Goal: Transaction & Acquisition: Purchase product/service

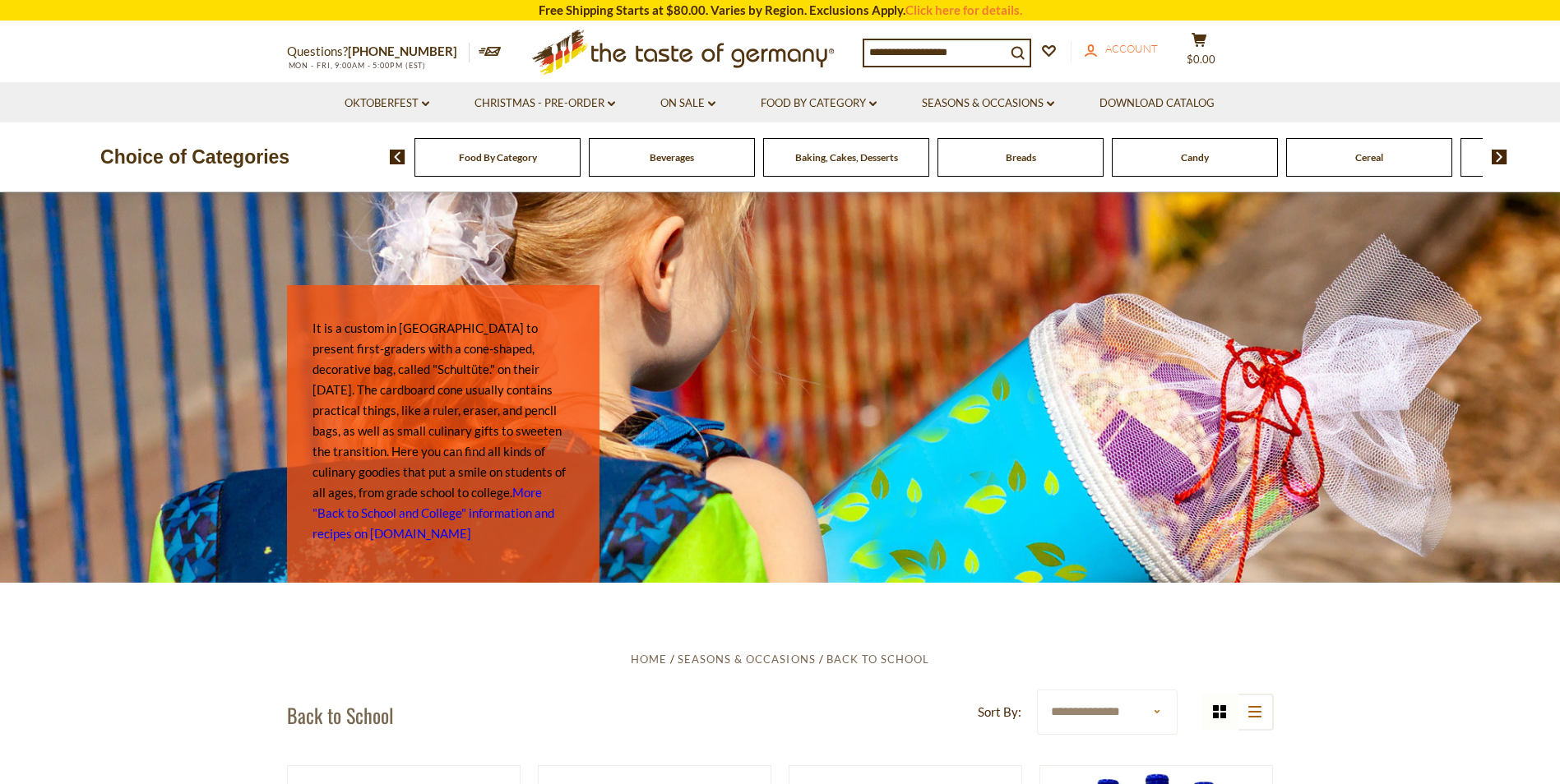
click at [1132, 42] on link "account Account" at bounding box center [1121, 49] width 73 height 18
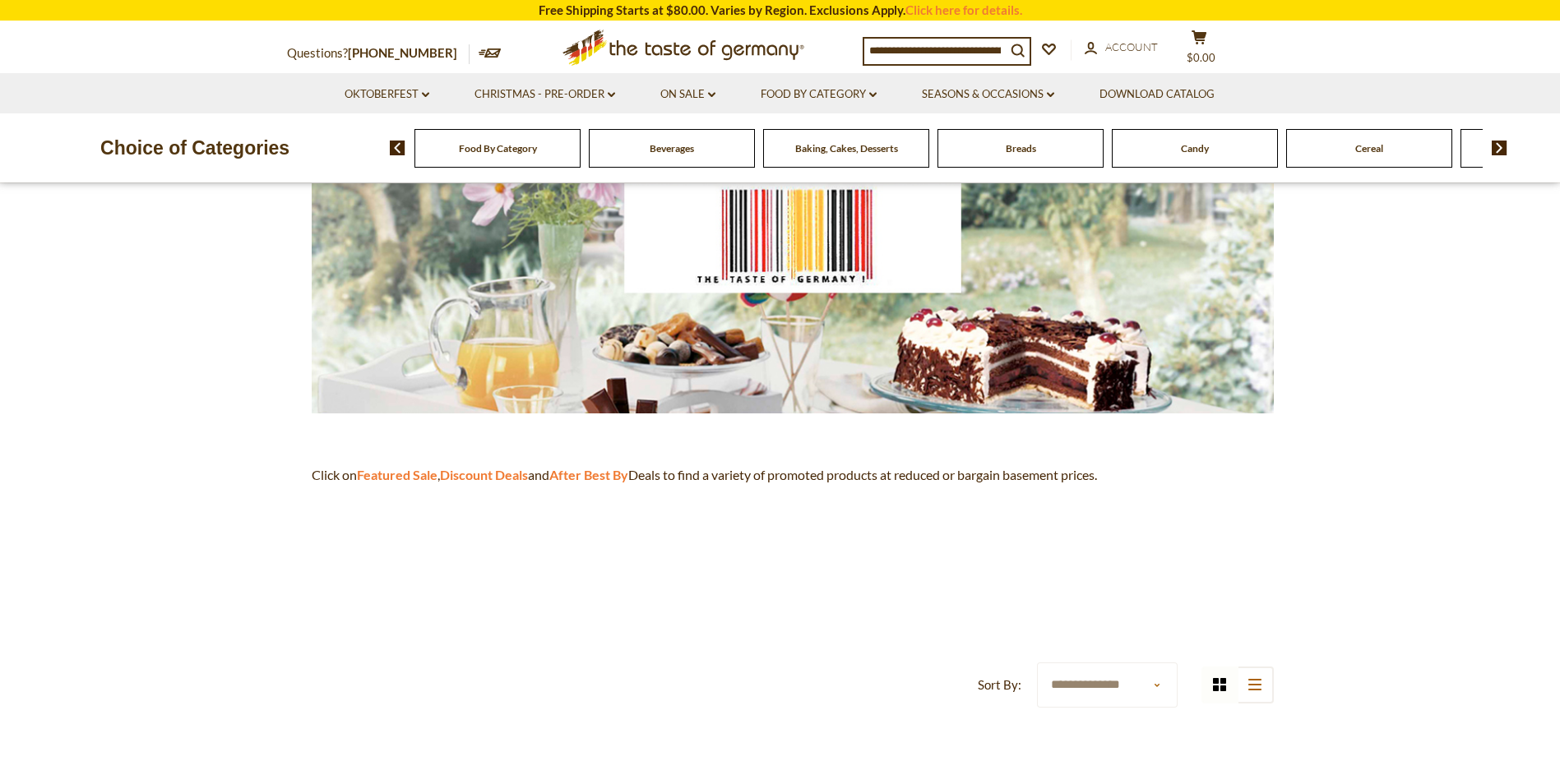
scroll to position [246, 0]
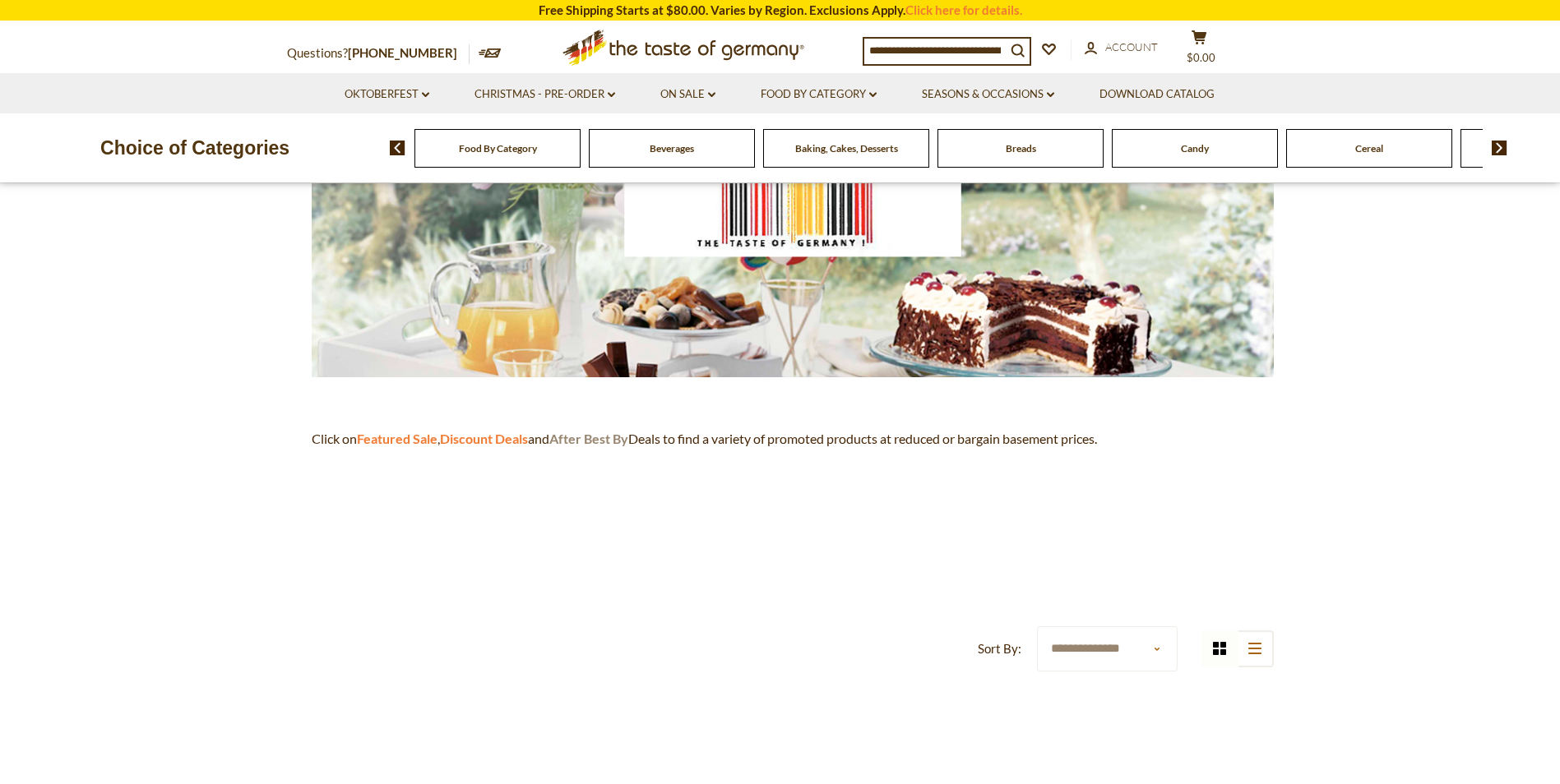
click at [602, 437] on strong "After Best By" at bounding box center [589, 438] width 79 height 16
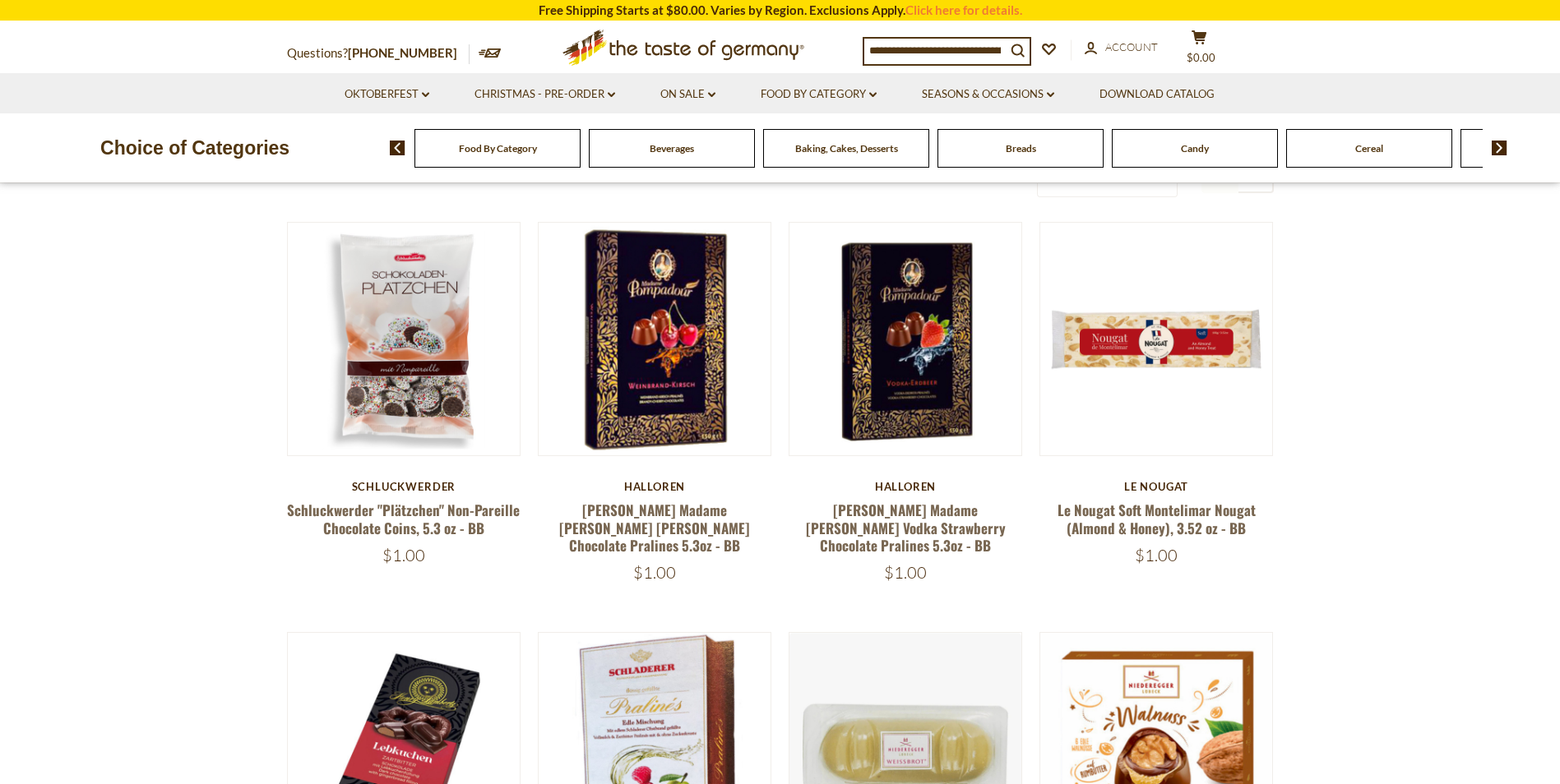
scroll to position [246, 0]
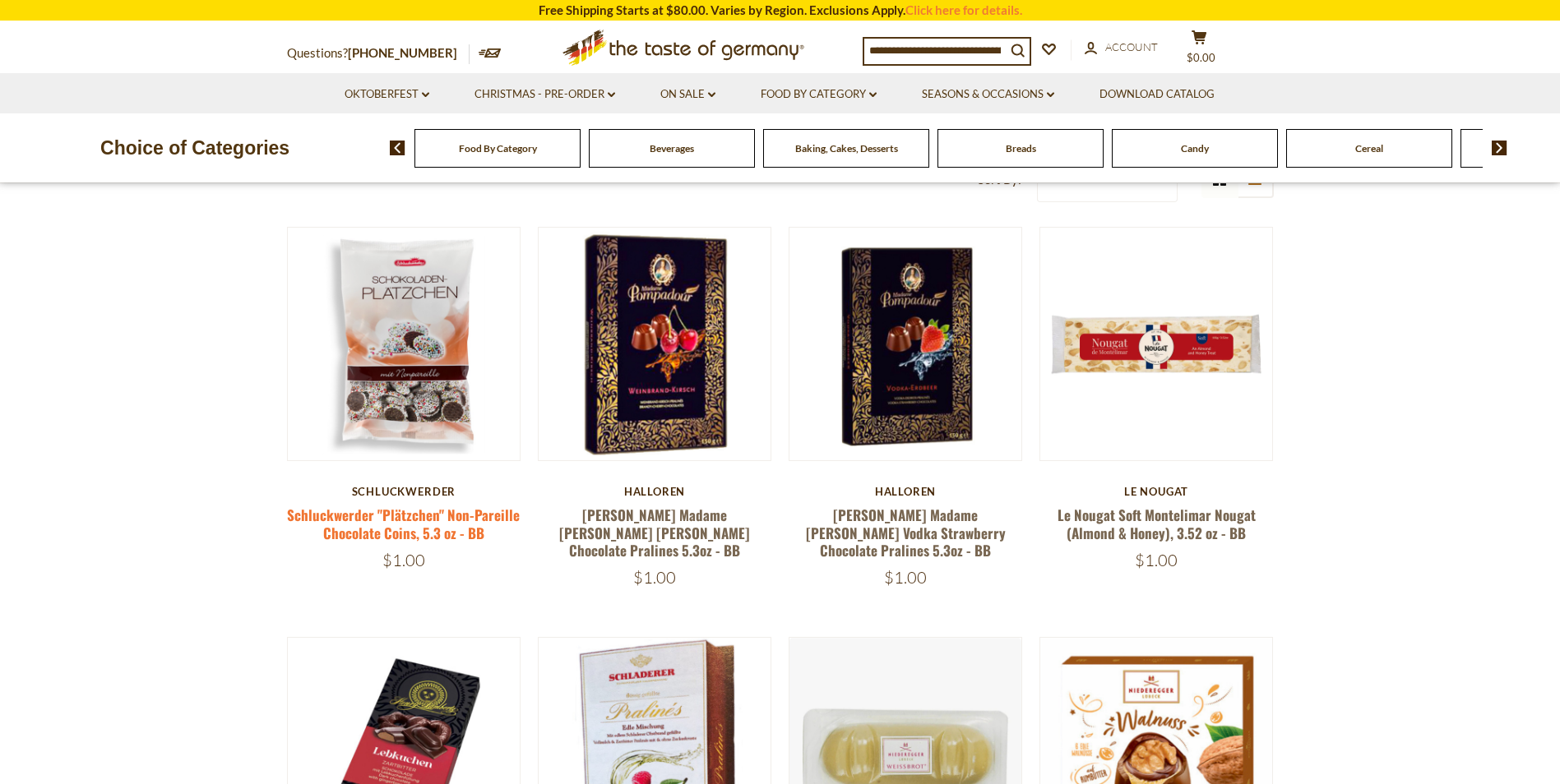
click at [415, 541] on link "Schluckwerder "Plätzchen" Non-Pareille Chocolate Coins, 5.3 oz - BB" at bounding box center [403, 523] width 232 height 38
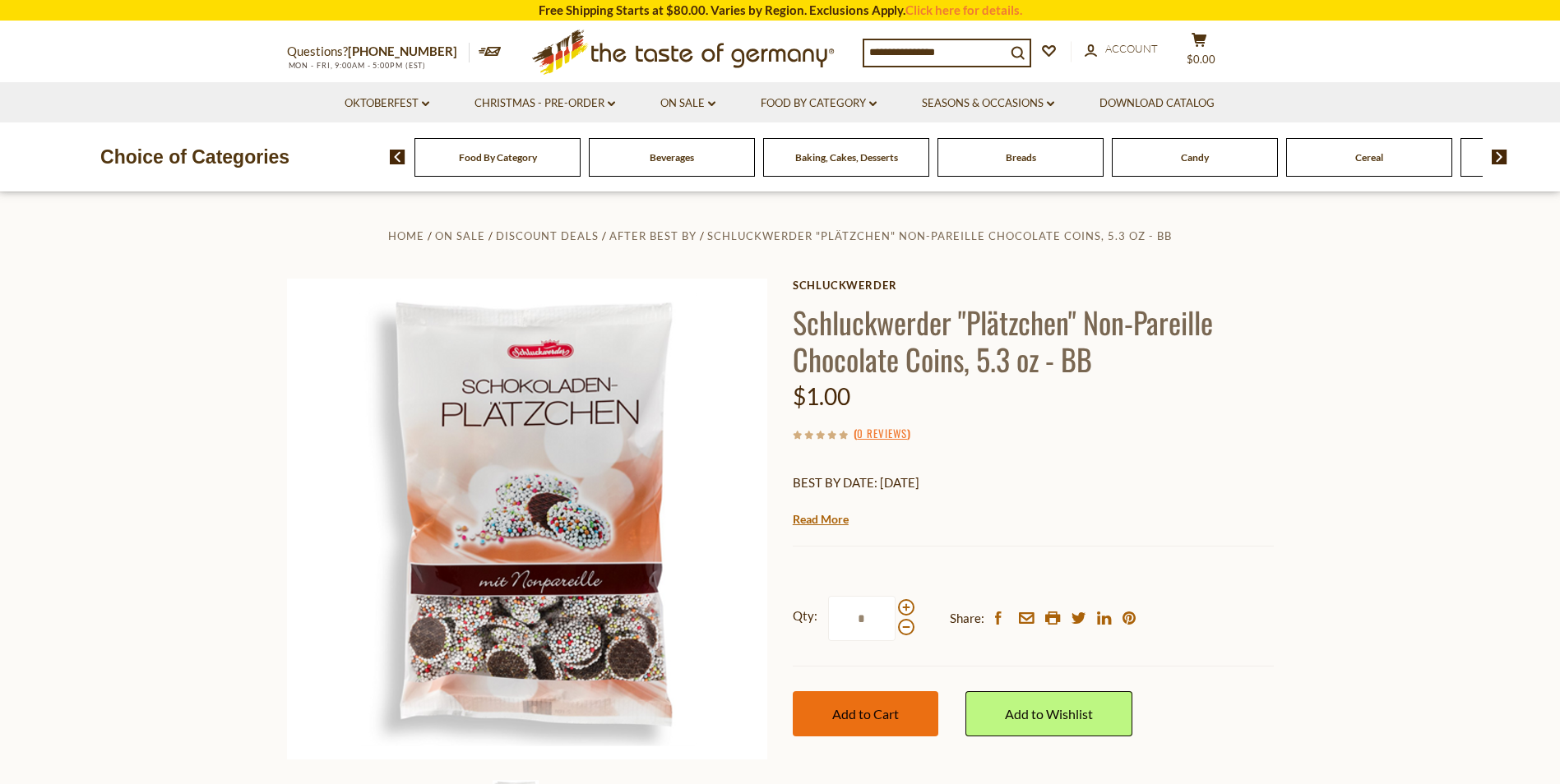
click at [854, 707] on span "Add to Cart" at bounding box center [865, 714] width 67 height 16
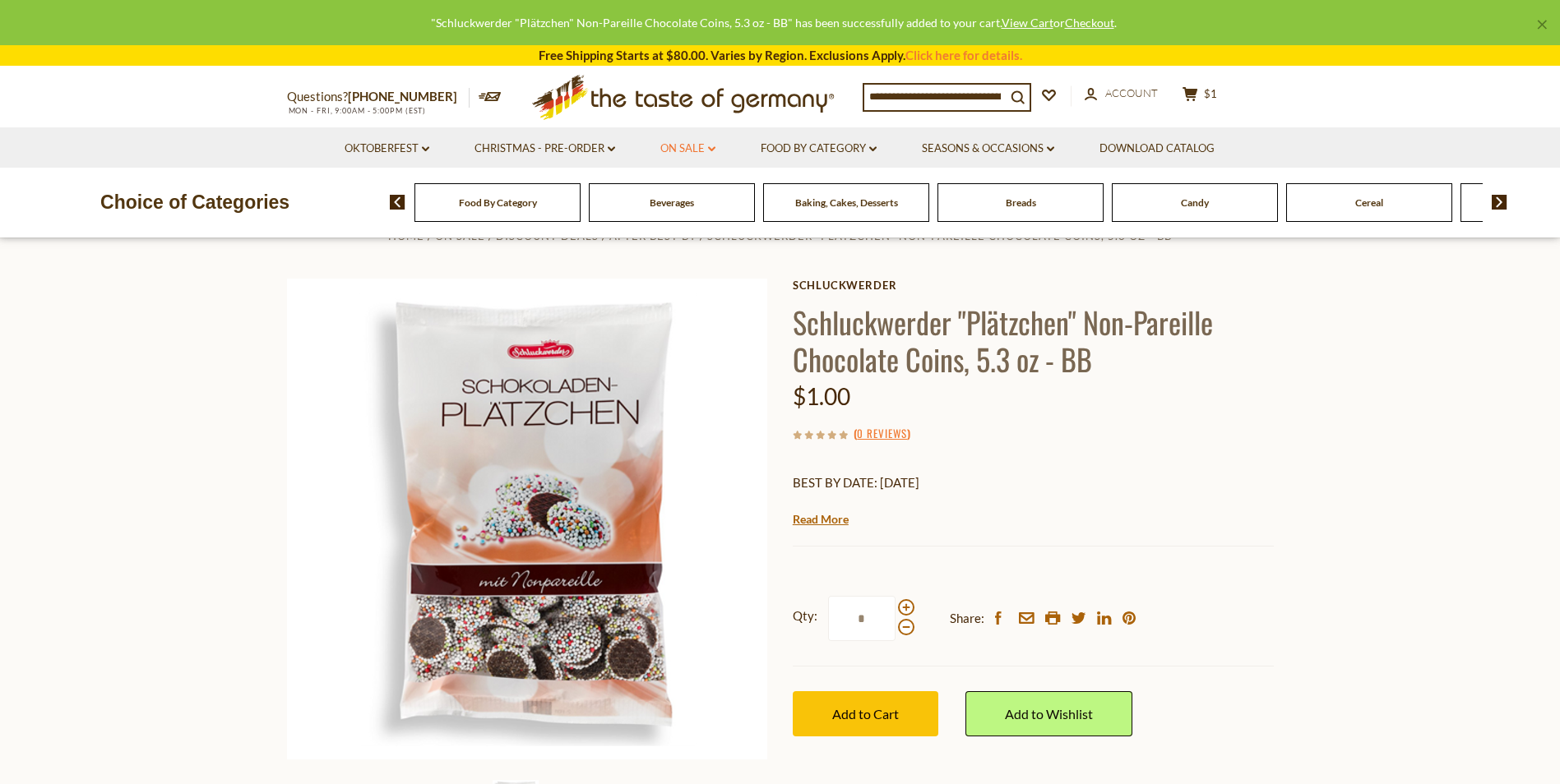
click at [703, 149] on link "On Sale dropdown_arrow" at bounding box center [688, 149] width 55 height 18
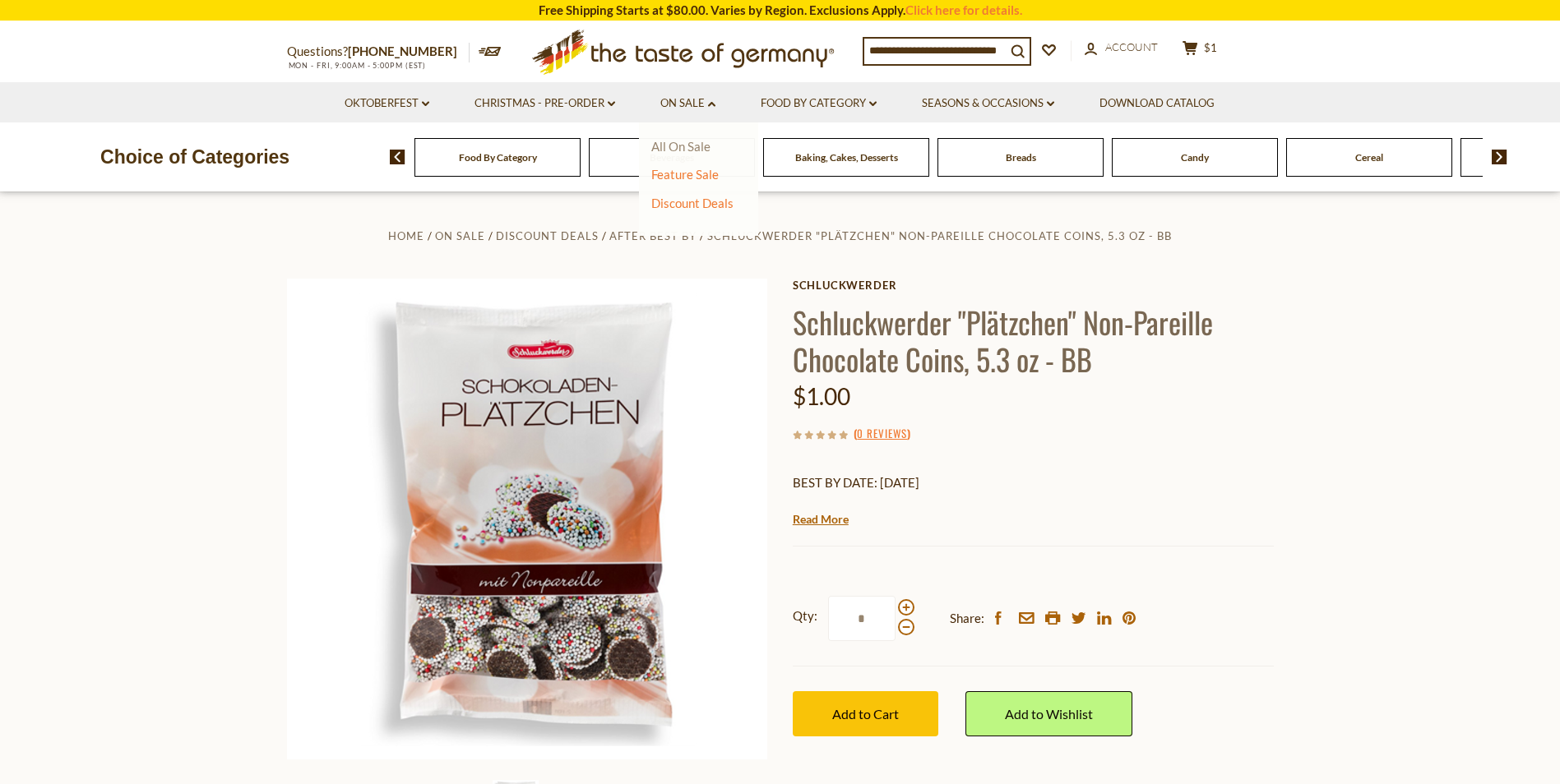
click at [691, 146] on link "All On Sale" at bounding box center [681, 146] width 59 height 15
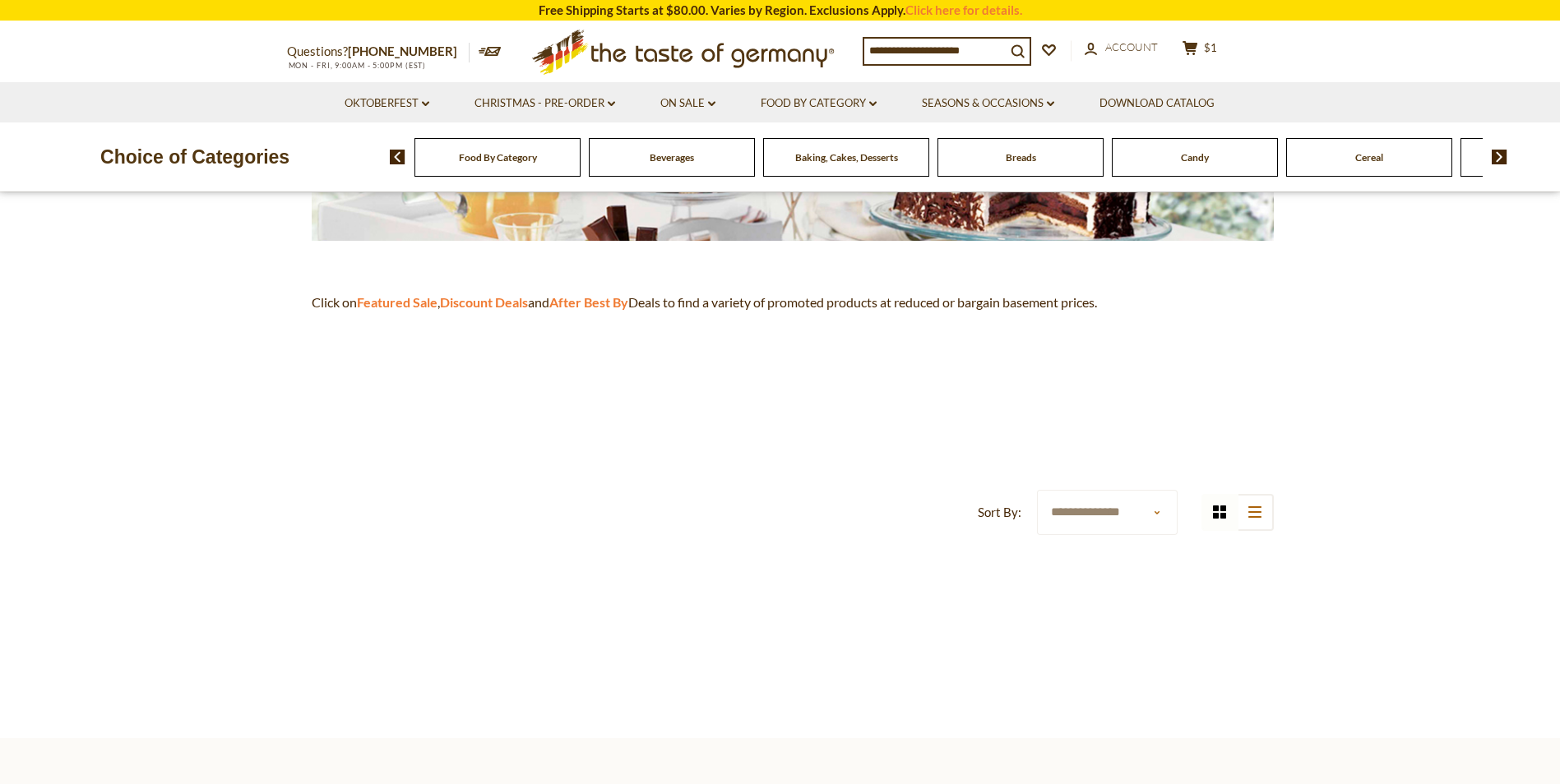
scroll to position [411, 0]
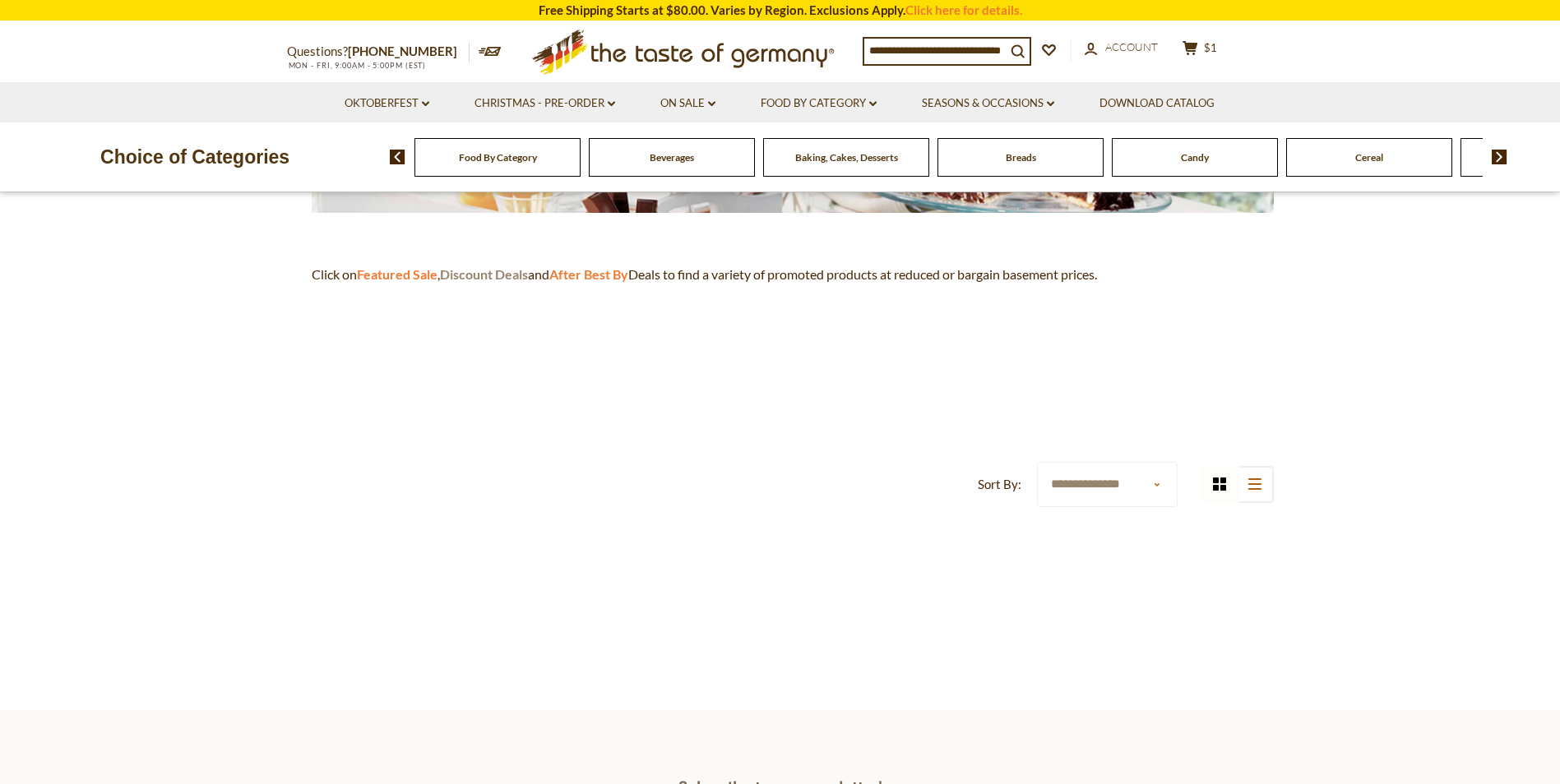
click at [507, 277] on strong "Discount Deals" at bounding box center [484, 275] width 88 height 16
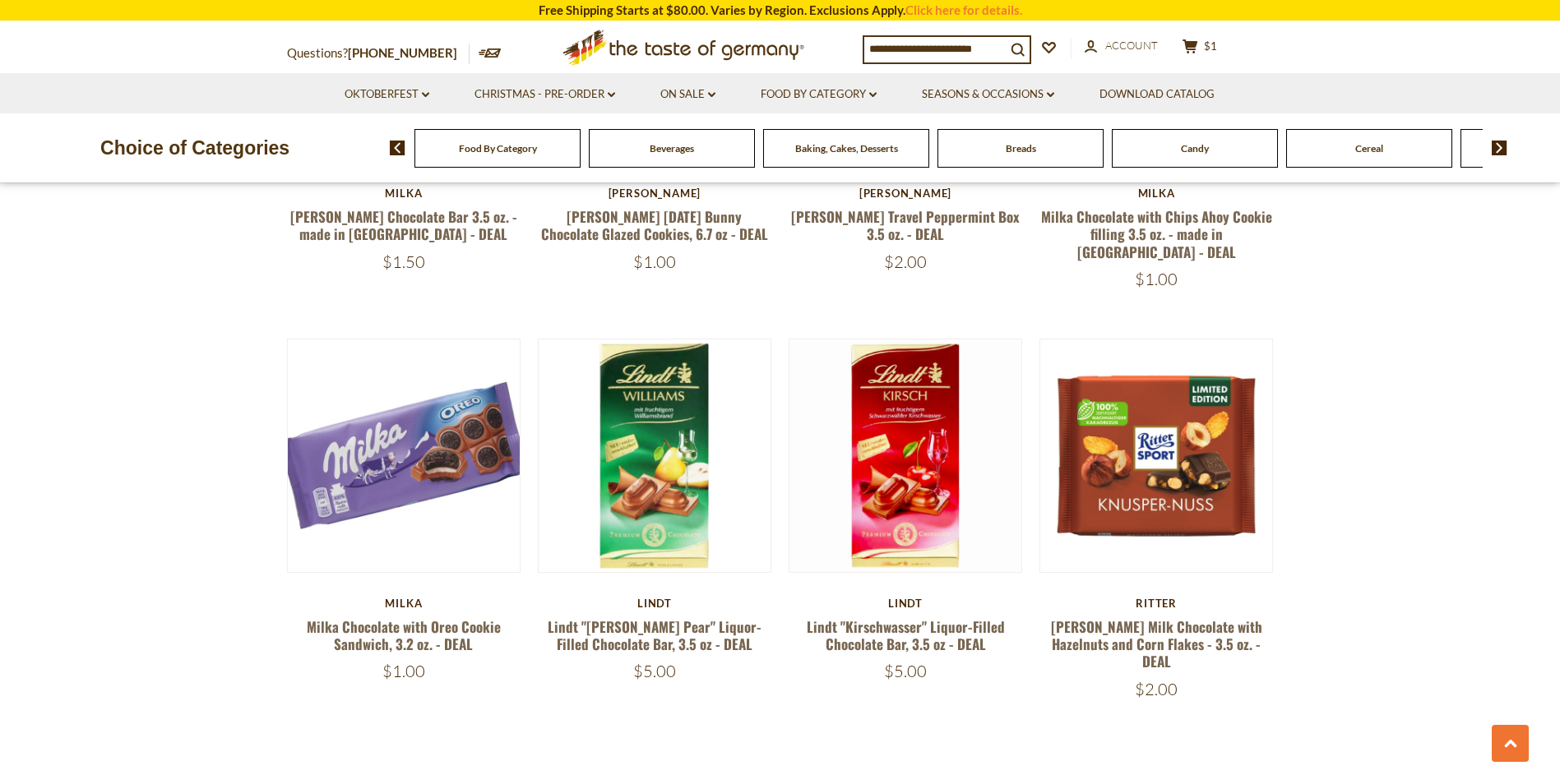
scroll to position [3369, 0]
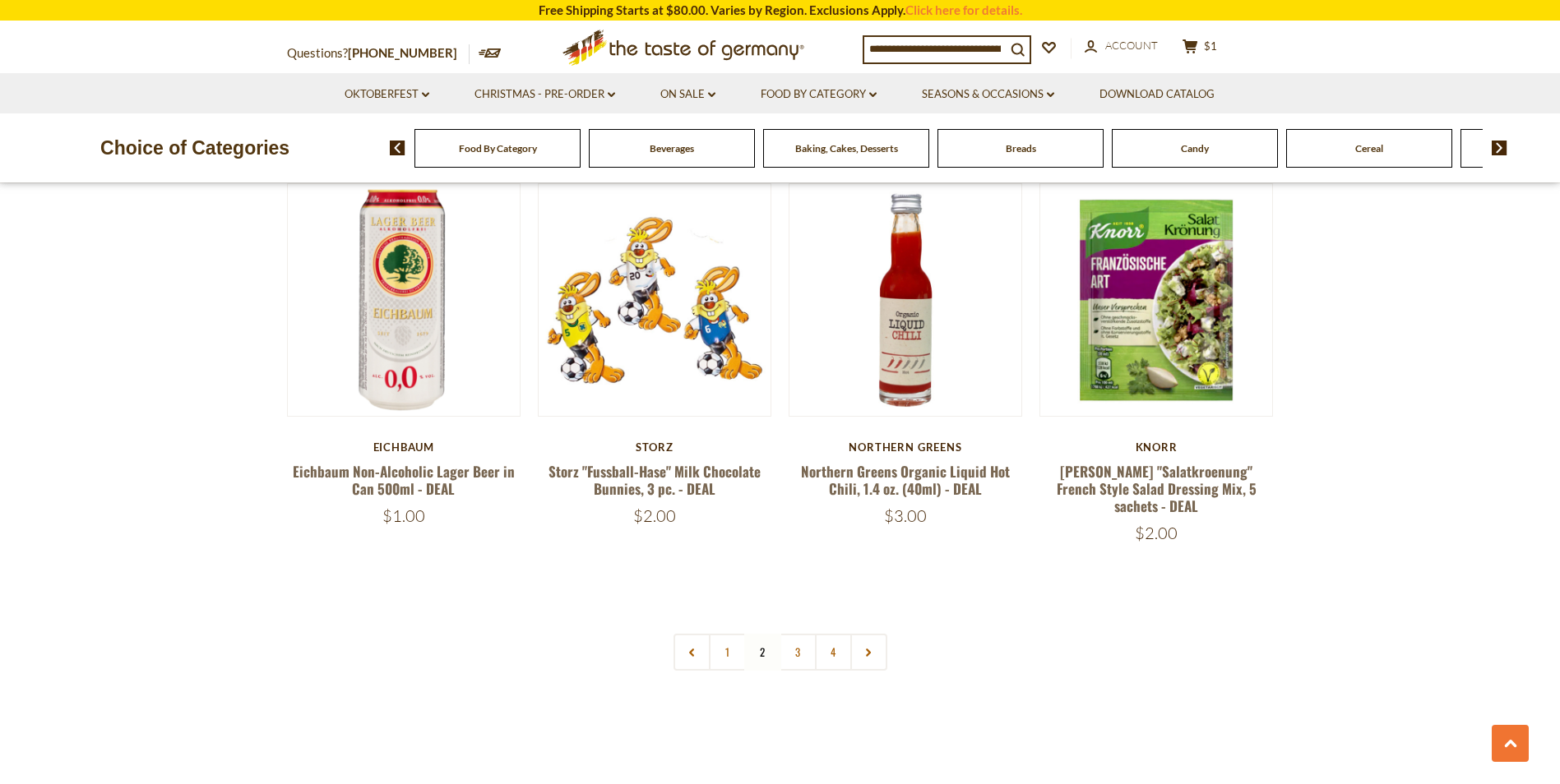
scroll to position [3504, 0]
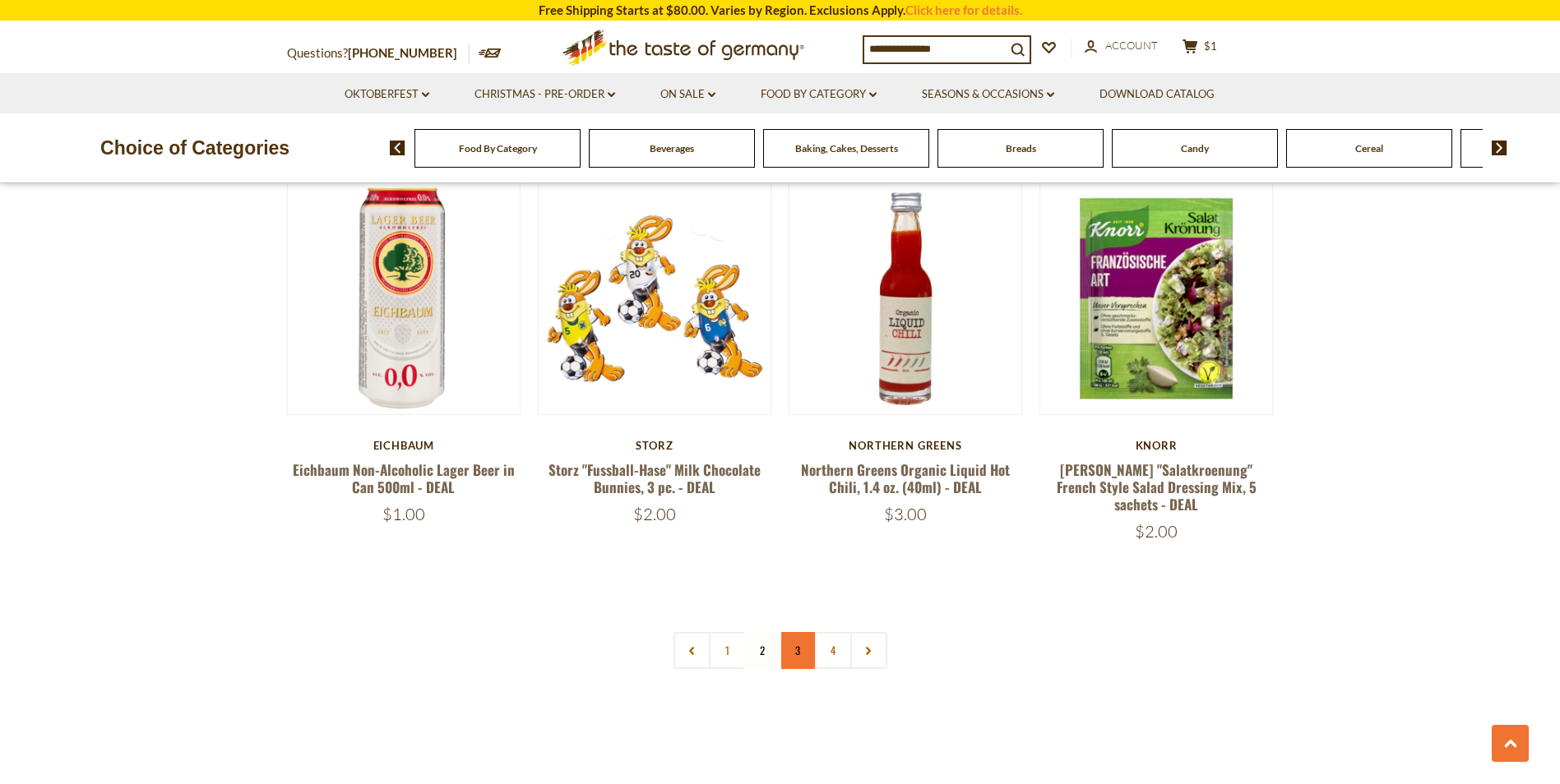
click at [791, 632] on link "3" at bounding box center [798, 650] width 37 height 37
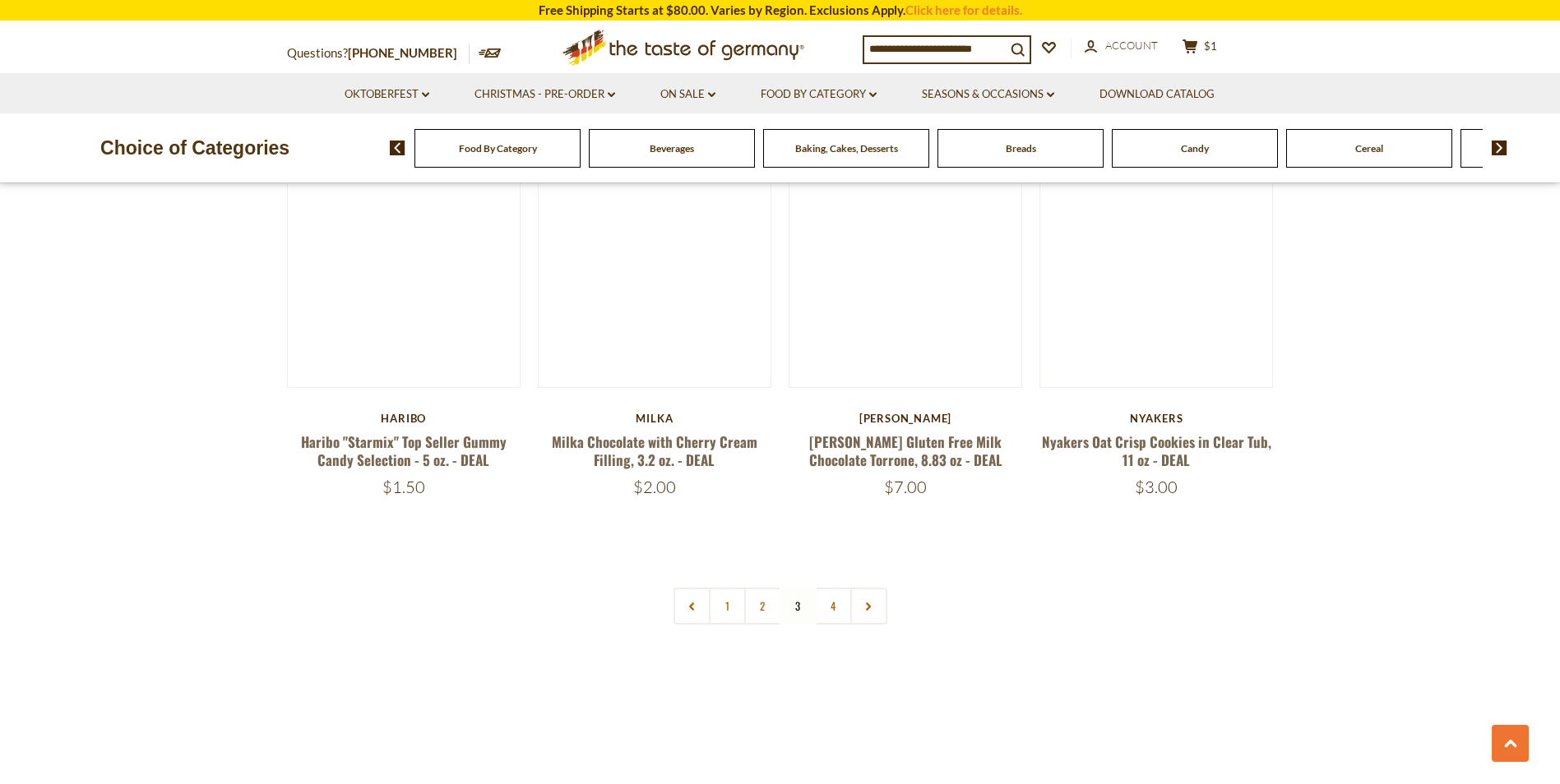
scroll to position [3587, 0]
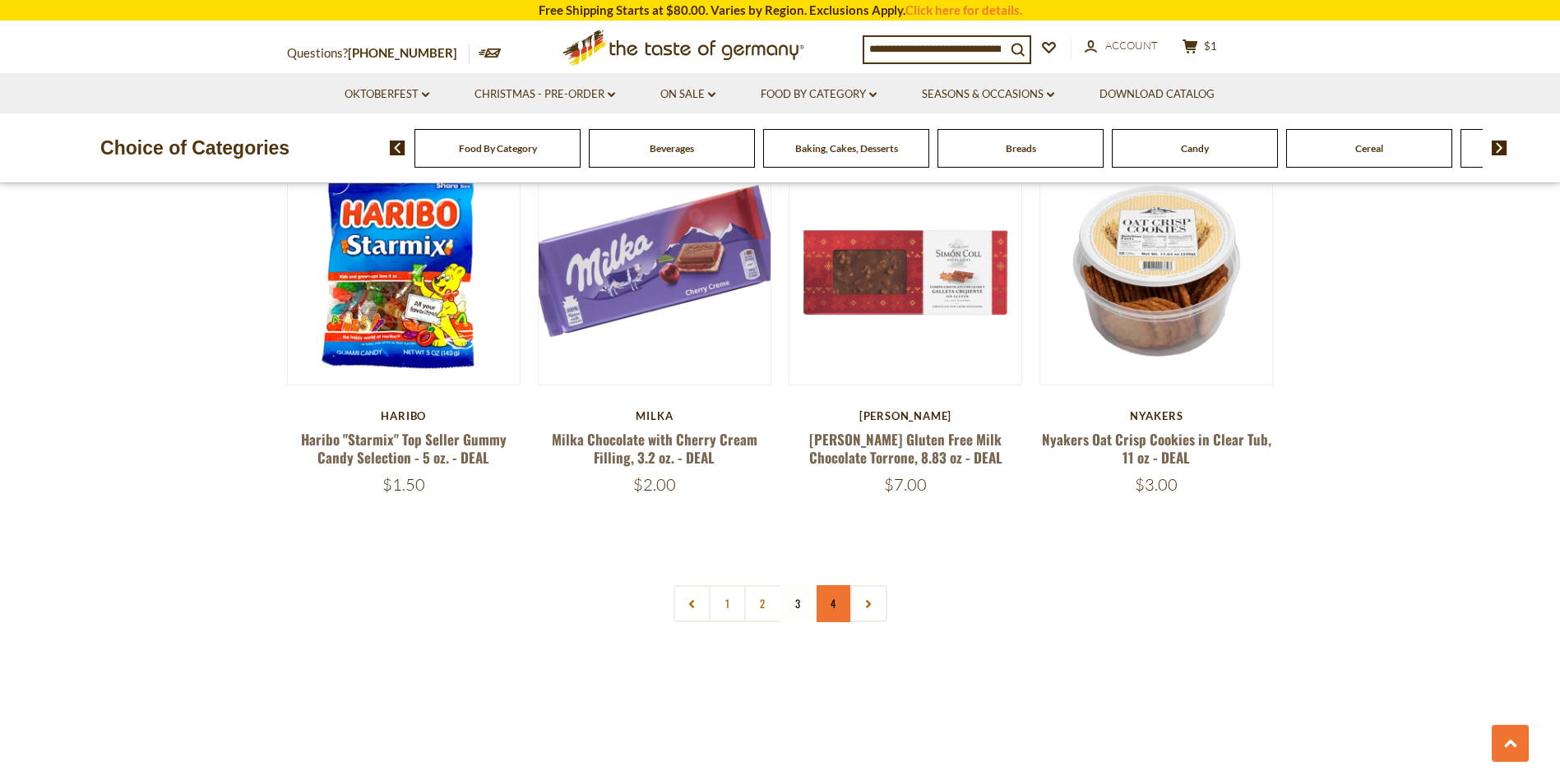
click at [835, 585] on link "4" at bounding box center [834, 604] width 37 height 37
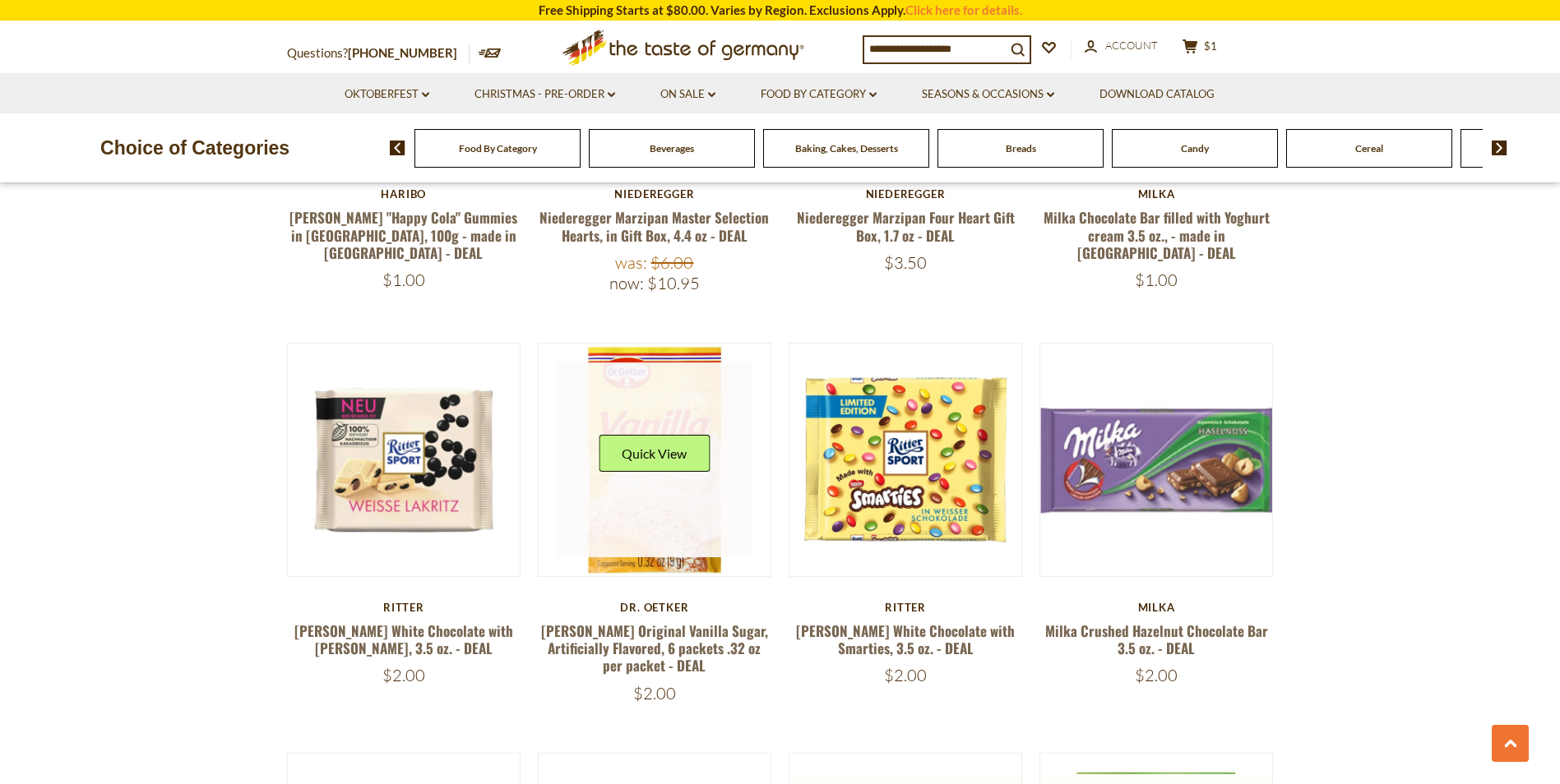
scroll to position [710, 0]
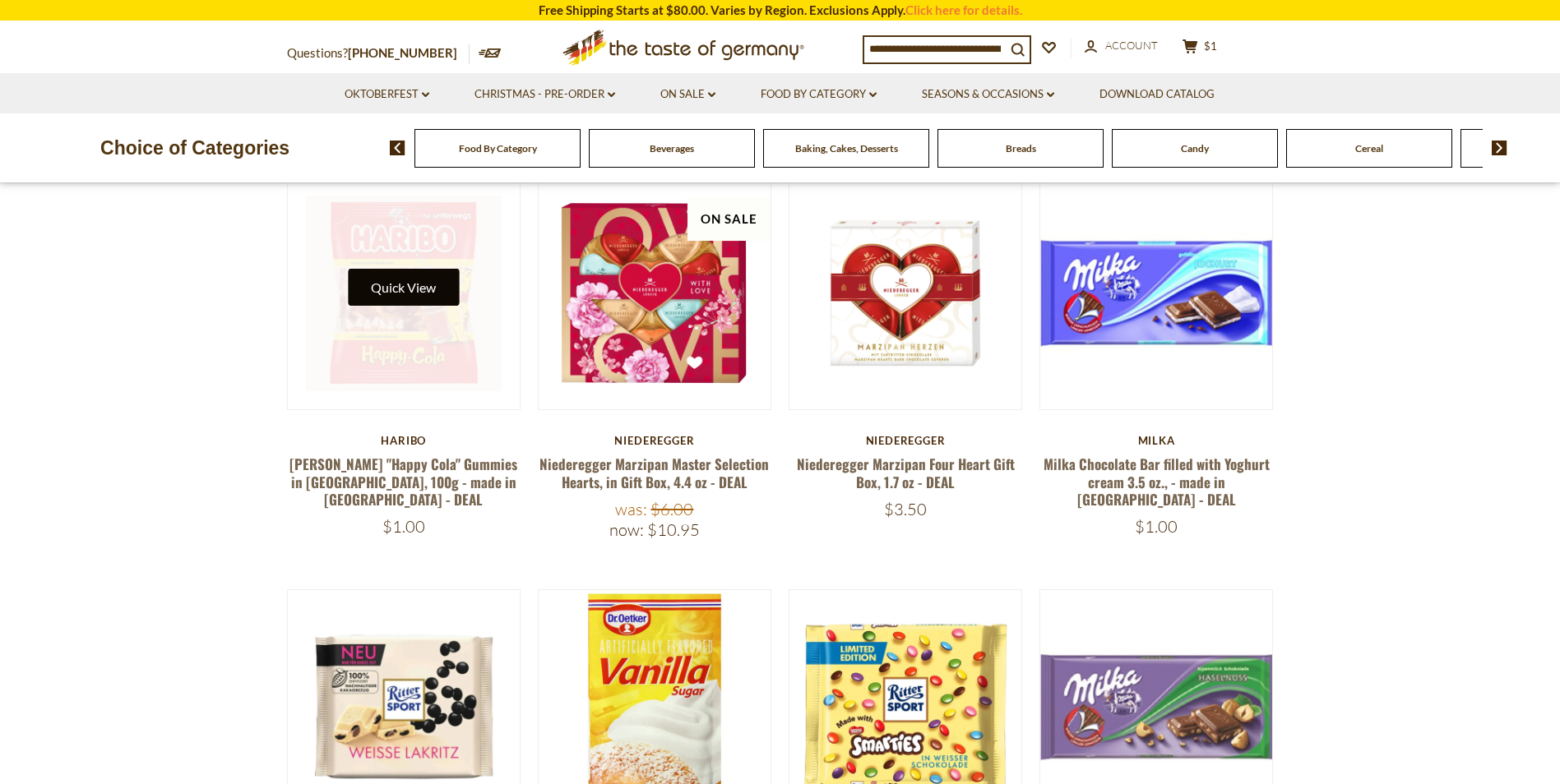
click at [410, 292] on button "Quick View" at bounding box center [403, 287] width 111 height 37
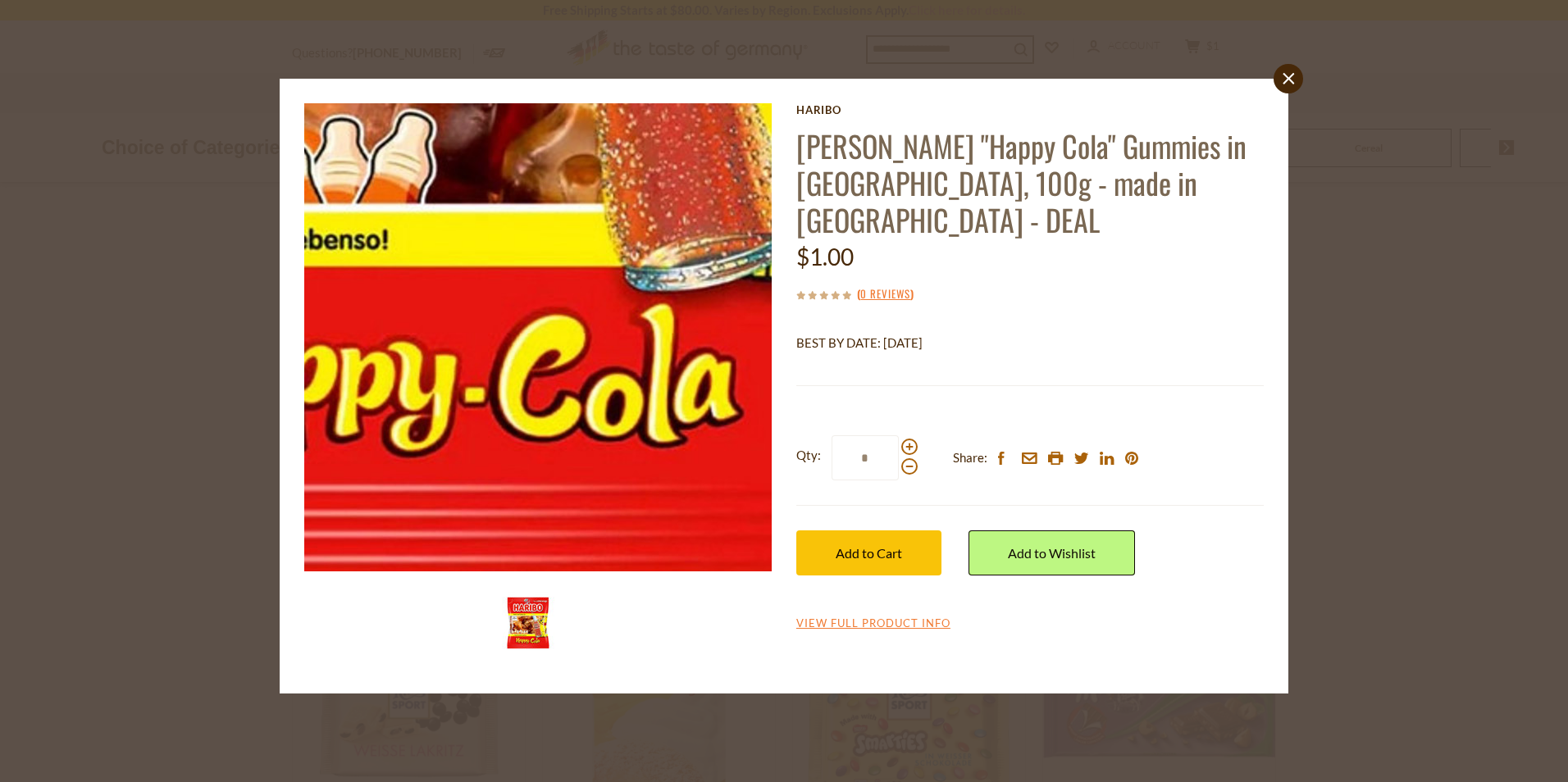
click at [578, 496] on img at bounding box center [537, 337] width 468 height 468
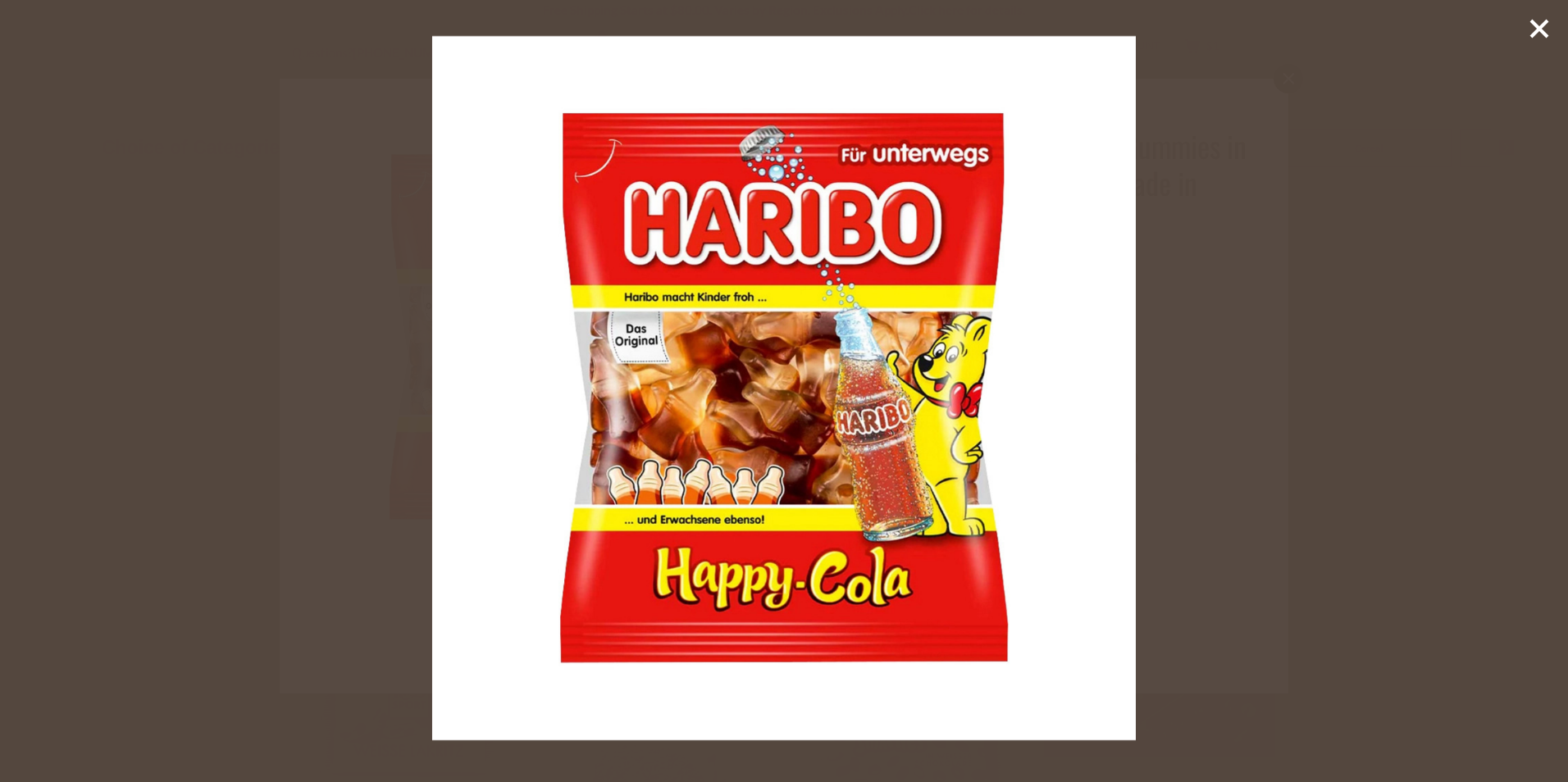
click at [1533, 22] on line at bounding box center [1539, 28] width 17 height 17
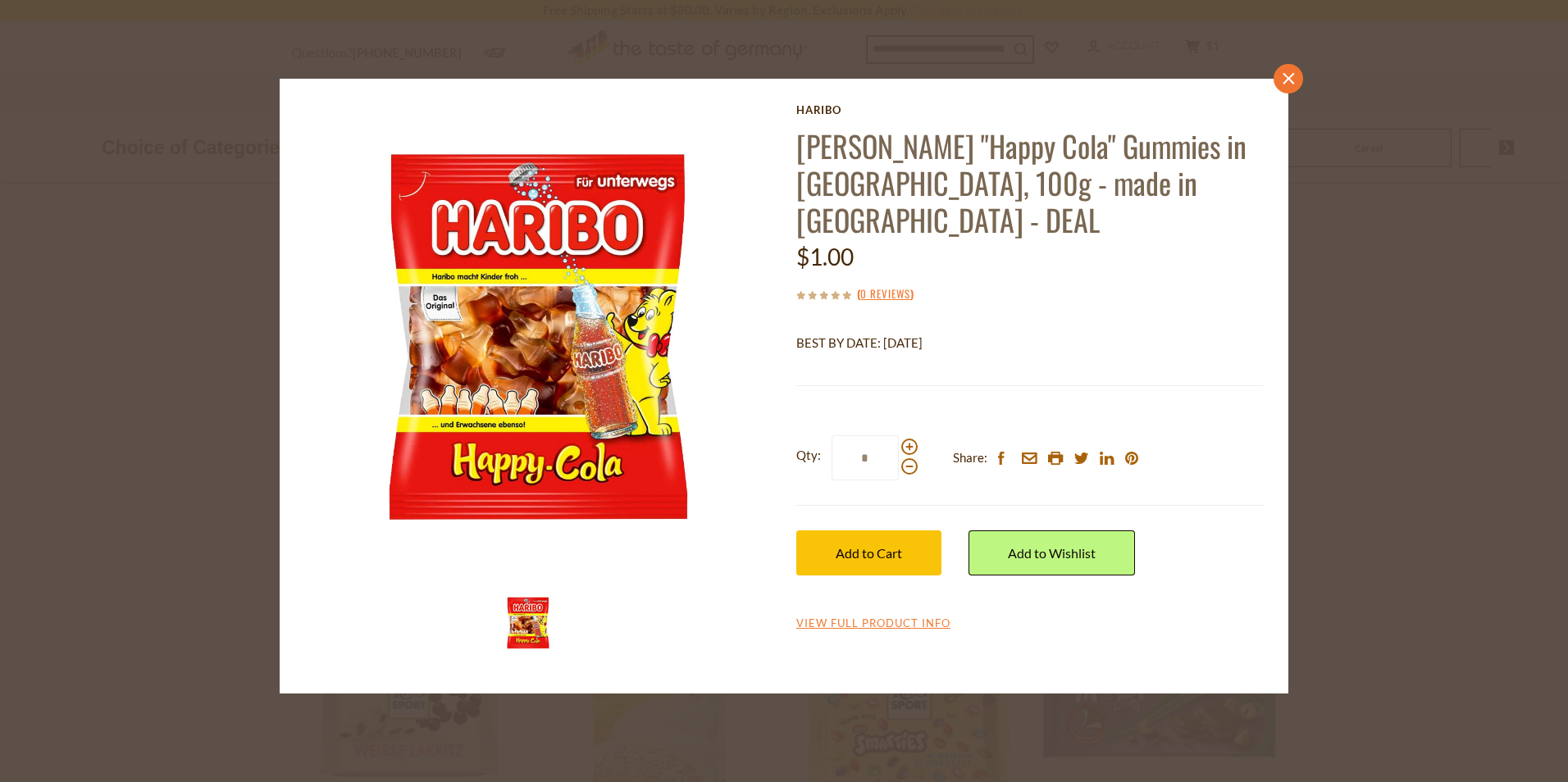
click at [1289, 77] on icon at bounding box center [1288, 77] width 11 height 11
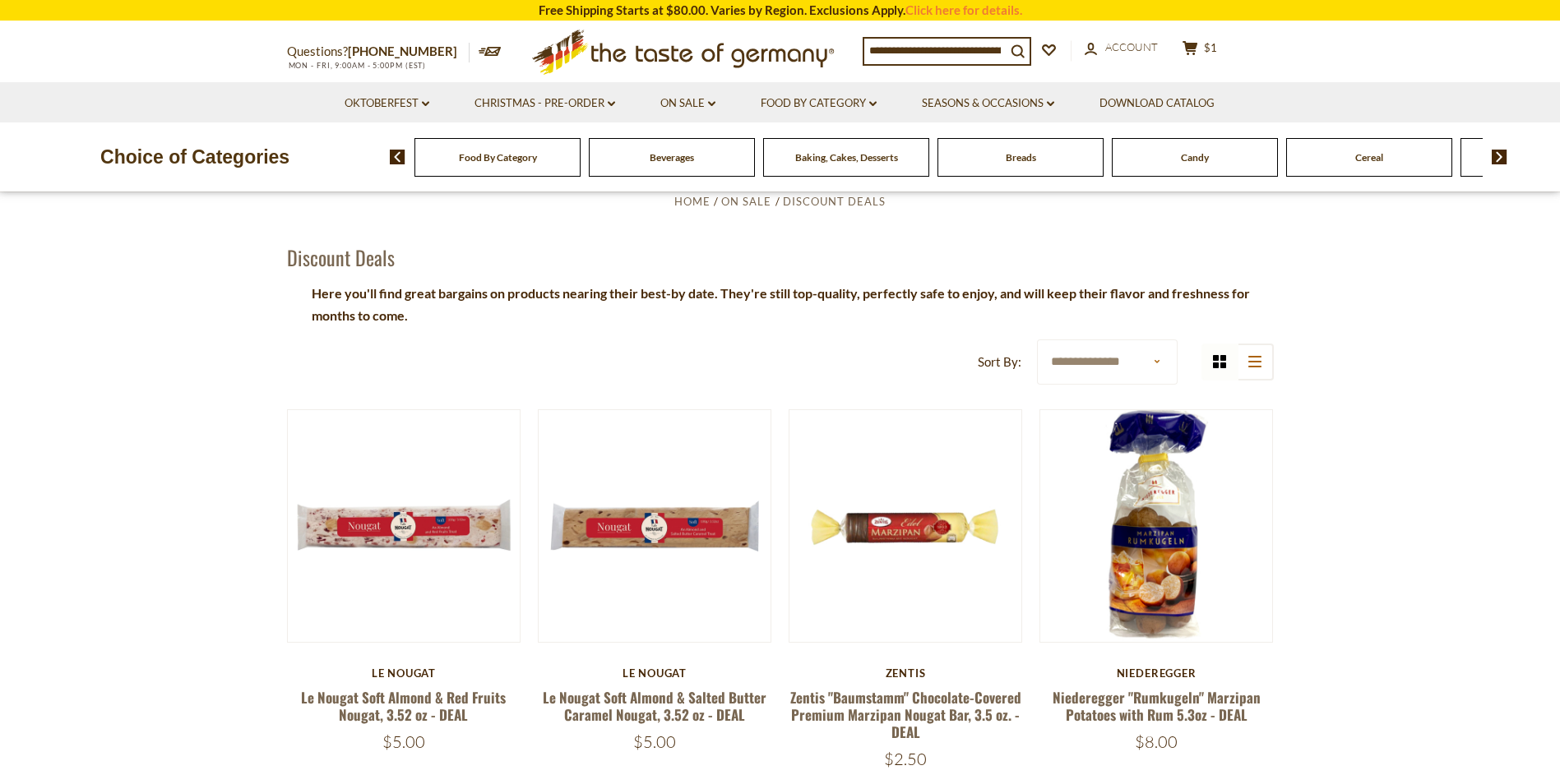
scroll to position [0, 0]
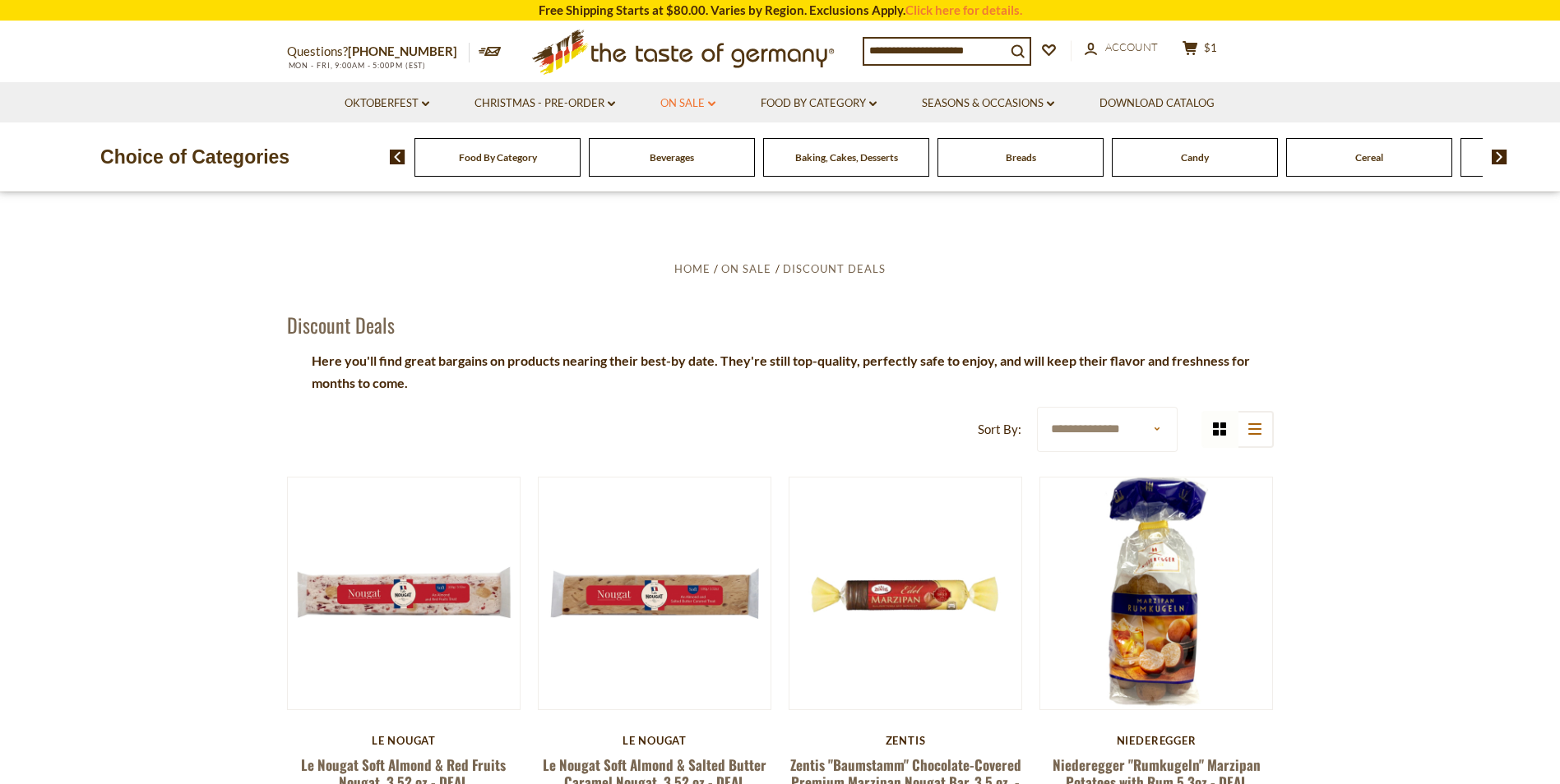
click at [700, 103] on link "On Sale dropdown_arrow" at bounding box center [688, 103] width 55 height 18
click at [686, 173] on link "Feature Sale" at bounding box center [685, 174] width 68 height 15
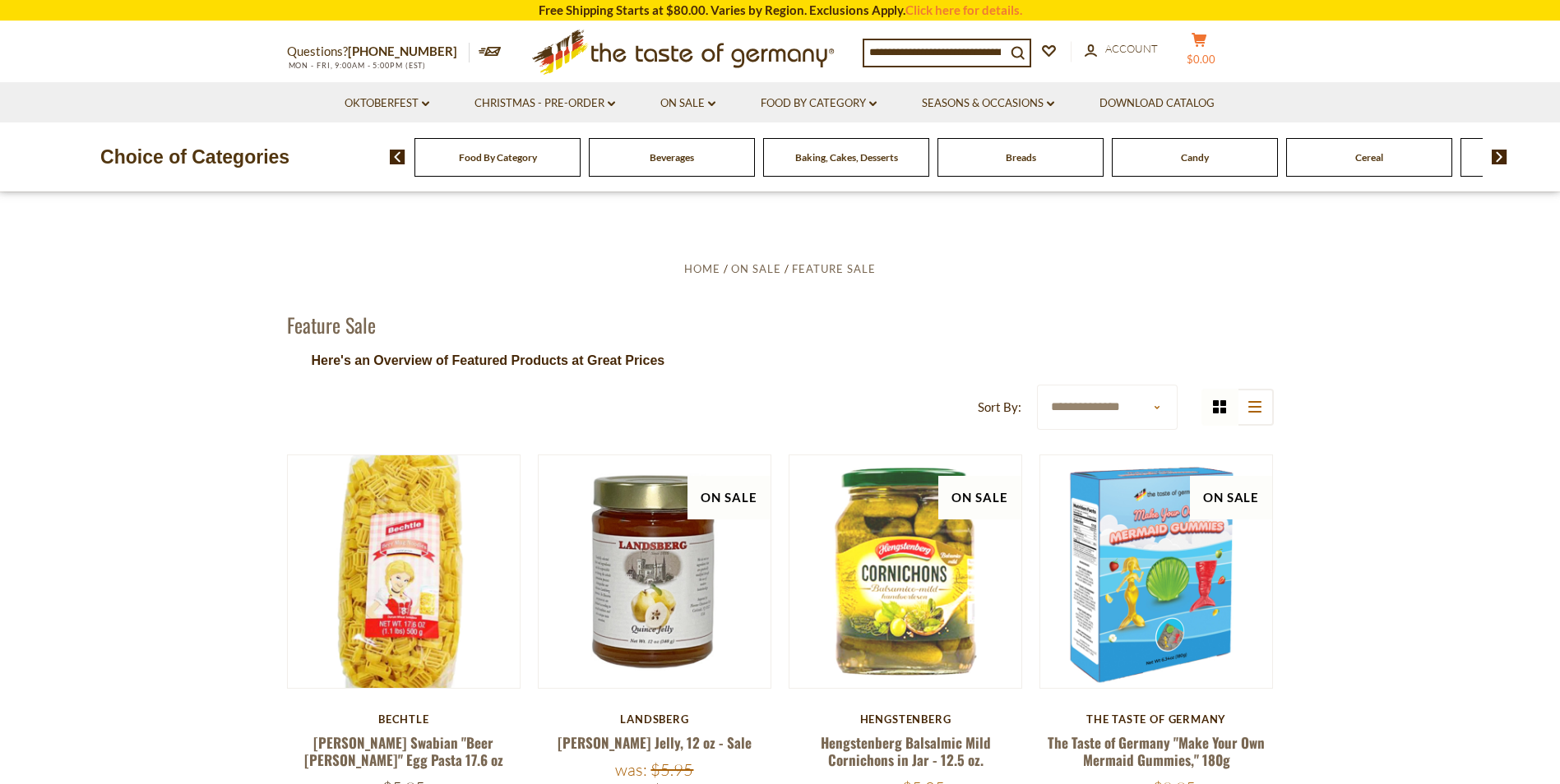
click at [1215, 53] on span "$0.00" at bounding box center [1201, 59] width 29 height 13
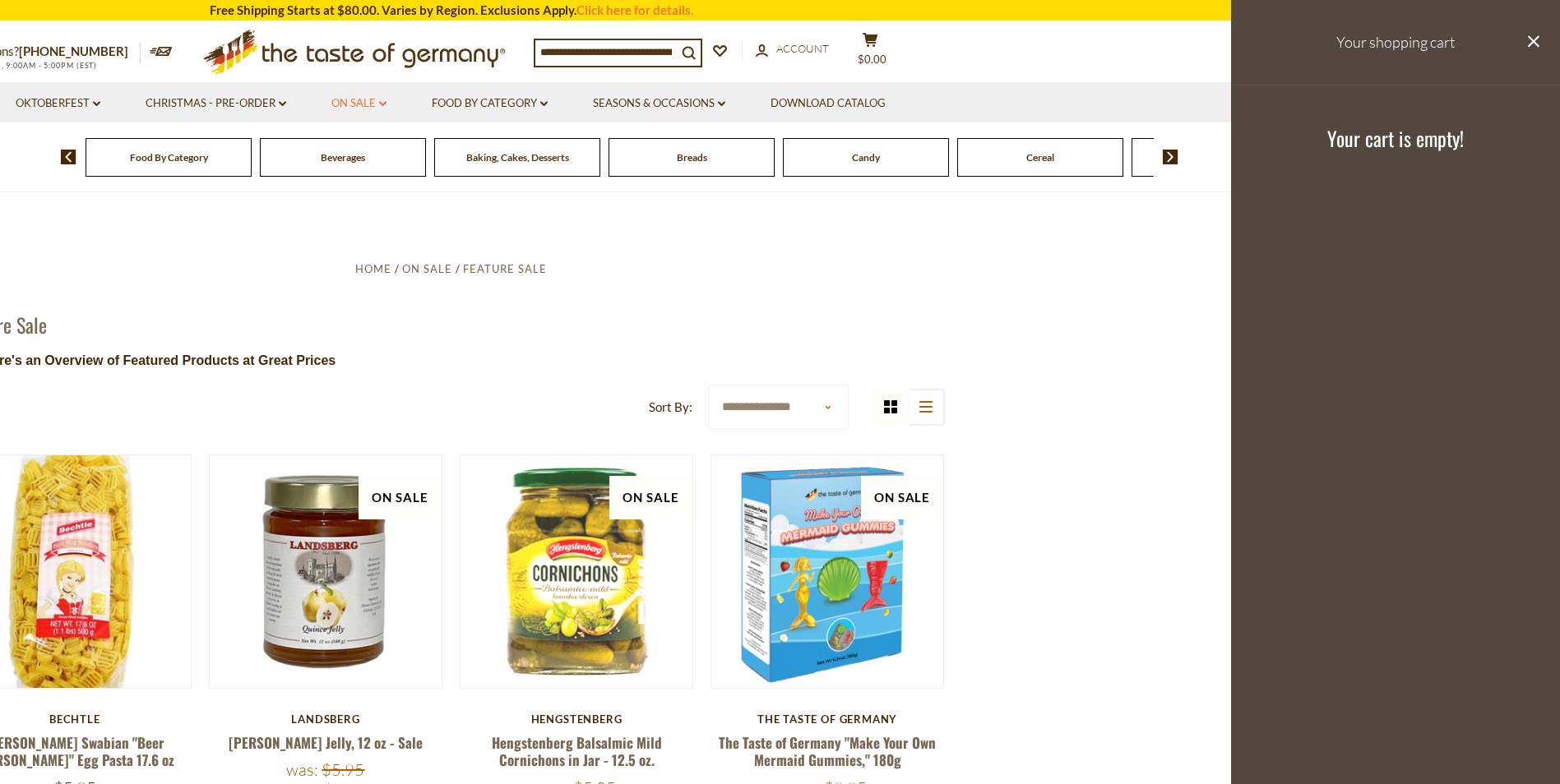
click at [369, 97] on link "On Sale dropdown_arrow" at bounding box center [358, 103] width 55 height 18
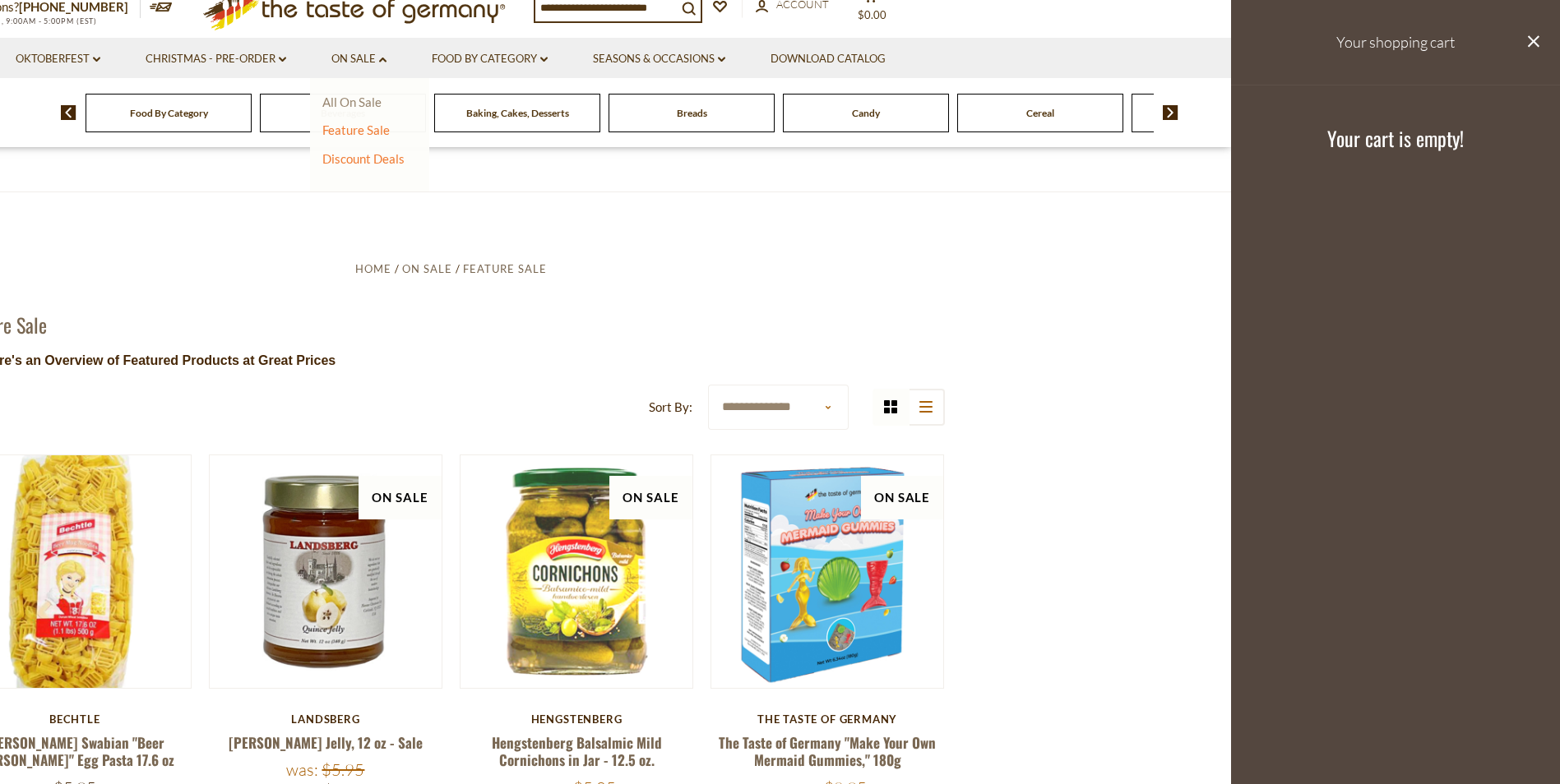
click at [348, 100] on link "All On Sale" at bounding box center [351, 101] width 59 height 15
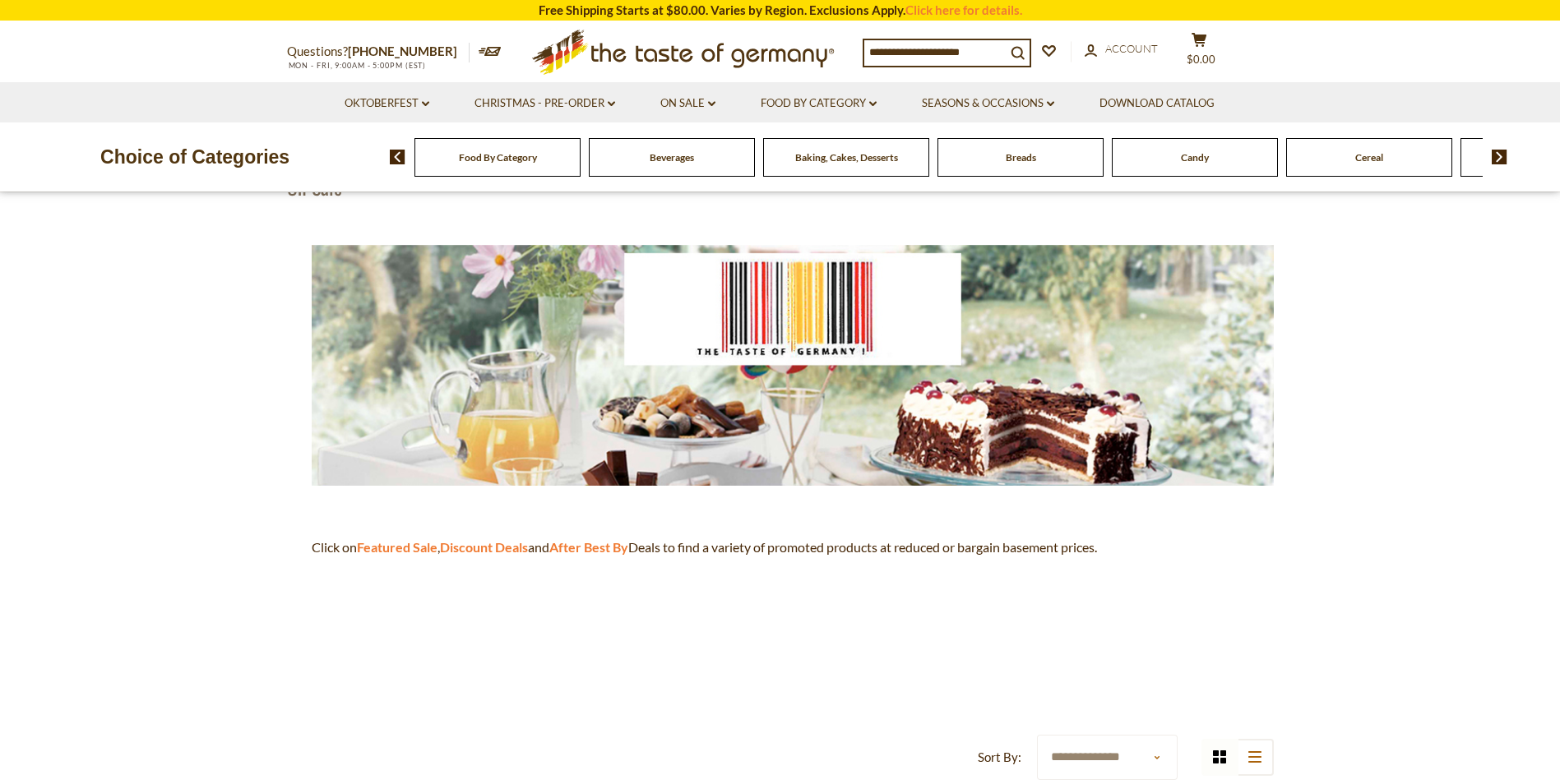
scroll to position [411, 0]
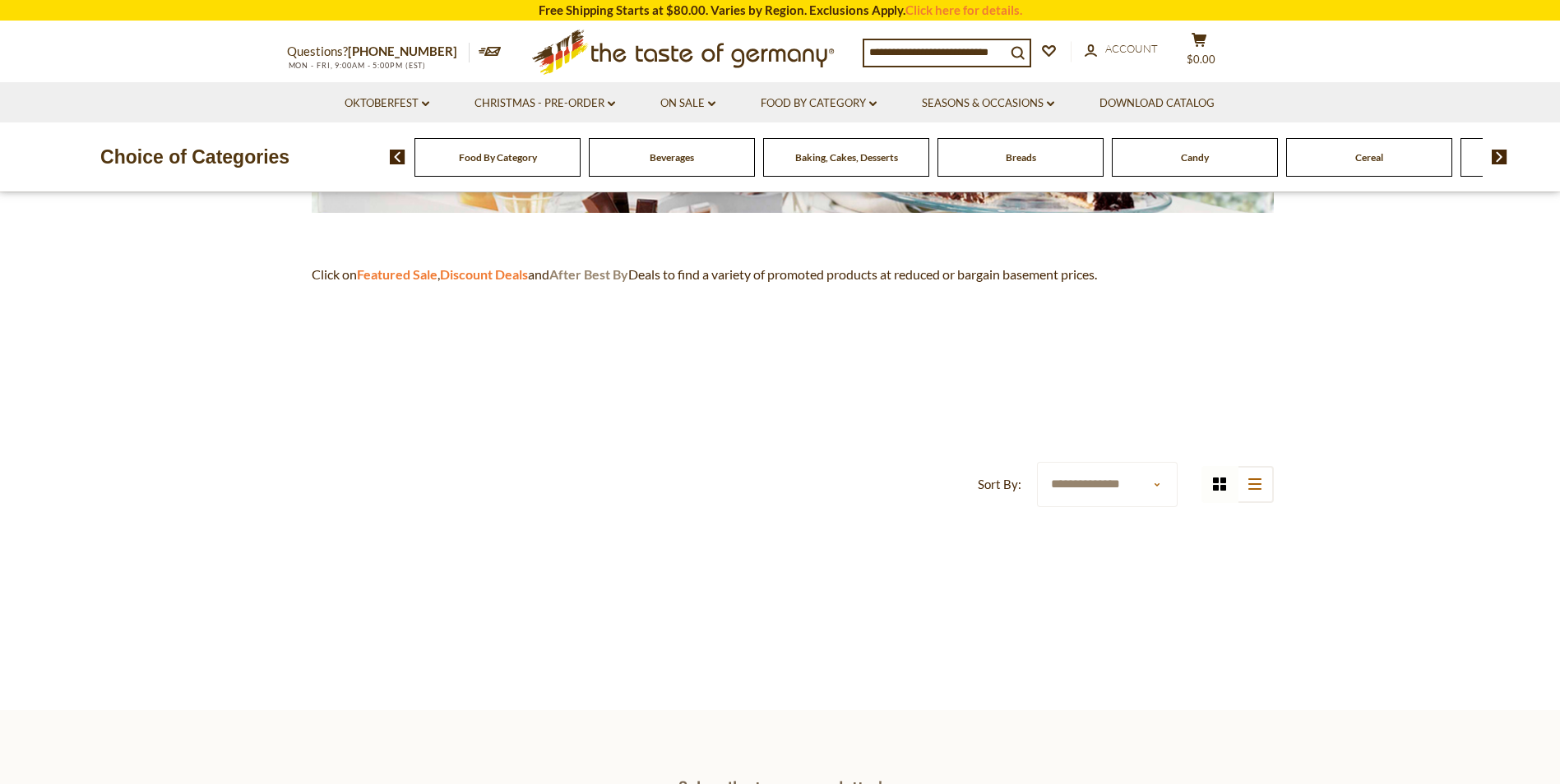
click at [612, 268] on strong "After Best By" at bounding box center [589, 275] width 79 height 16
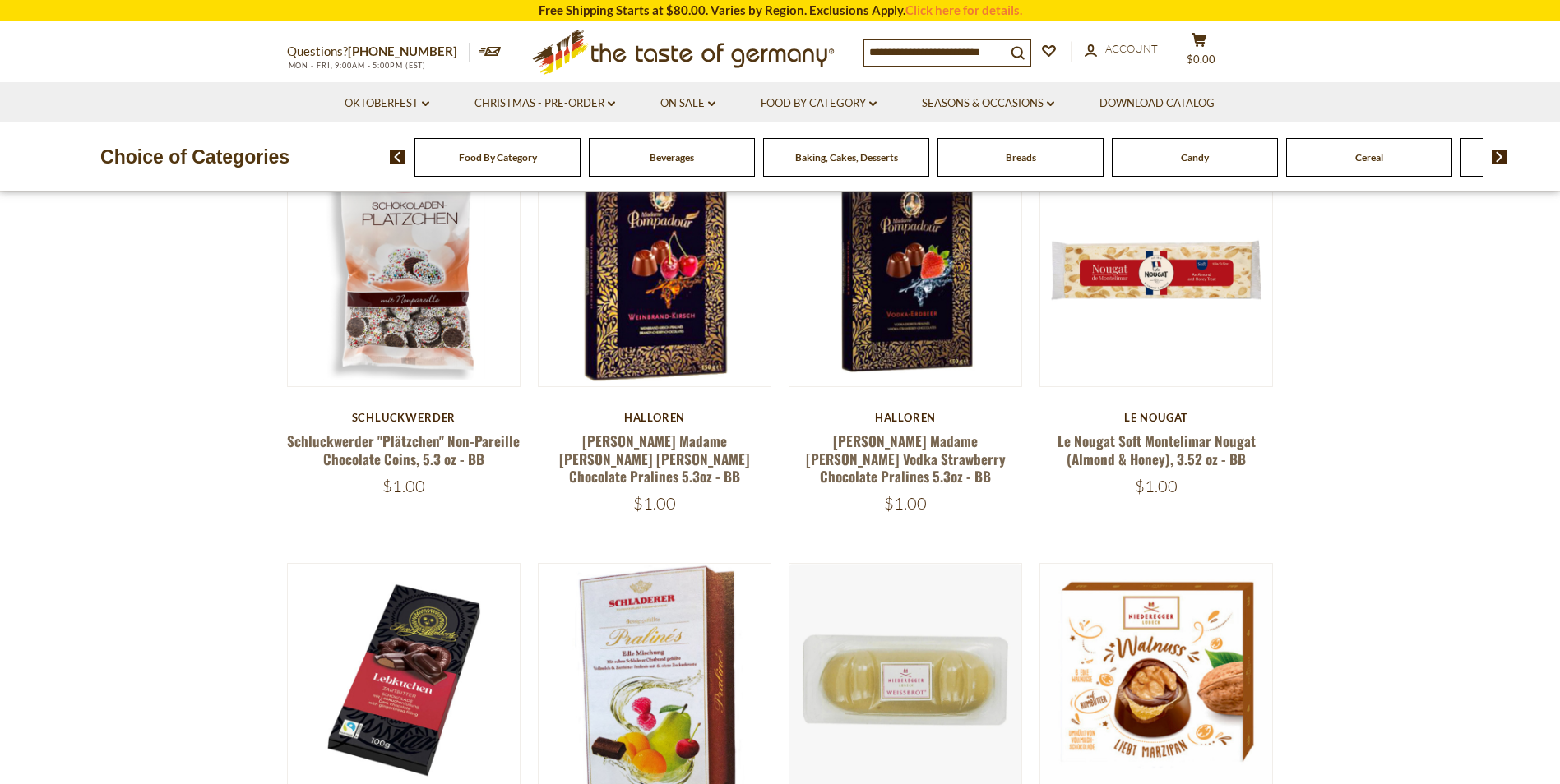
scroll to position [329, 0]
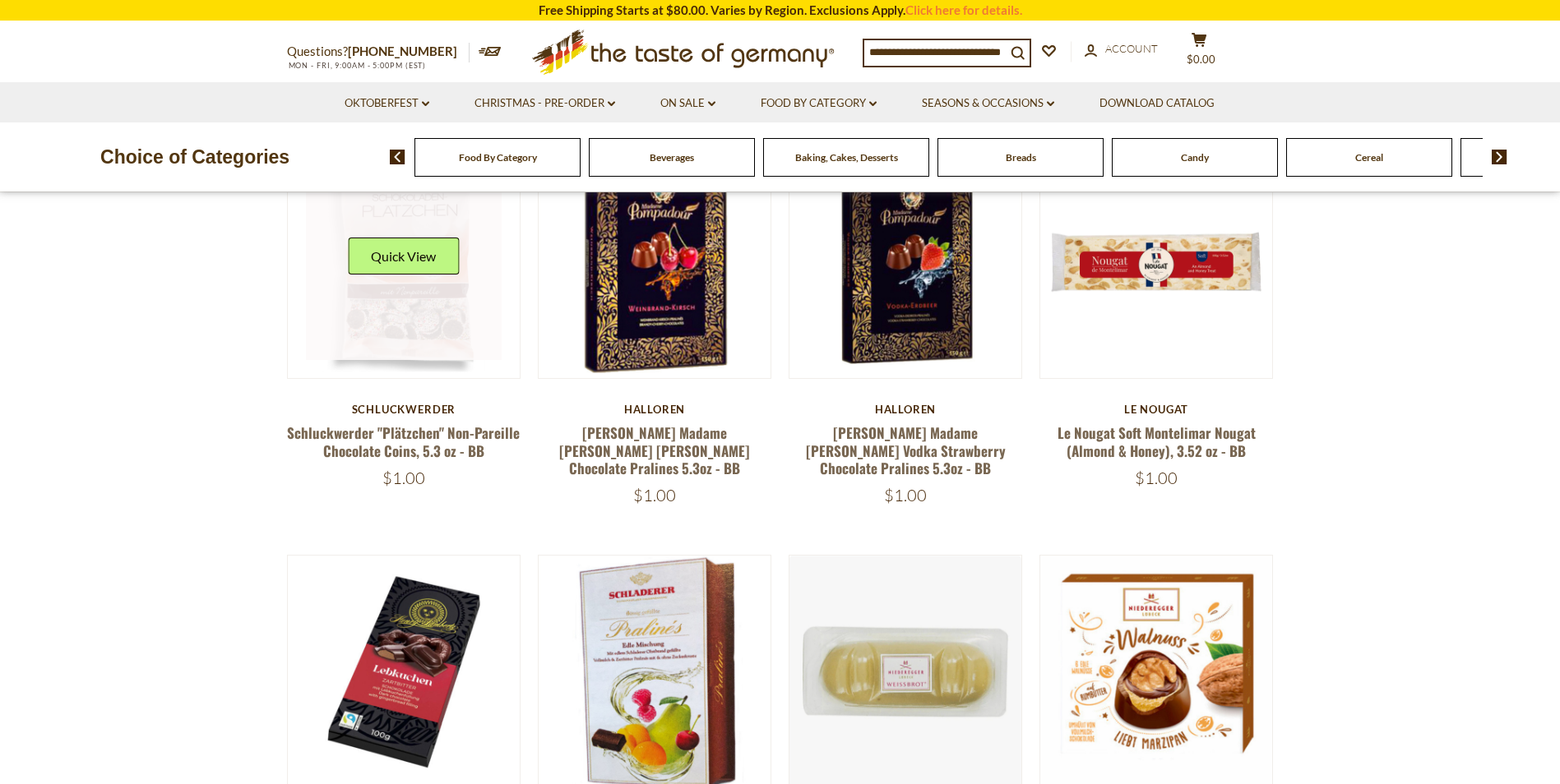
click at [419, 325] on link at bounding box center [403, 262] width 195 height 195
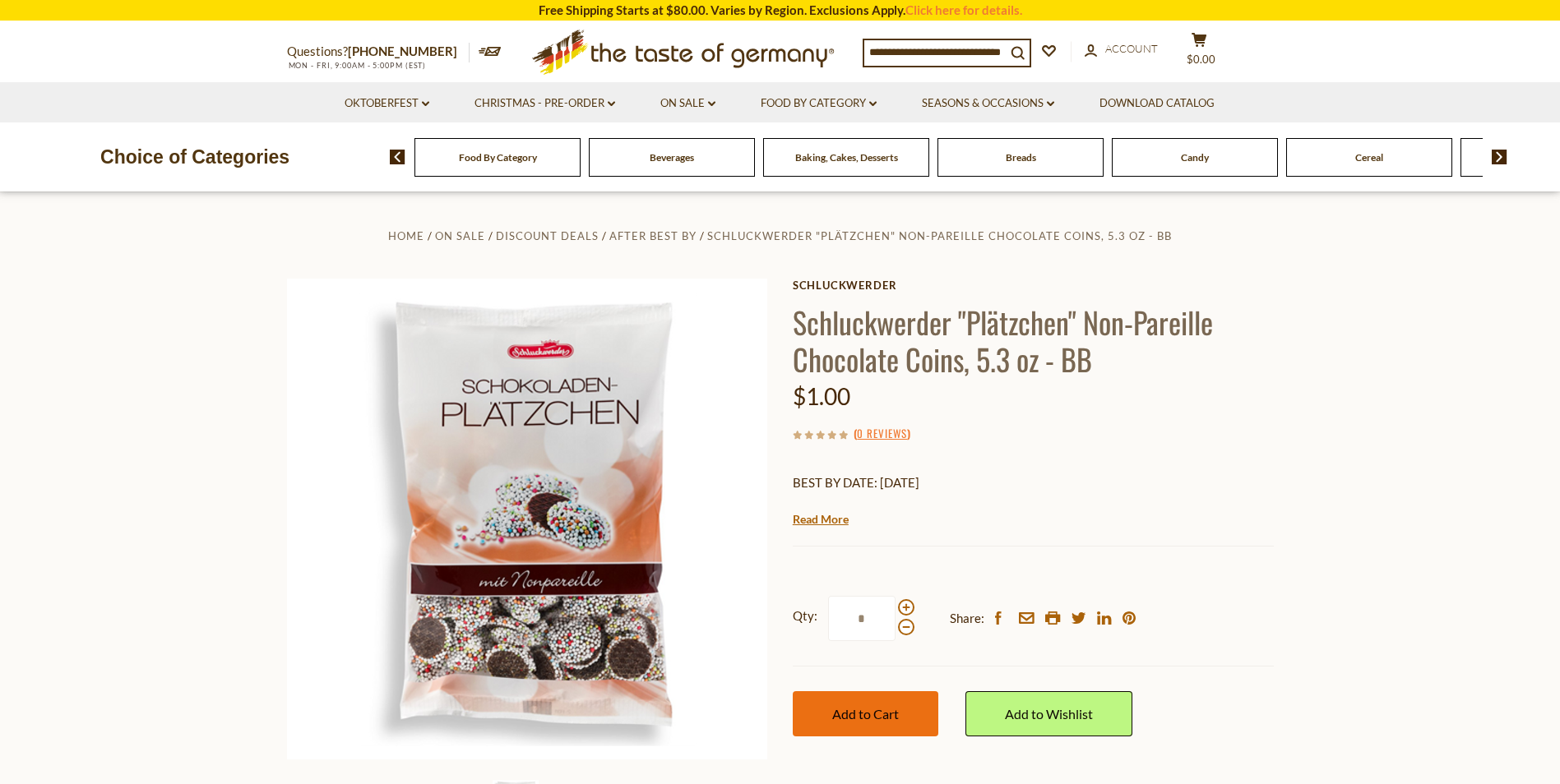
click at [865, 713] on span "Add to Cart" at bounding box center [865, 714] width 67 height 16
click at [1129, 52] on span "Account" at bounding box center [1131, 47] width 53 height 13
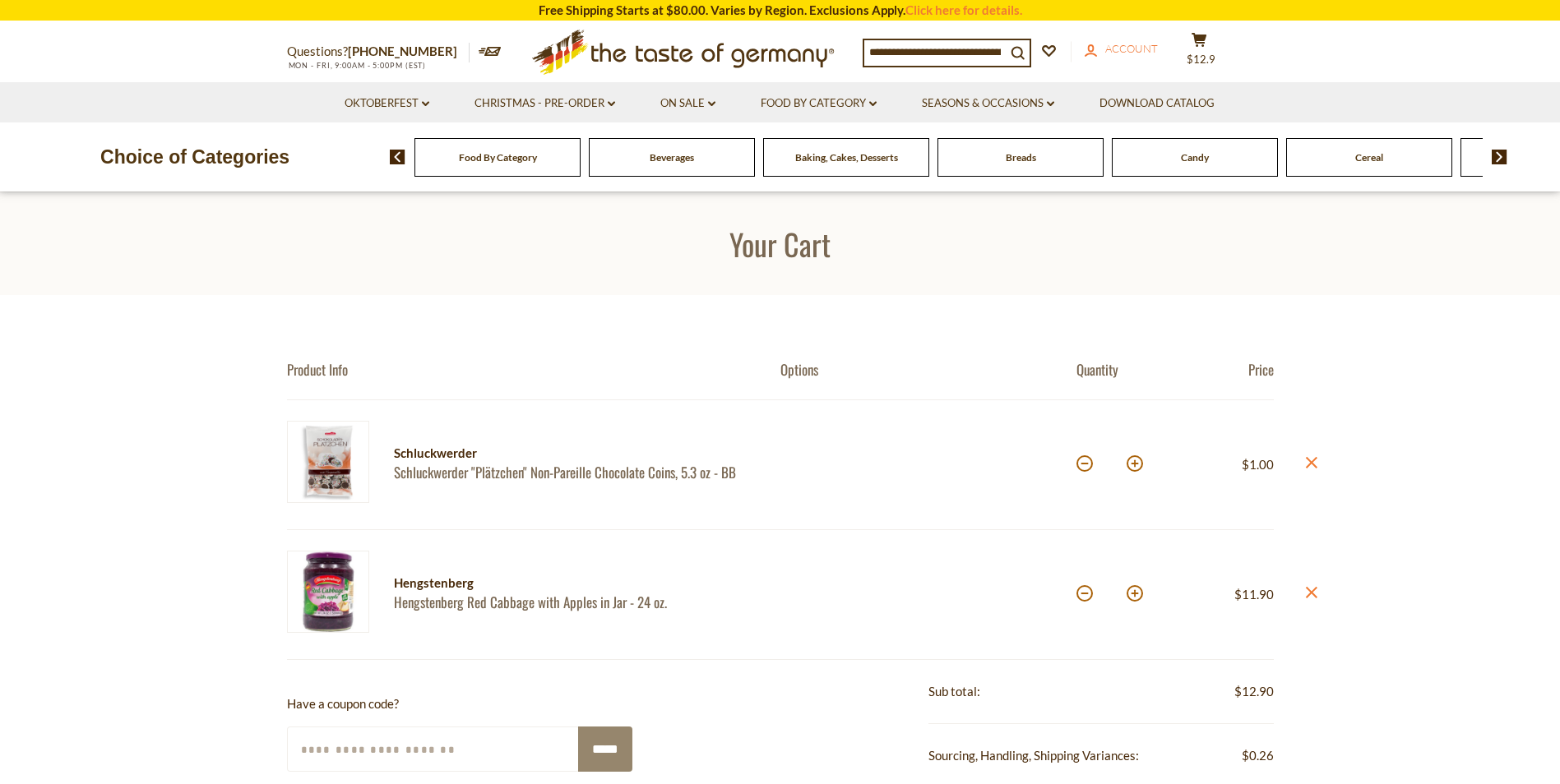
click at [1151, 51] on span "Account" at bounding box center [1131, 48] width 53 height 13
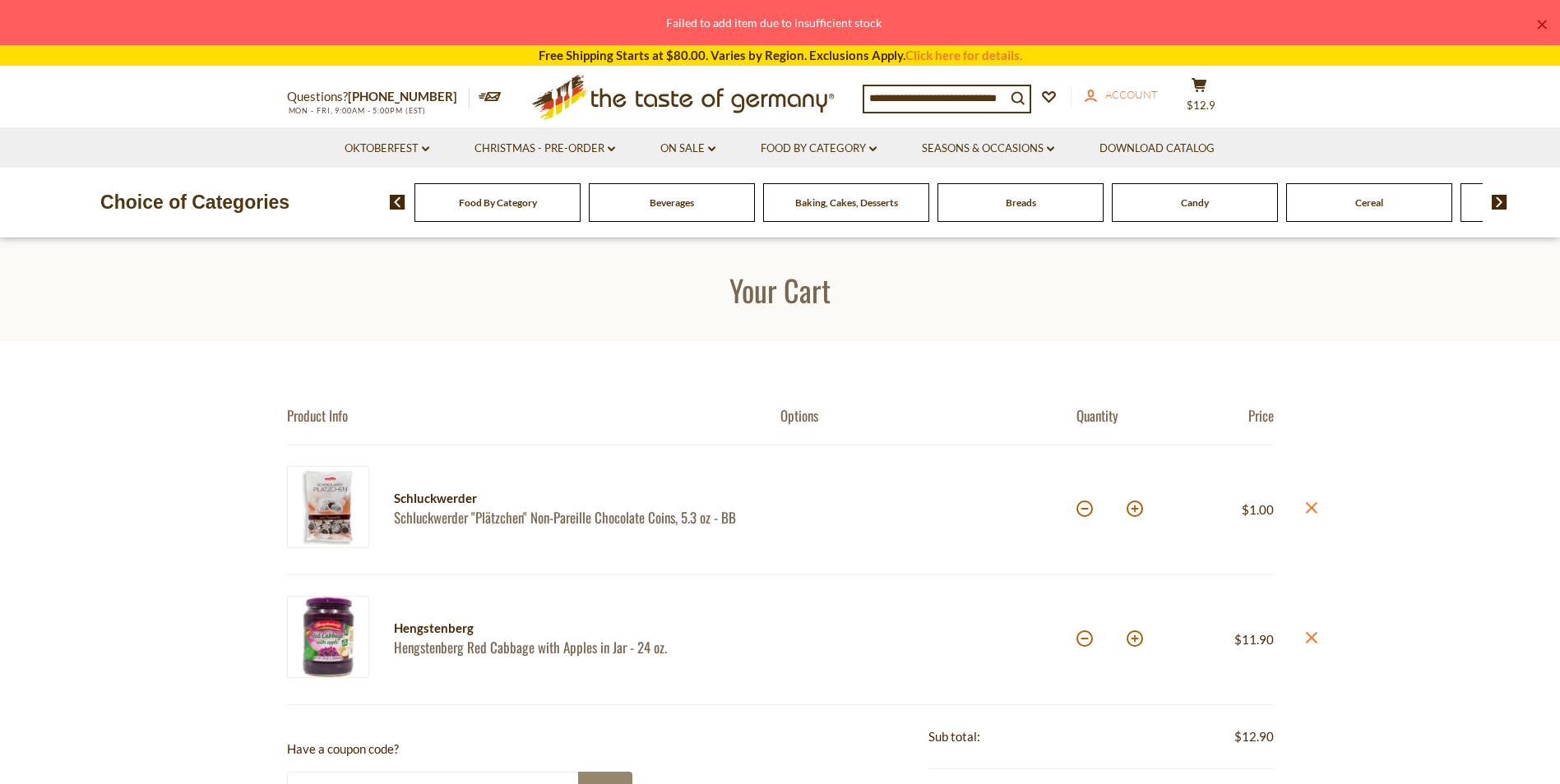
click at [1145, 91] on span "Account" at bounding box center [1131, 94] width 53 height 13
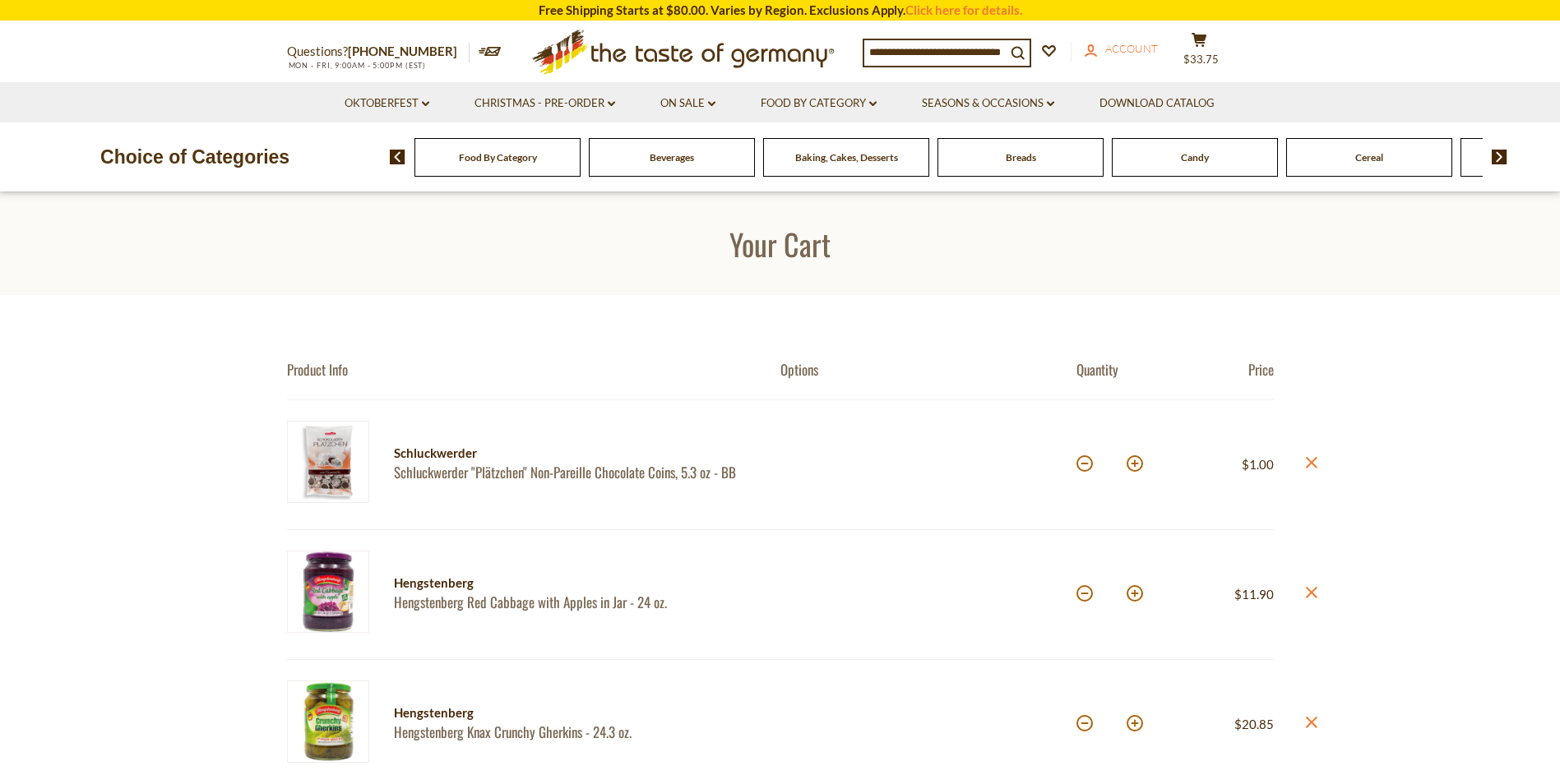
click at [1121, 48] on span "Account" at bounding box center [1131, 48] width 53 height 13
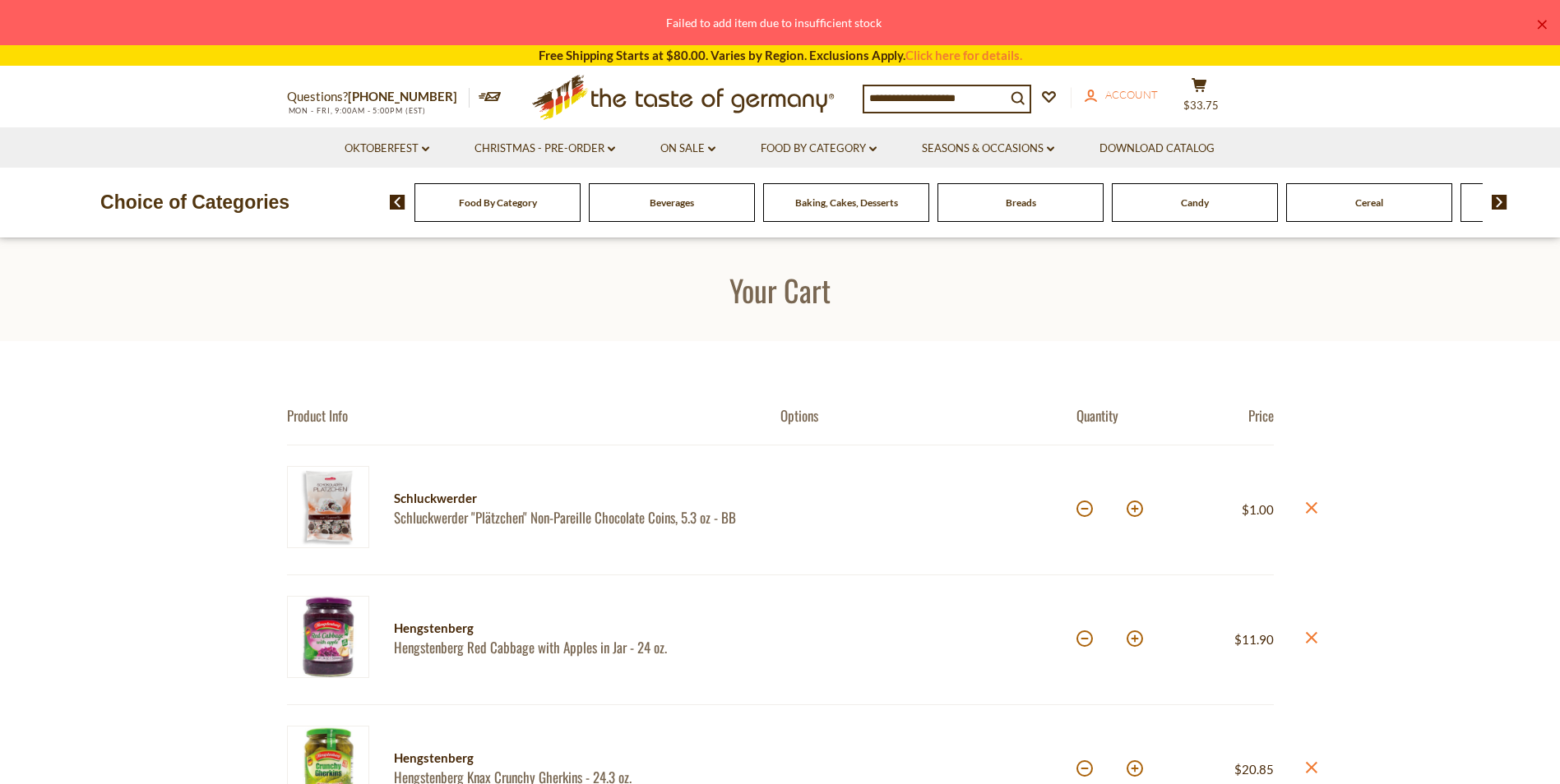
click at [1136, 92] on span "Account" at bounding box center [1131, 94] width 53 height 13
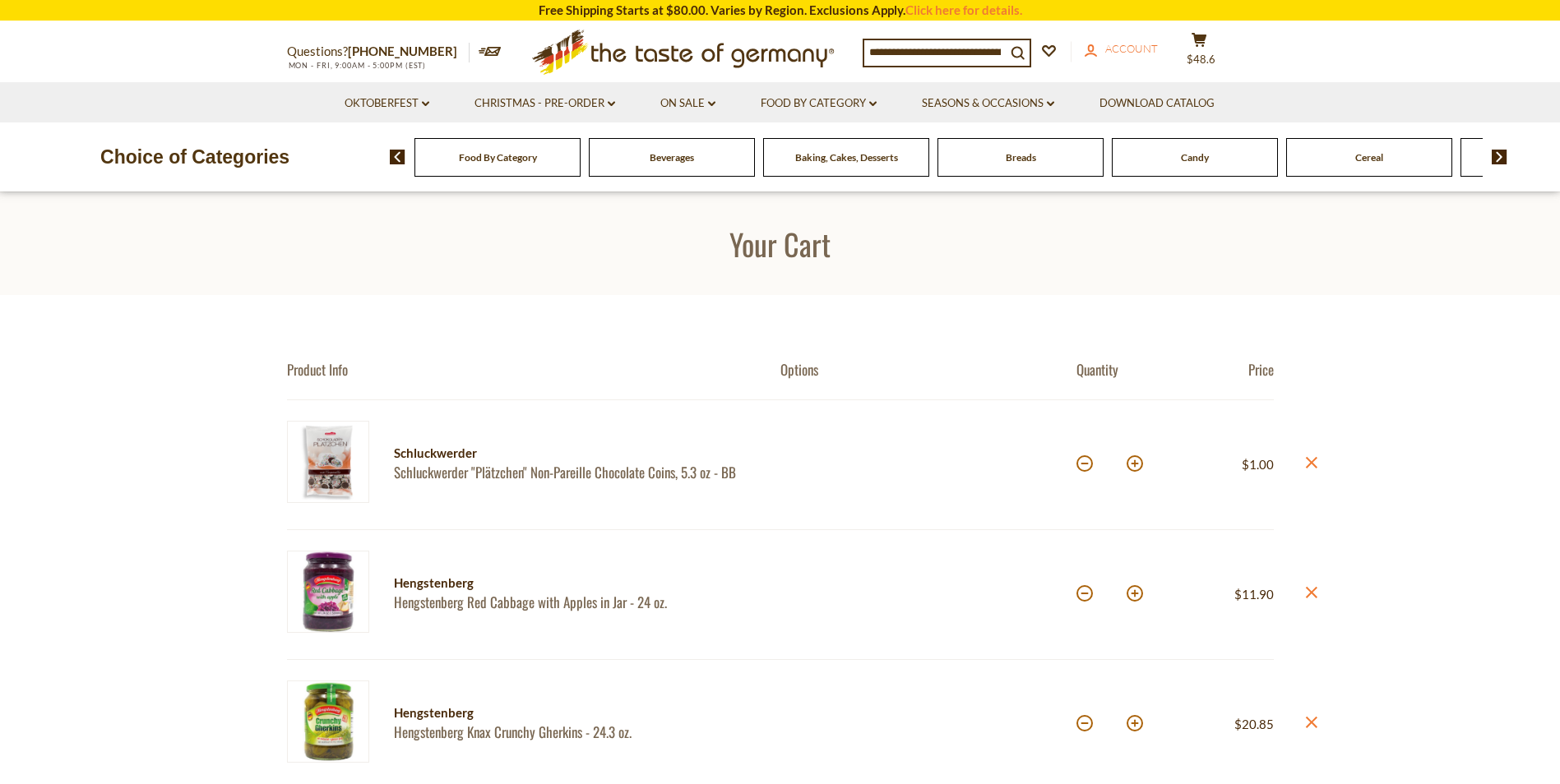
click at [1138, 48] on span "Account" at bounding box center [1131, 48] width 53 height 13
click at [1126, 51] on span "Account" at bounding box center [1131, 48] width 53 height 13
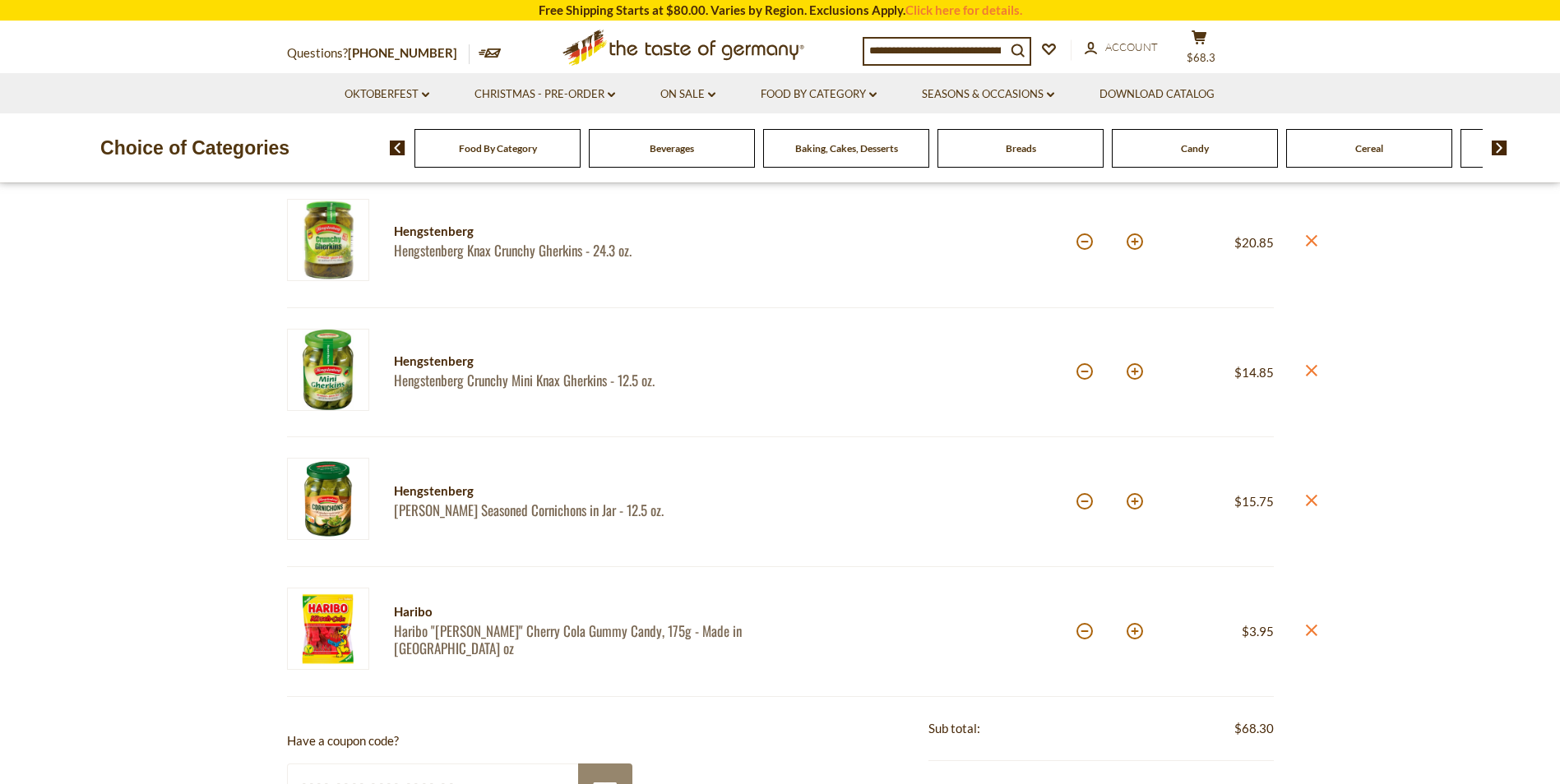
scroll to position [575, 0]
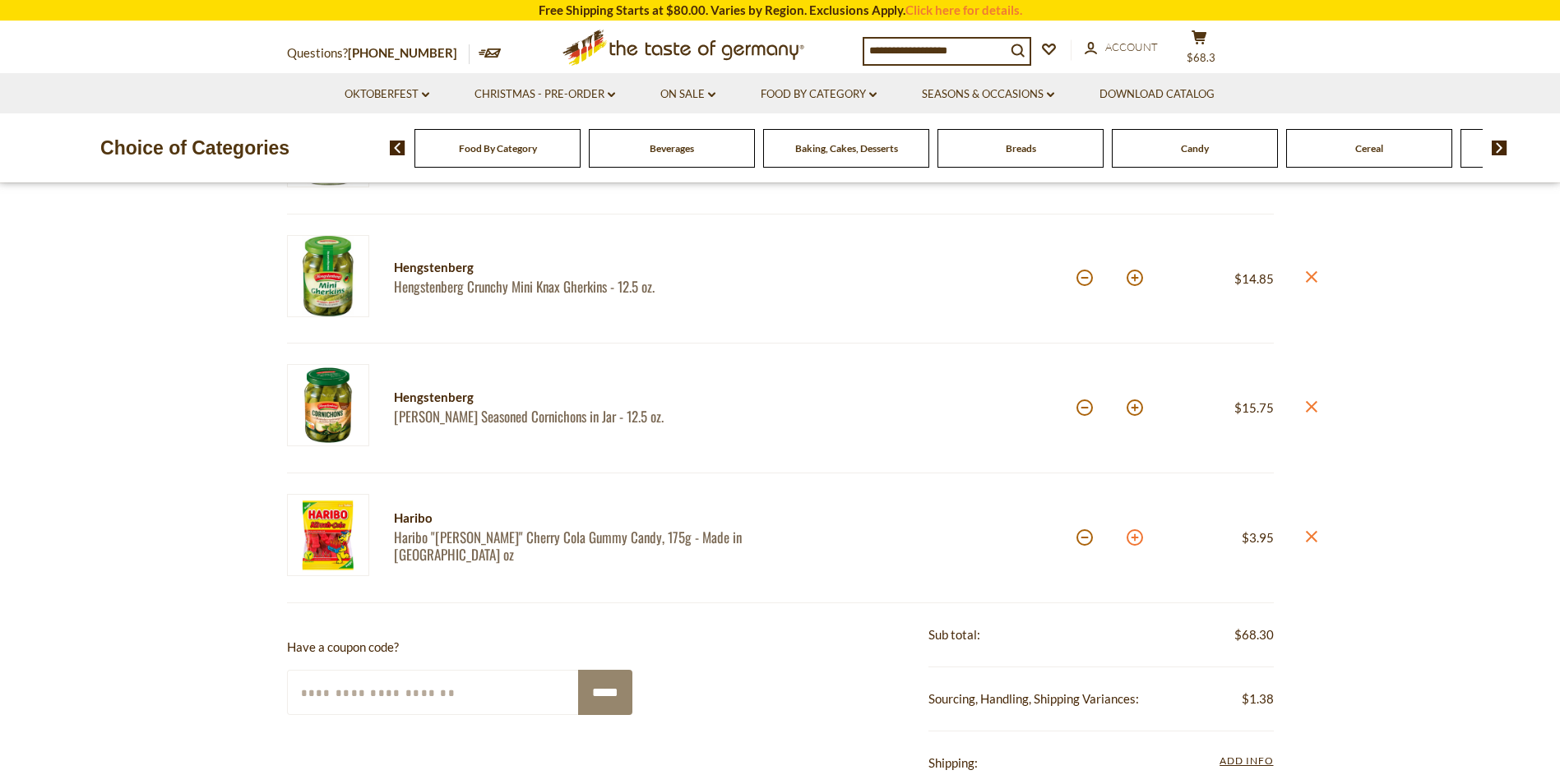
click at [1135, 541] on button at bounding box center [1134, 537] width 17 height 17
type input "*"
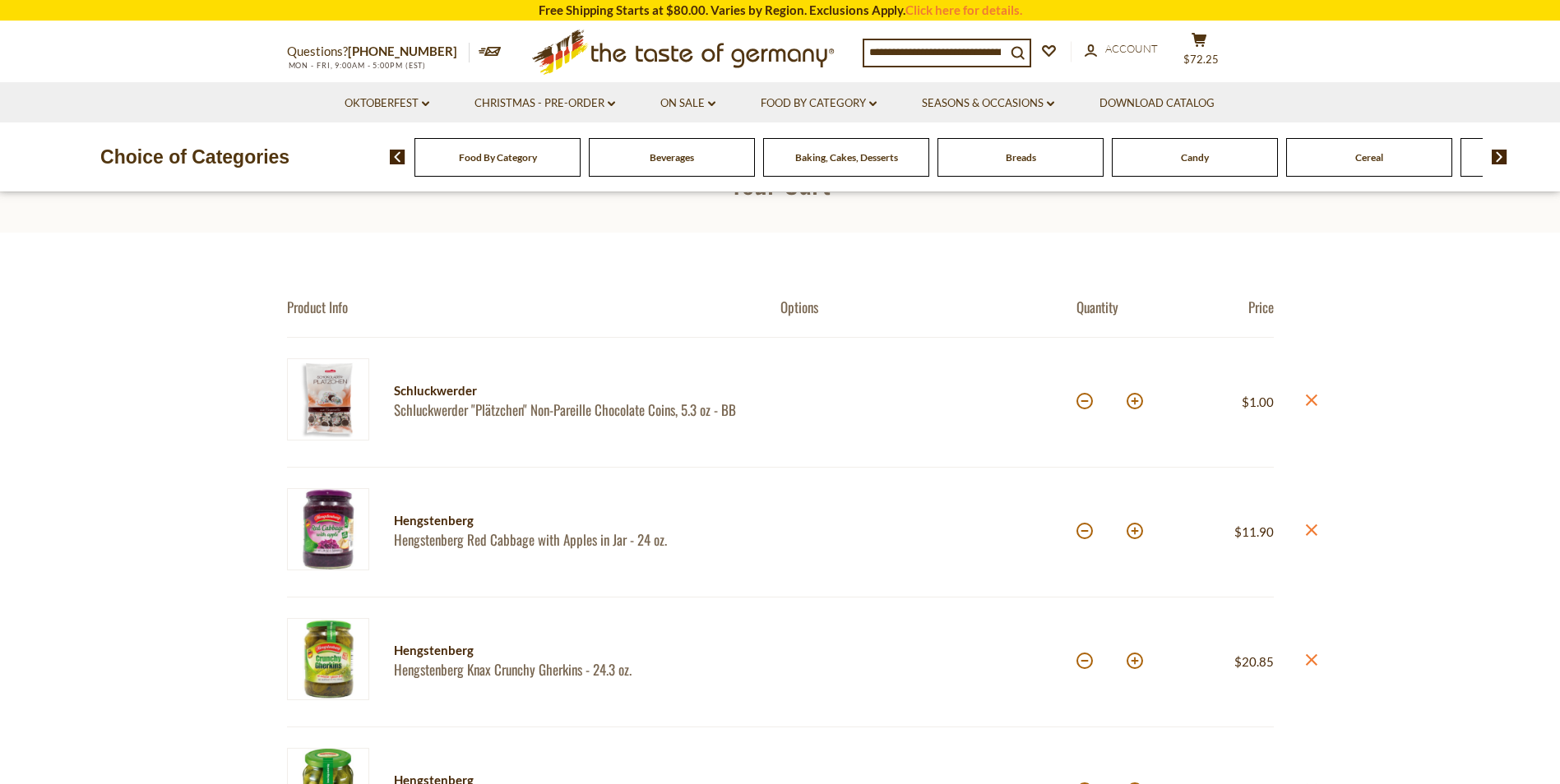
scroll to position [0, 0]
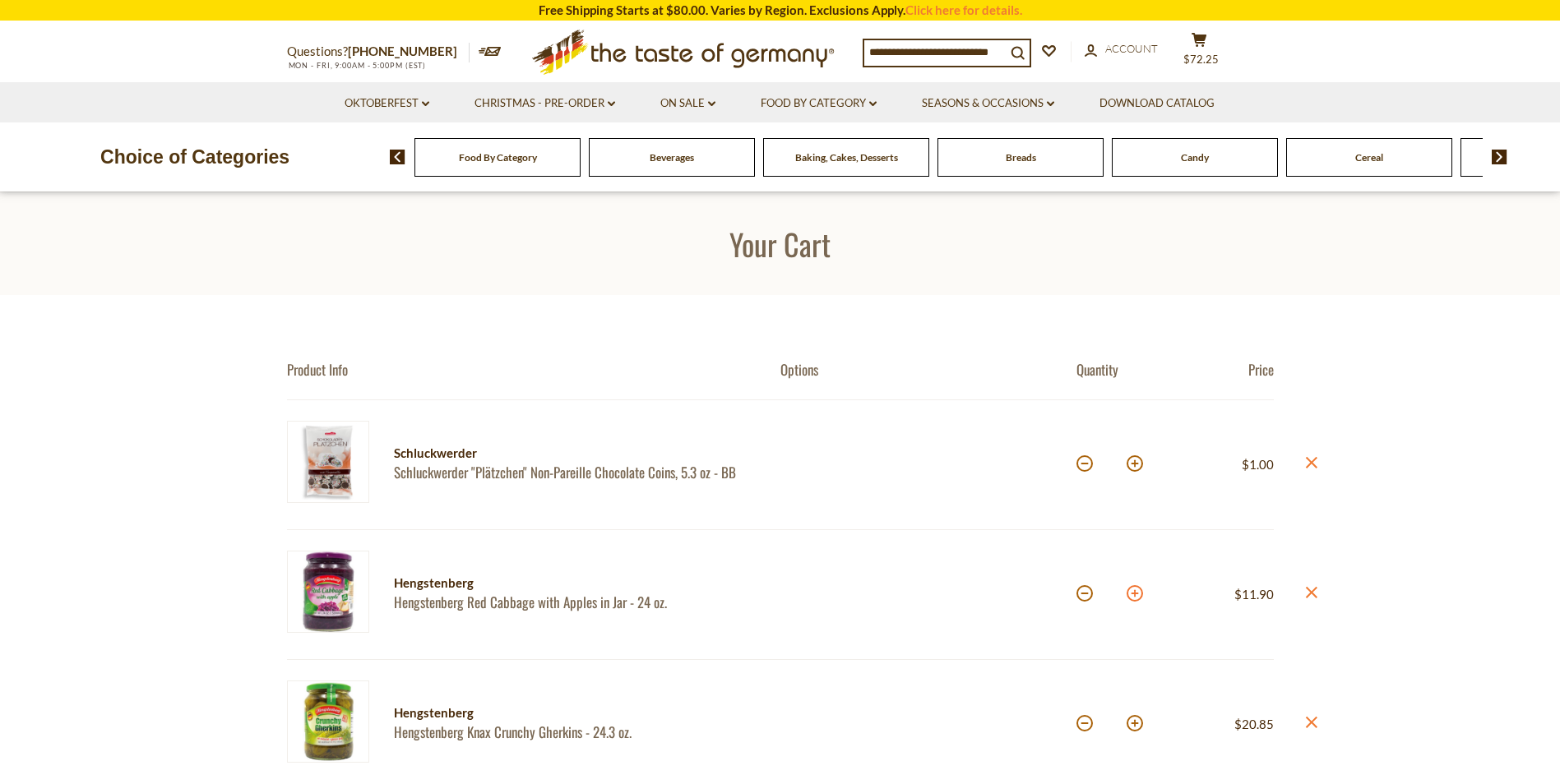
click at [1134, 593] on button at bounding box center [1134, 593] width 17 height 17
type input "*"
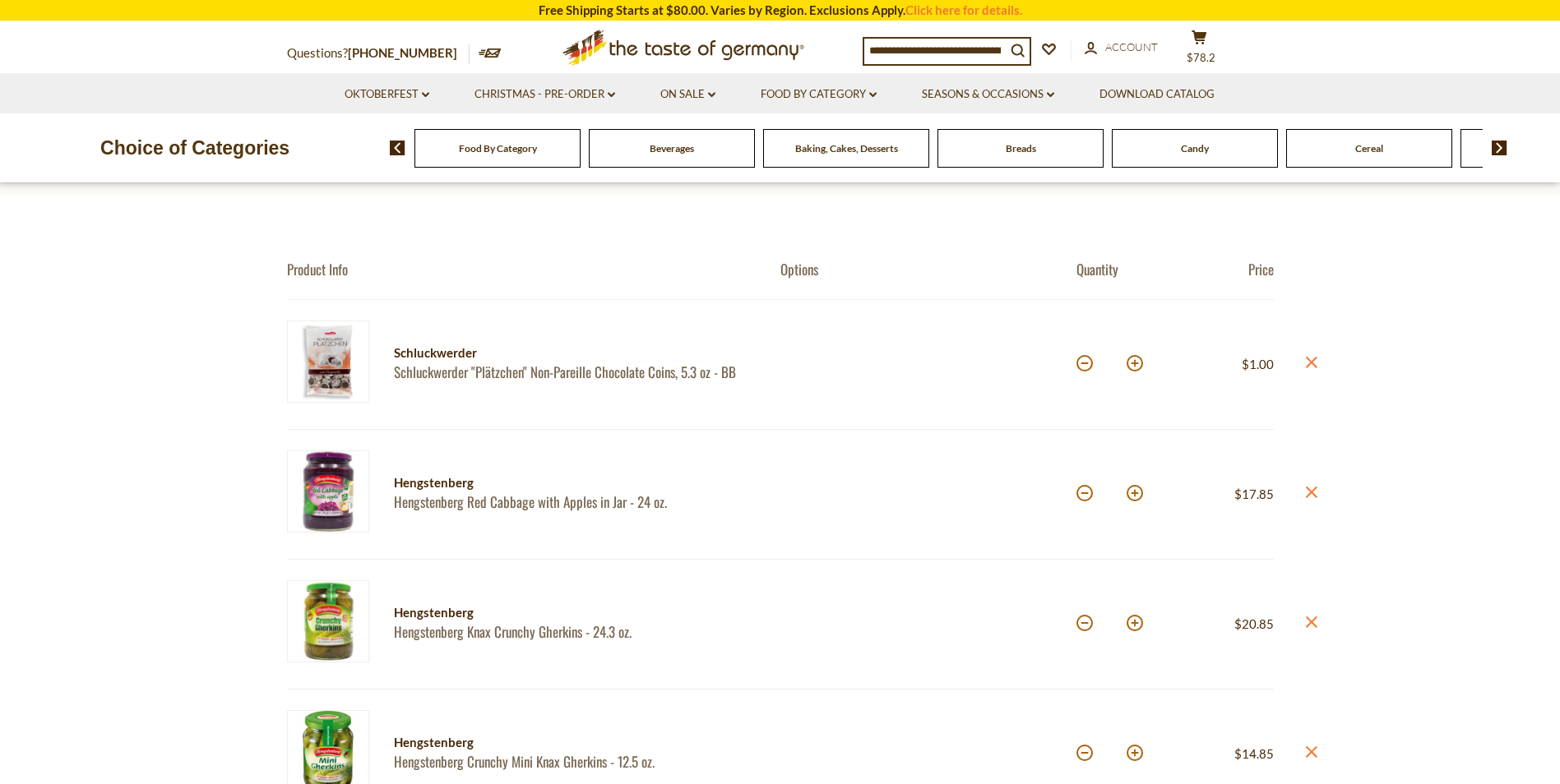
scroll to position [246, 0]
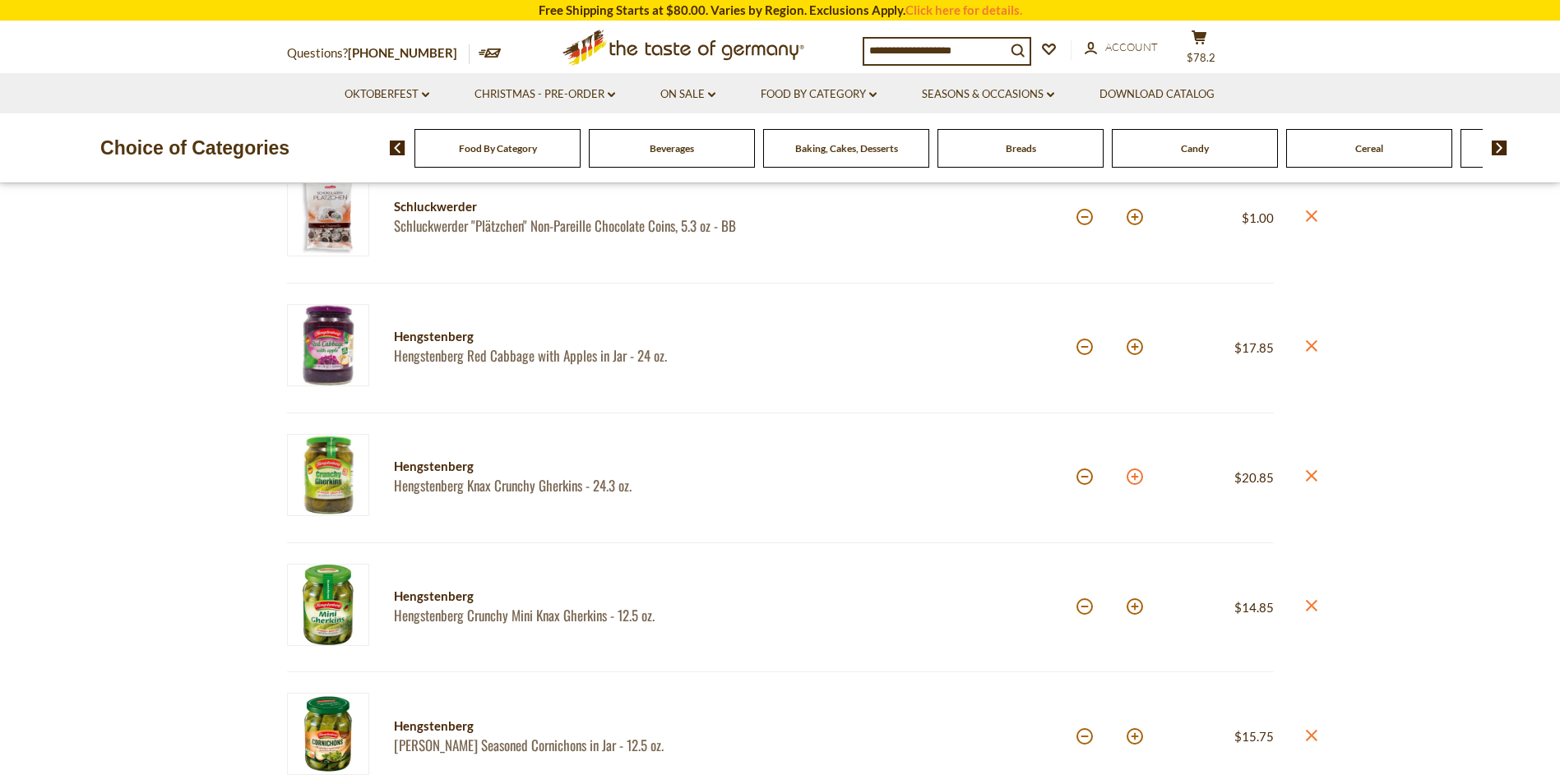
click at [1133, 480] on button at bounding box center [1134, 476] width 17 height 17
type input "*"
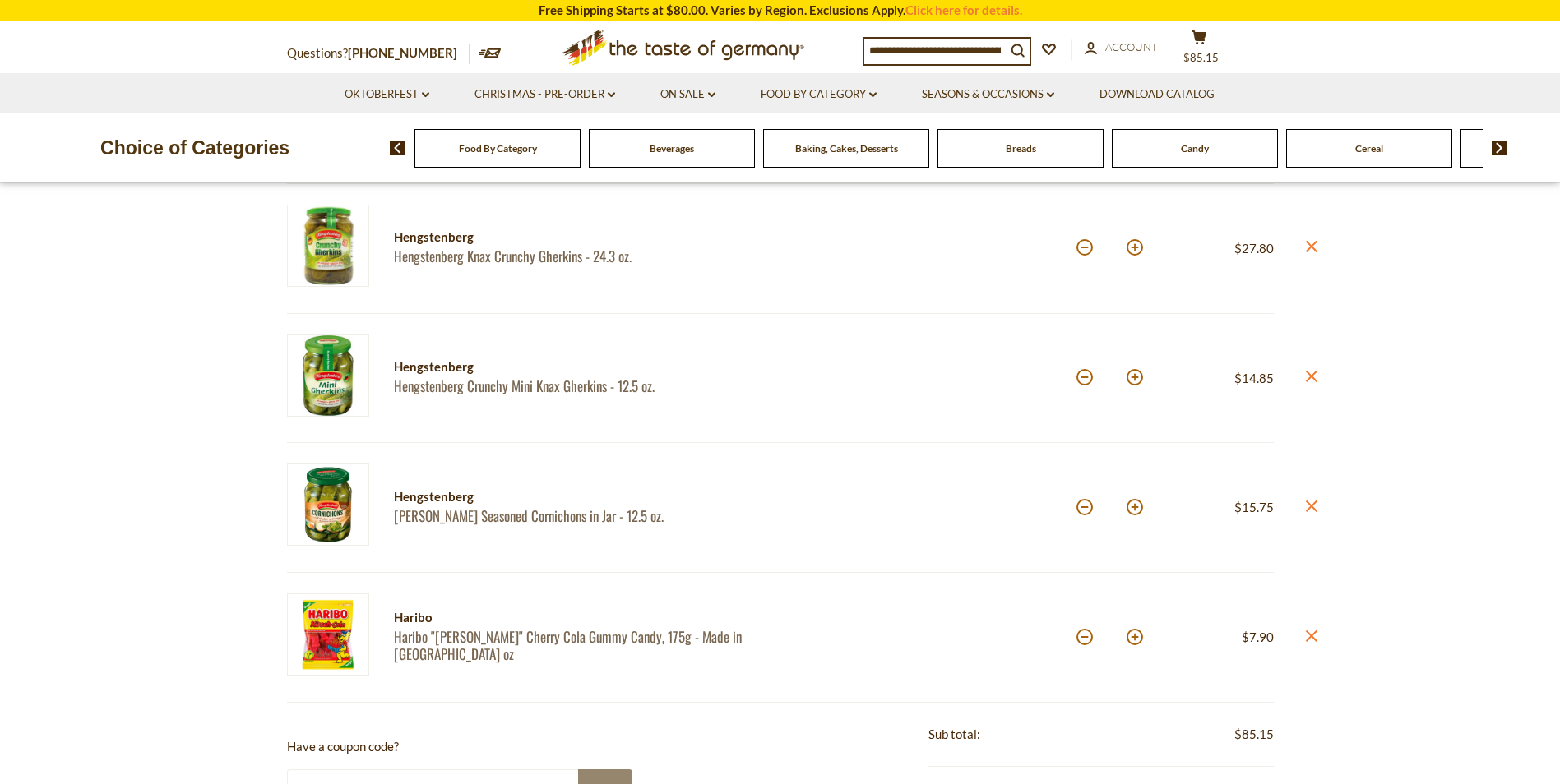
scroll to position [493, 0]
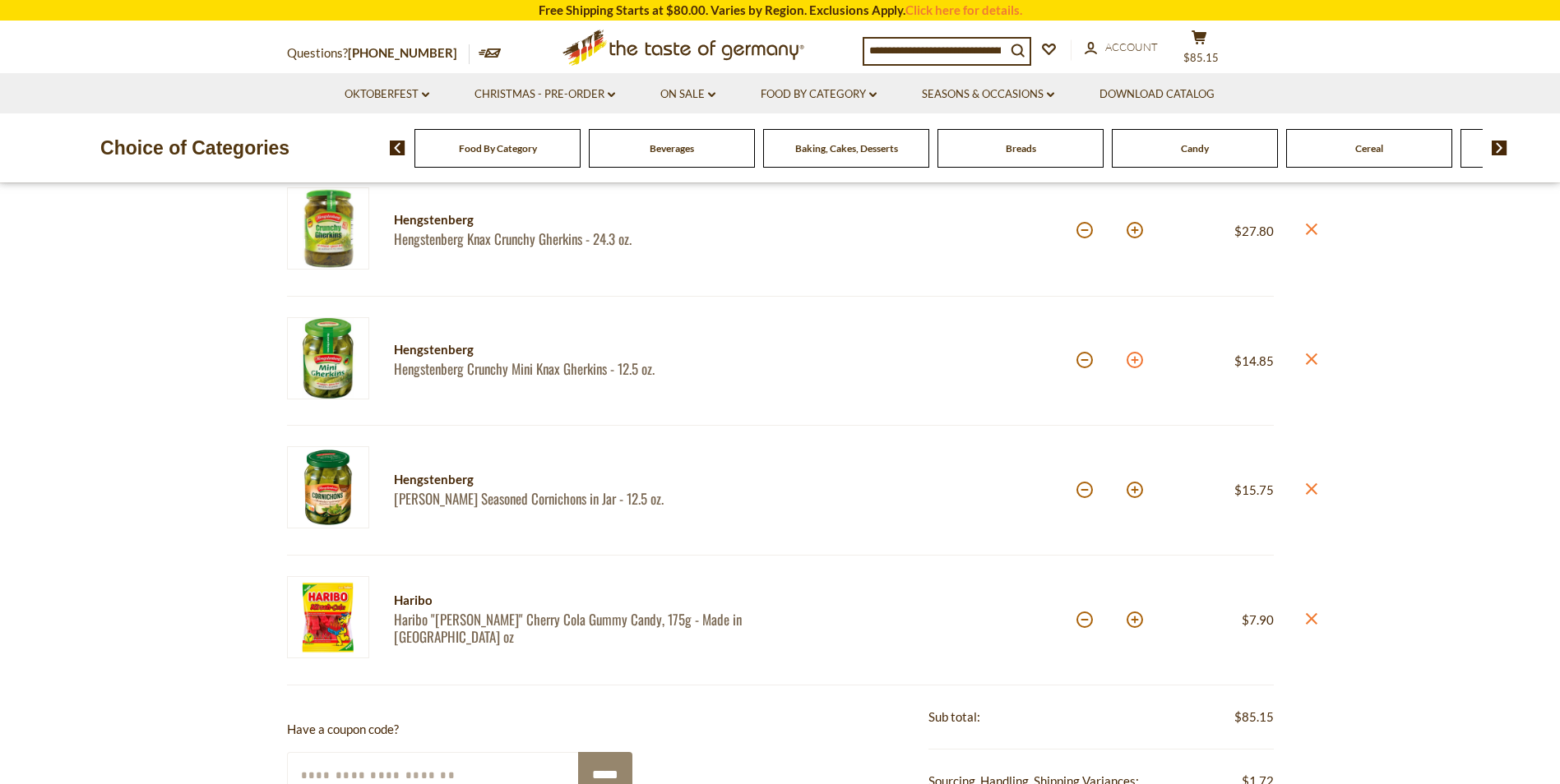
click at [1135, 362] on button at bounding box center [1134, 360] width 17 height 17
type input "*"
click at [1135, 493] on button at bounding box center [1134, 489] width 17 height 17
type input "*"
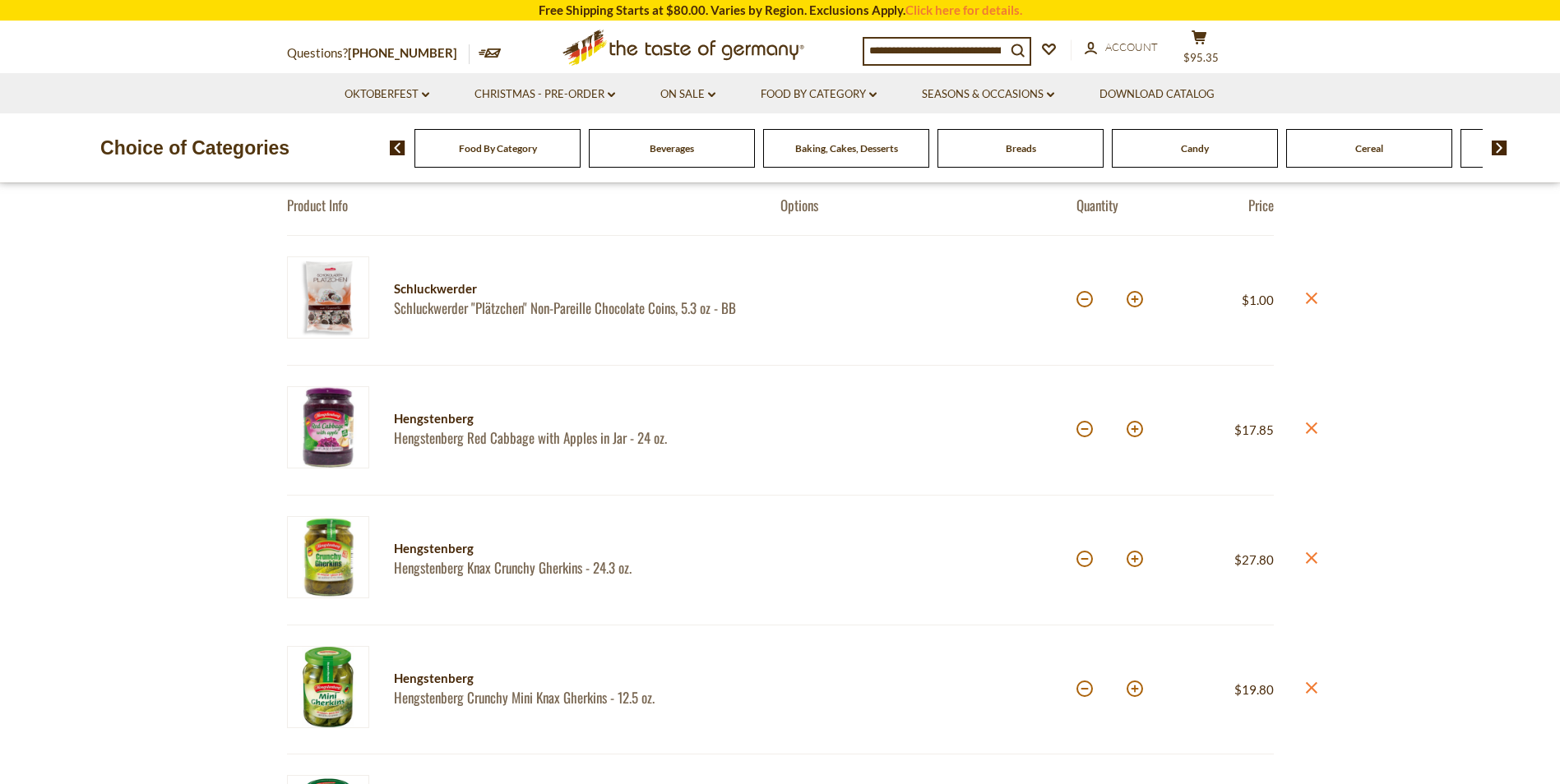
scroll to position [0, 0]
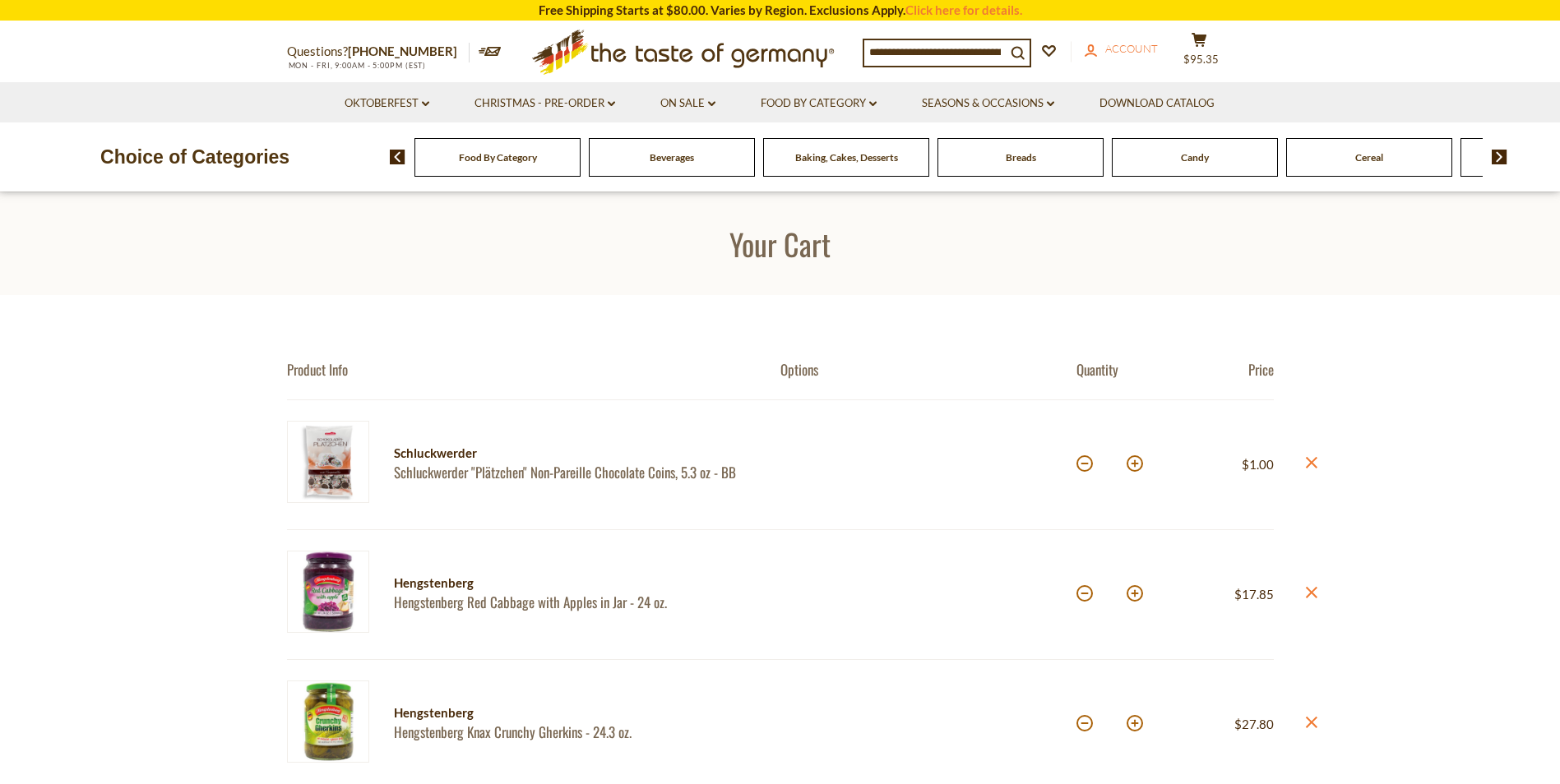
click at [1154, 44] on span "Account" at bounding box center [1131, 48] width 53 height 13
click at [1142, 43] on span "Account" at bounding box center [1131, 48] width 53 height 13
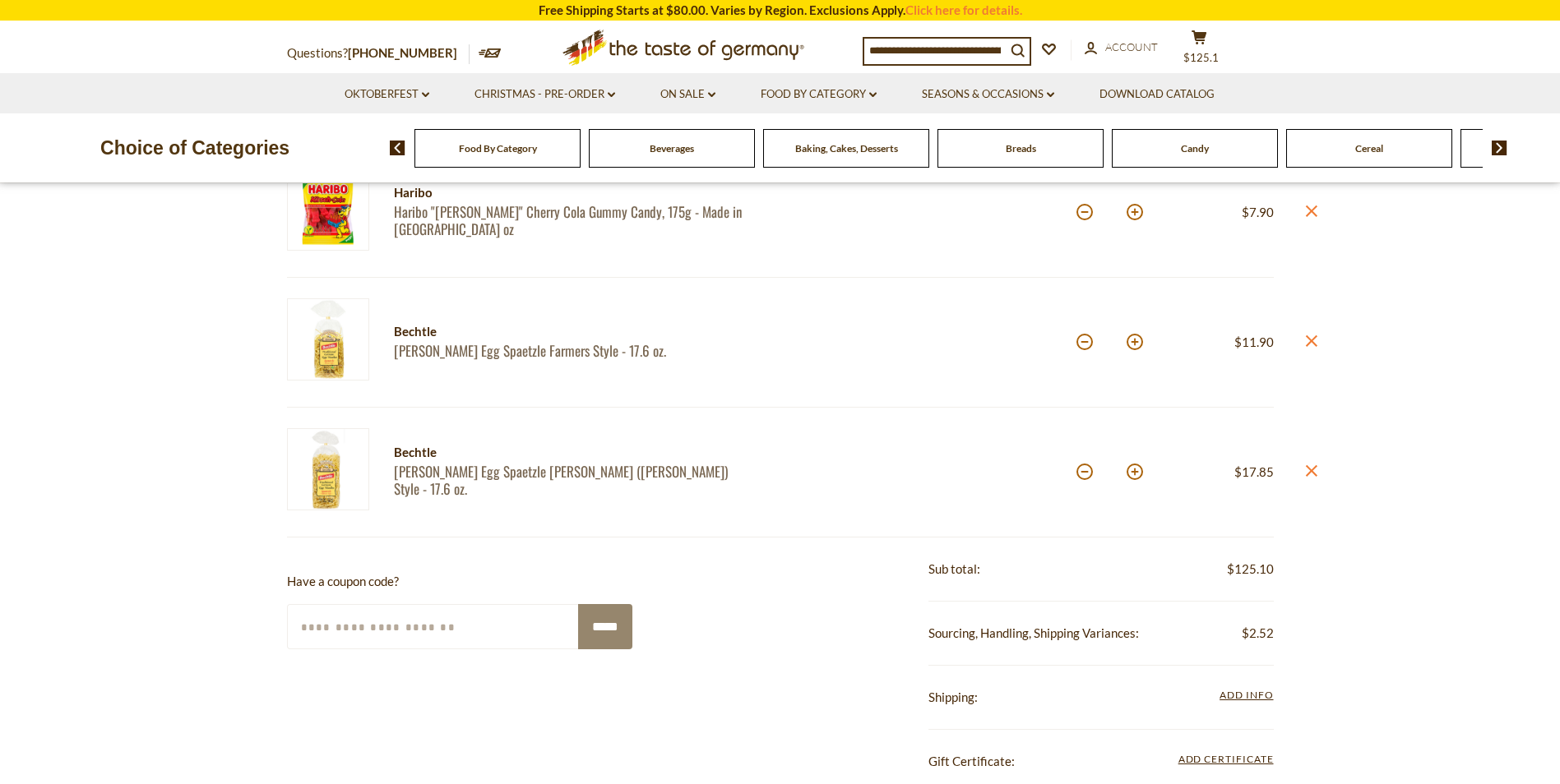
scroll to position [904, 0]
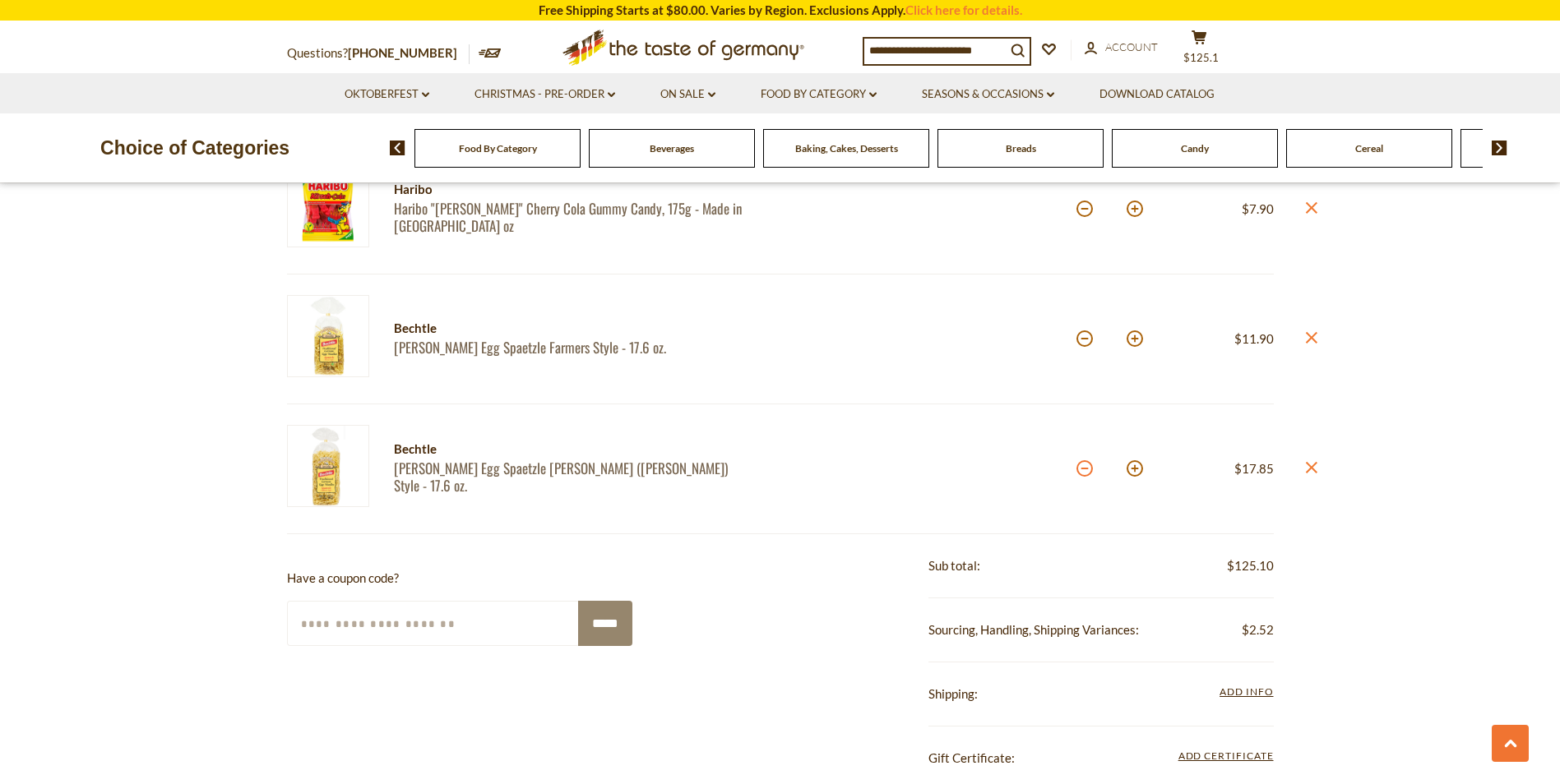
click at [1085, 470] on button at bounding box center [1084, 468] width 17 height 17
type input "*"
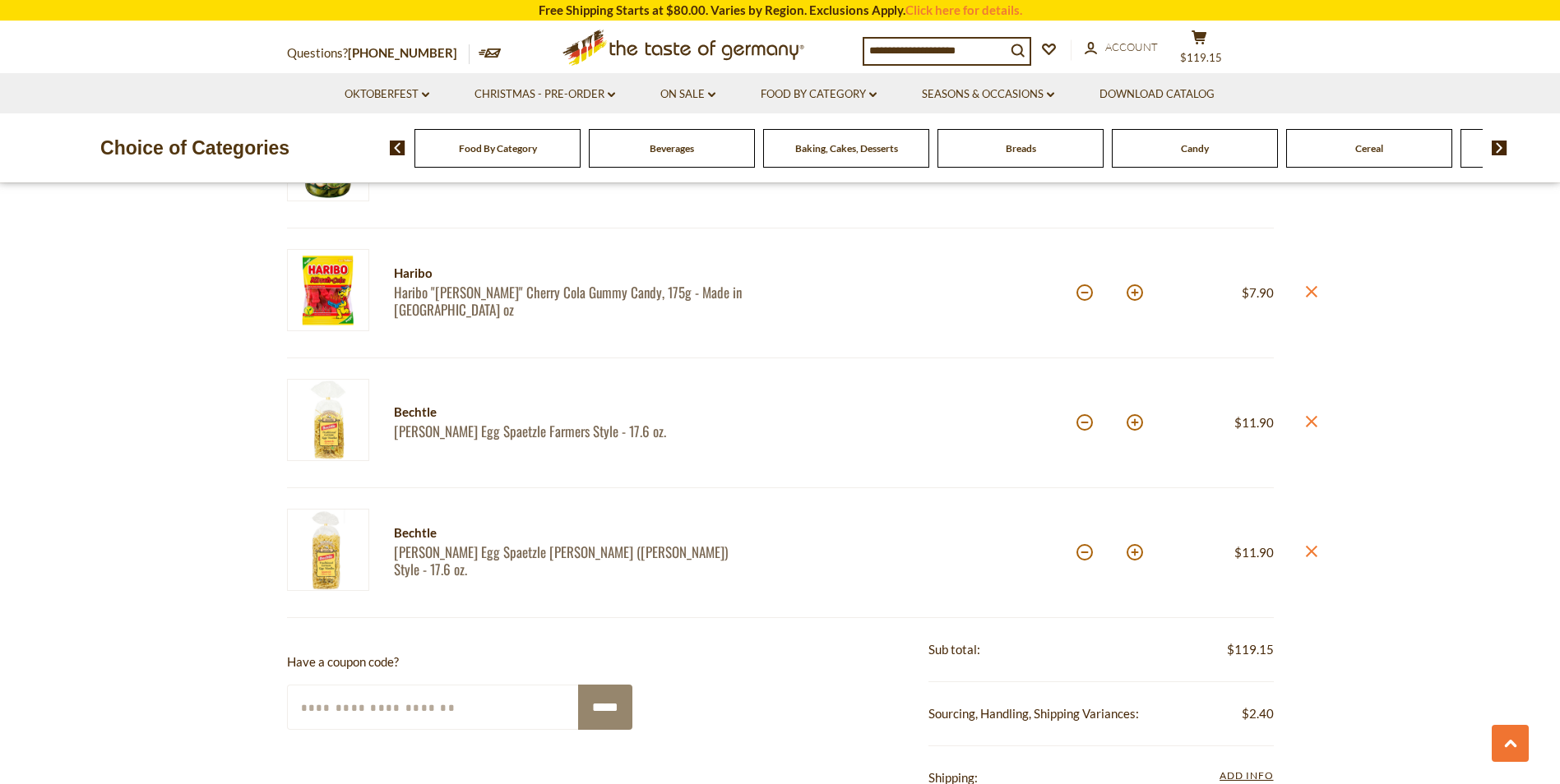
scroll to position [822, 0]
click at [1085, 553] on button at bounding box center [1084, 550] width 17 height 17
type input "*"
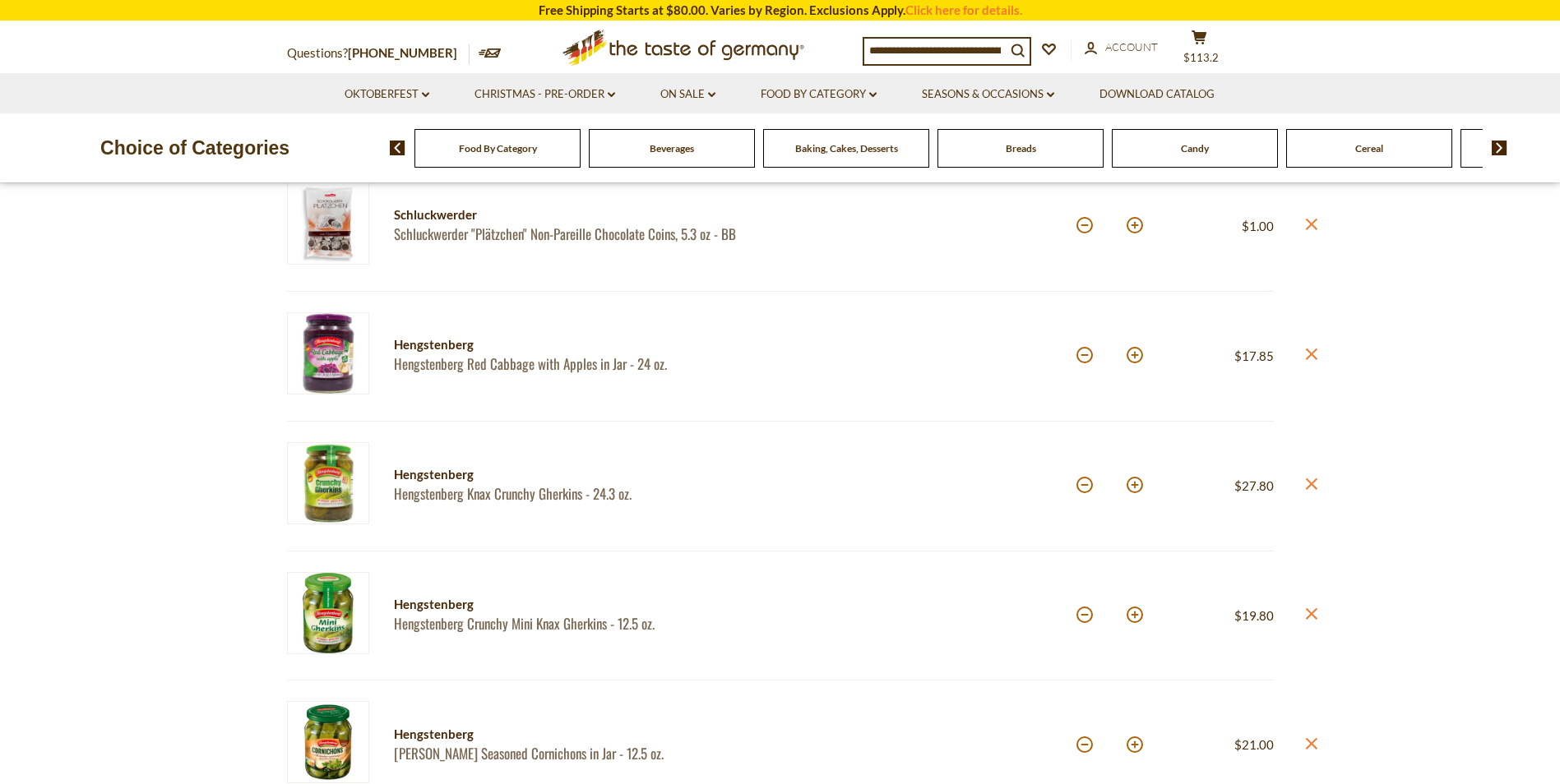
scroll to position [0, 0]
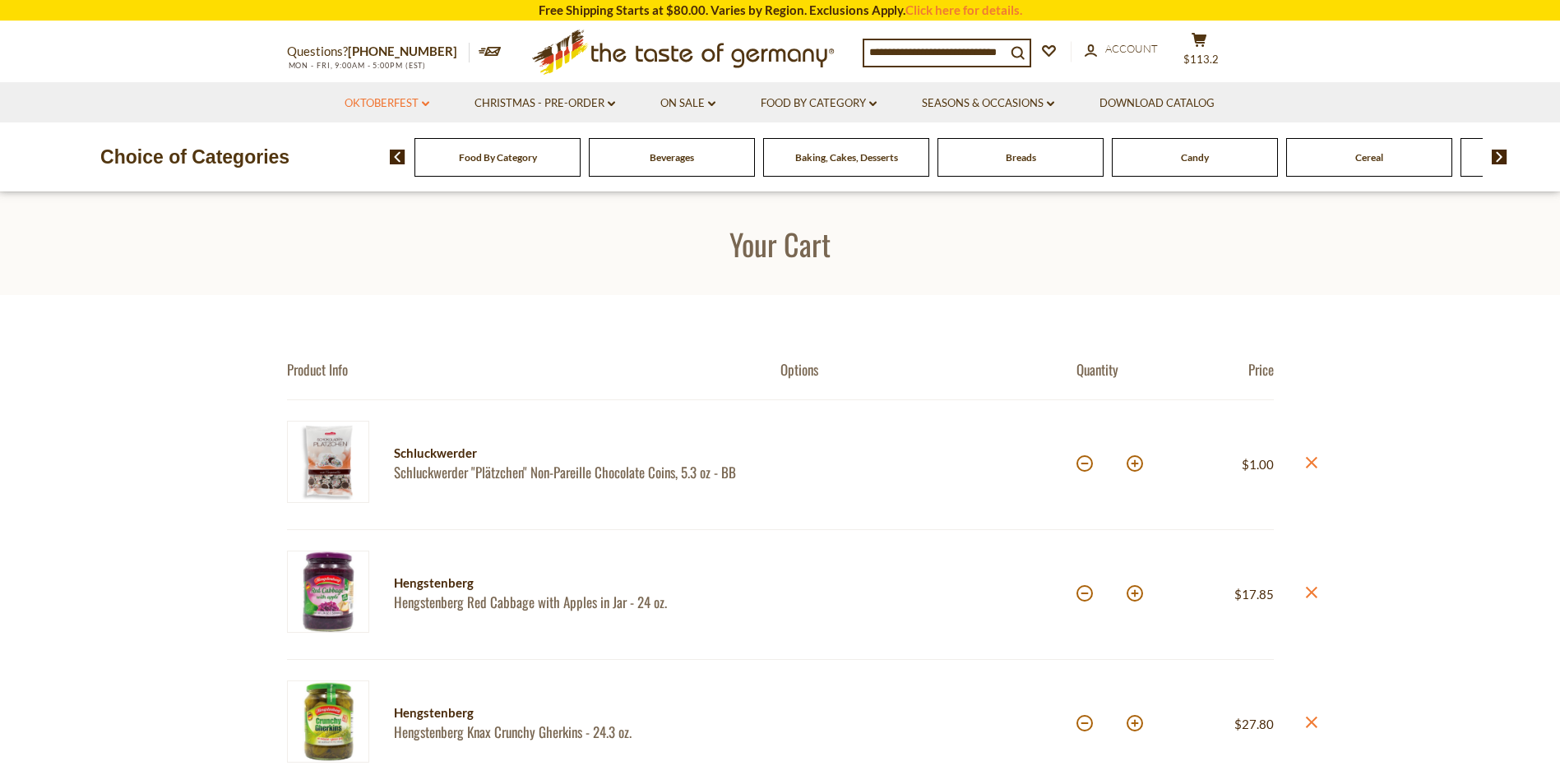
click at [416, 106] on link "Oktoberfest dropdown_arrow" at bounding box center [386, 103] width 85 height 18
click at [391, 142] on link "All Oktoberfest" at bounding box center [378, 146] width 85 height 15
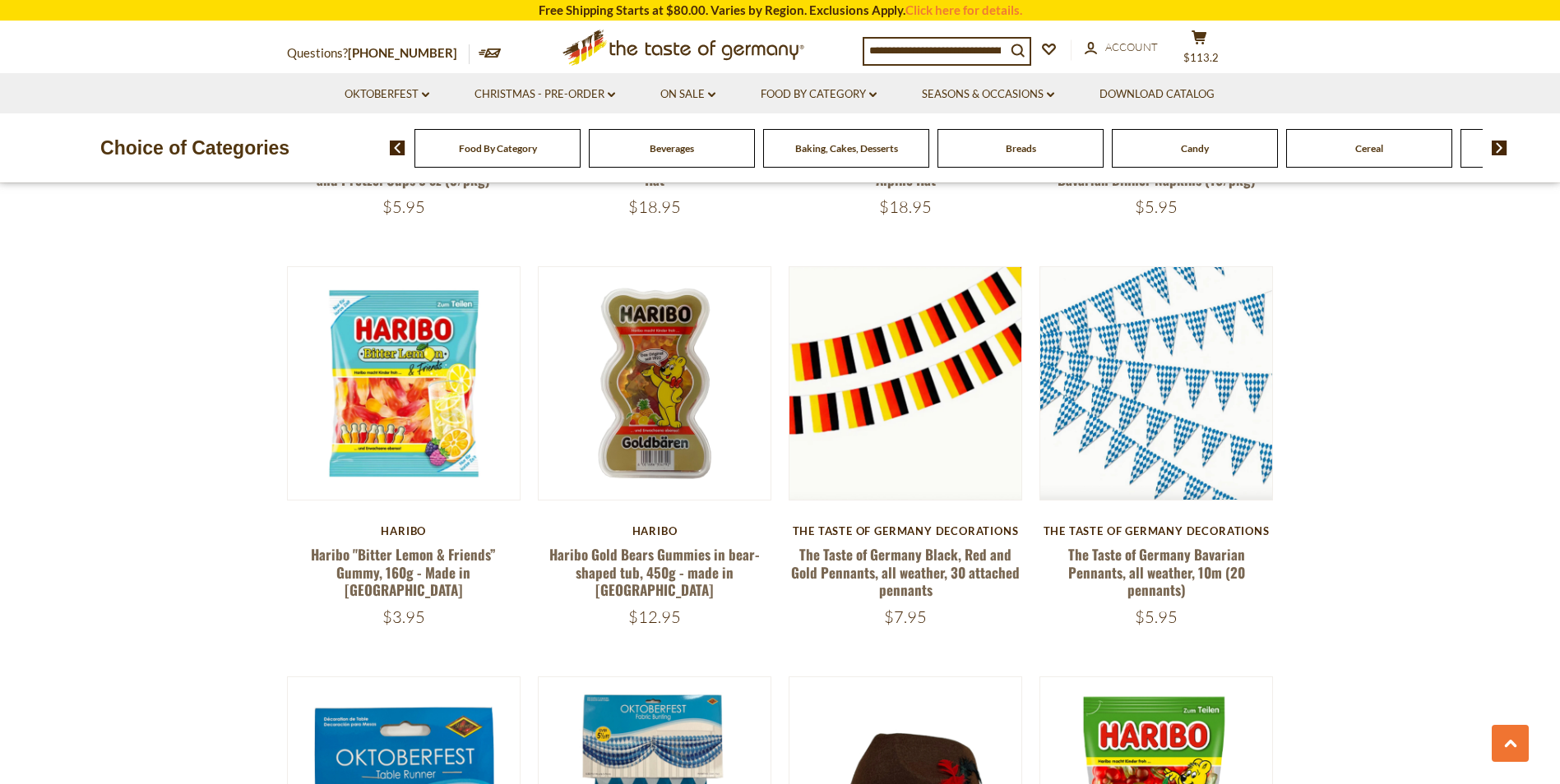
scroll to position [1726, 0]
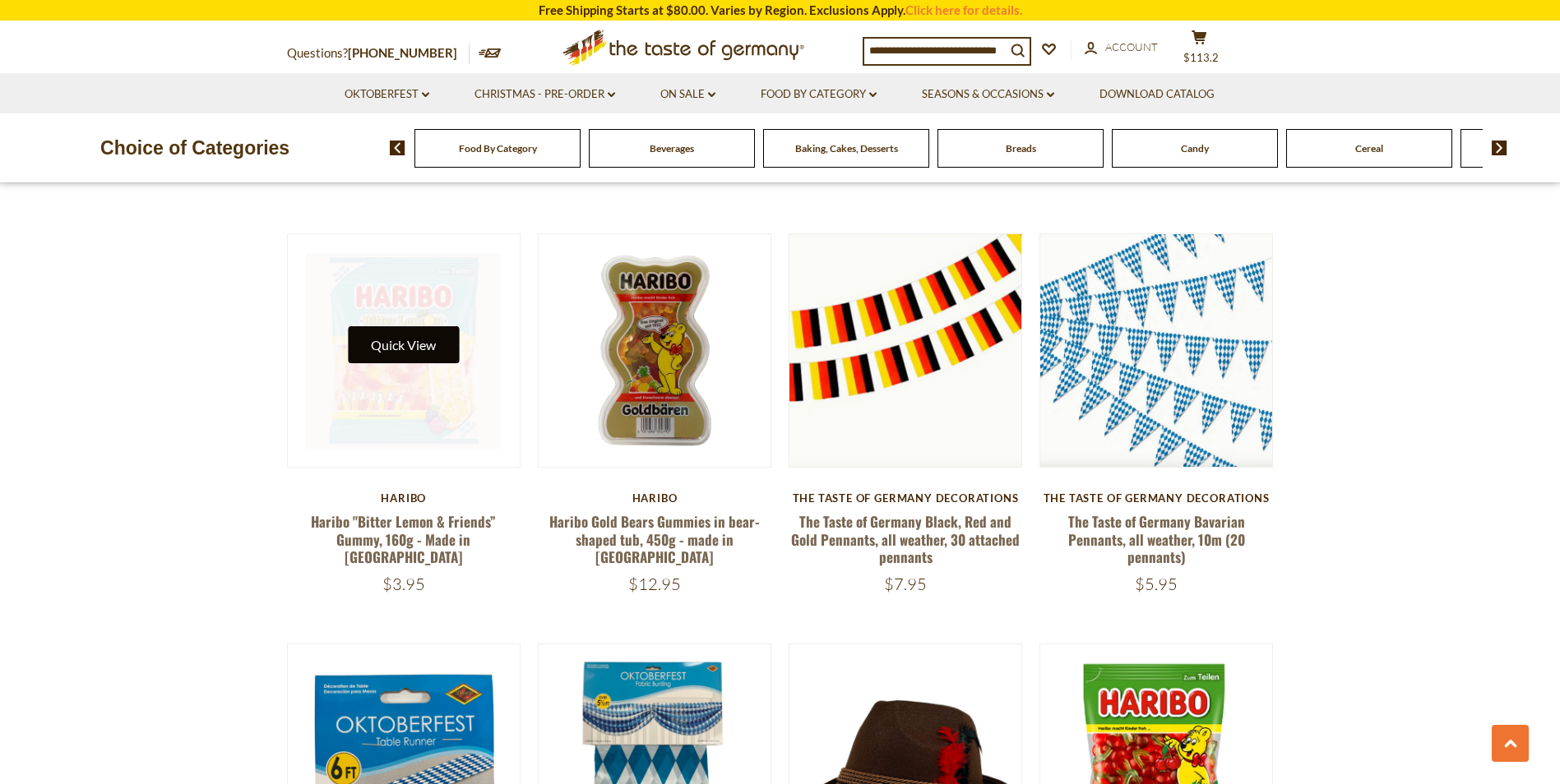
click at [403, 342] on button "Quick View" at bounding box center [403, 345] width 111 height 37
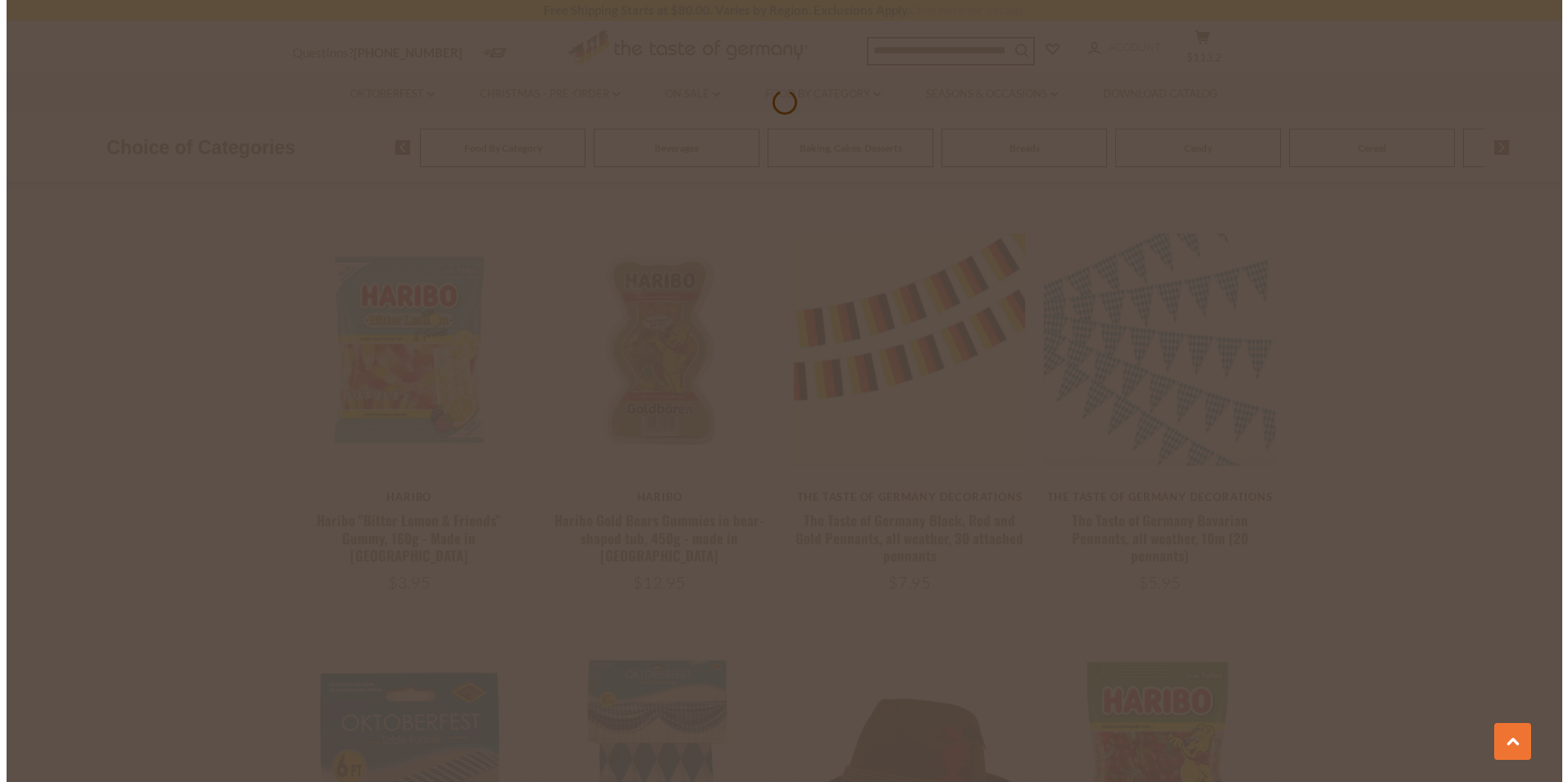
scroll to position [1725, 0]
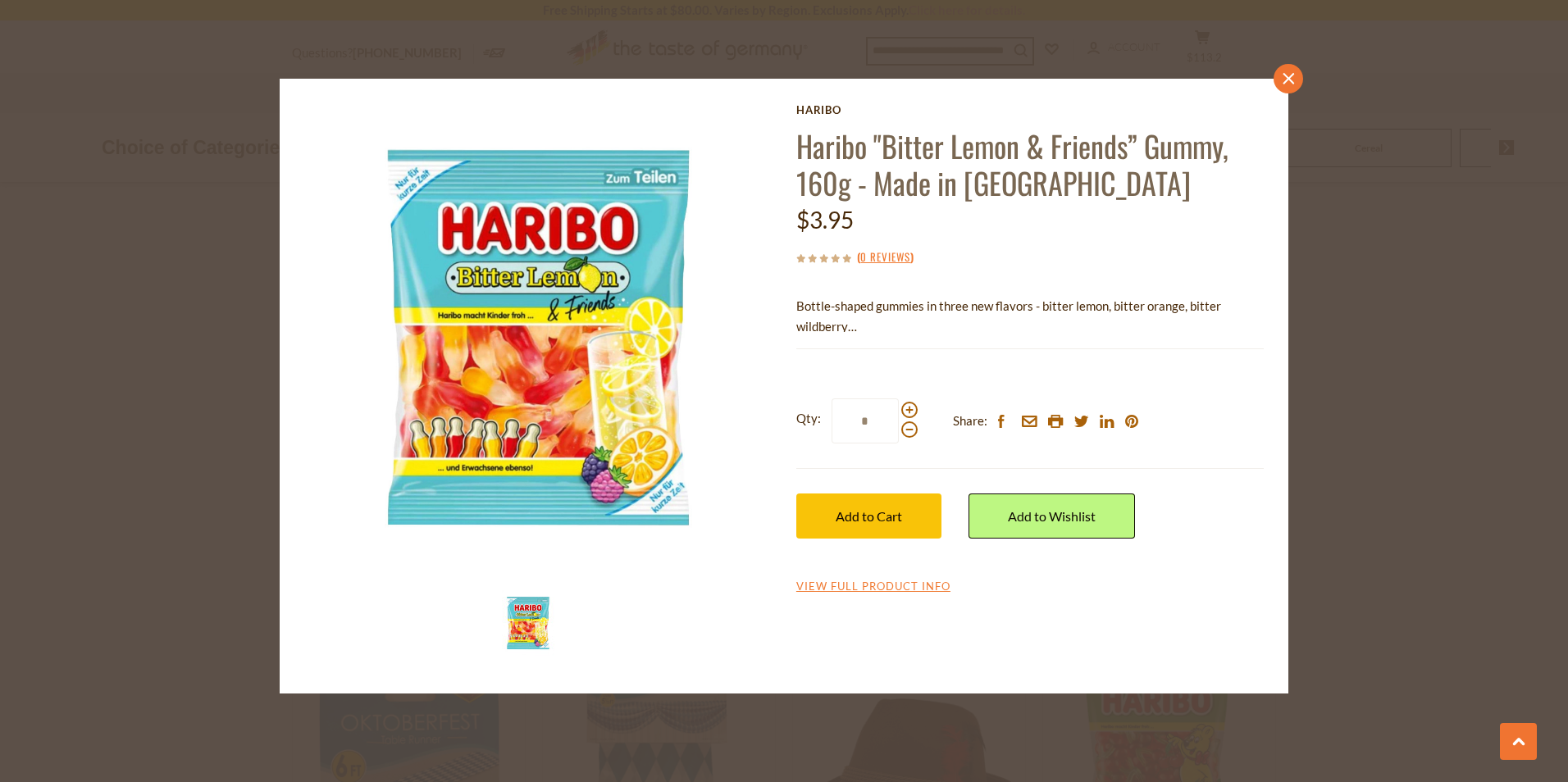
click at [1293, 79] on icon "close" at bounding box center [1289, 78] width 12 height 12
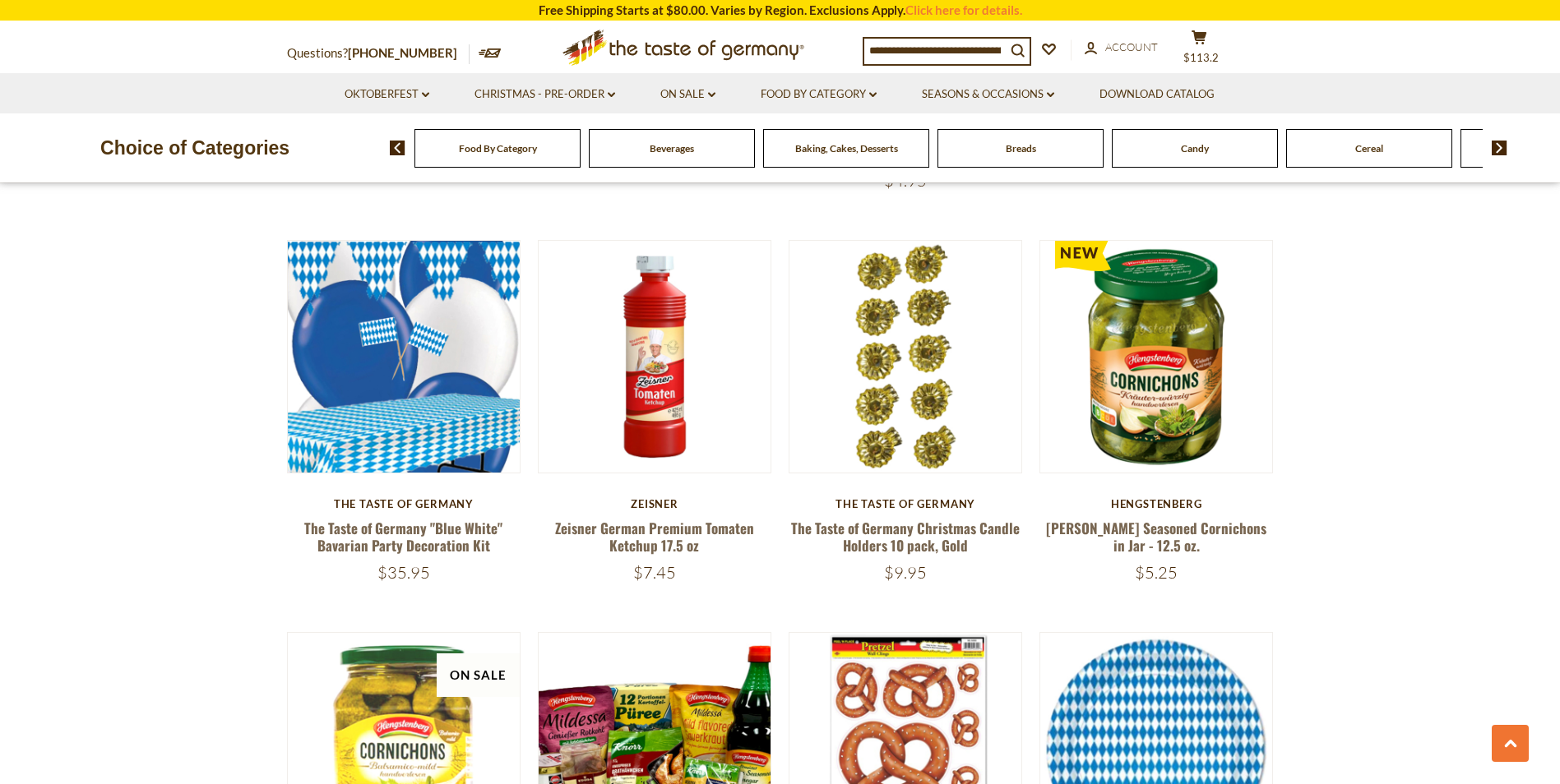
scroll to position [2958, 0]
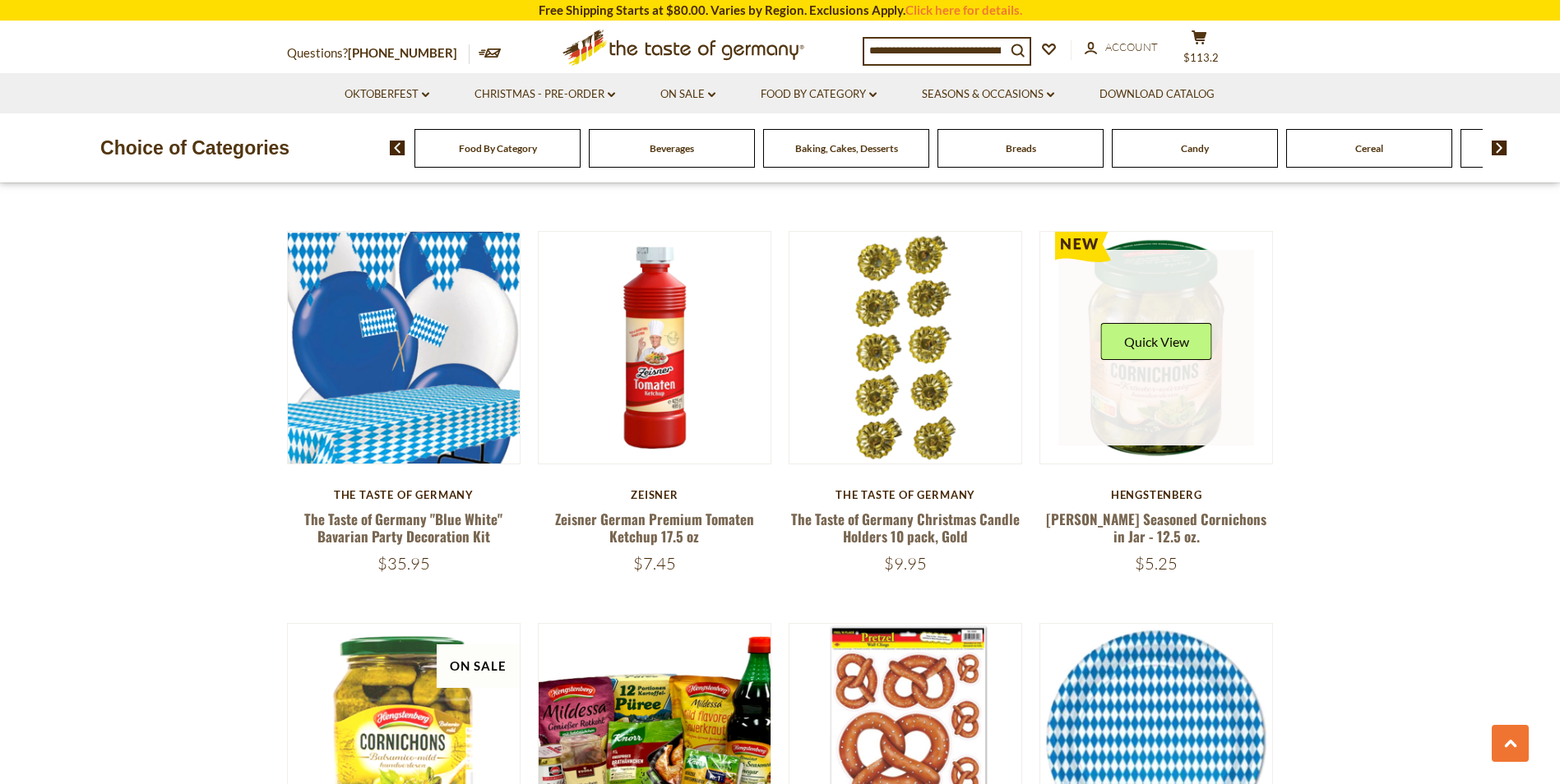
click at [1159, 388] on link at bounding box center [1156, 348] width 195 height 195
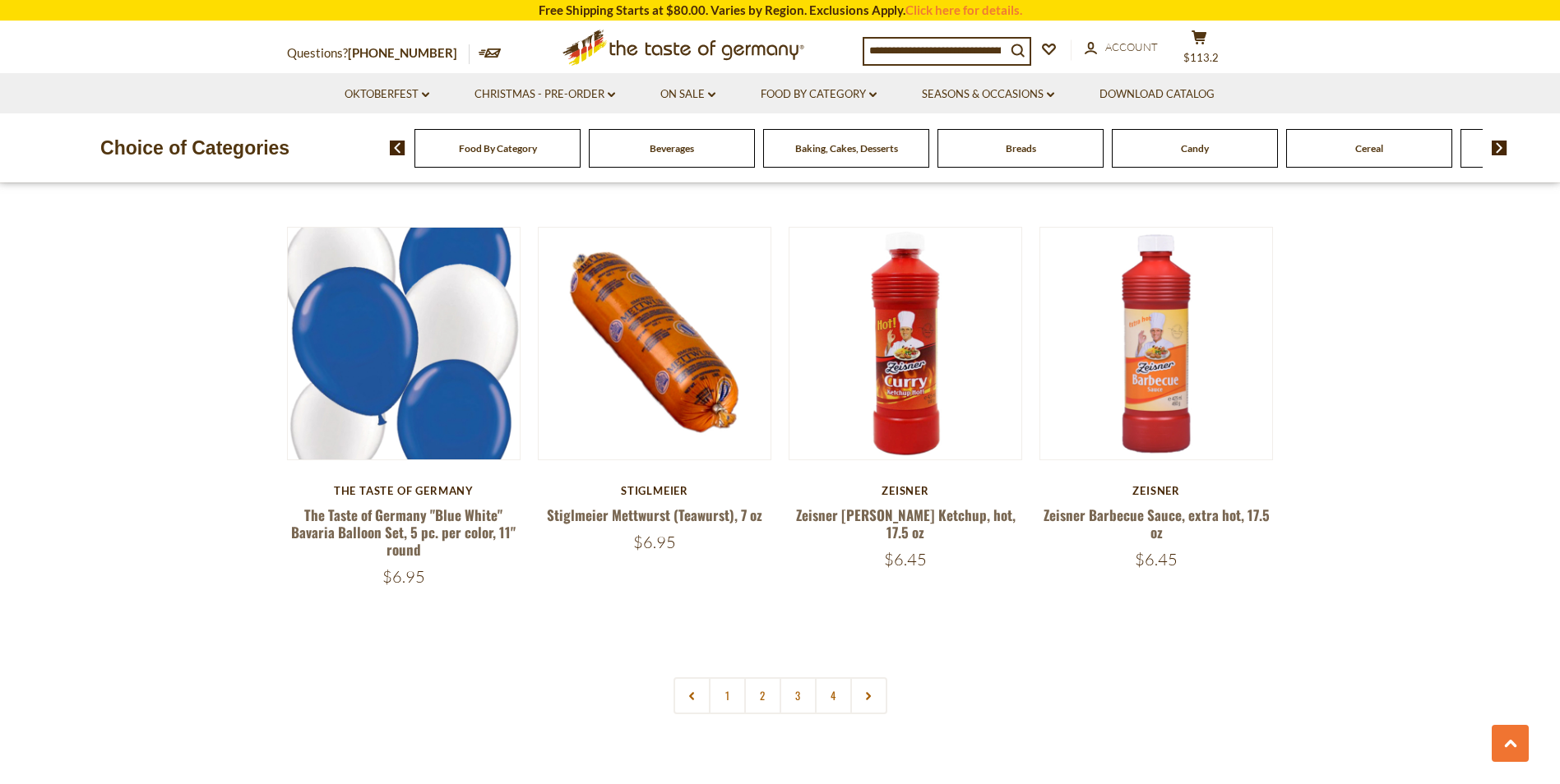
scroll to position [3862, 0]
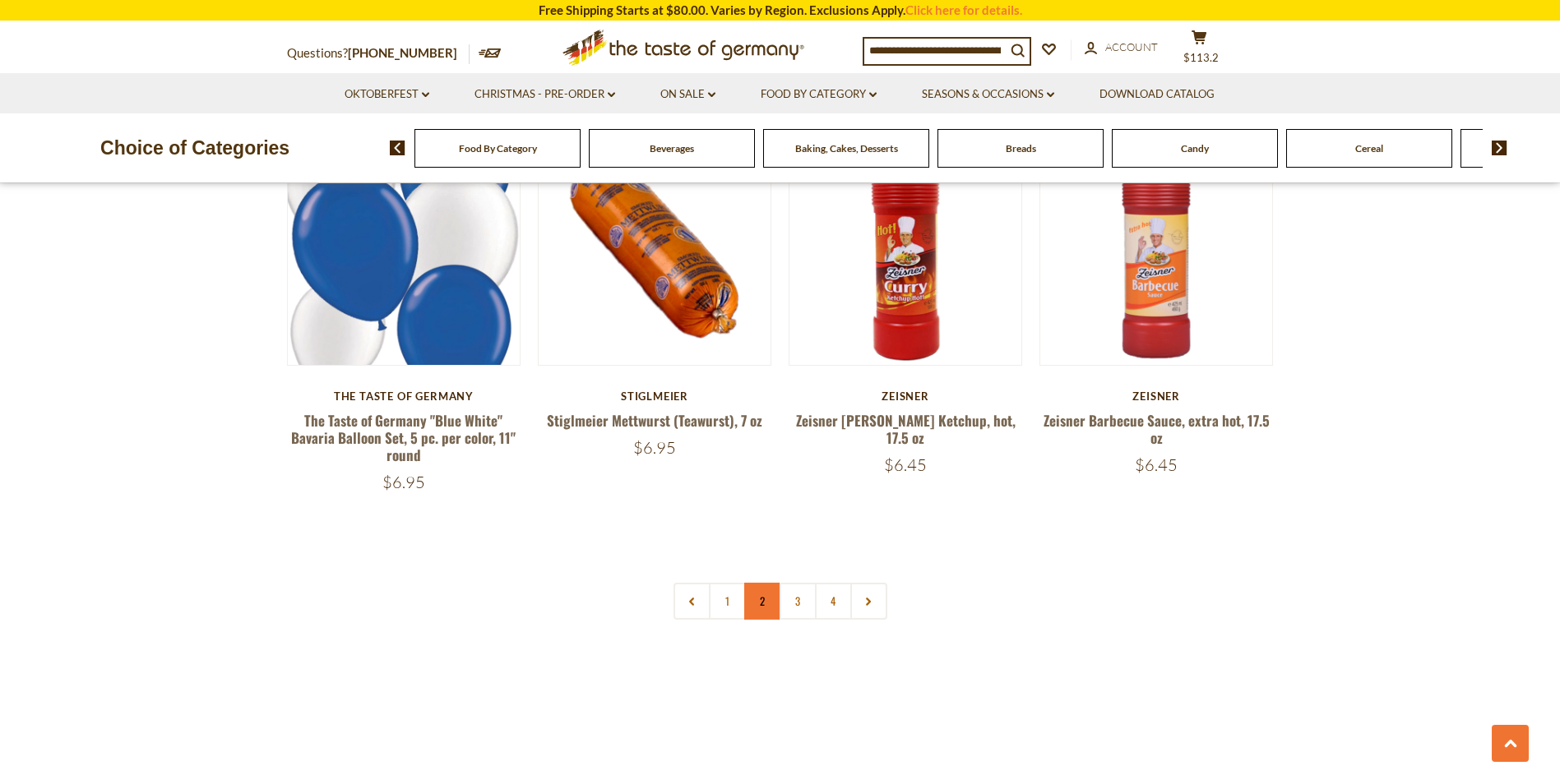
click at [758, 584] on link "2" at bounding box center [762, 601] width 37 height 37
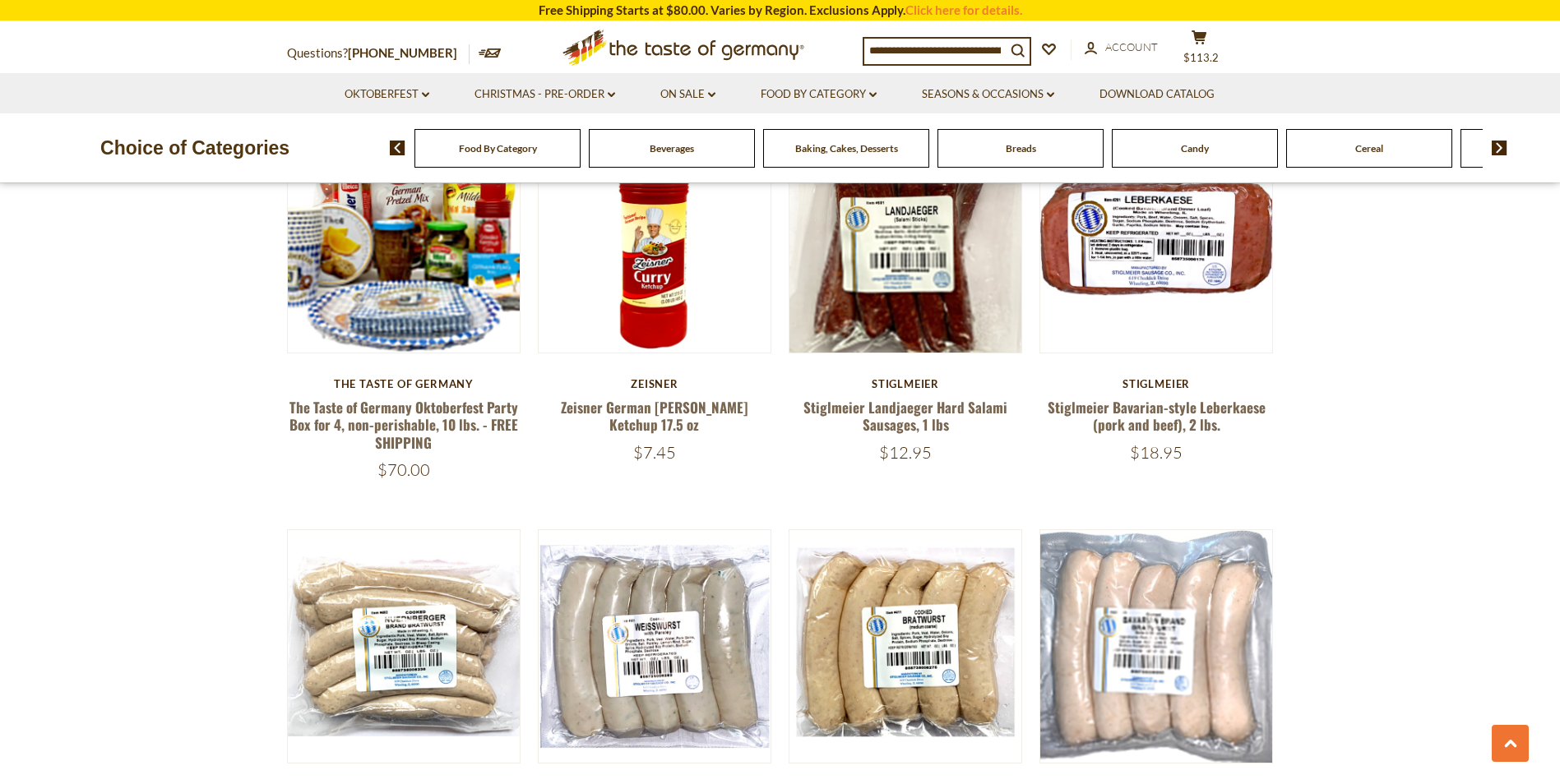
scroll to position [1429, 0]
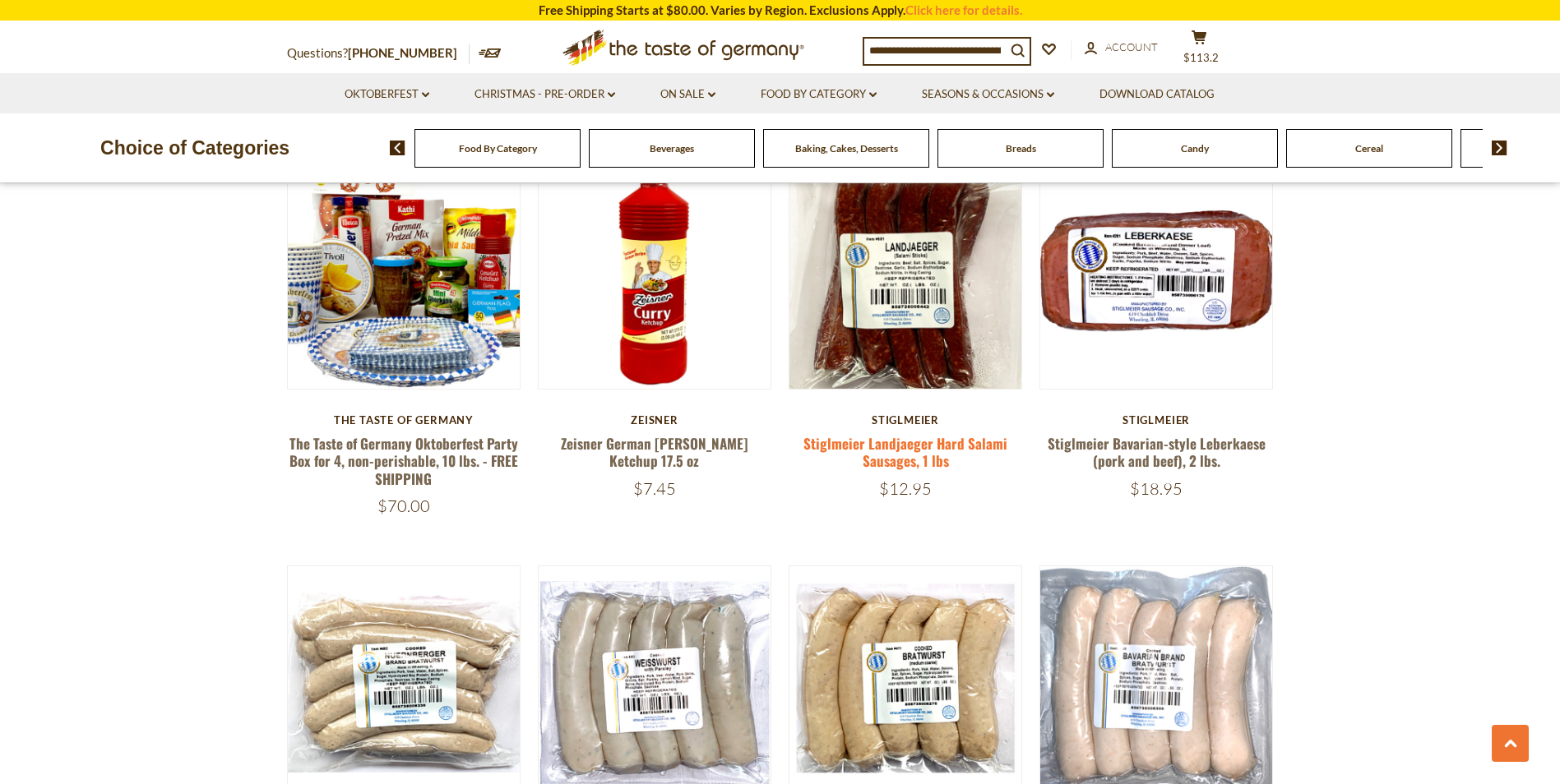
click at [909, 454] on link "Stiglmeier Landjaeger Hard Salami Sausages, 1 lbs" at bounding box center [905, 451] width 204 height 38
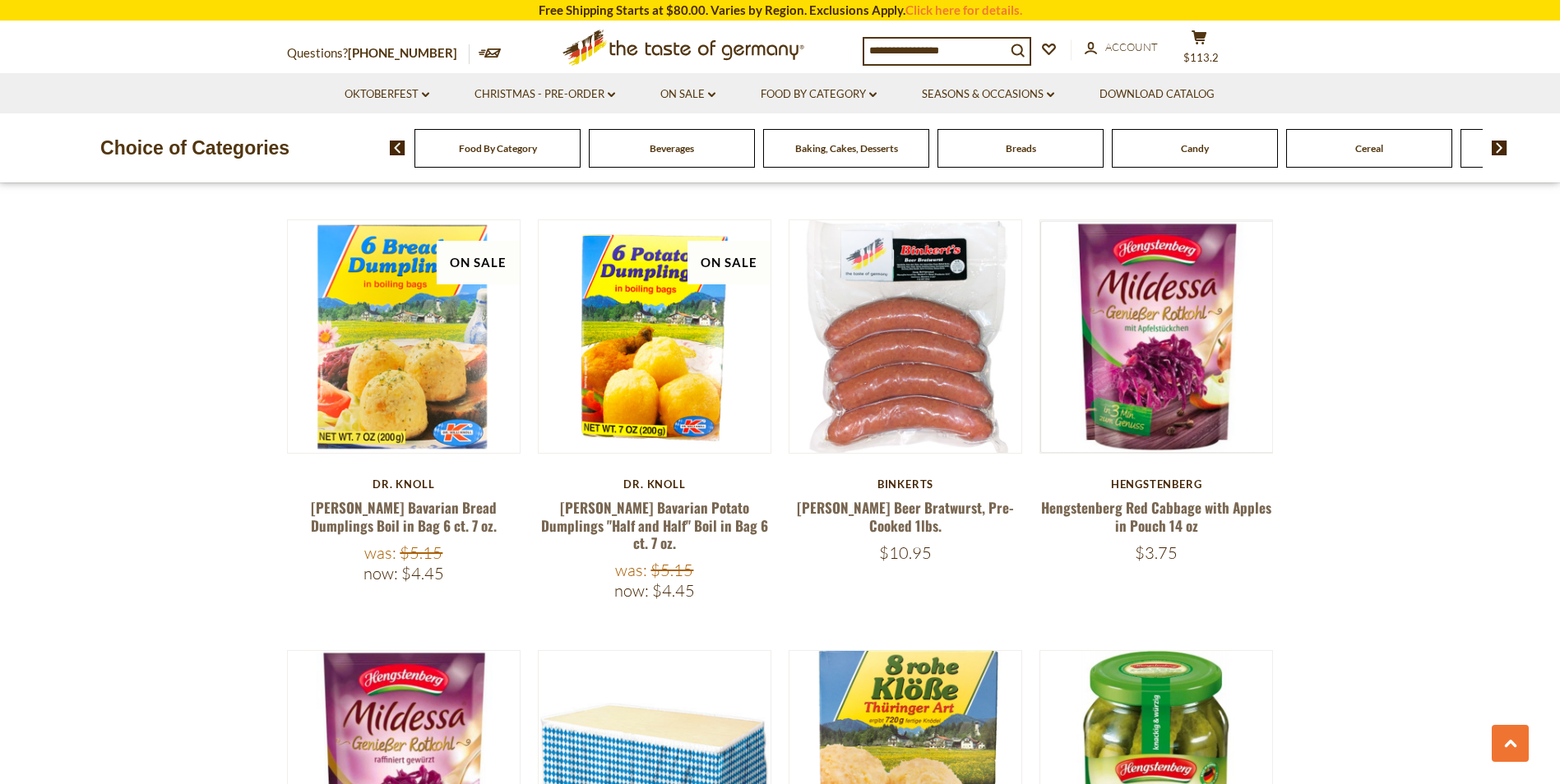
scroll to position [2169, 0]
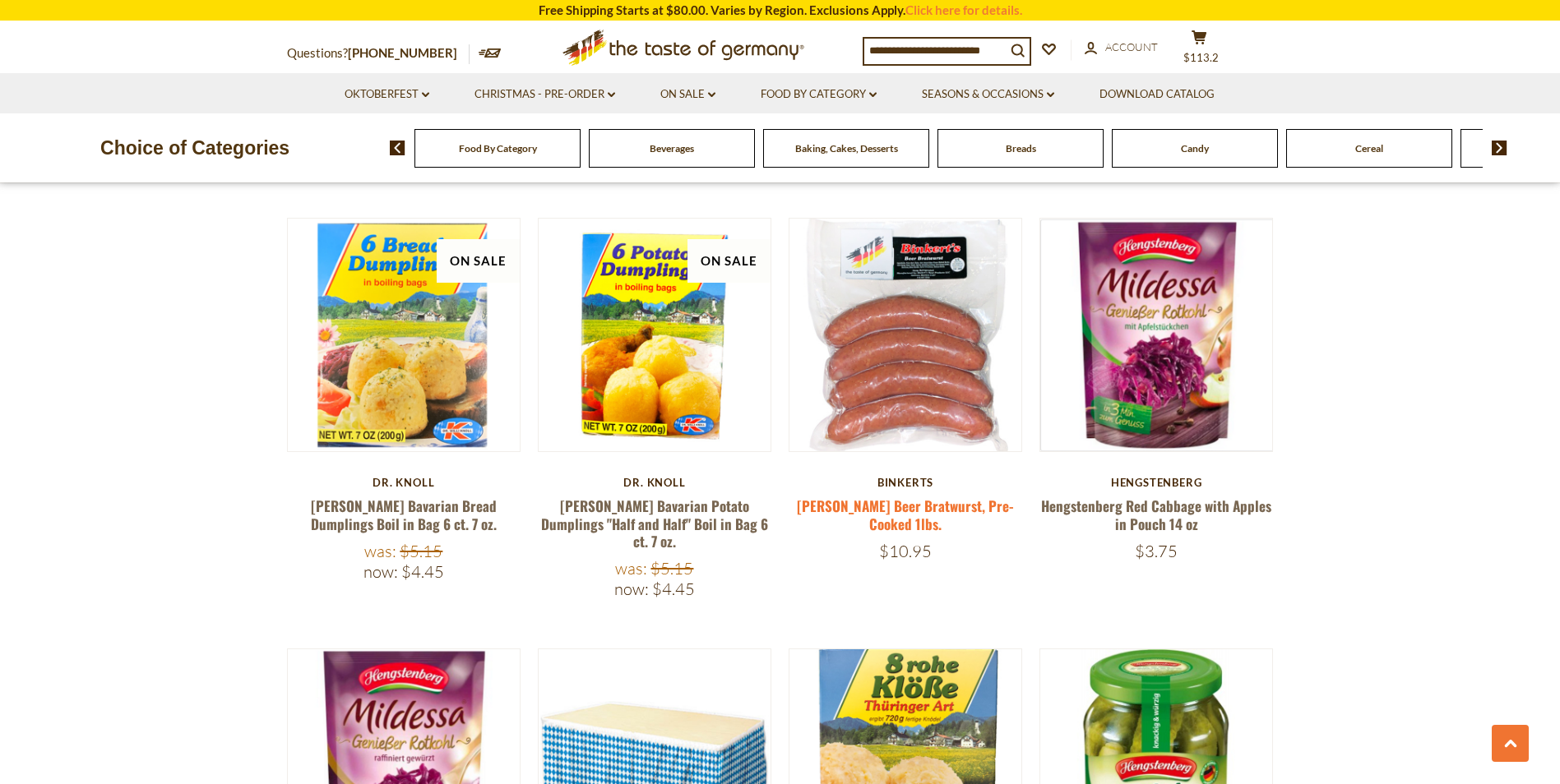
click at [932, 502] on link "[PERSON_NAME] Beer Bratwurst, Pre-Cooked 1lbs." at bounding box center [905, 514] width 217 height 38
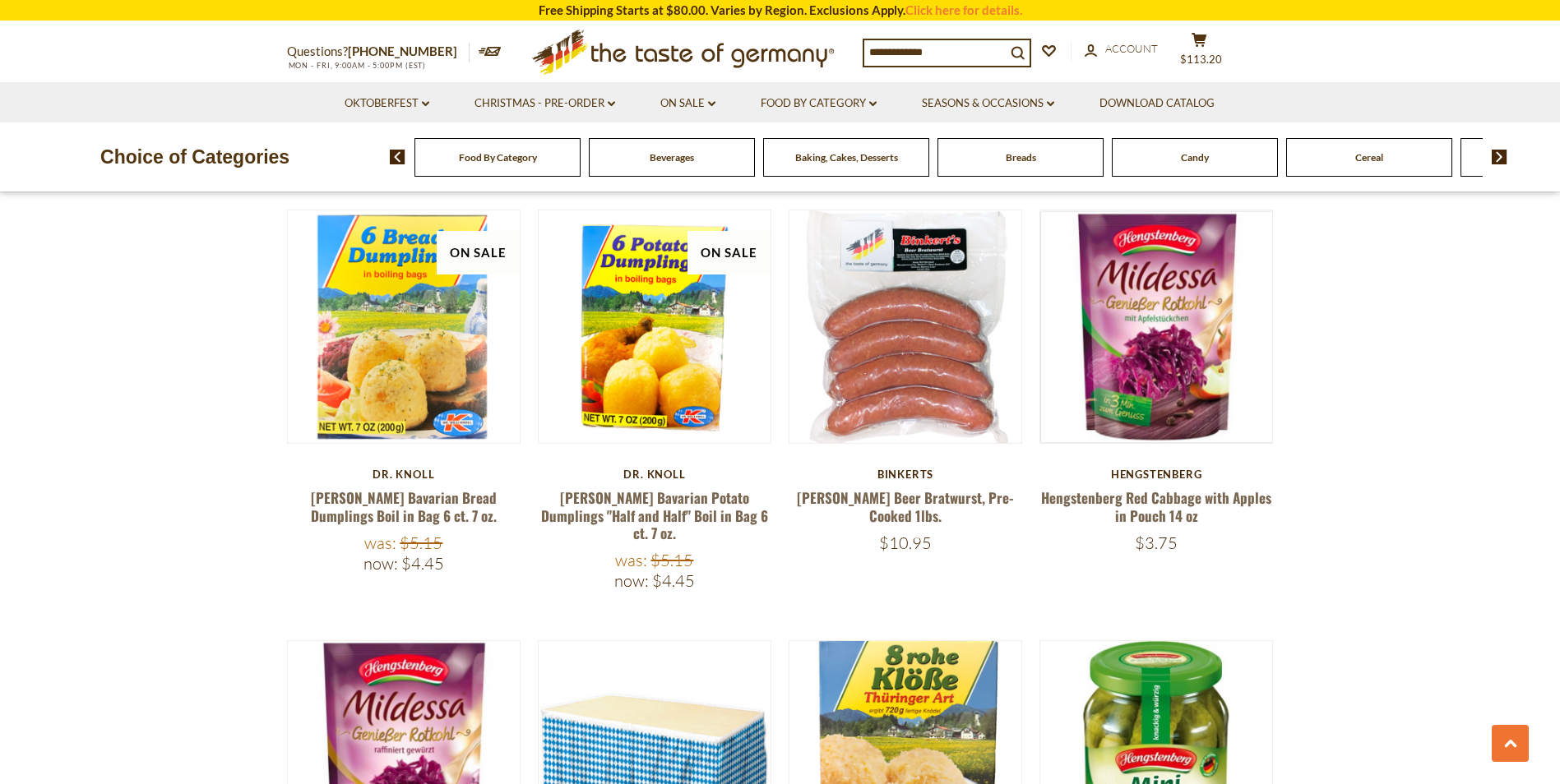
scroll to position [2169, 0]
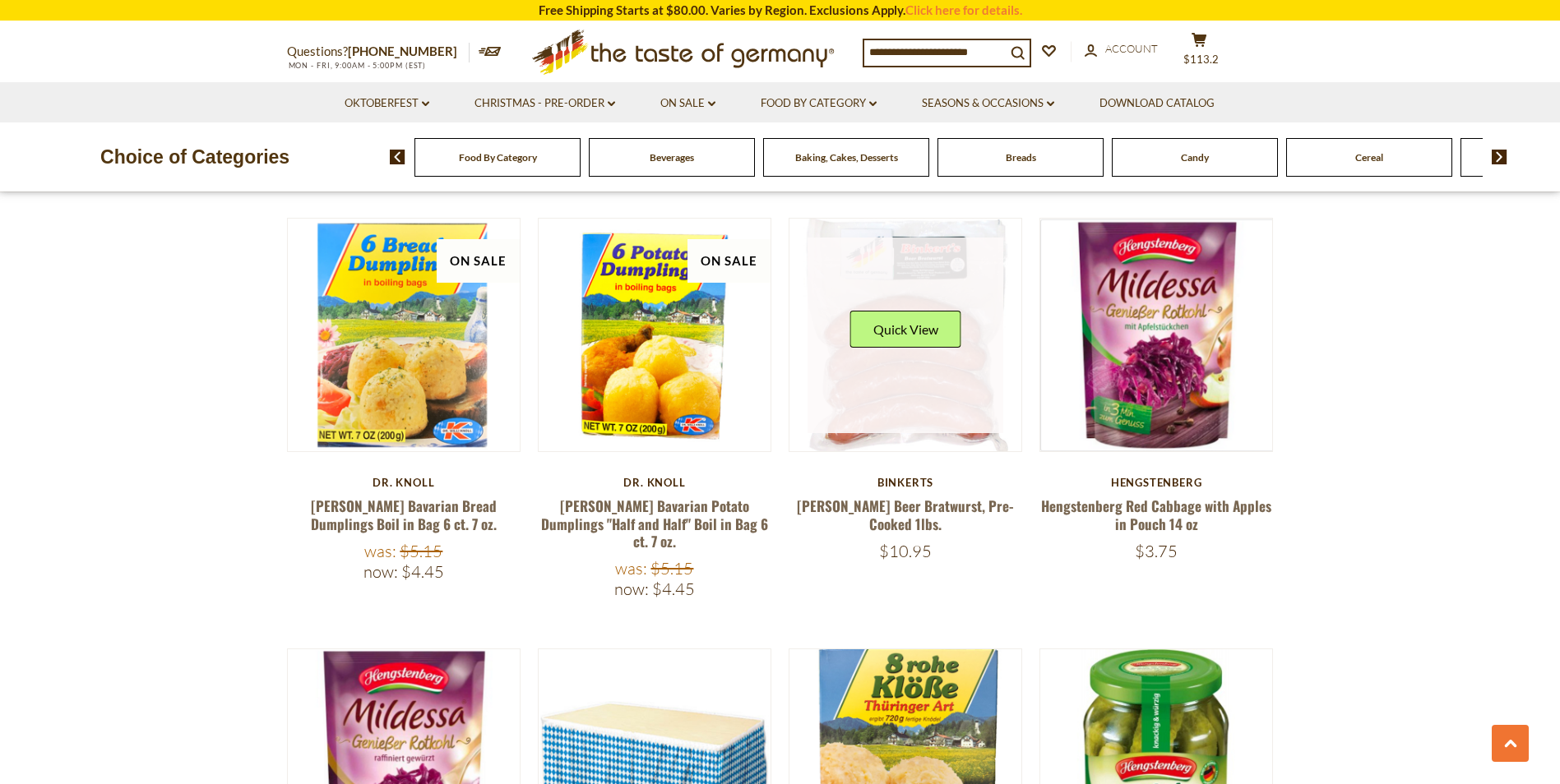
click at [945, 392] on link at bounding box center [905, 335] width 195 height 195
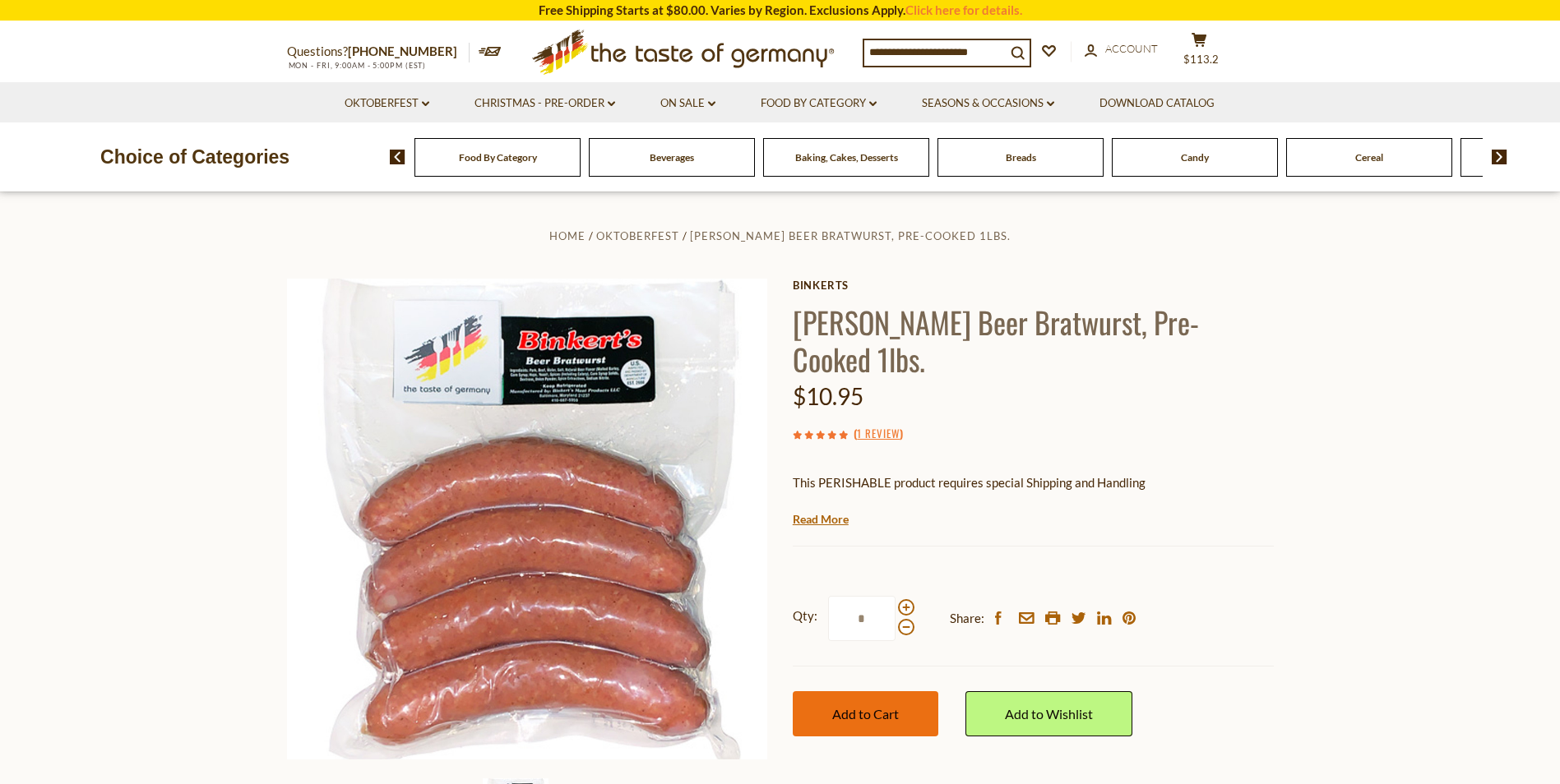
click at [863, 706] on span "Add to Cart" at bounding box center [865, 714] width 67 height 16
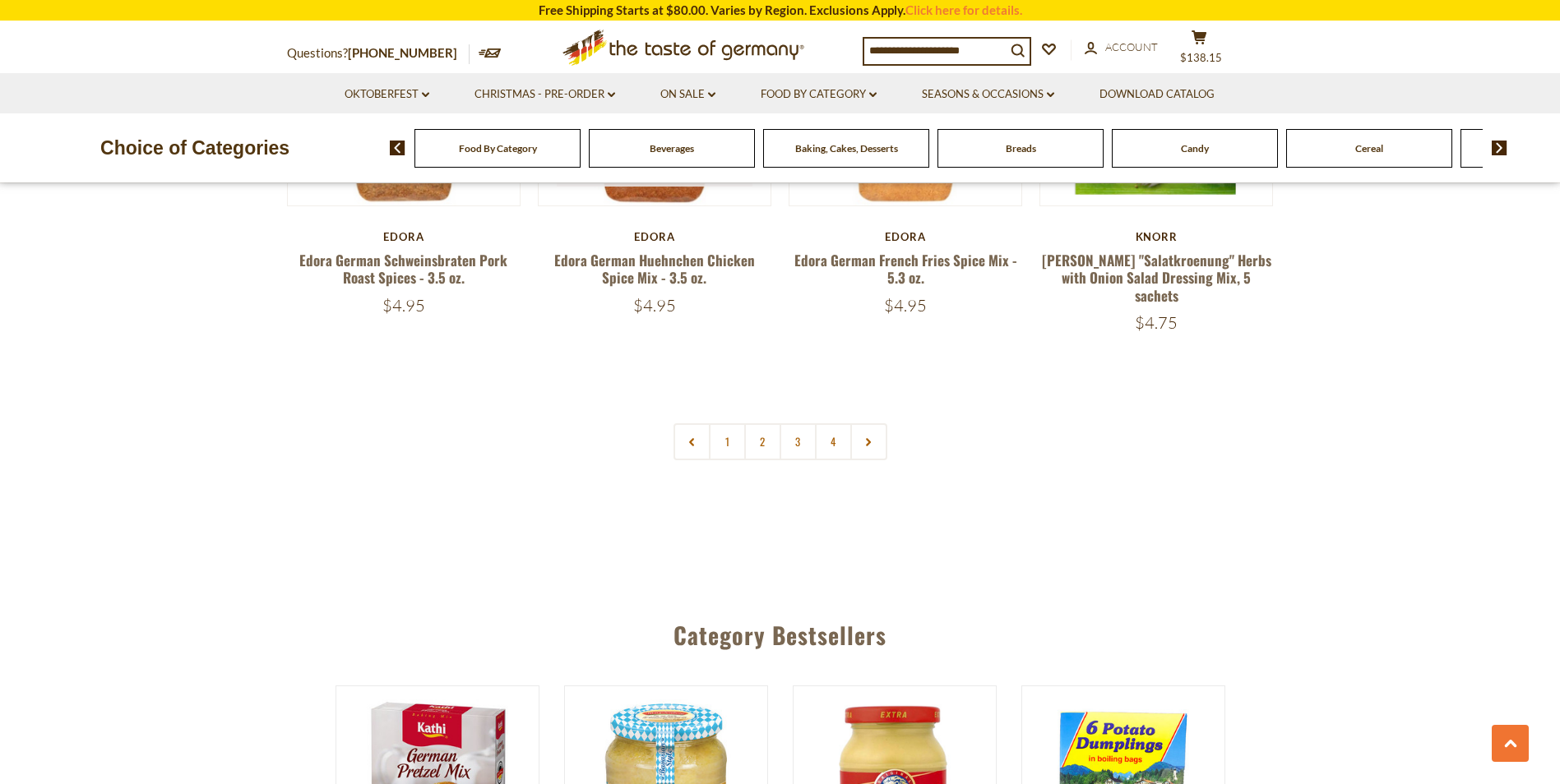
scroll to position [4059, 0]
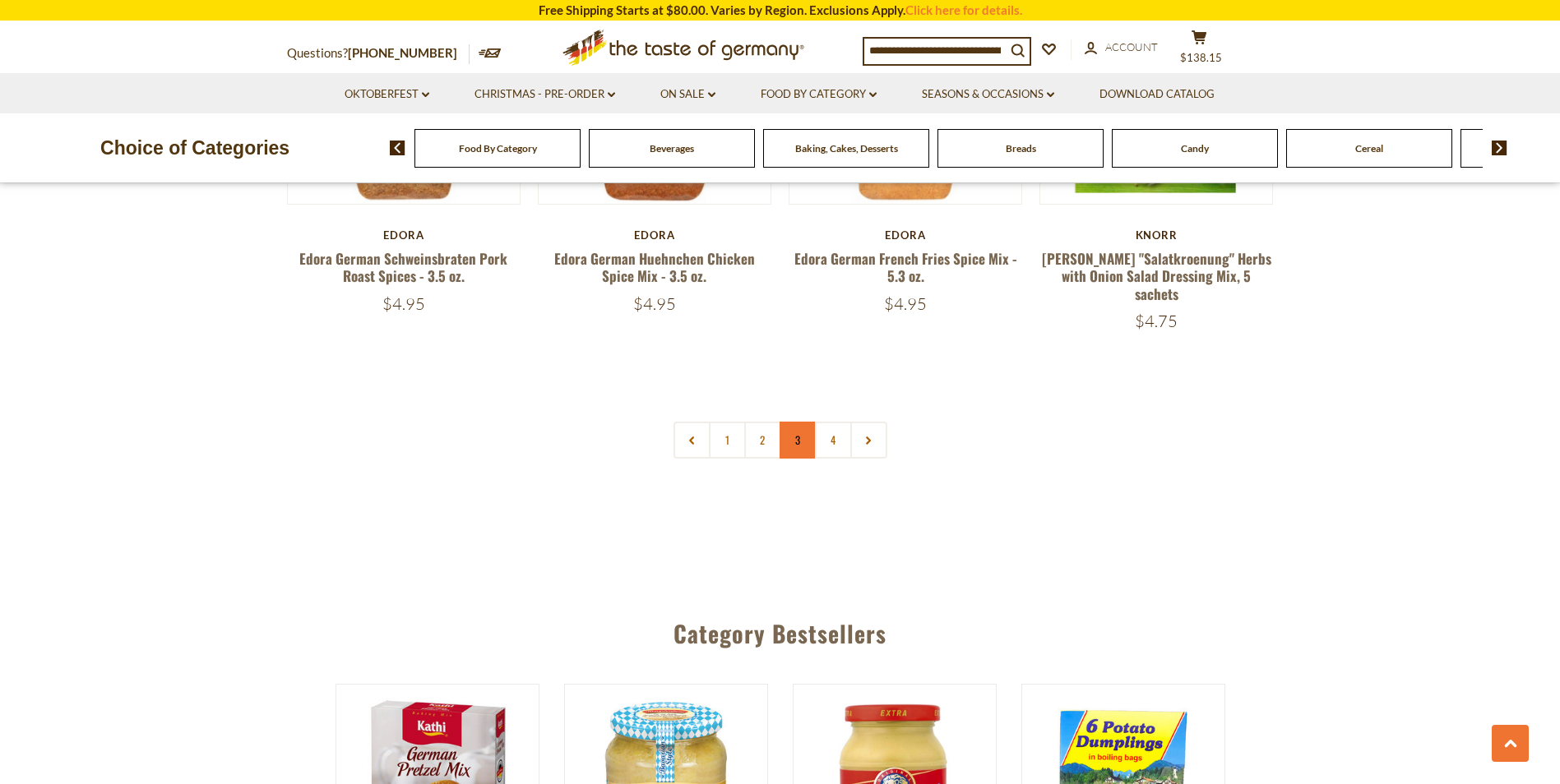
click at [799, 421] on link "3" at bounding box center [798, 440] width 37 height 37
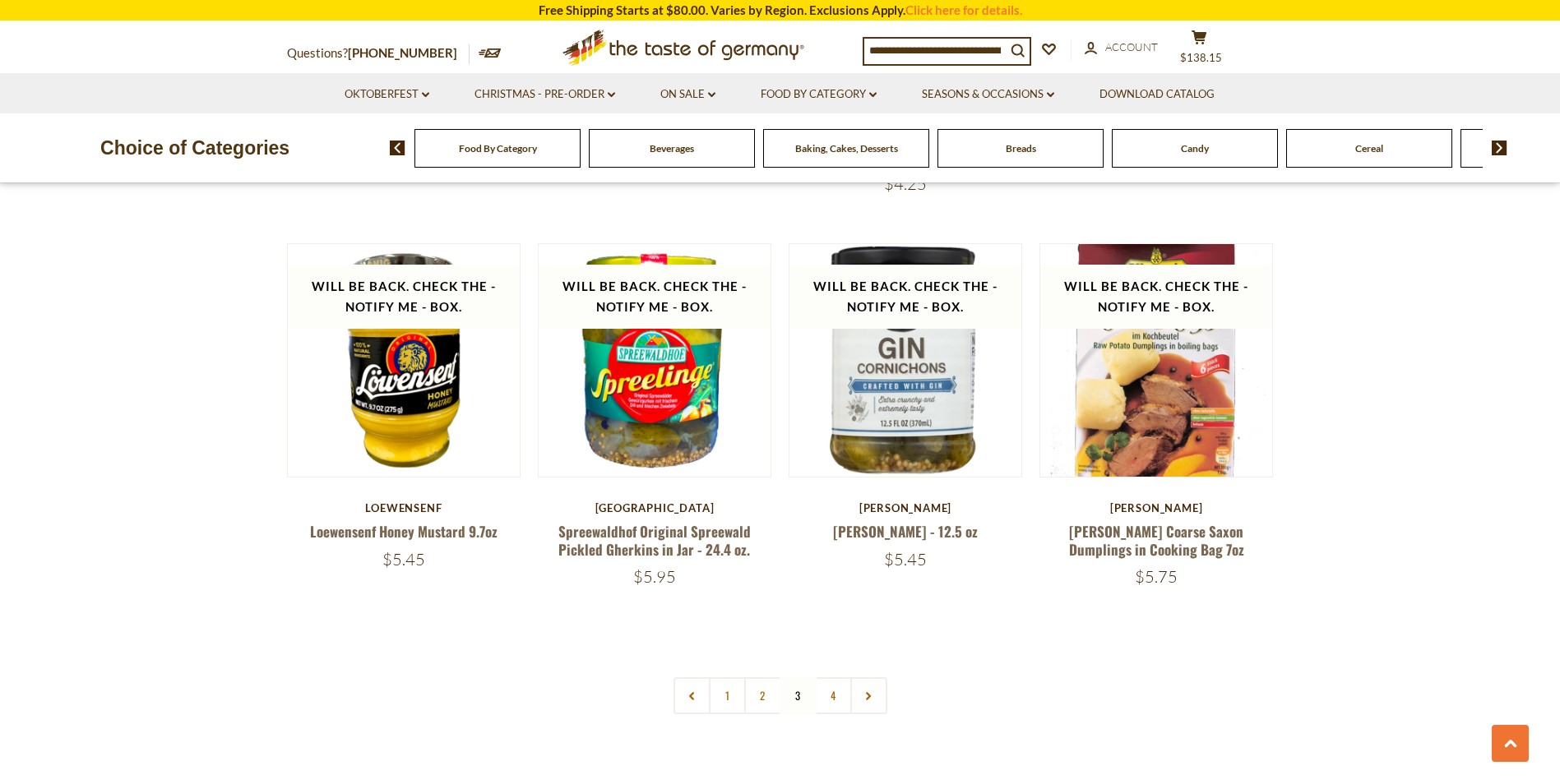
scroll to position [3730, 0]
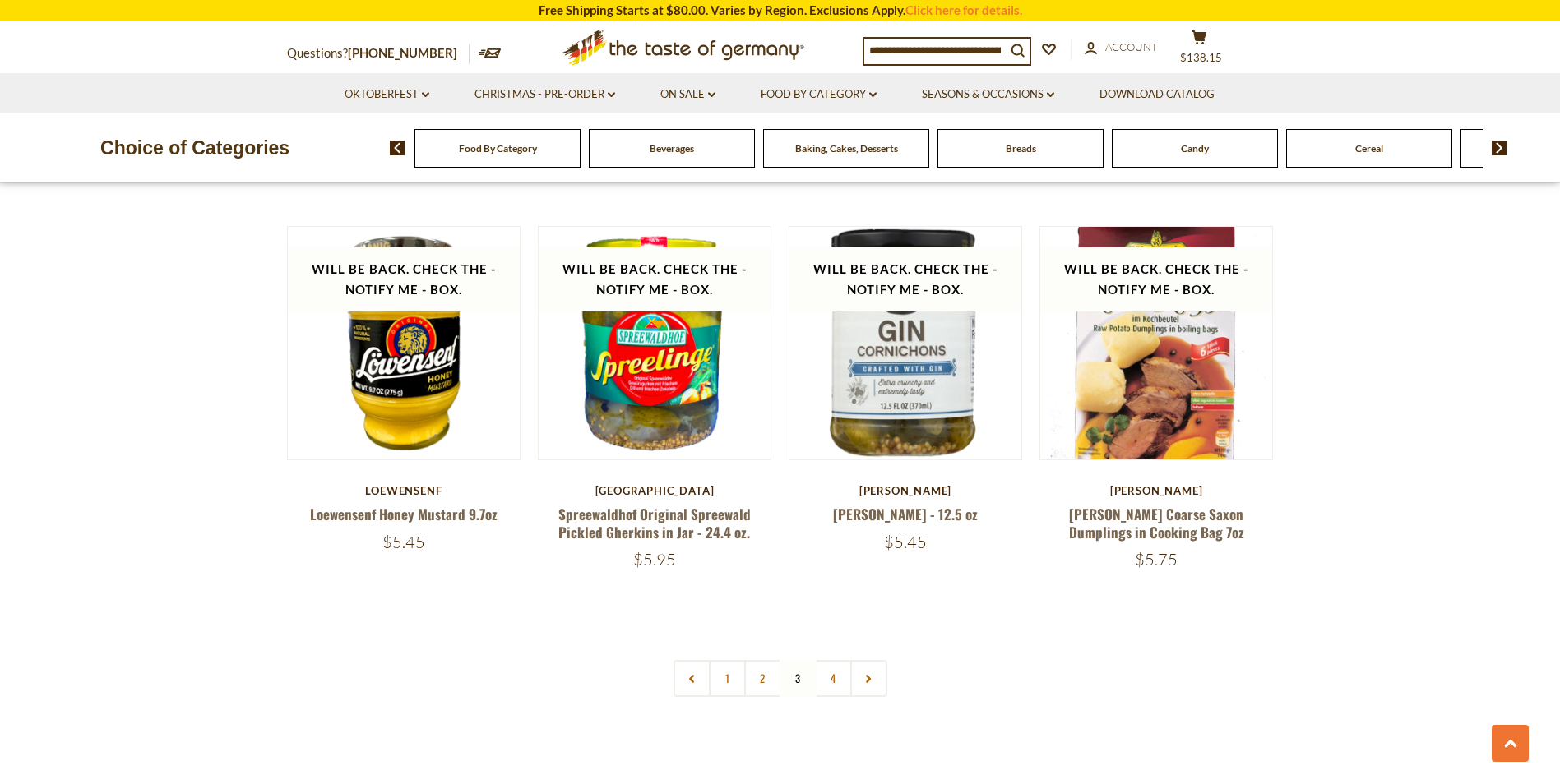
drag, startPoint x: 763, startPoint y: 638, endPoint x: 784, endPoint y: 623, distance: 25.8
click at [763, 660] on link "2" at bounding box center [762, 678] width 37 height 37
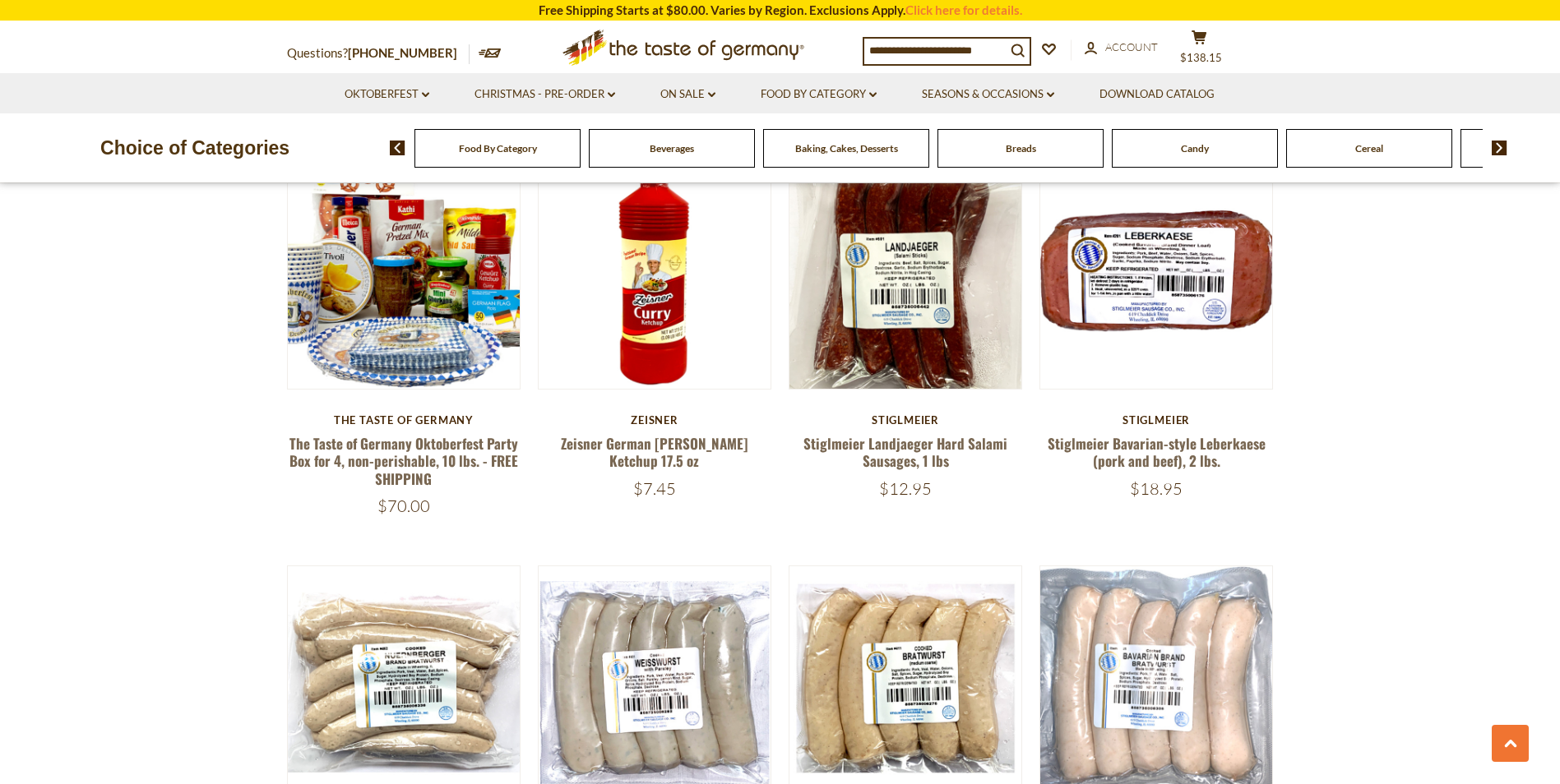
scroll to position [1675, 0]
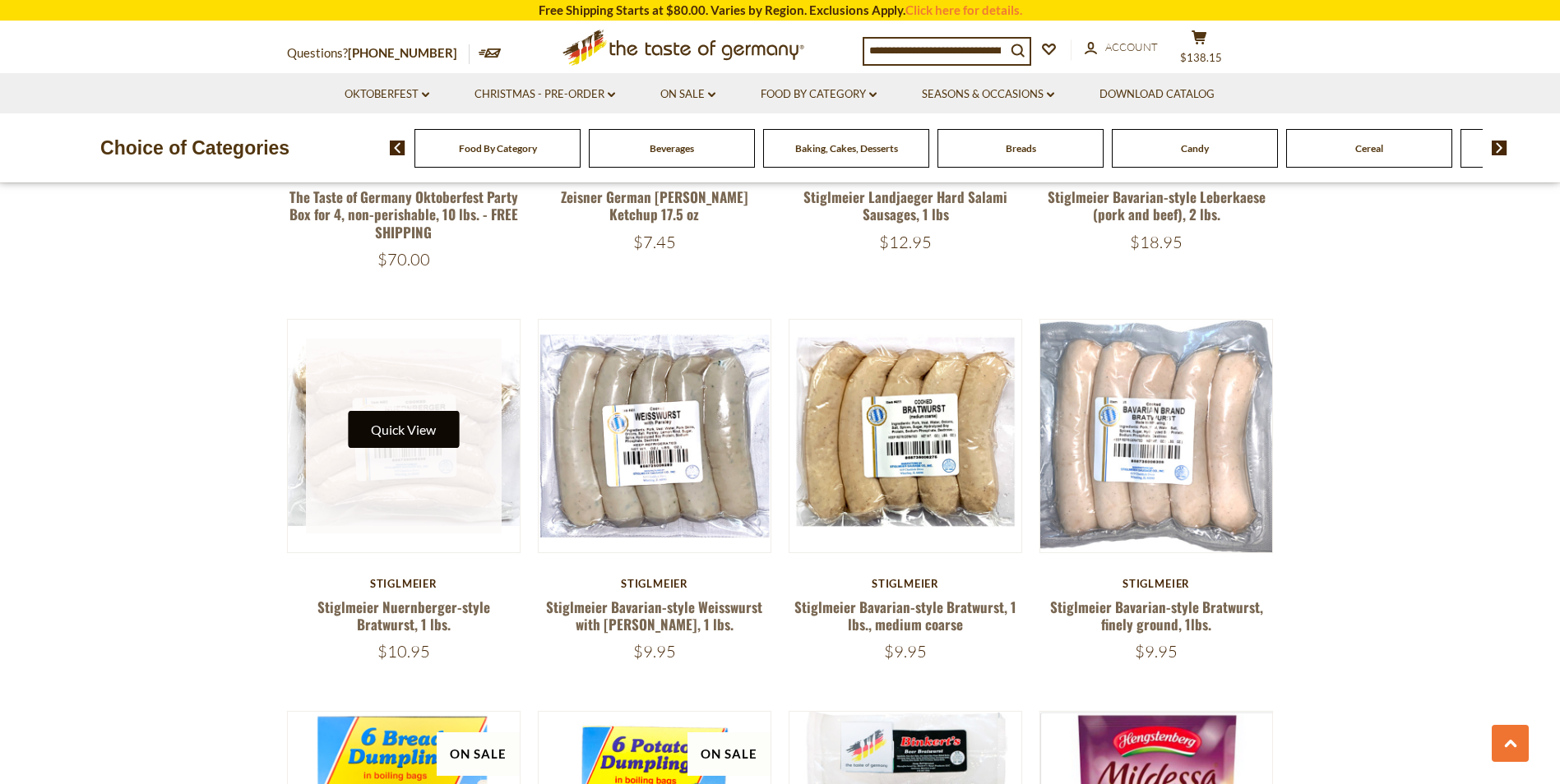
click at [367, 438] on button "Quick View" at bounding box center [403, 429] width 111 height 37
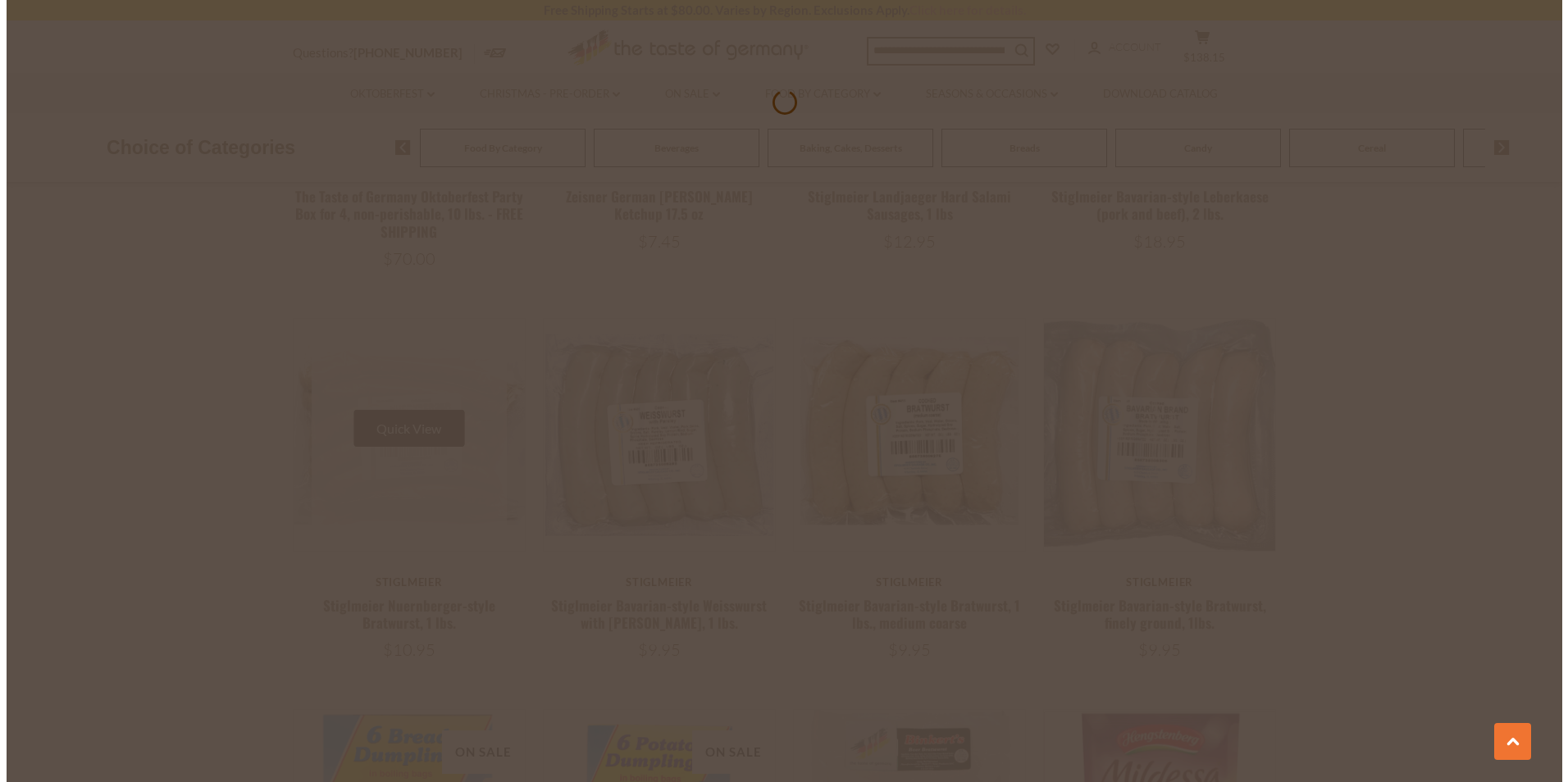
scroll to position [1675, 0]
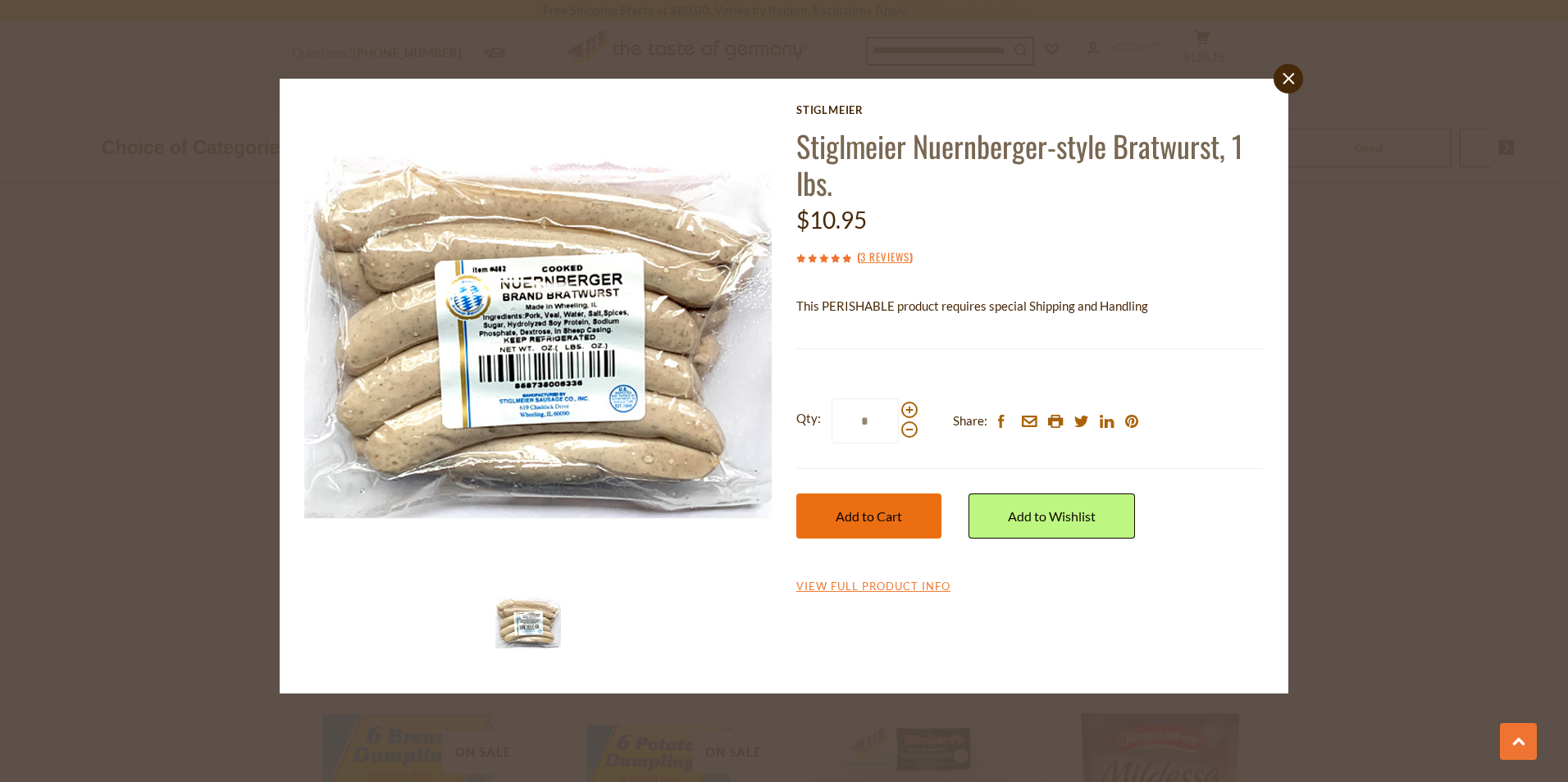
click at [868, 508] on span "Add to Cart" at bounding box center [869, 516] width 67 height 16
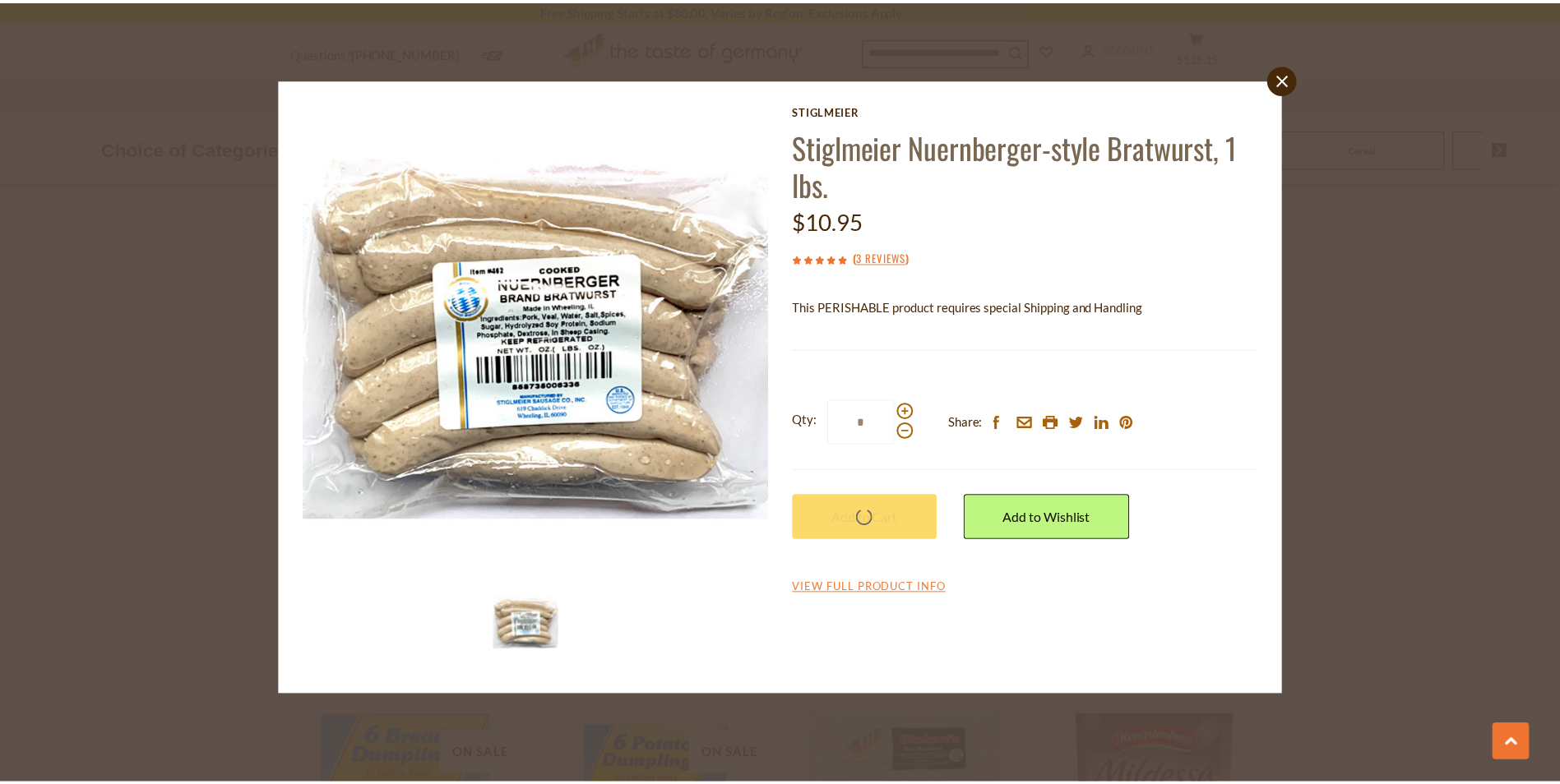
scroll to position [1675, 0]
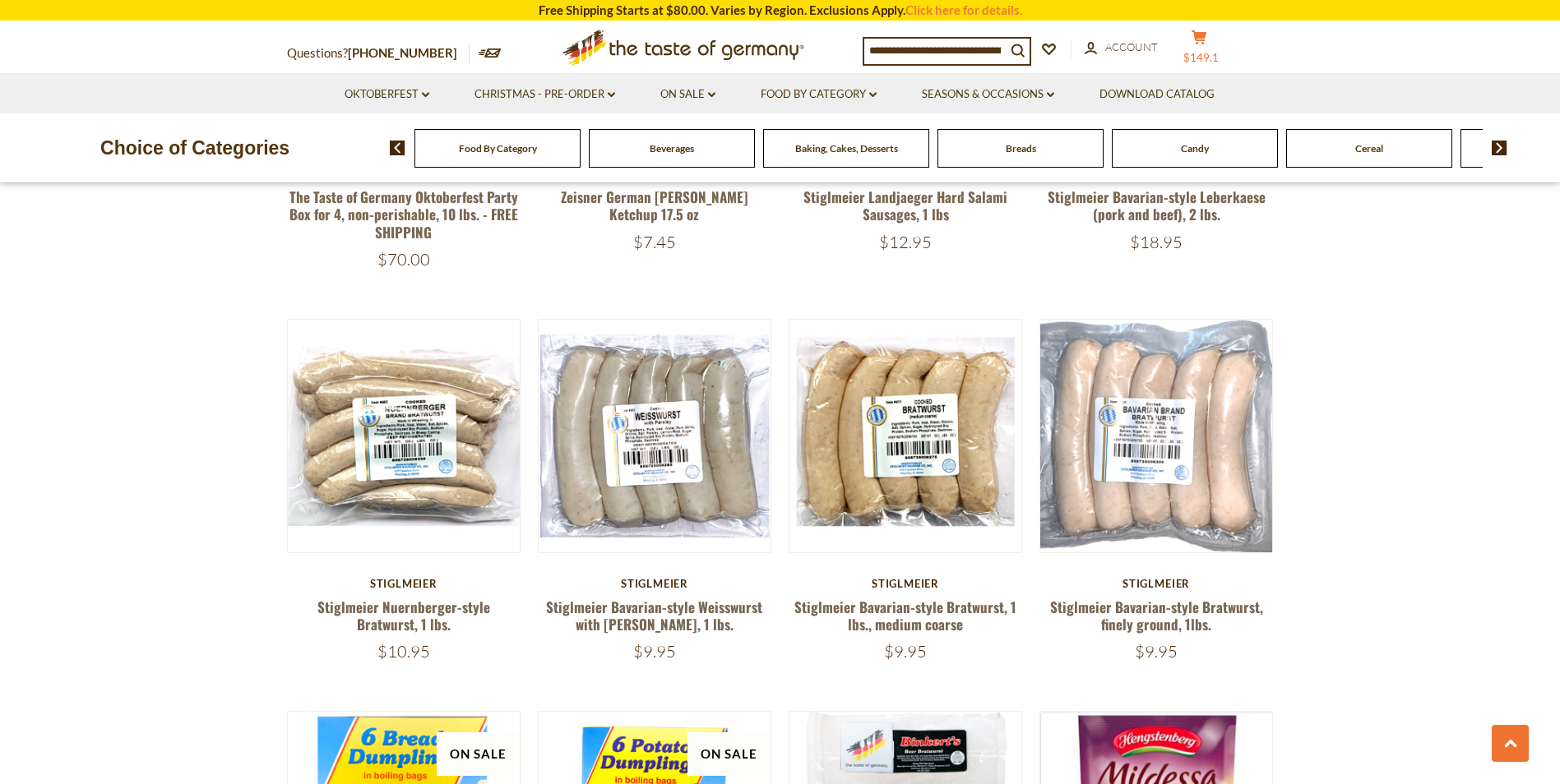
click at [1207, 43] on icon "cart" at bounding box center [1199, 38] width 16 height 14
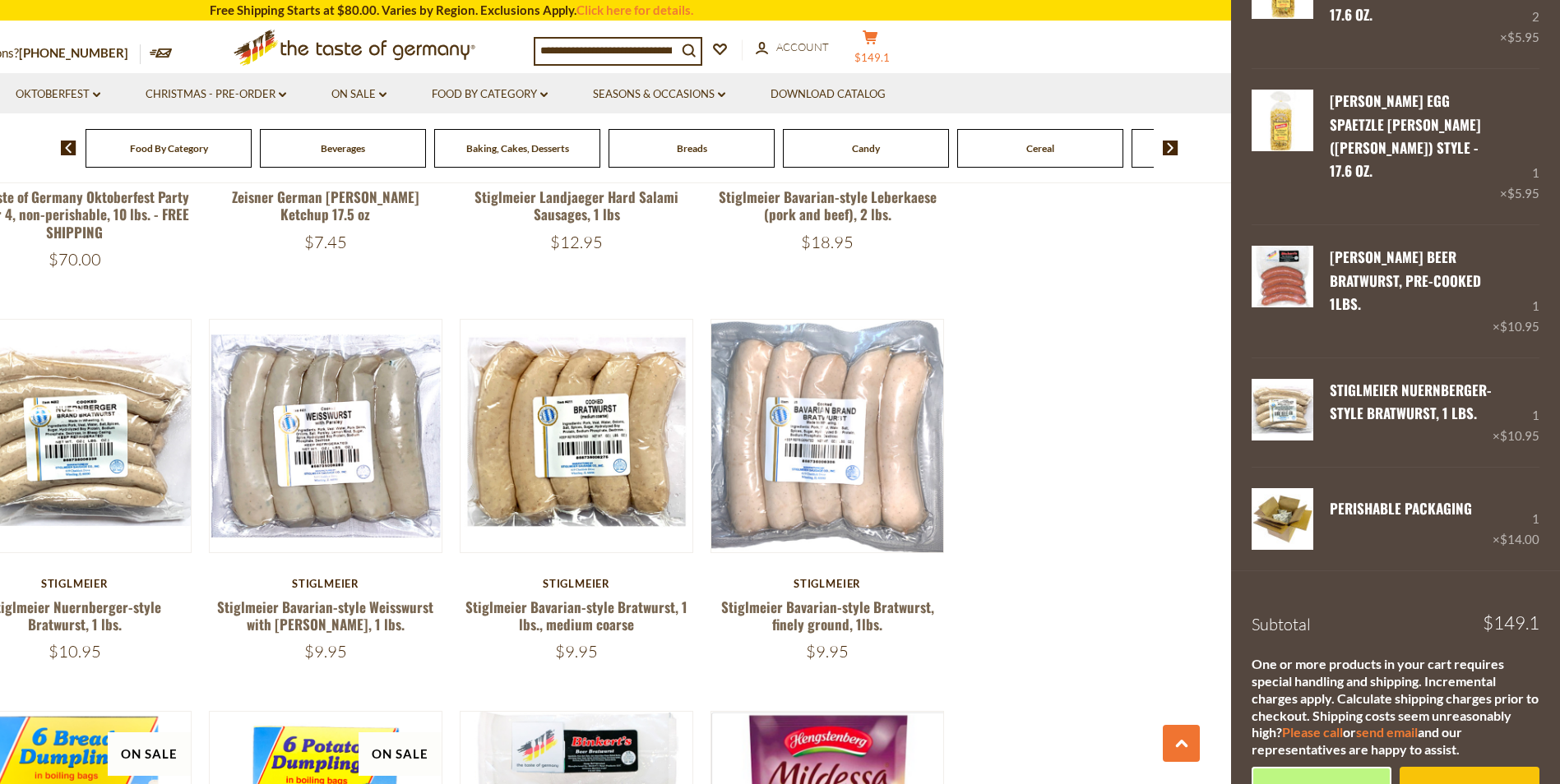
scroll to position [993, 0]
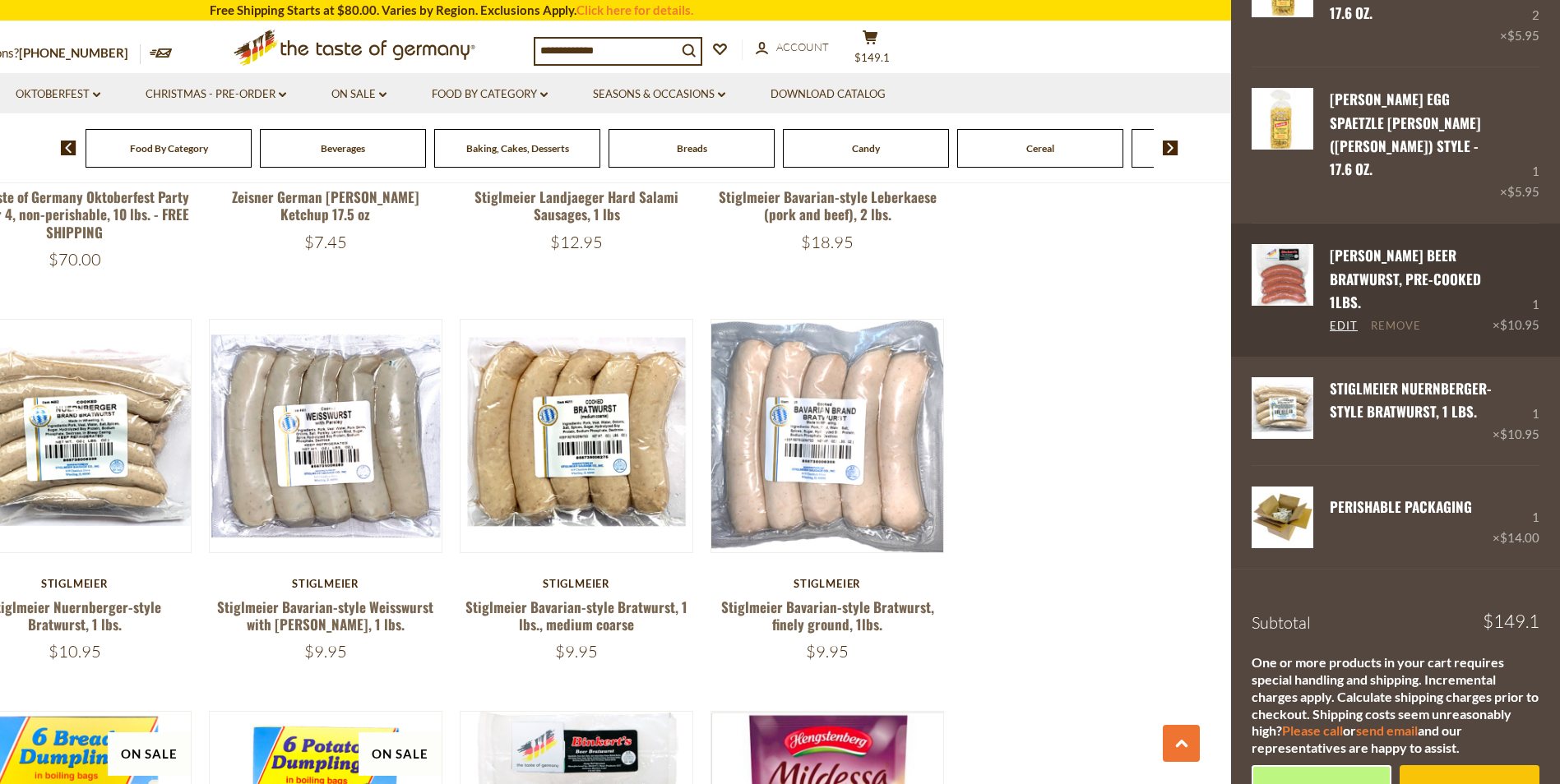
click at [1400, 319] on link "Remove" at bounding box center [1395, 326] width 50 height 15
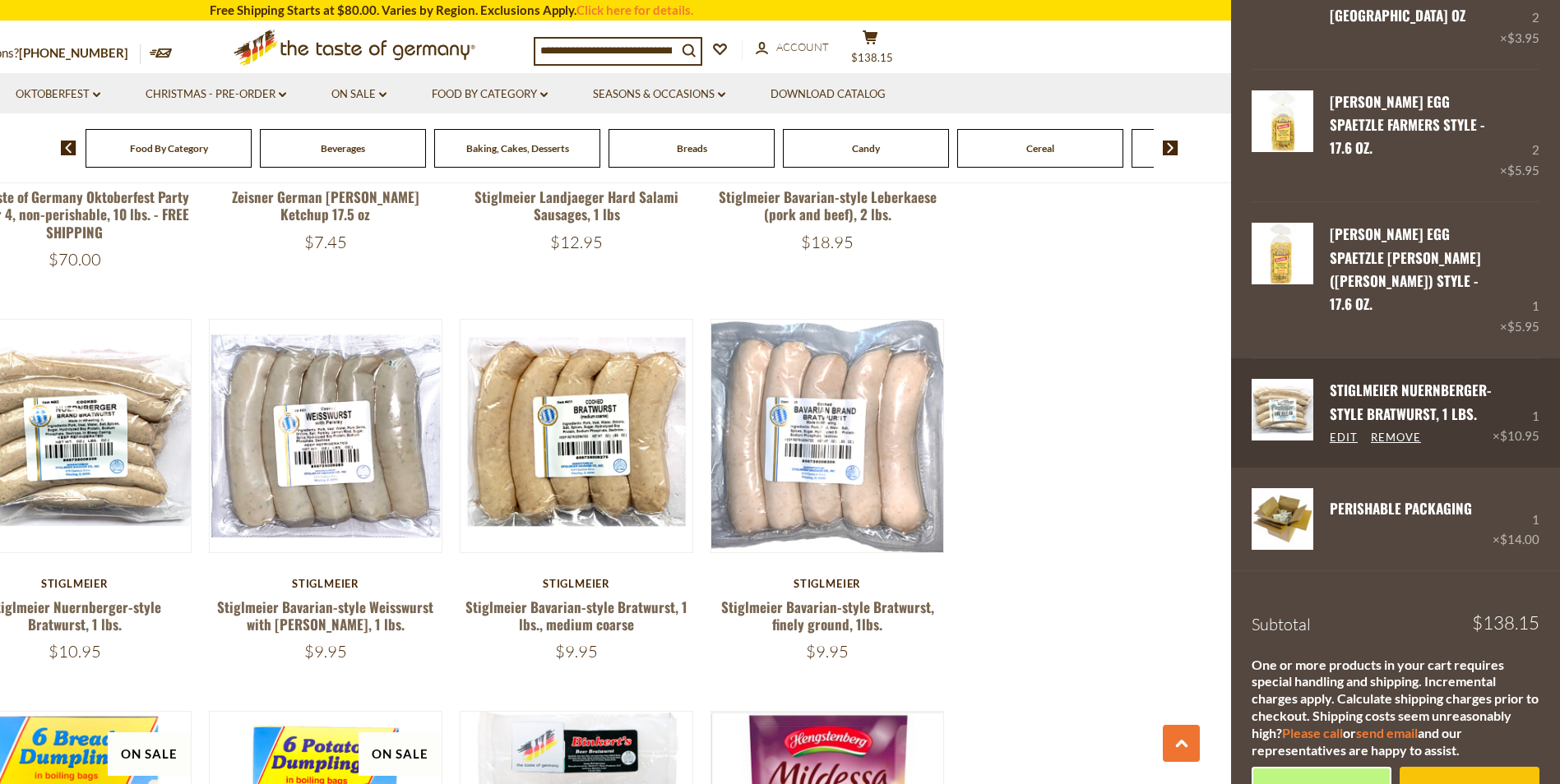
scroll to position [861, 0]
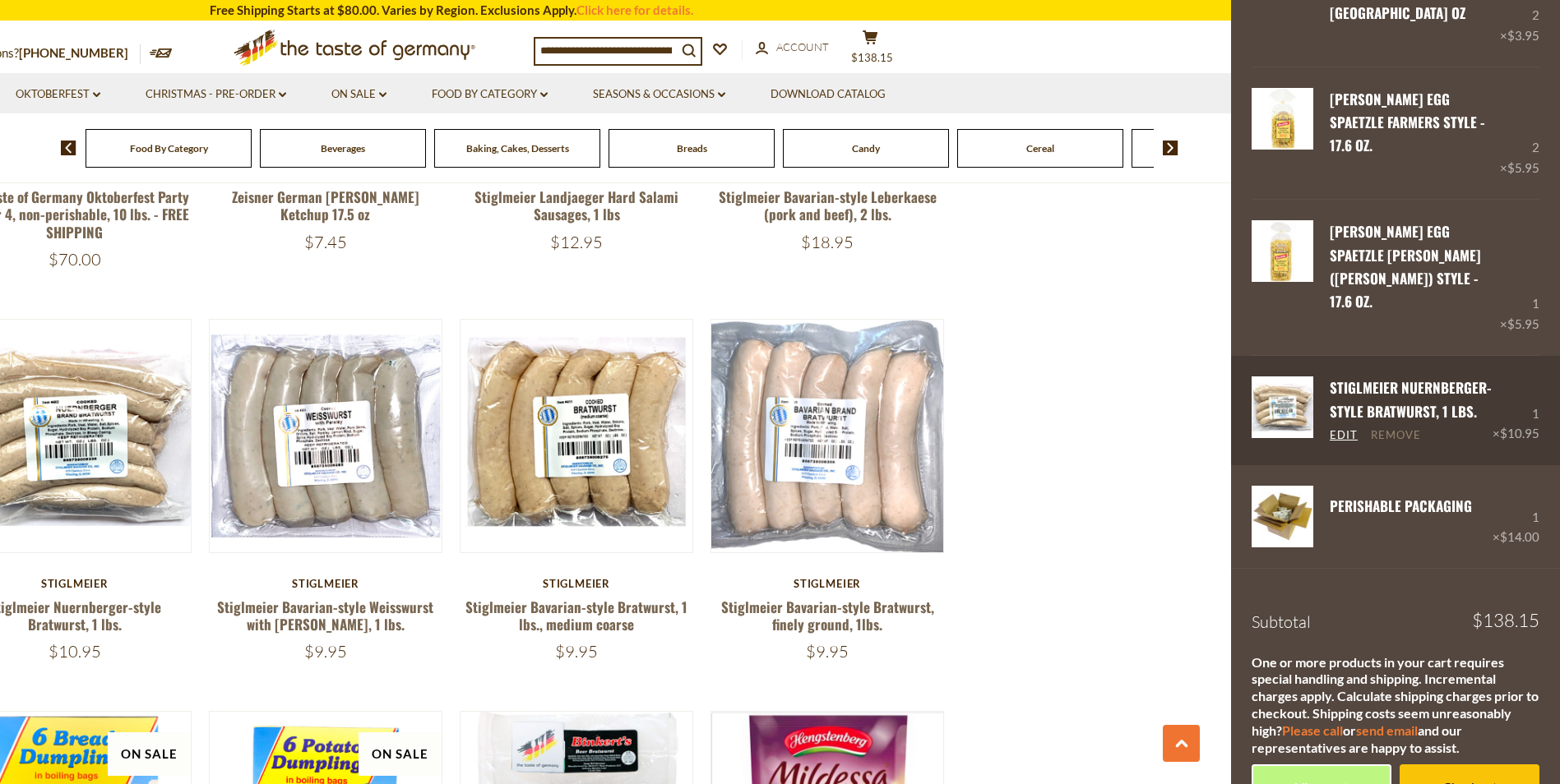
click at [1406, 429] on link "Remove" at bounding box center [1395, 436] width 50 height 15
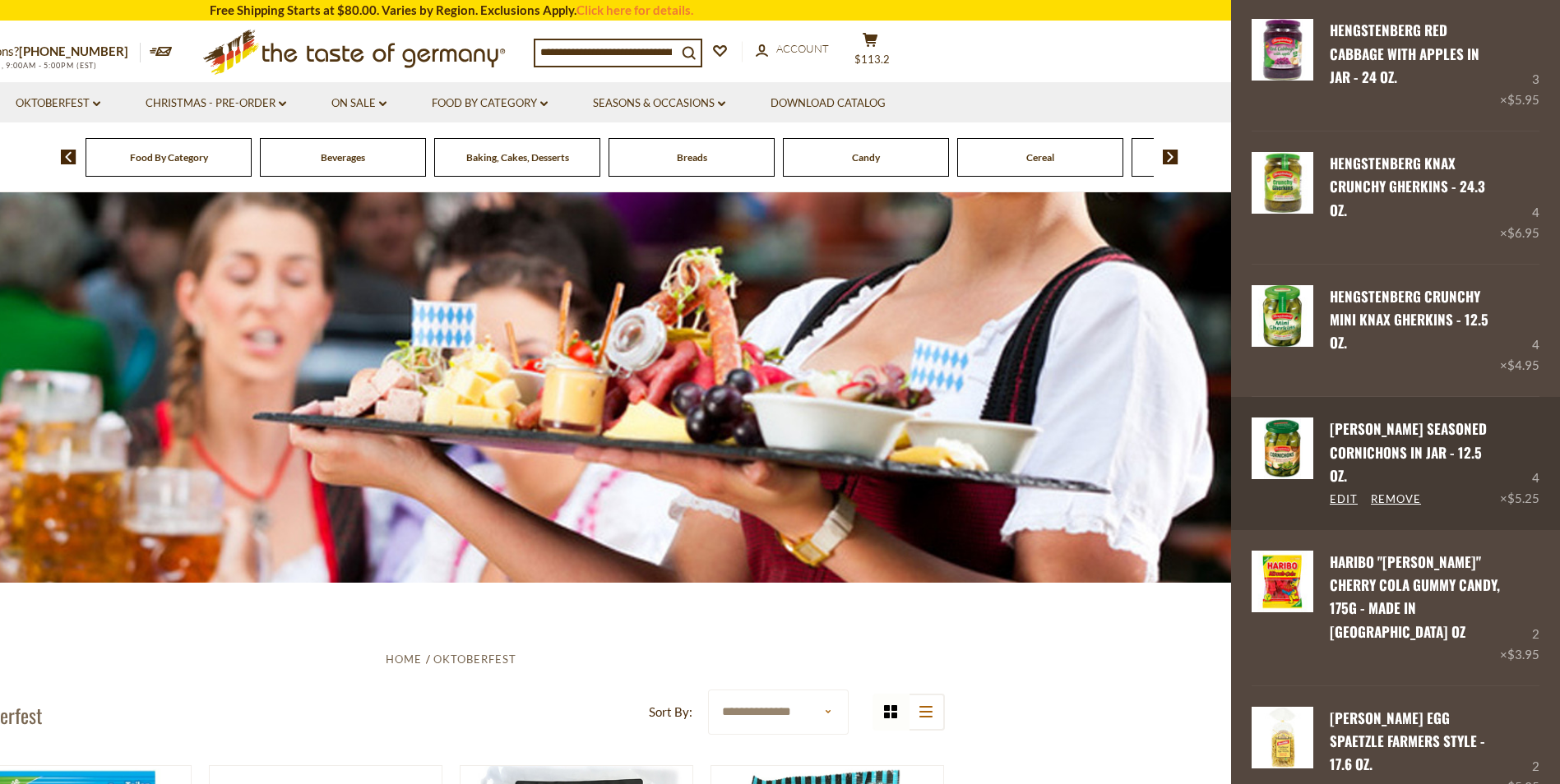
scroll to position [411, 0]
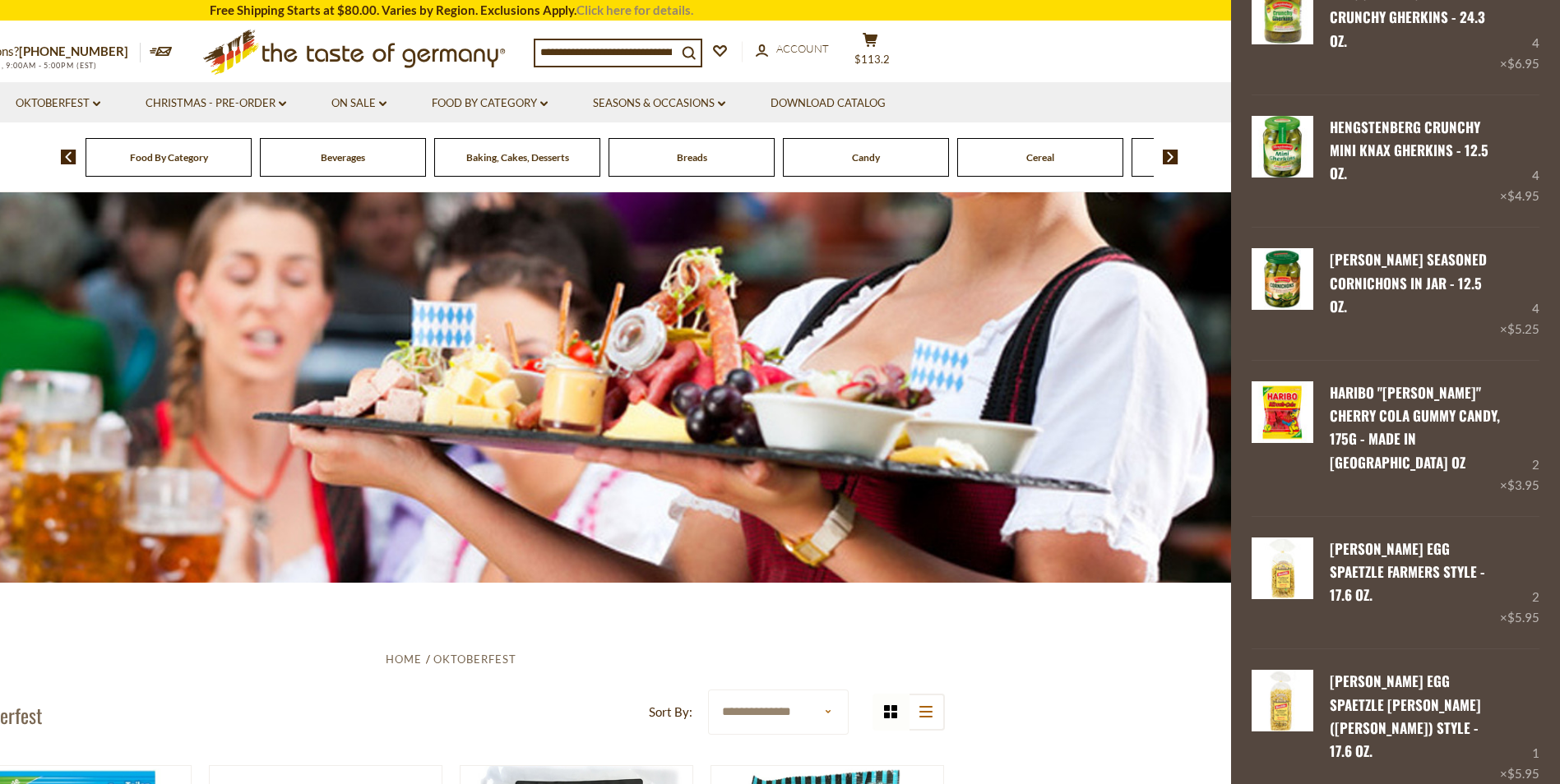
click at [614, 7] on link "Click here for details." at bounding box center [635, 10] width 117 height 15
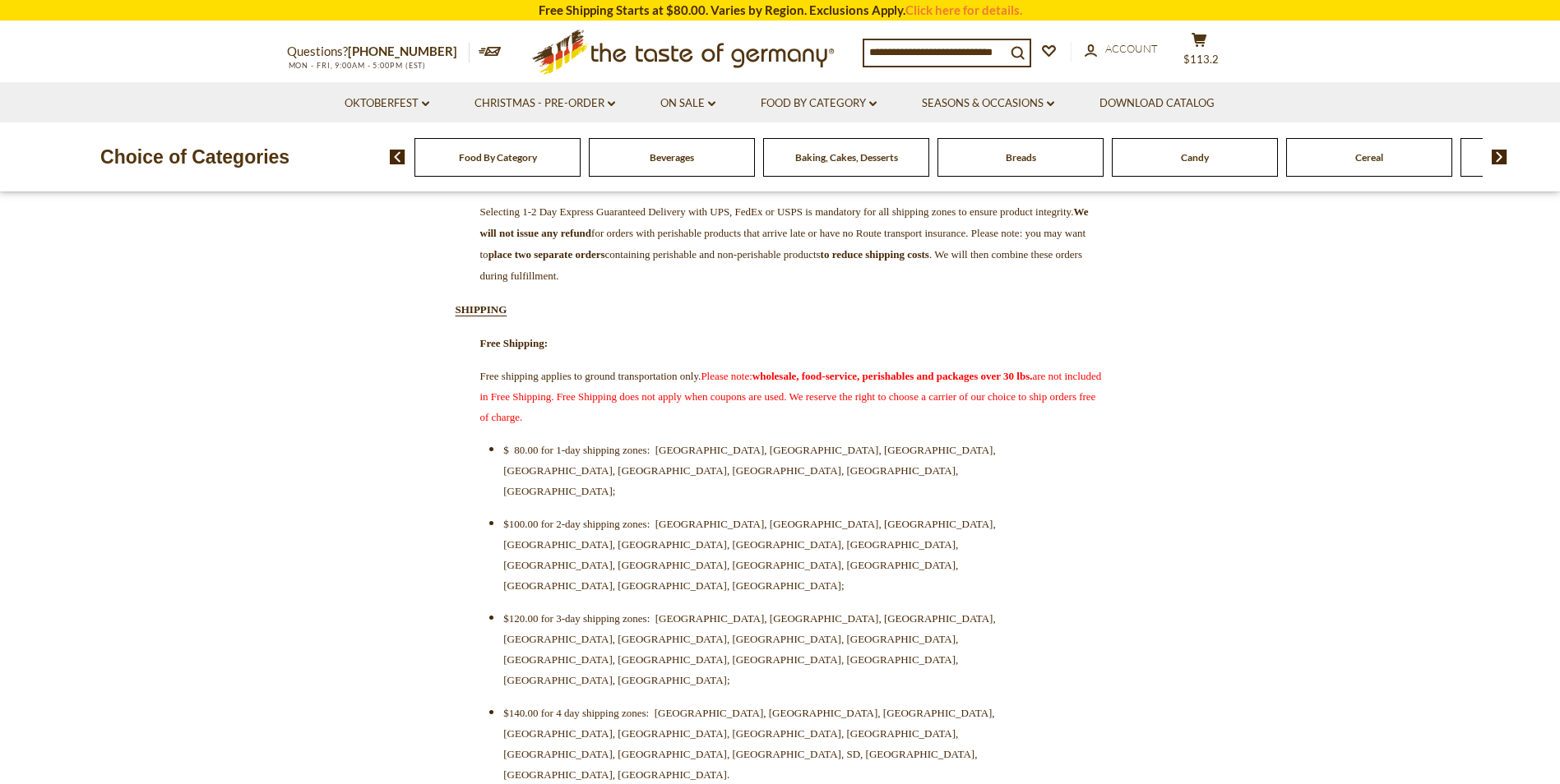
scroll to position [411, 0]
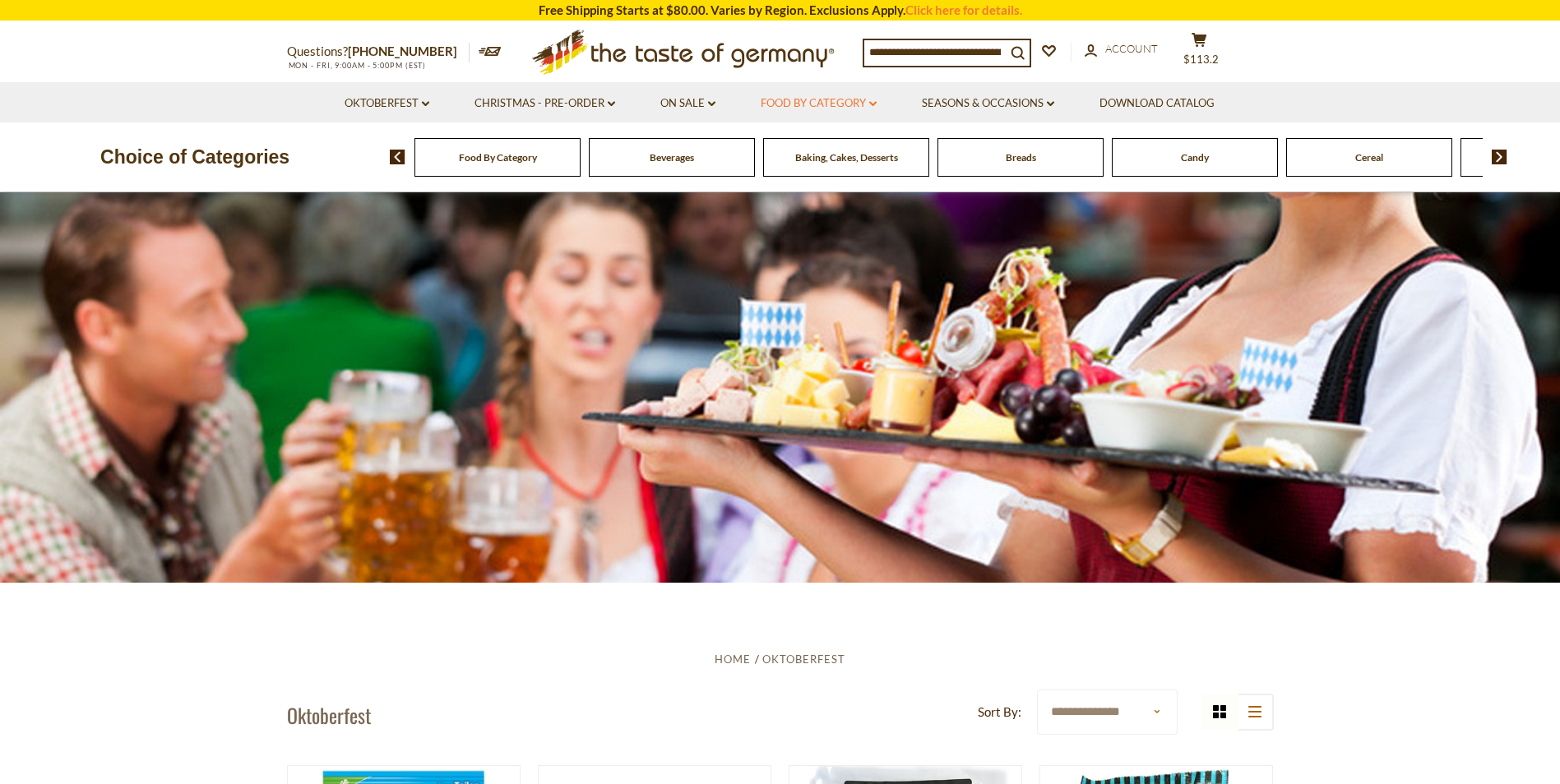
click at [822, 98] on link "Food By Category dropdown_arrow" at bounding box center [819, 103] width 116 height 18
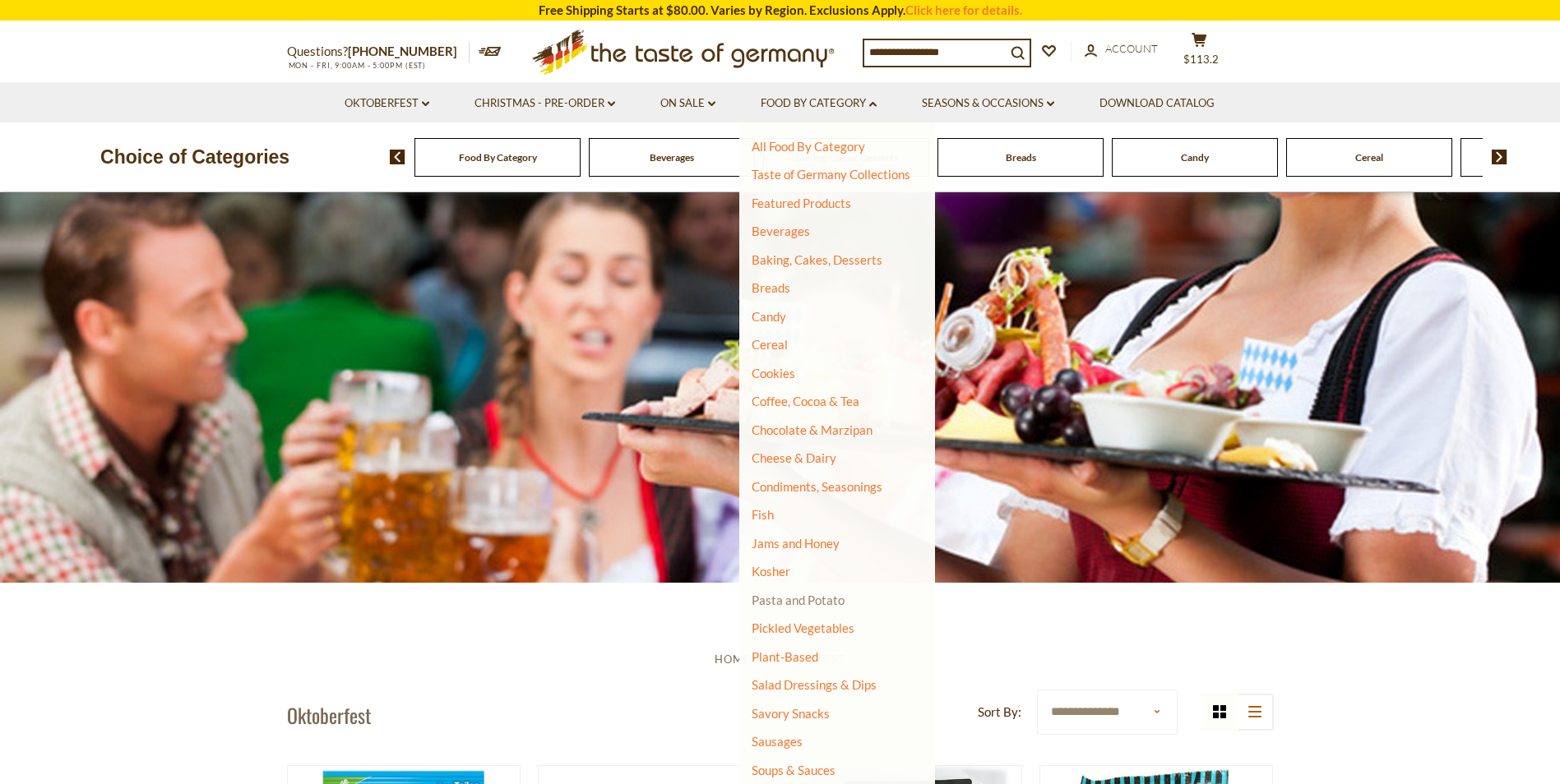
click at [803, 604] on link "Pasta and Potato" at bounding box center [798, 599] width 93 height 15
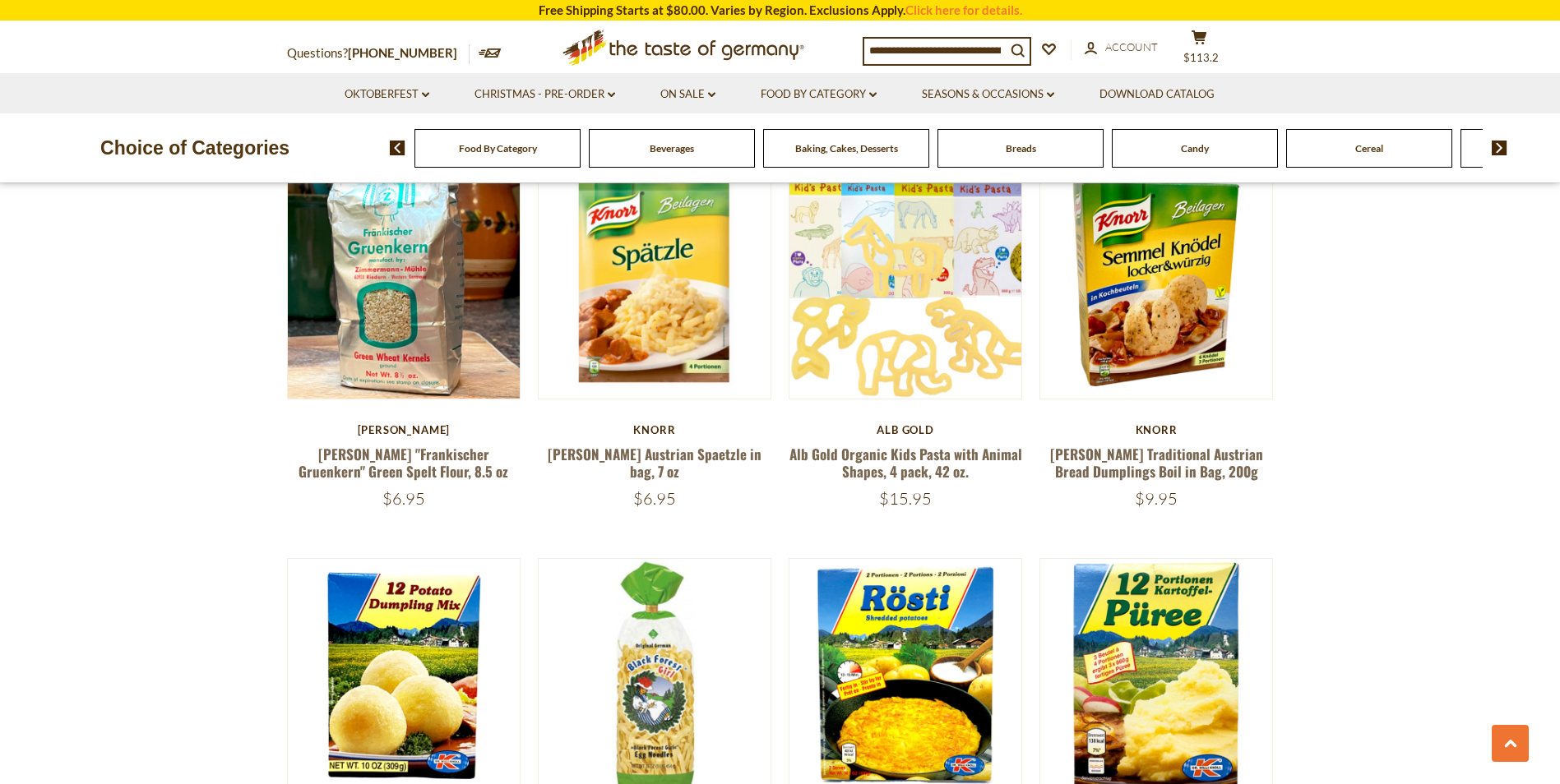
scroll to position [1561, 0]
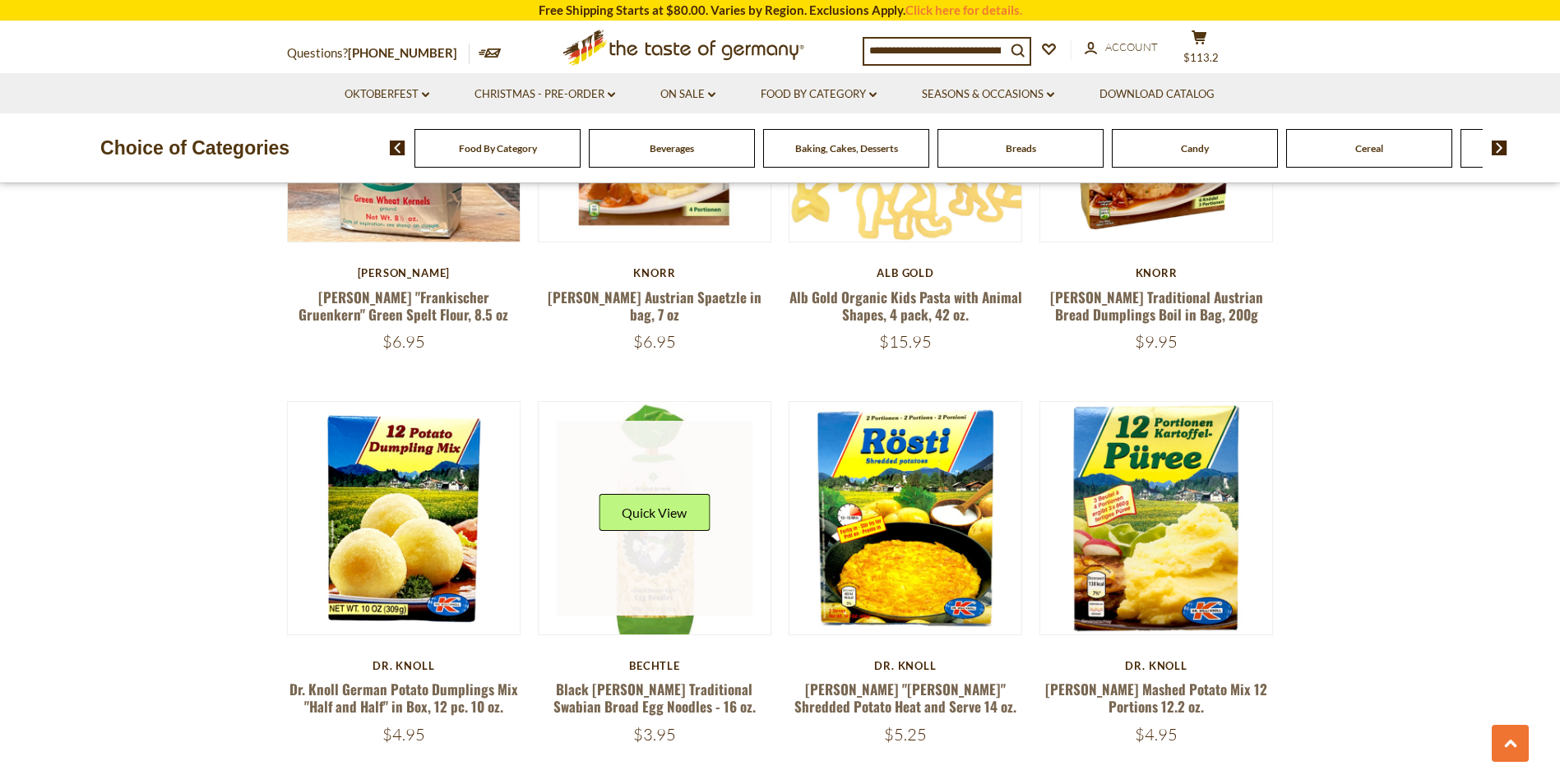
click at [654, 541] on div "Quick View" at bounding box center [654, 518] width 111 height 49
click at [662, 509] on button "Quick View" at bounding box center [654, 512] width 111 height 37
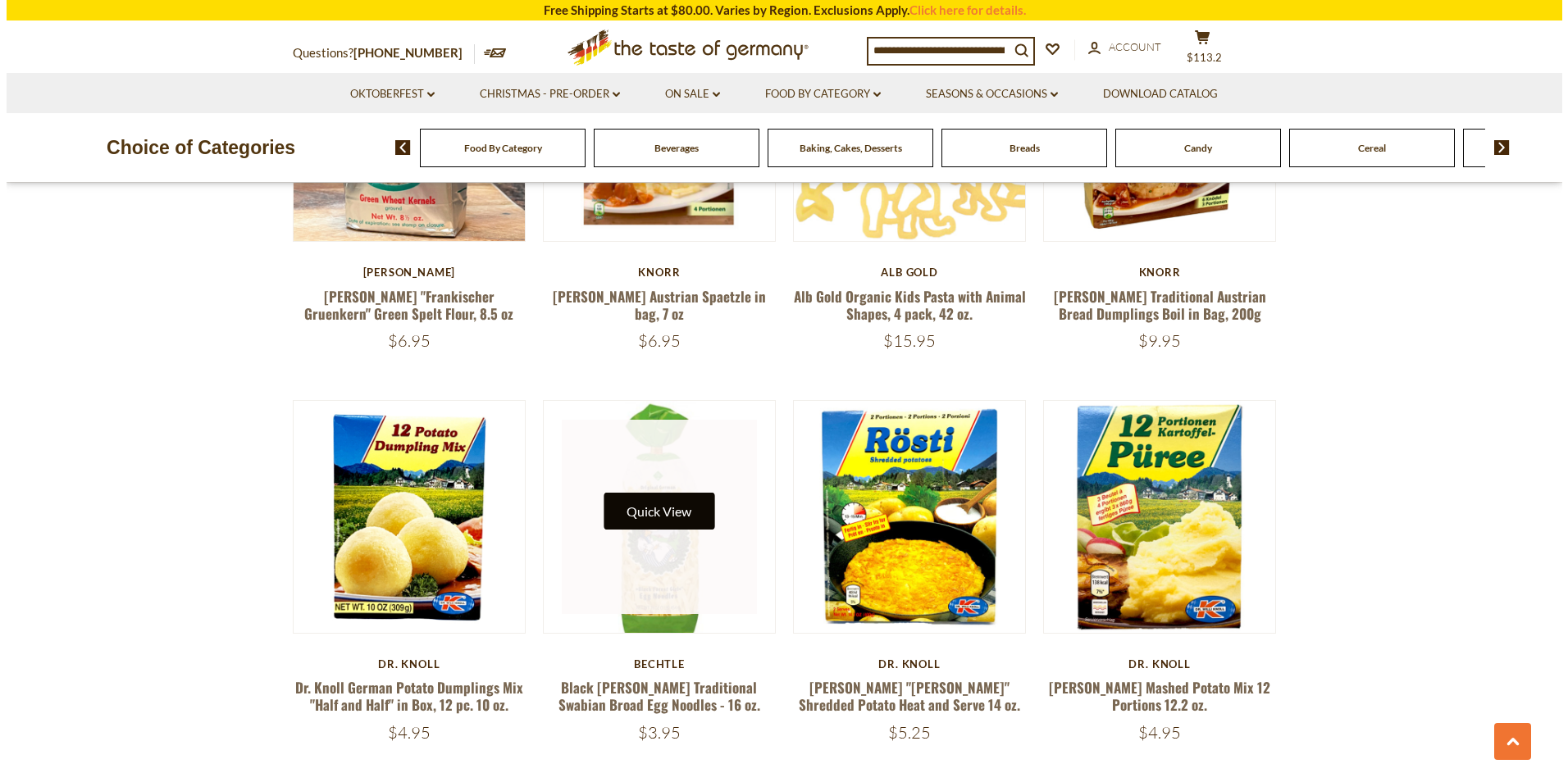
scroll to position [1560, 0]
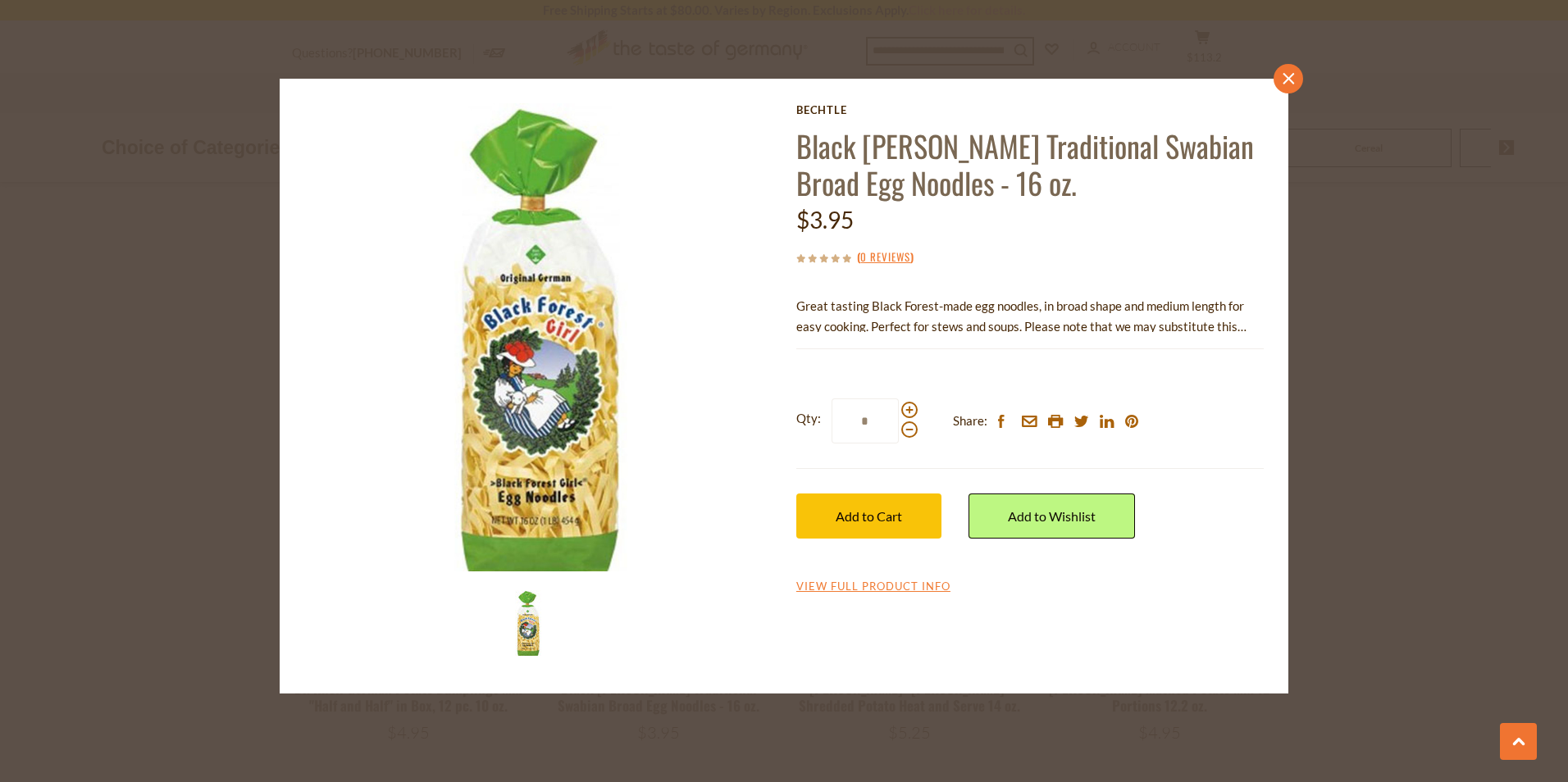
click at [1293, 78] on icon "close" at bounding box center [1289, 78] width 12 height 12
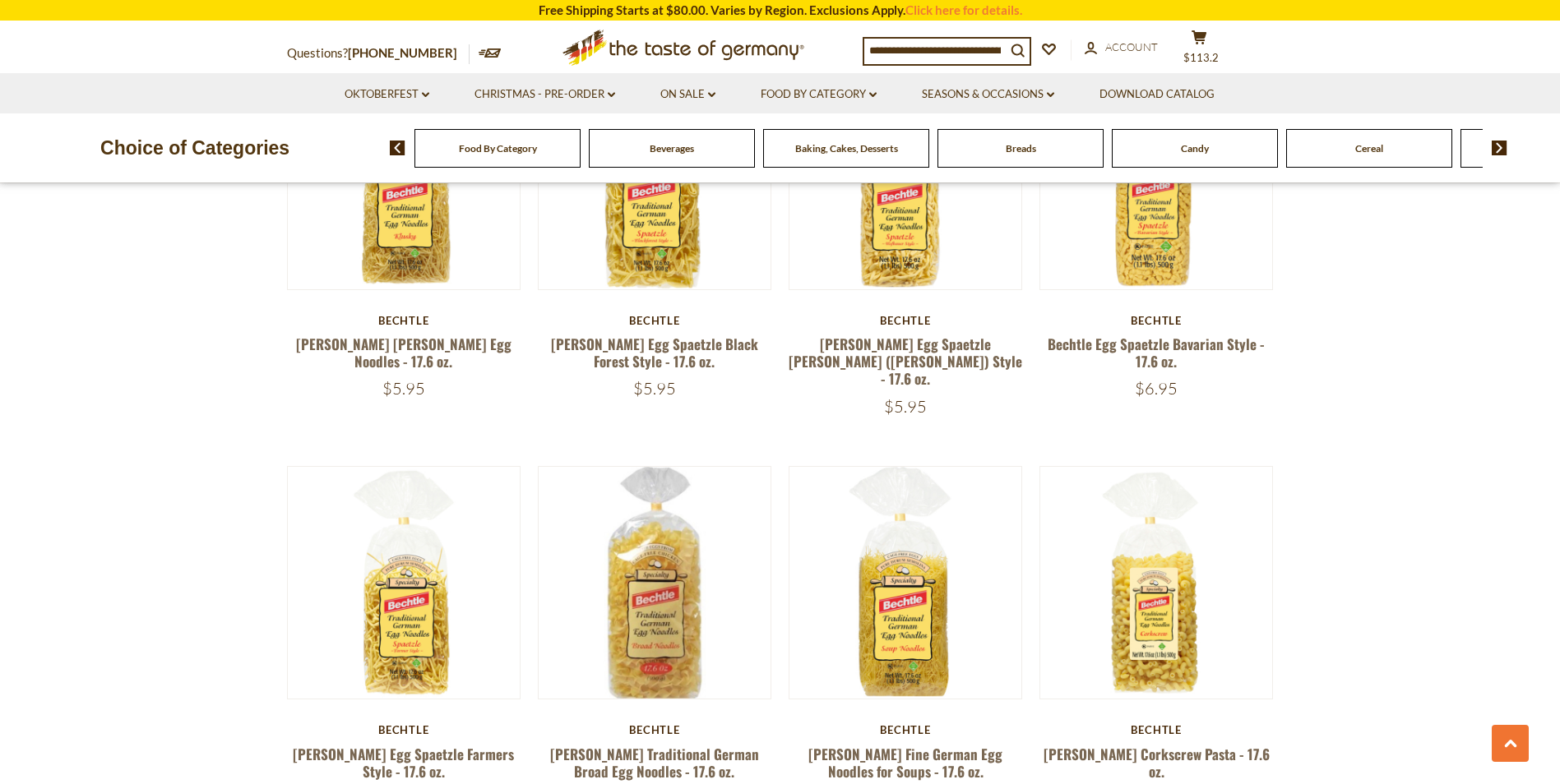
scroll to position [3123, 0]
click at [1172, 568] on div "Quick View" at bounding box center [1157, 582] width 111 height 49
click at [1159, 557] on button "Quick View" at bounding box center [1157, 575] width 111 height 37
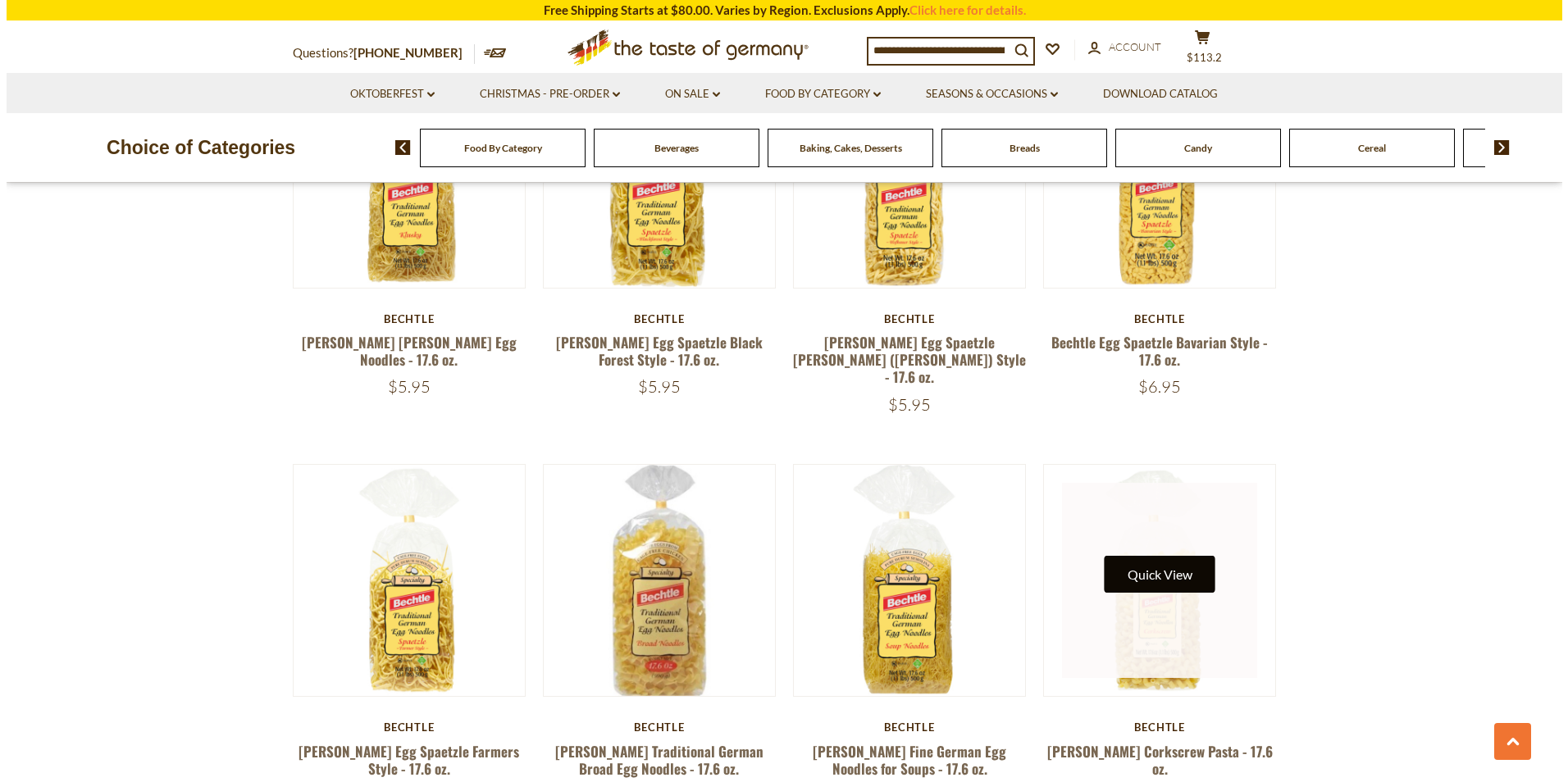
scroll to position [3117, 0]
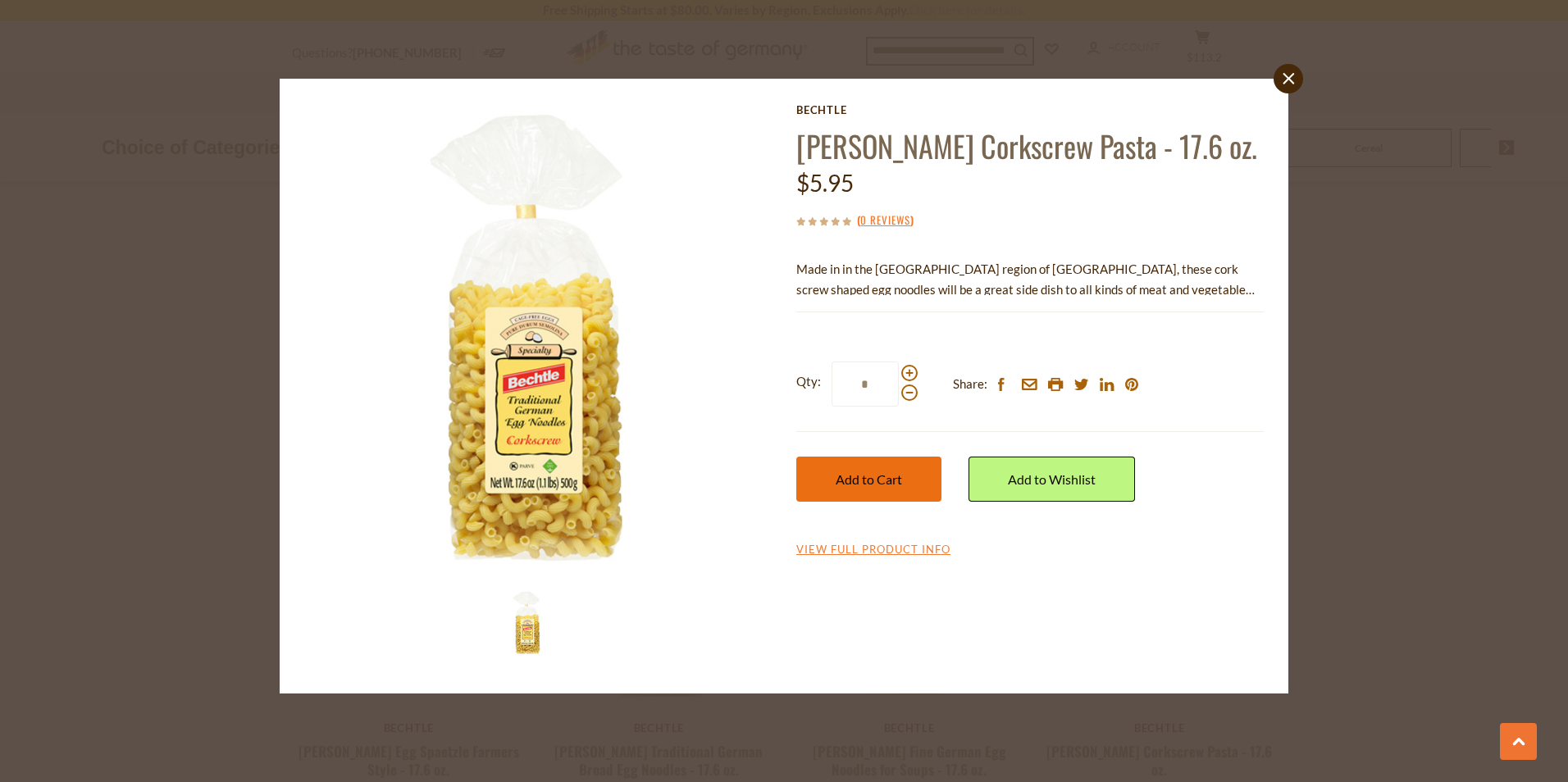
click at [842, 466] on button "Add to Cart" at bounding box center [868, 478] width 145 height 45
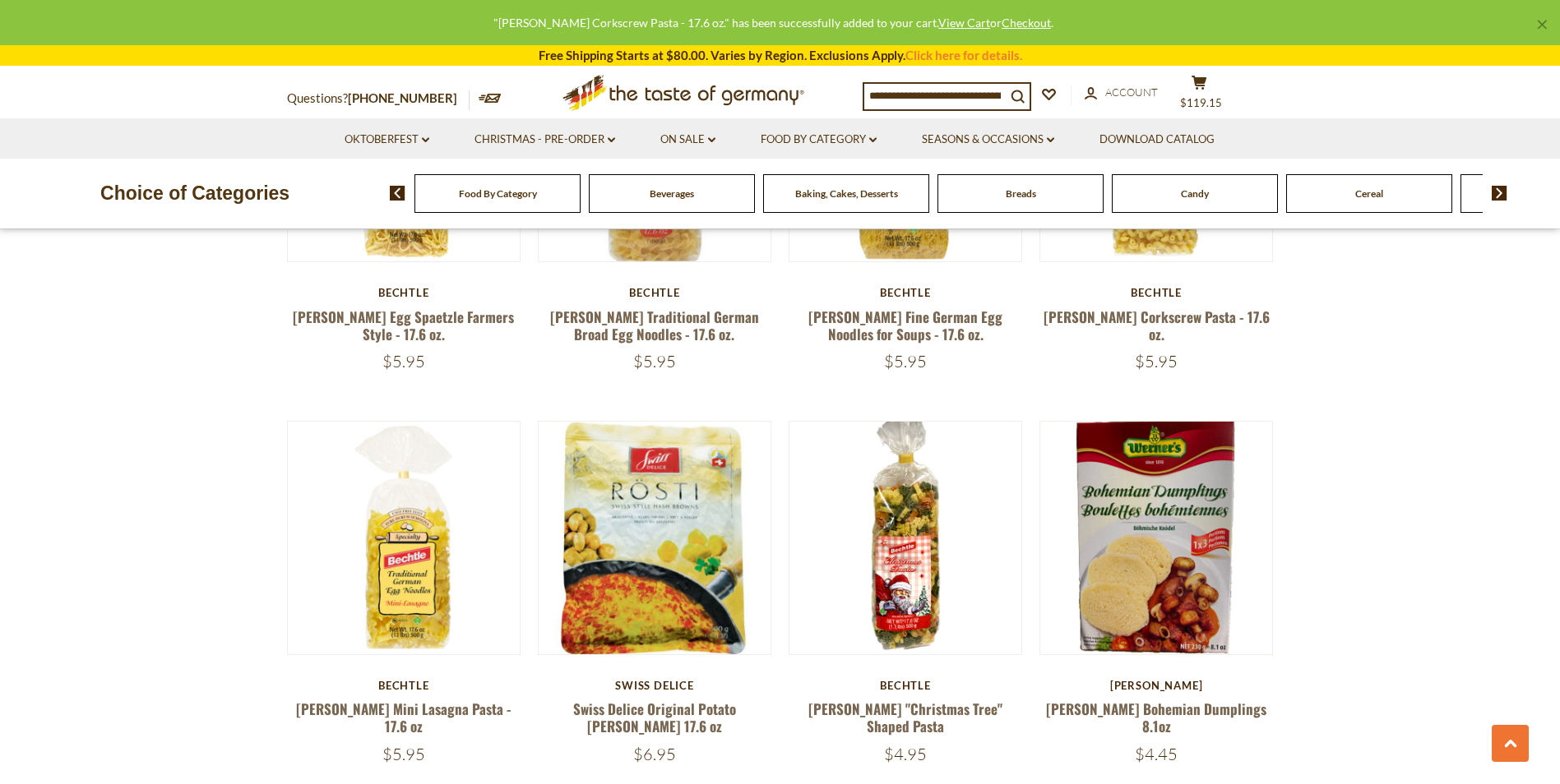
scroll to position [3616, 0]
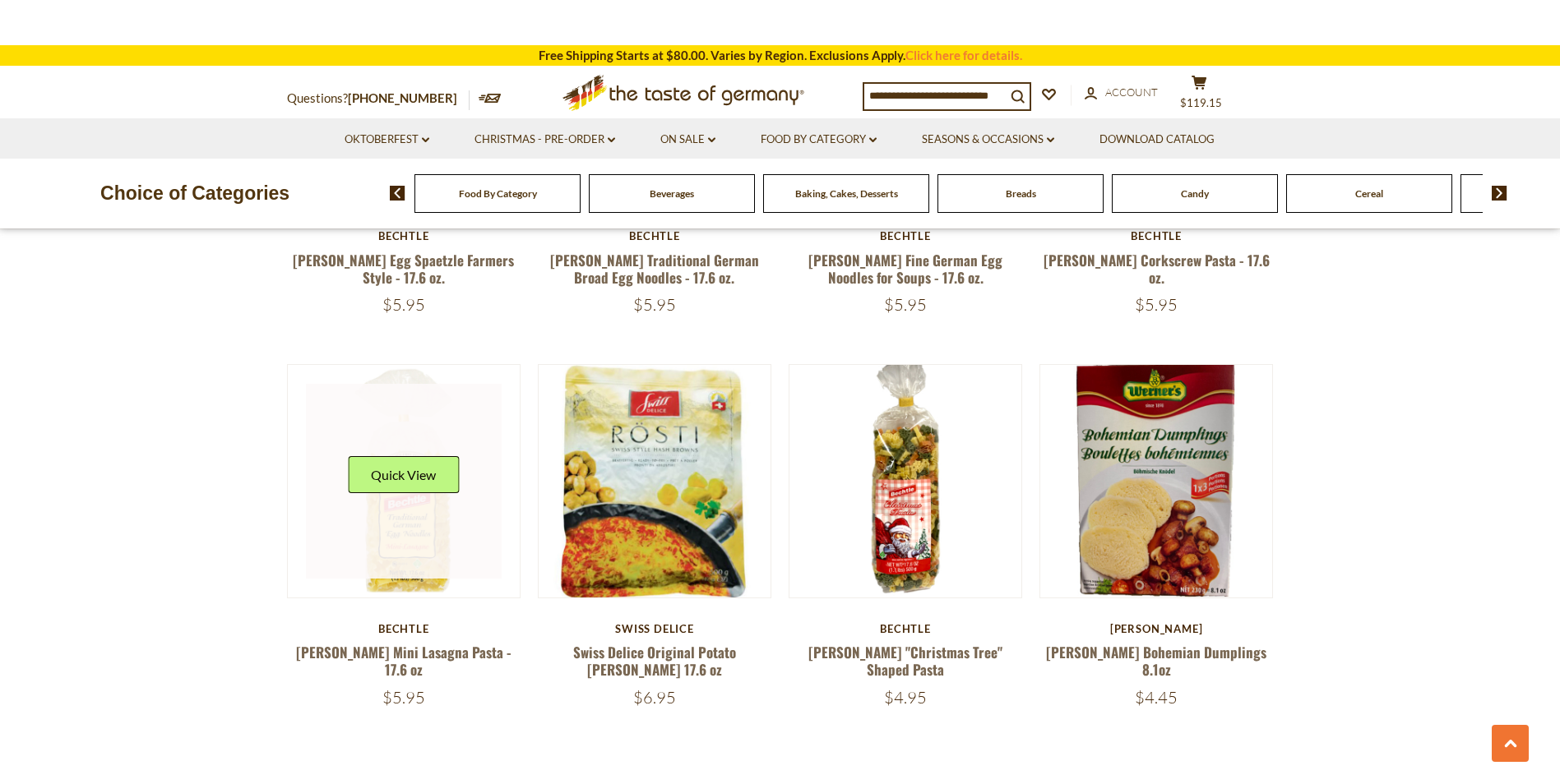
click at [428, 479] on link at bounding box center [403, 481] width 195 height 195
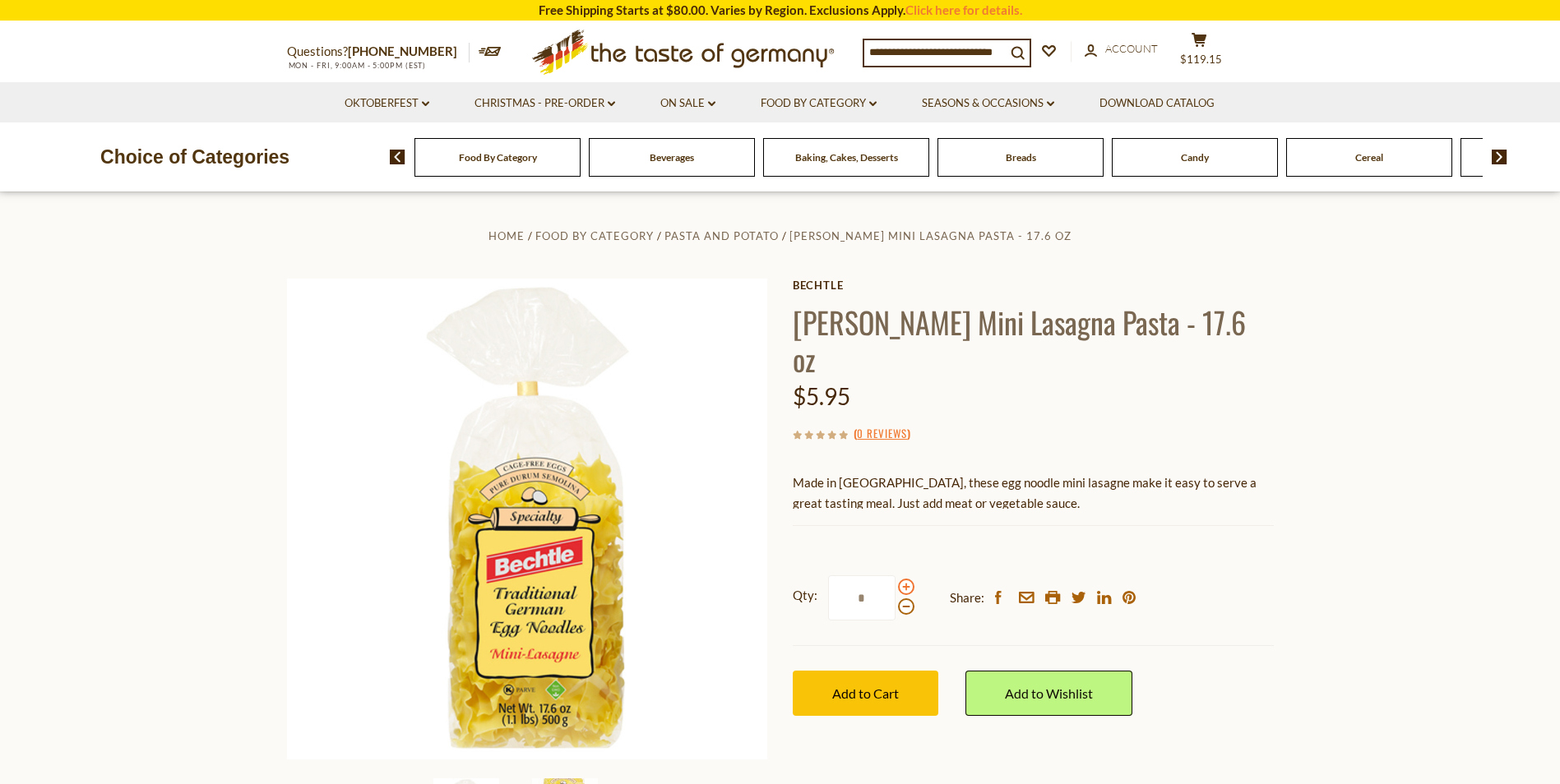
click at [906, 578] on span at bounding box center [906, 586] width 17 height 17
click at [895, 575] on input "*" at bounding box center [861, 597] width 68 height 45
click at [903, 598] on span at bounding box center [906, 606] width 17 height 17
click at [895, 575] on input "*" at bounding box center [861, 597] width 68 height 45
click at [907, 578] on span at bounding box center [906, 586] width 17 height 17
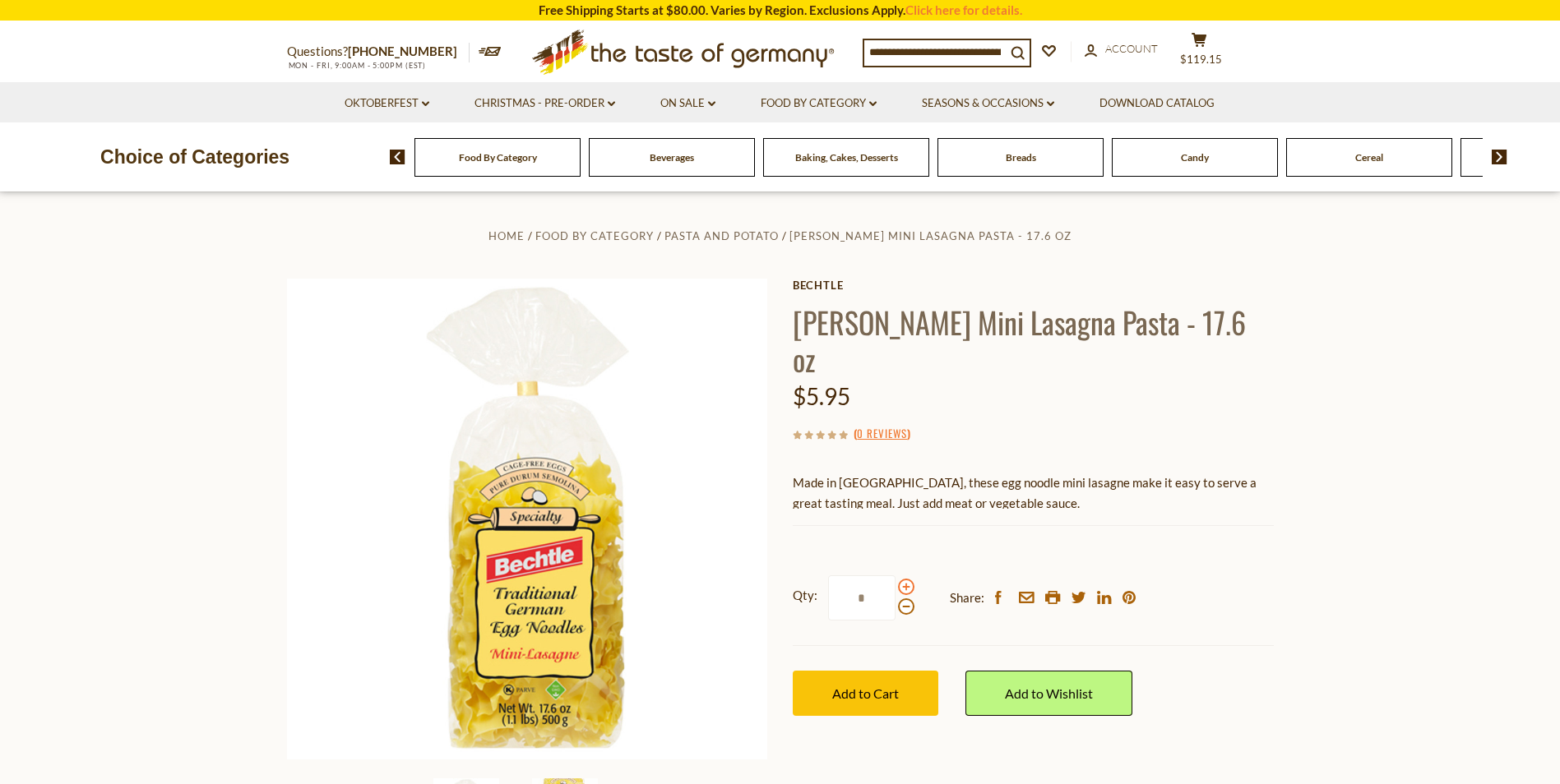
click at [895, 575] on input "*" at bounding box center [861, 597] width 68 height 45
type input "*"
click at [886, 685] on span "Add to Cart" at bounding box center [865, 693] width 67 height 16
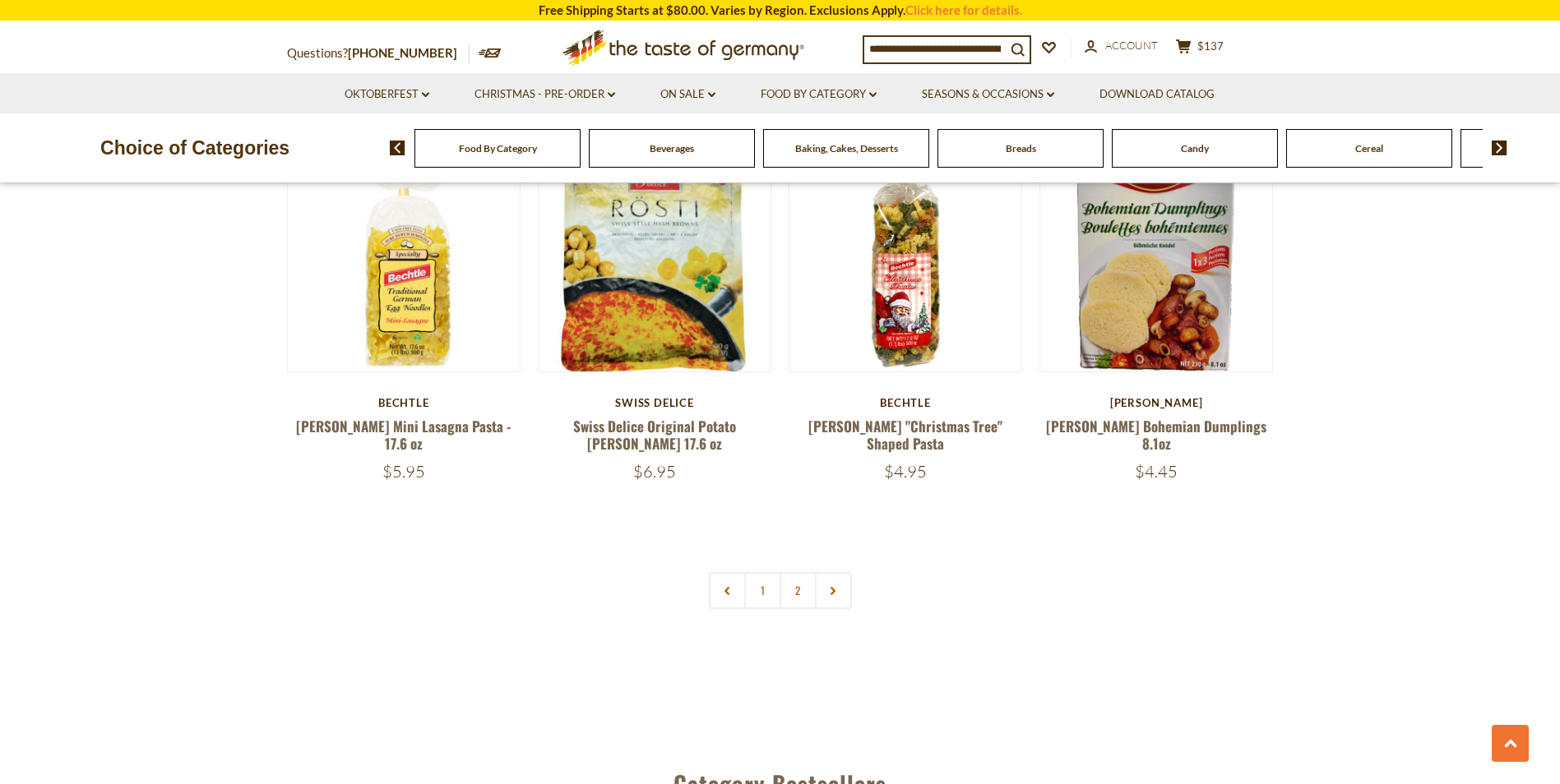
scroll to position [3862, 0]
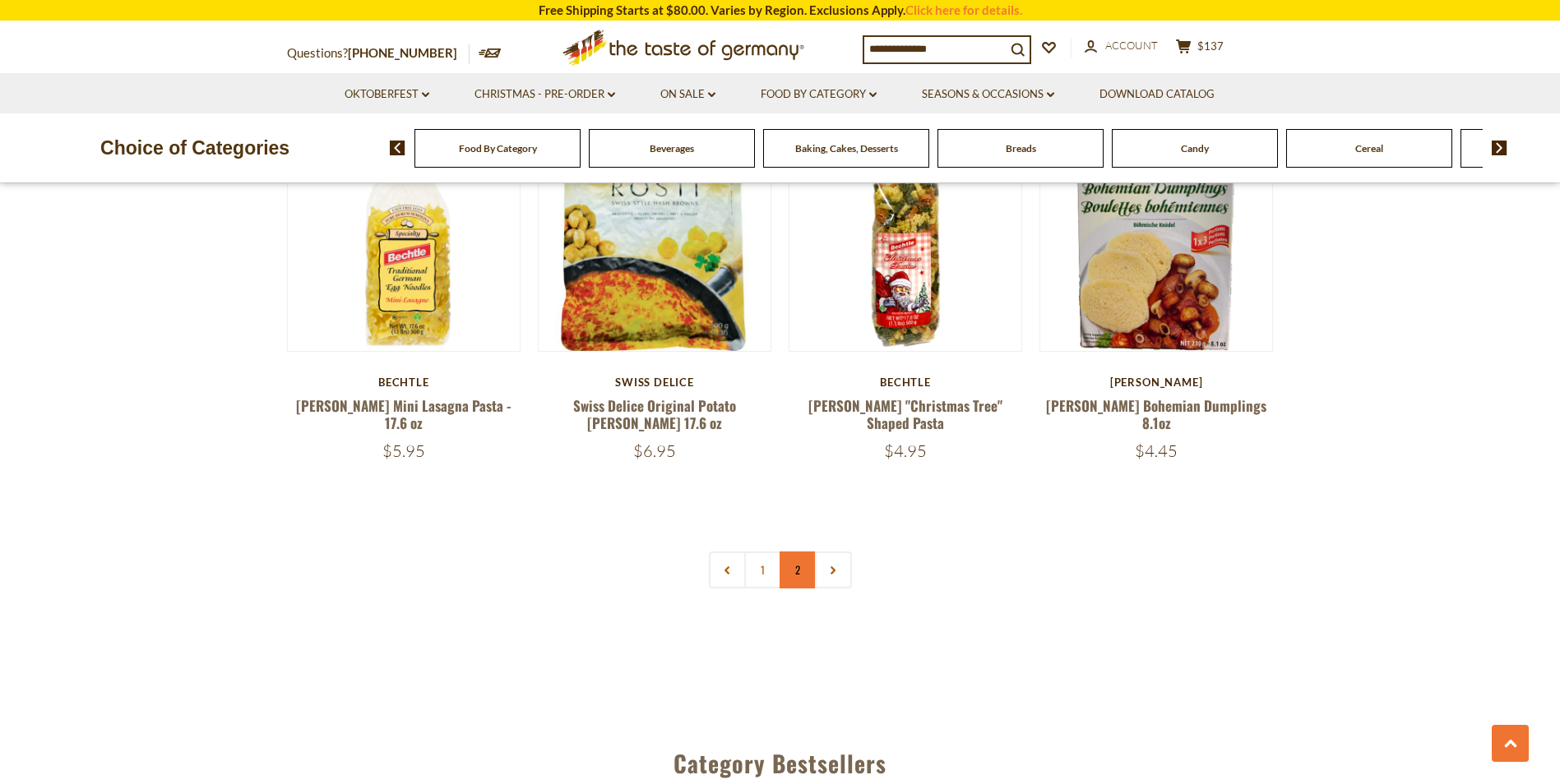
click at [796, 552] on link "2" at bounding box center [798, 570] width 37 height 37
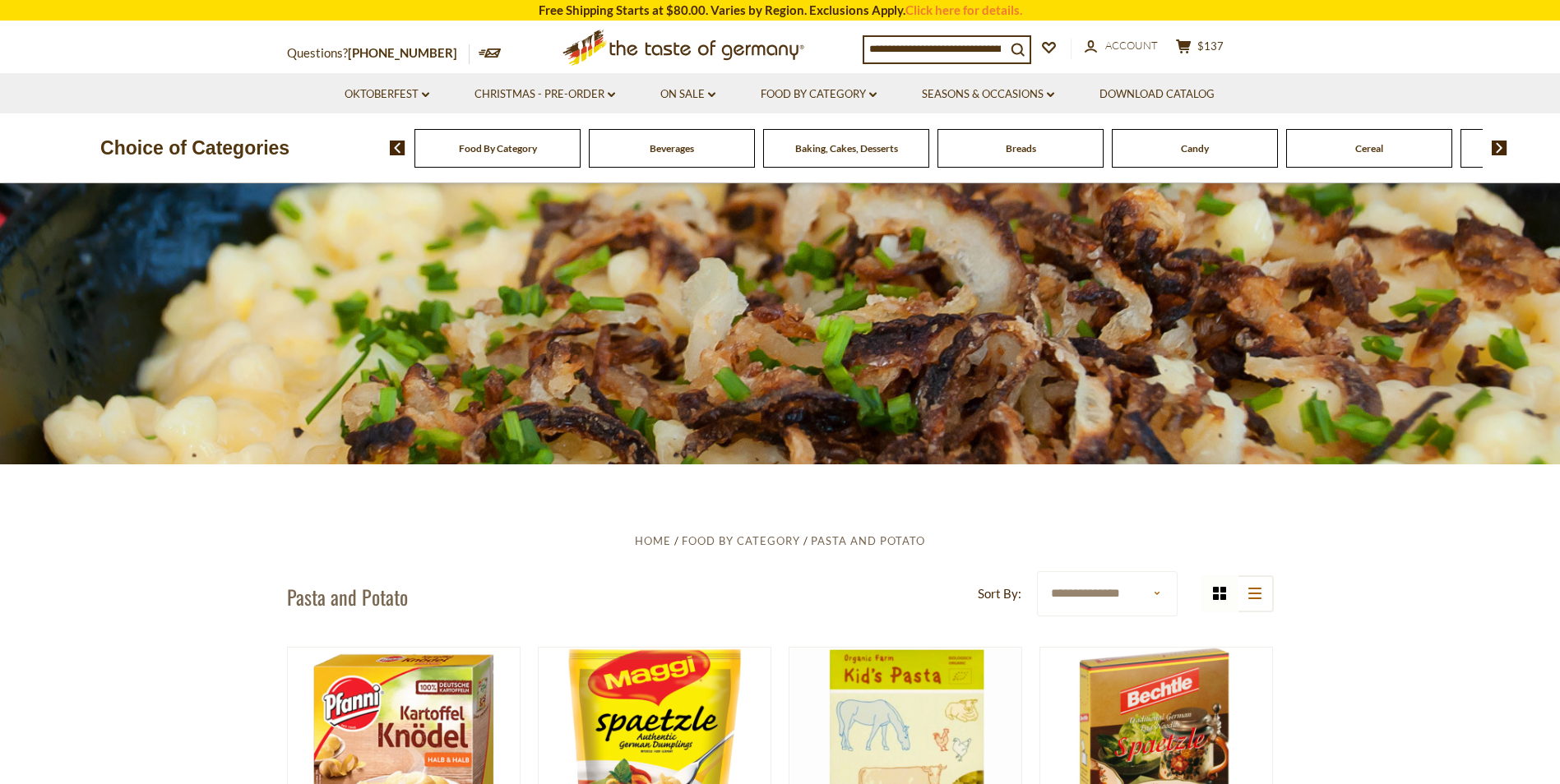
scroll to position [0, 0]
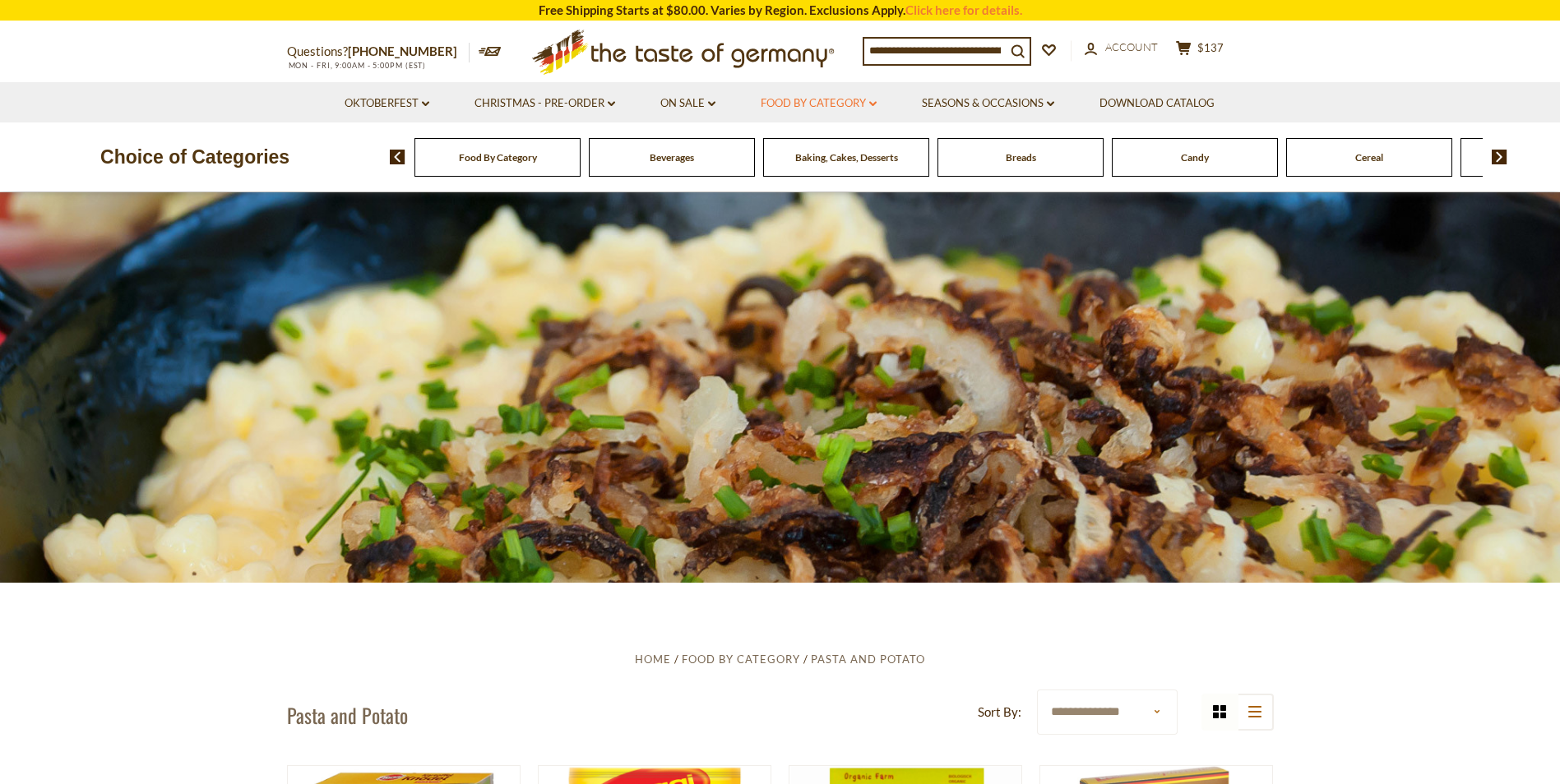
click at [874, 101] on icon "dropdown_arrow" at bounding box center [872, 104] width 7 height 6
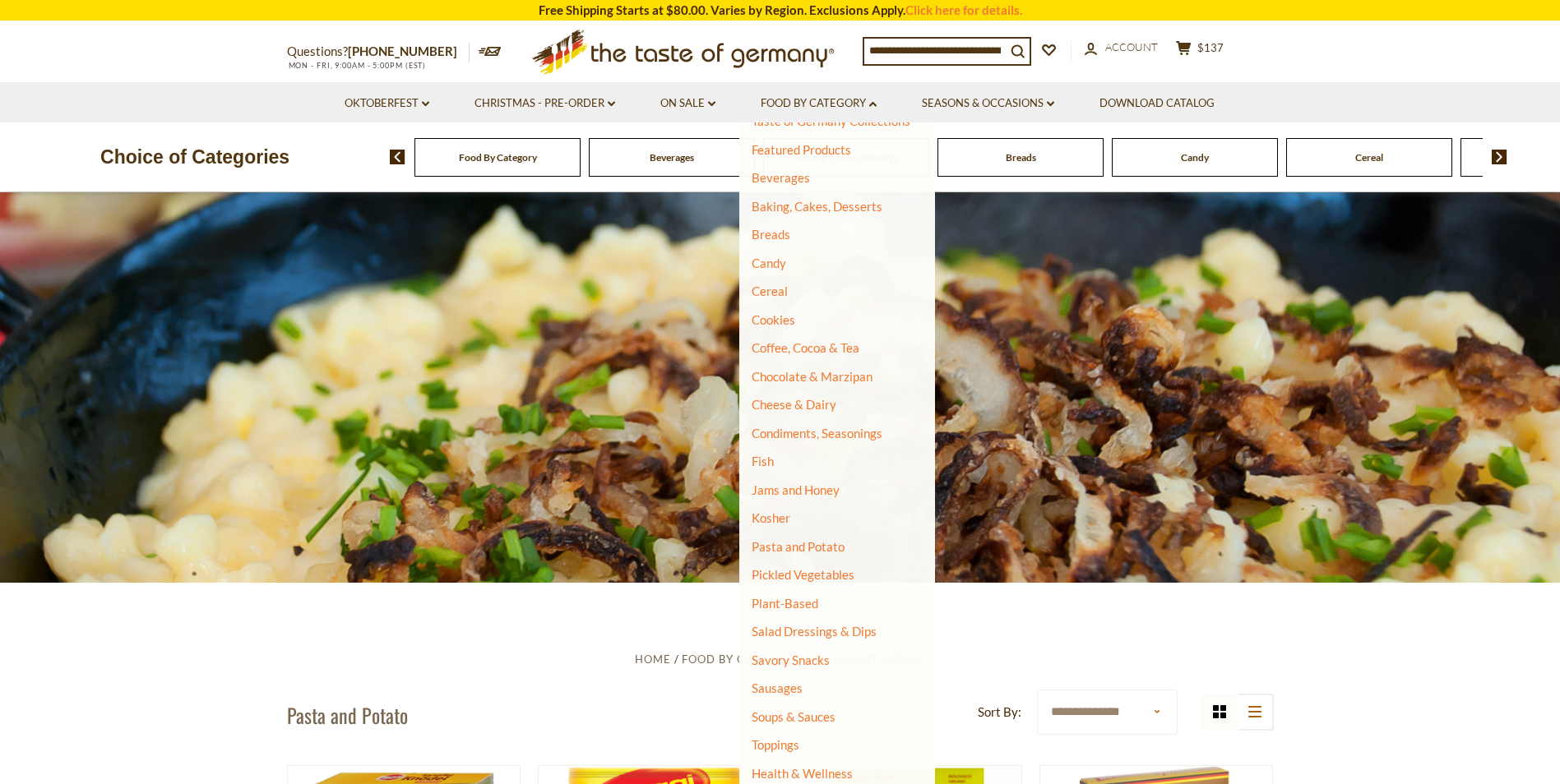
scroll to position [102, 0]
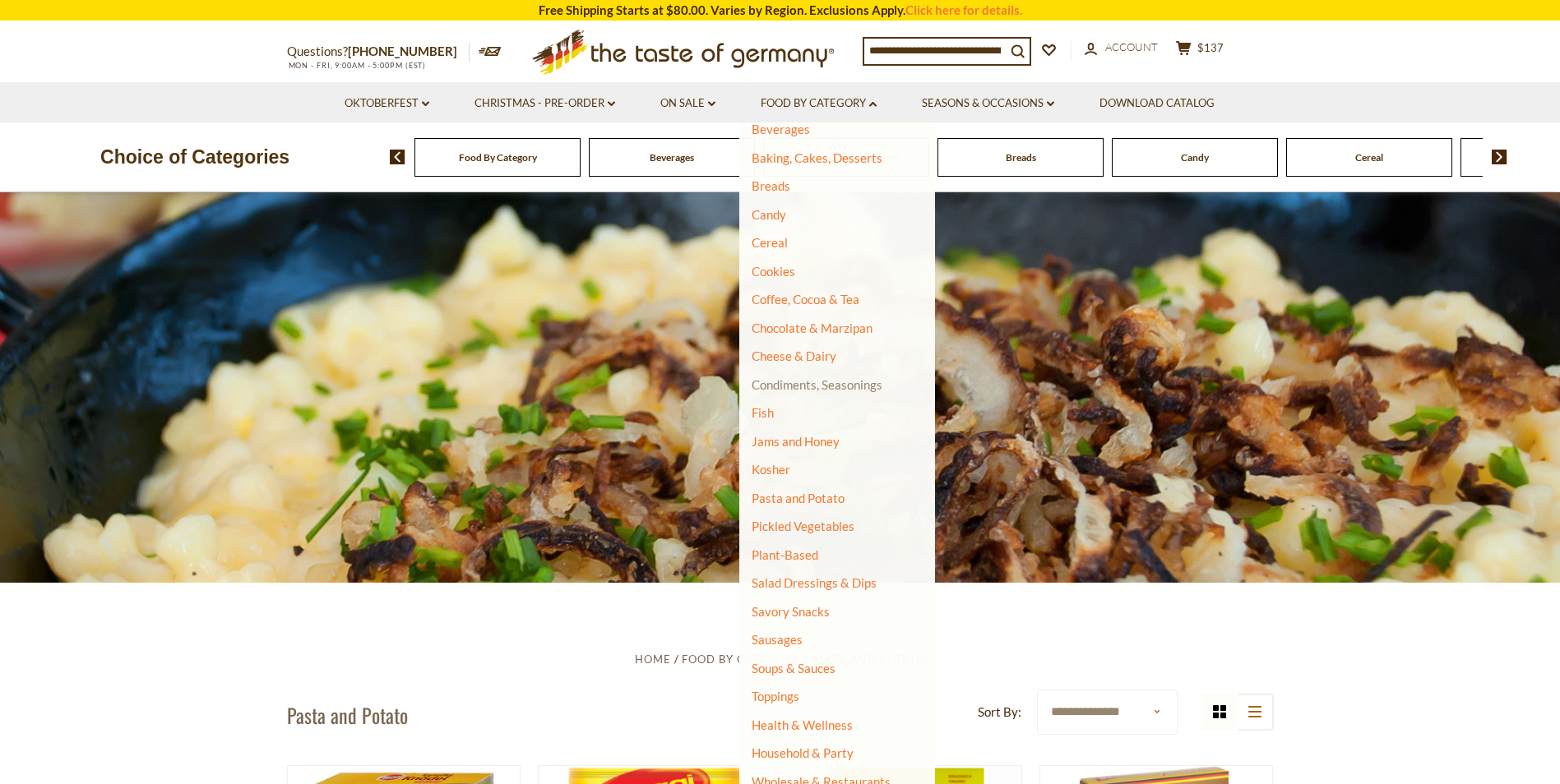
click at [820, 384] on link "Condiments, Seasonings" at bounding box center [817, 385] width 130 height 15
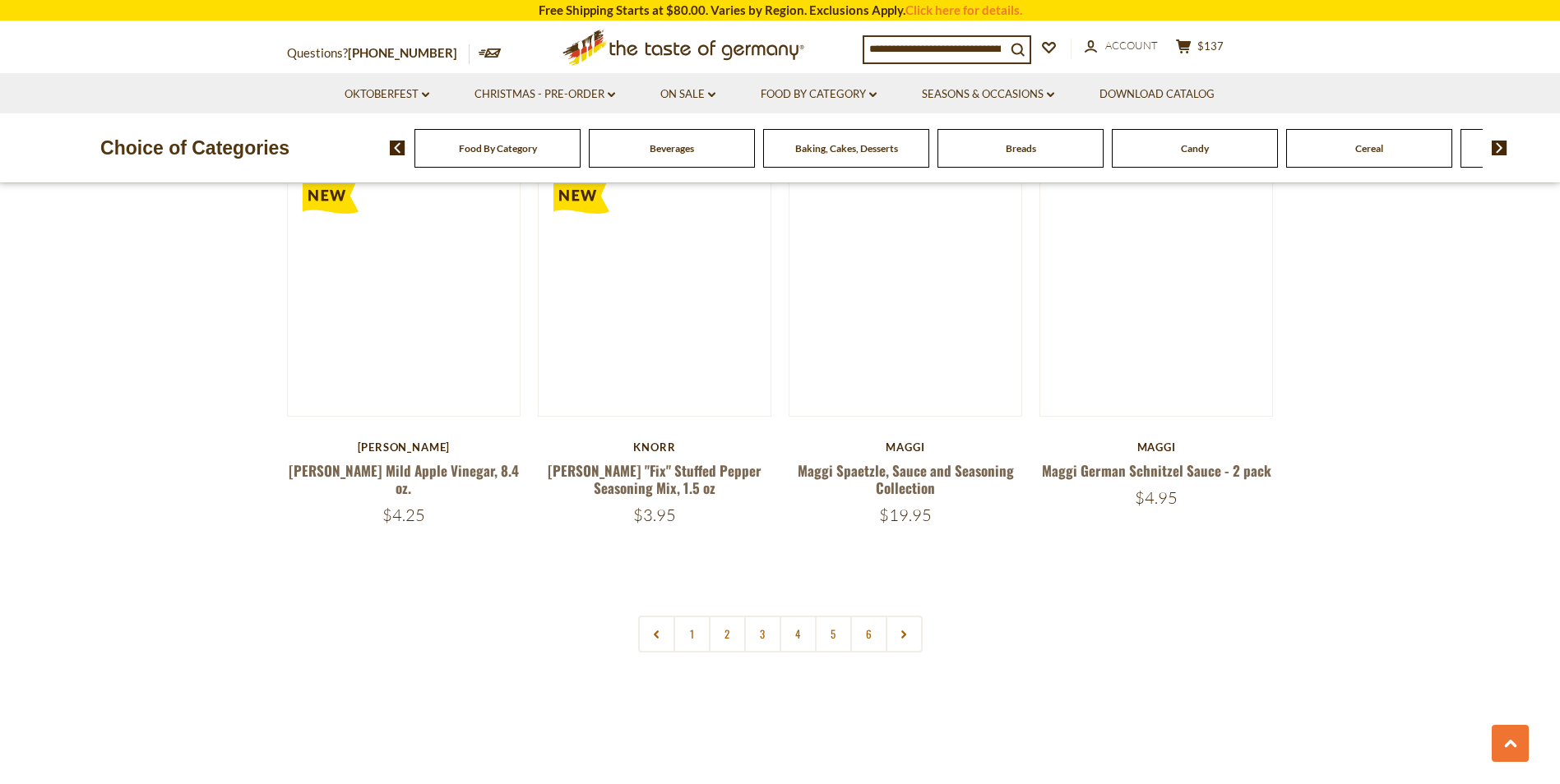
scroll to position [3862, 0]
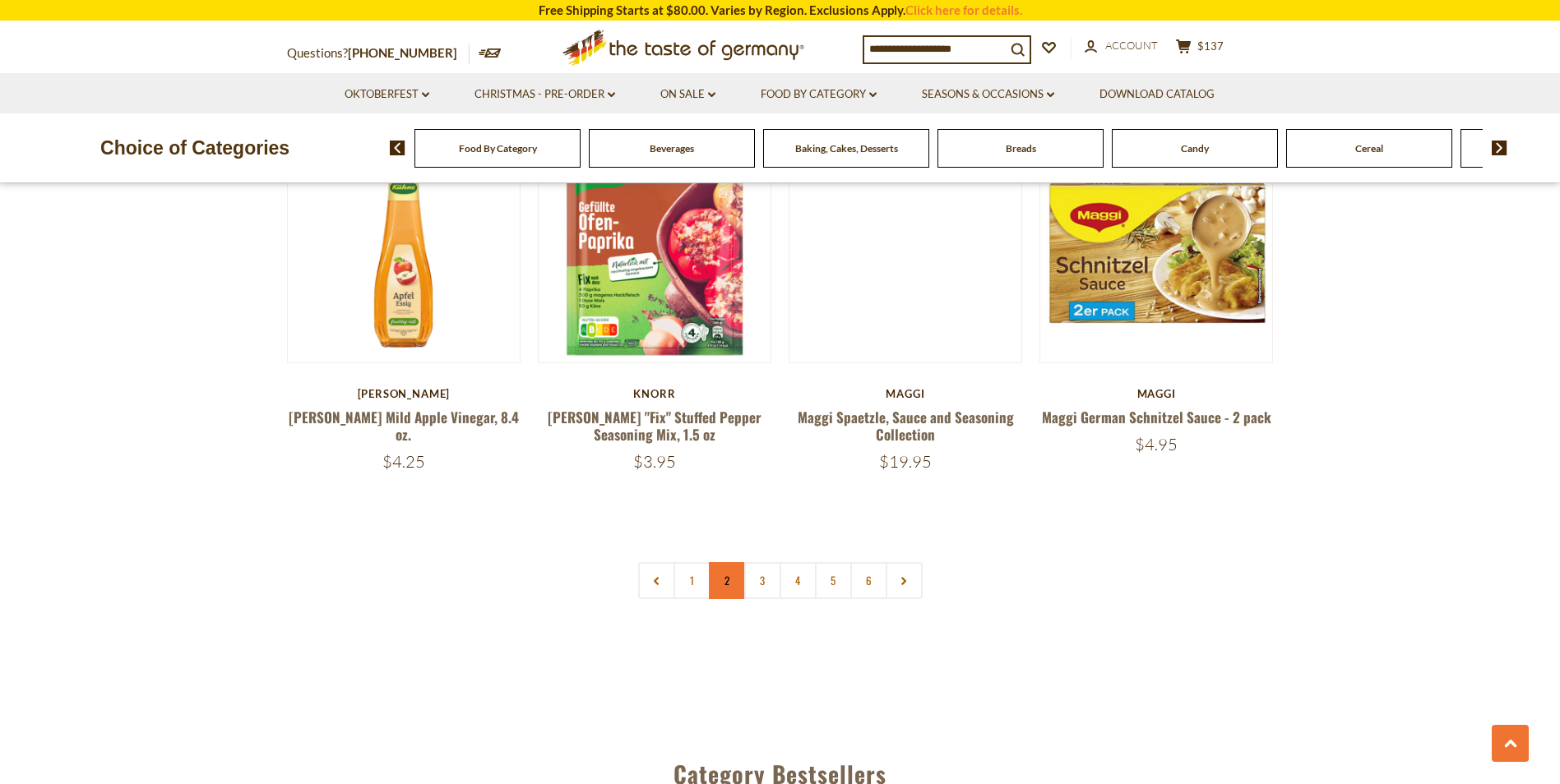
click at [736, 562] on link "2" at bounding box center [727, 581] width 37 height 37
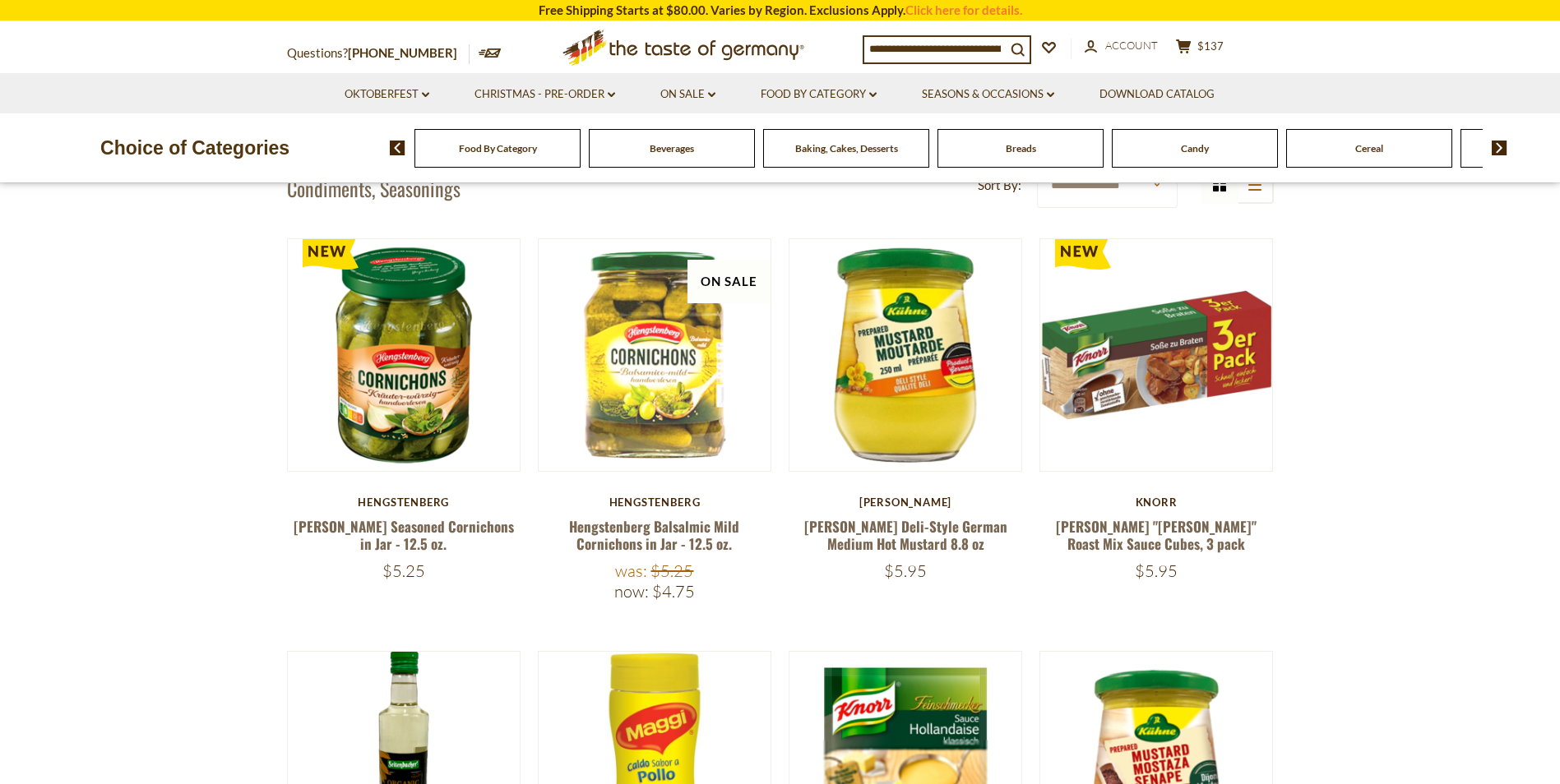
scroll to position [525, 0]
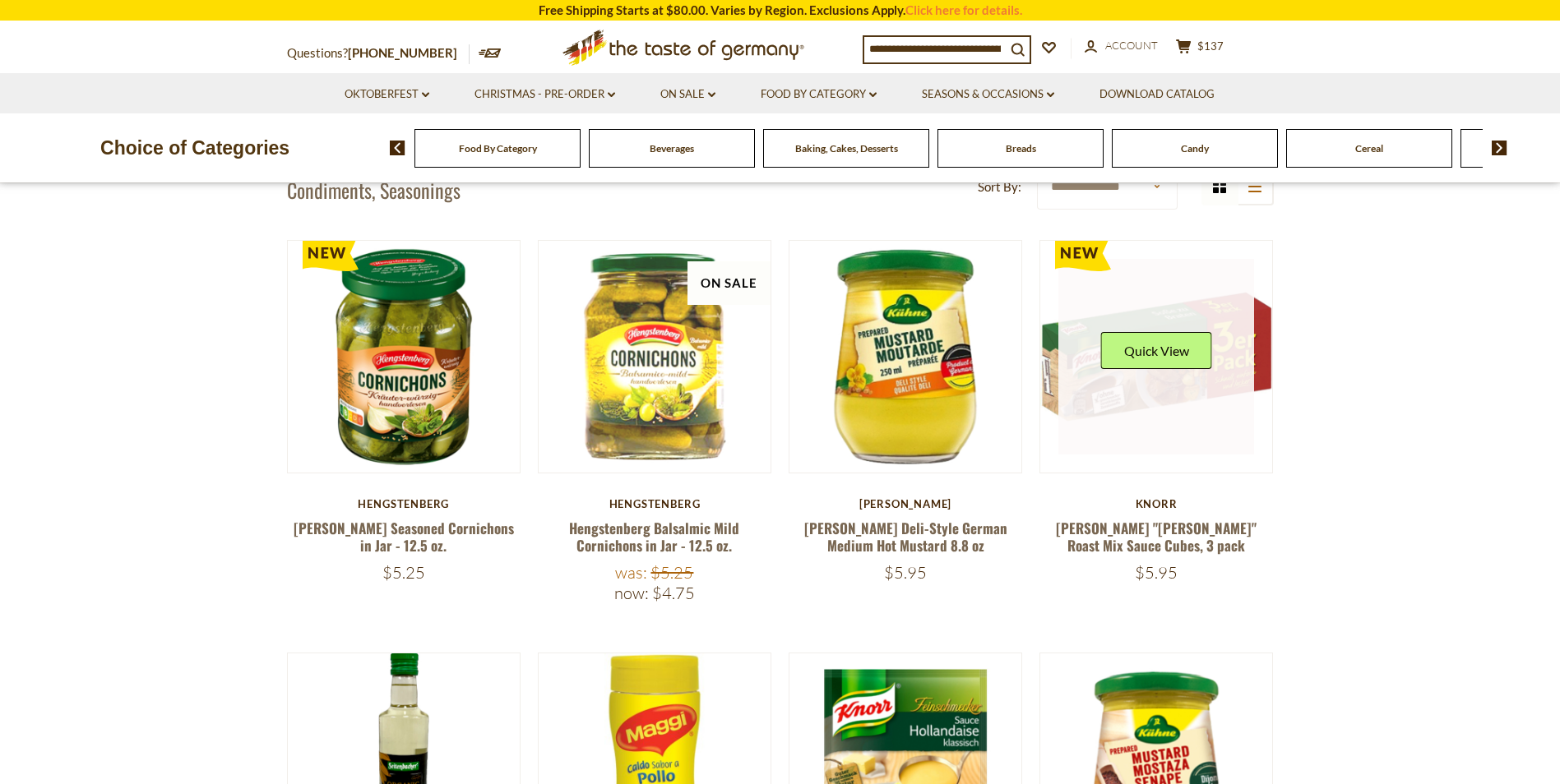
click at [1125, 389] on link at bounding box center [1156, 356] width 195 height 195
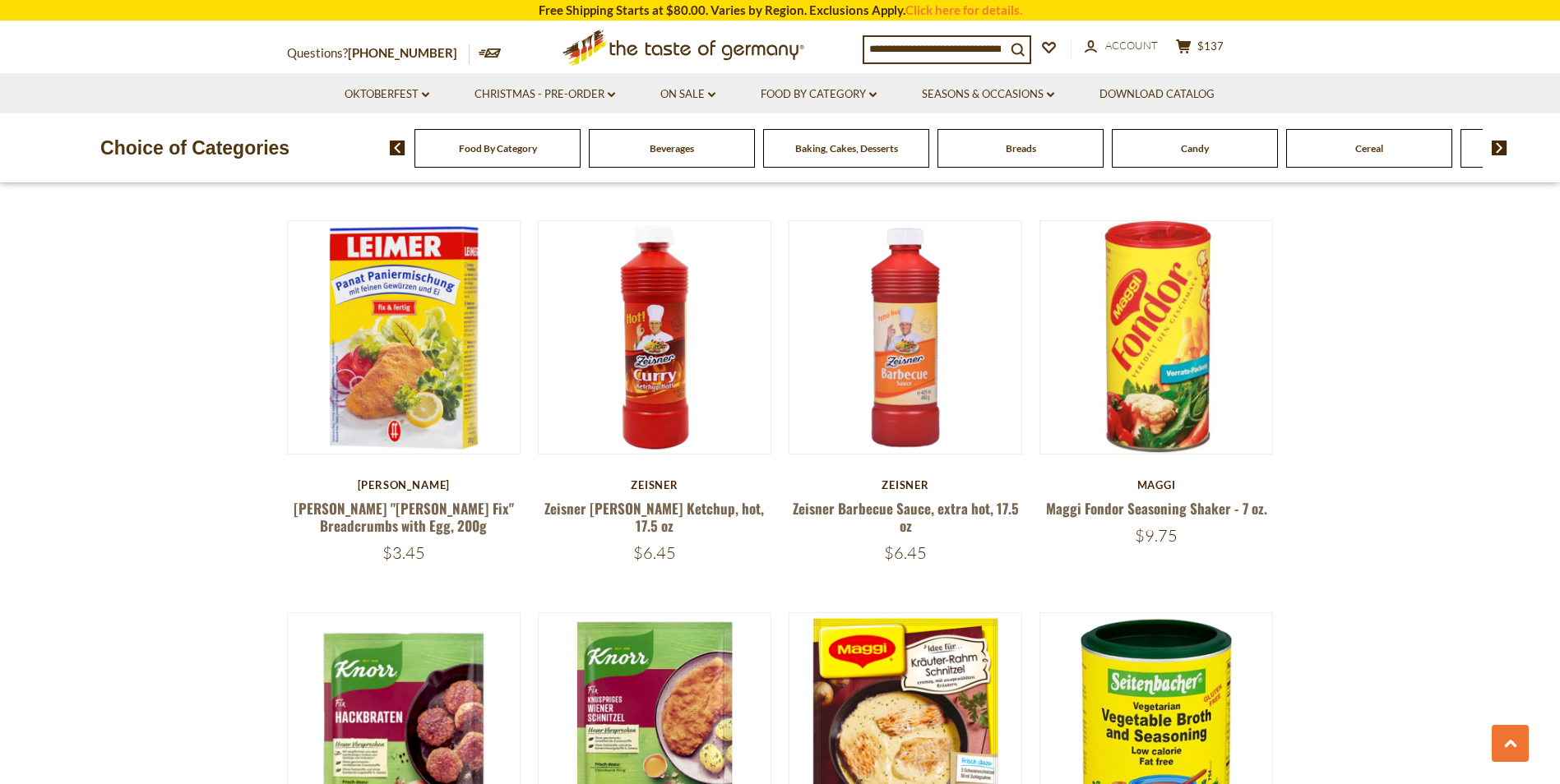
scroll to position [1347, 0]
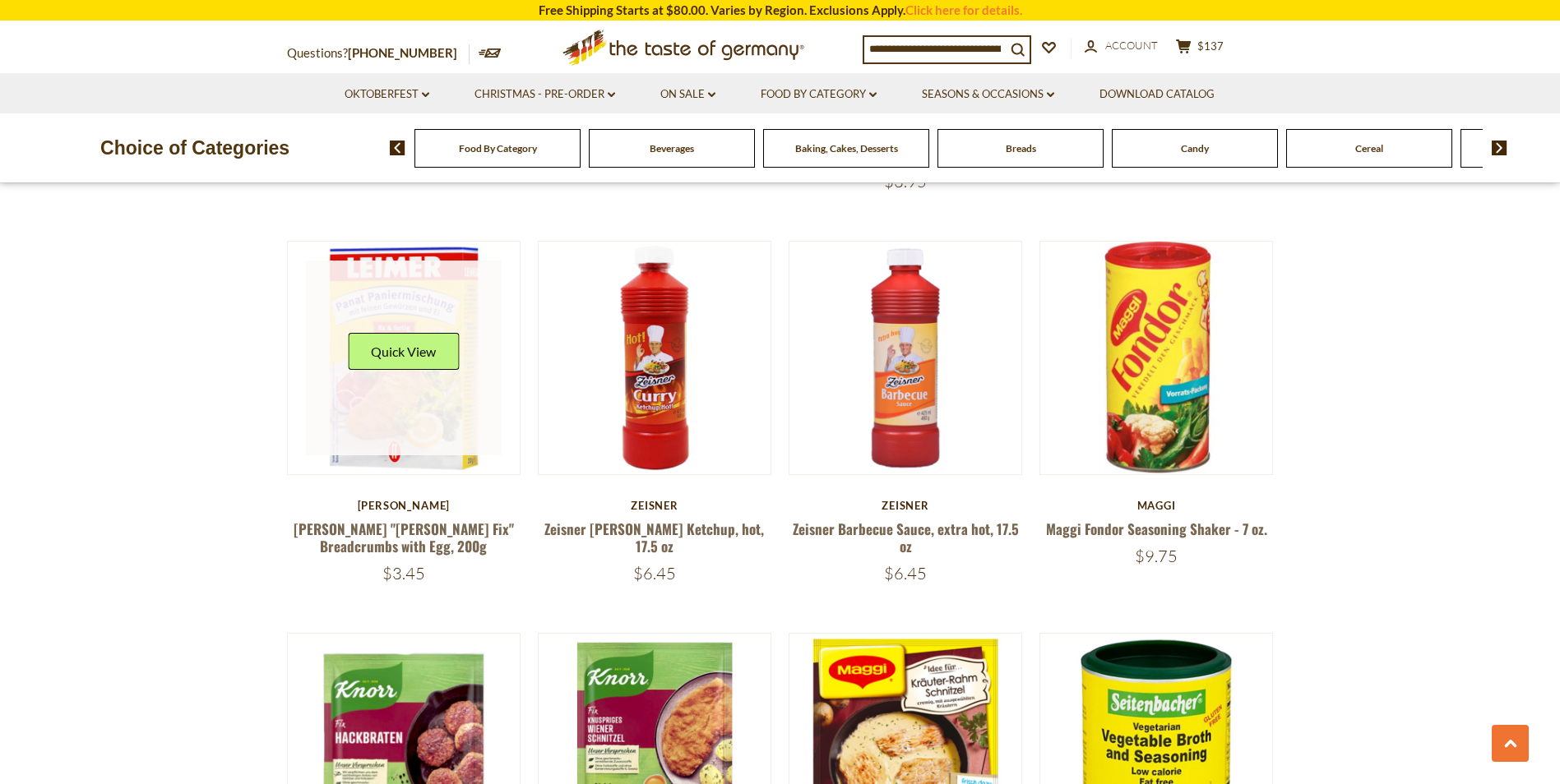
click at [372, 364] on div "Quick View" at bounding box center [403, 357] width 111 height 49
click at [410, 339] on button "Quick View" at bounding box center [403, 351] width 111 height 37
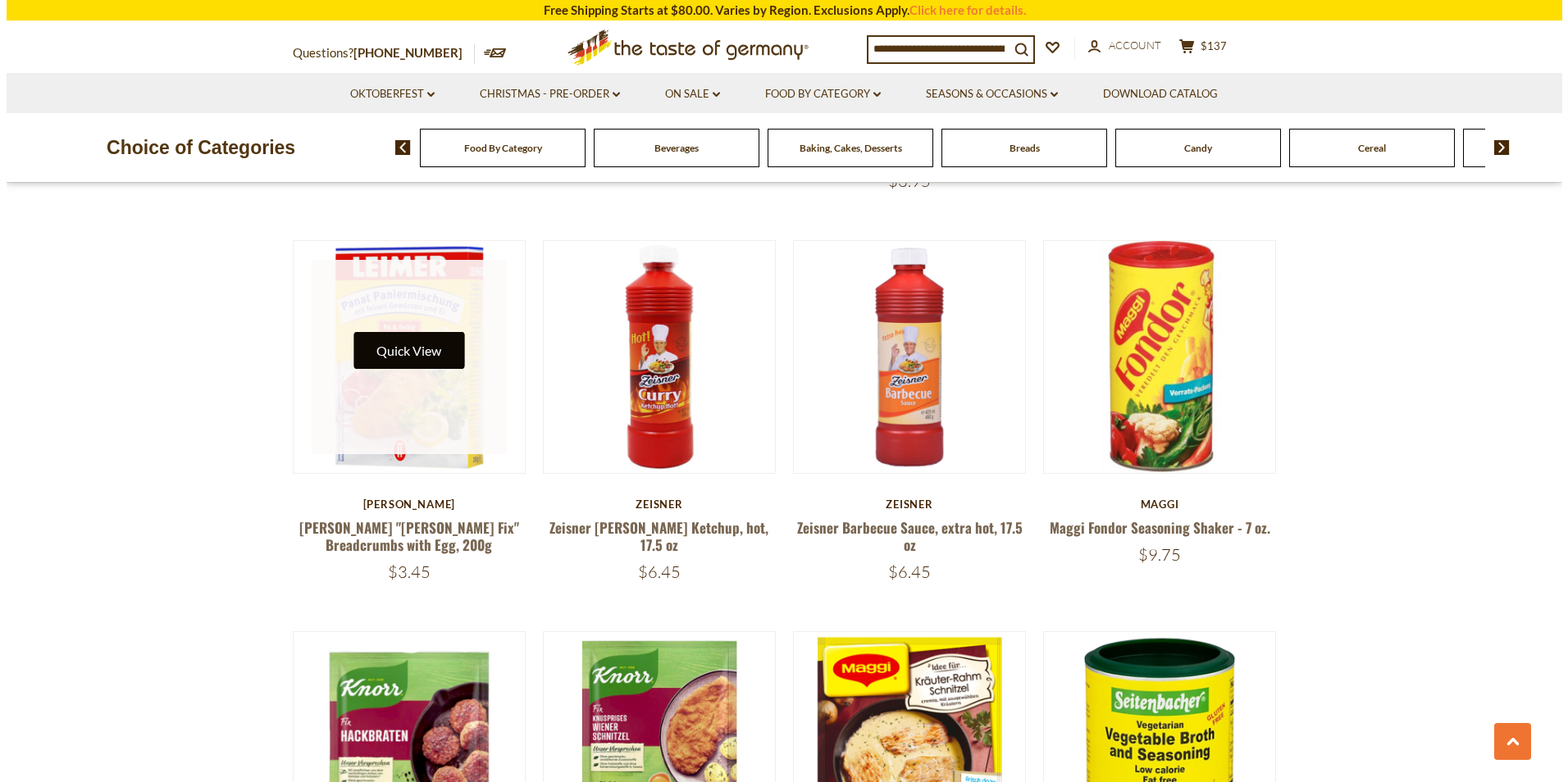
scroll to position [1346, 0]
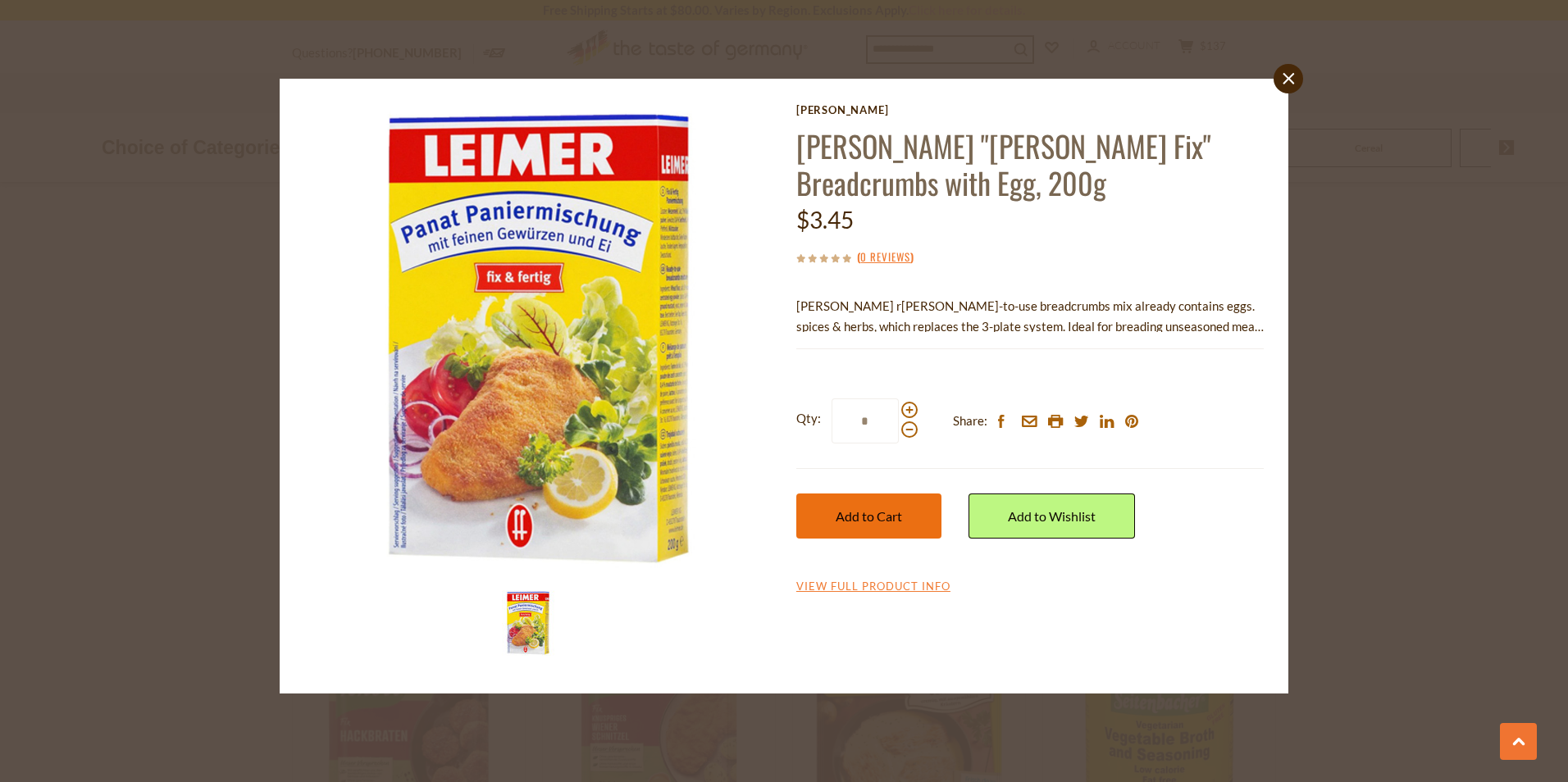
click at [861, 514] on span "Add to Cart" at bounding box center [869, 516] width 67 height 16
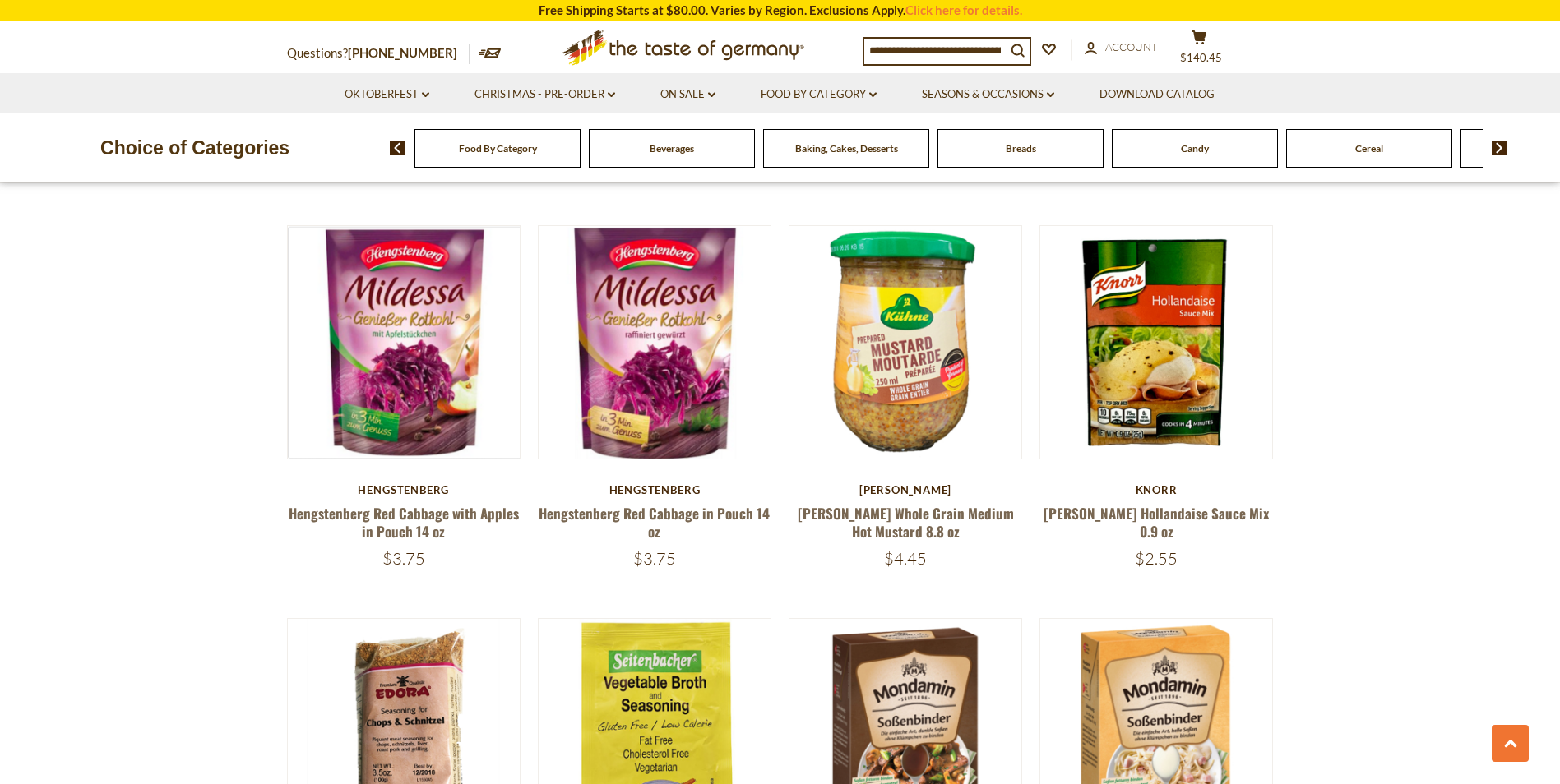
scroll to position [3648, 0]
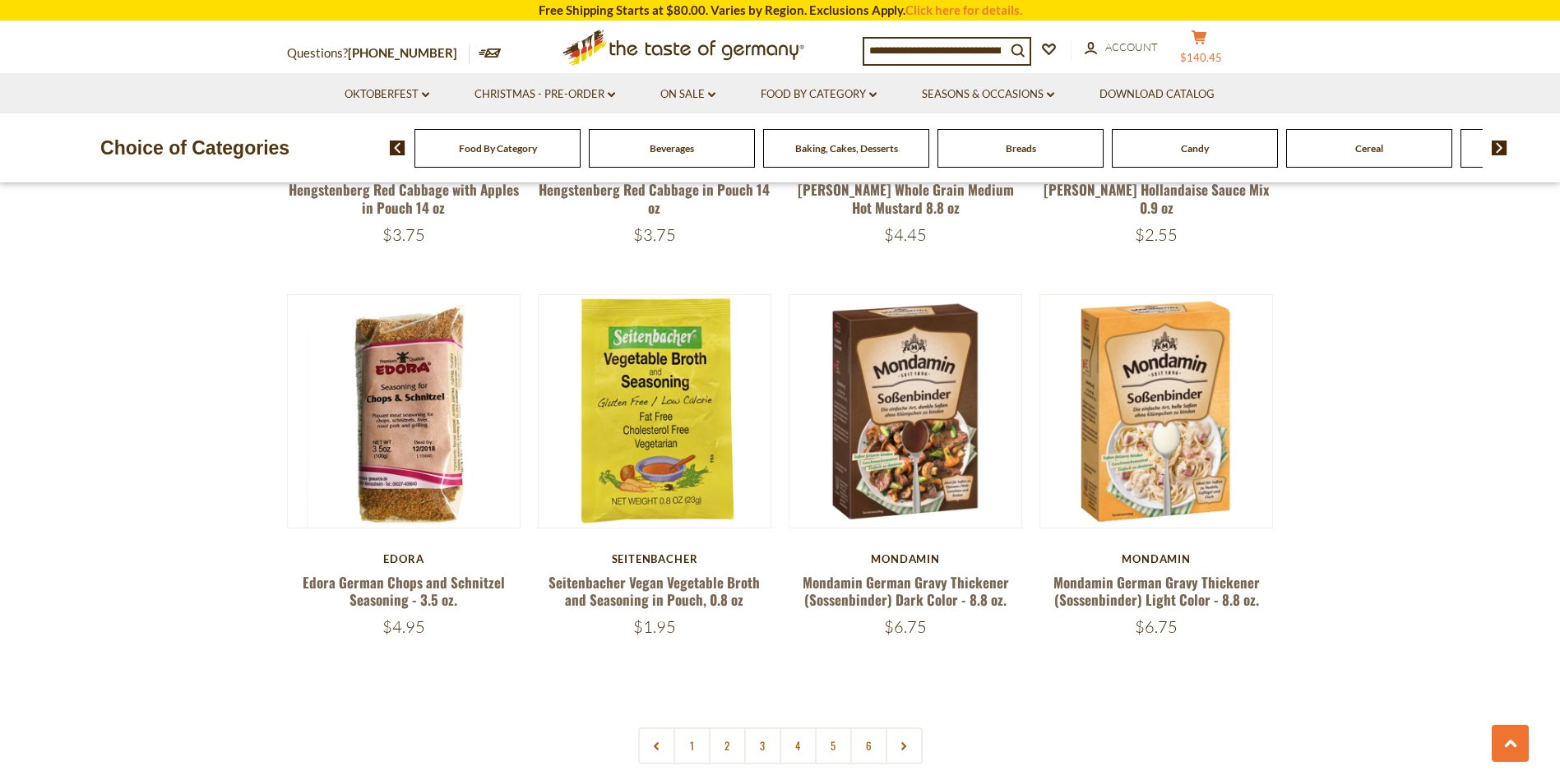
click at [1205, 41] on icon "cart" at bounding box center [1199, 38] width 16 height 14
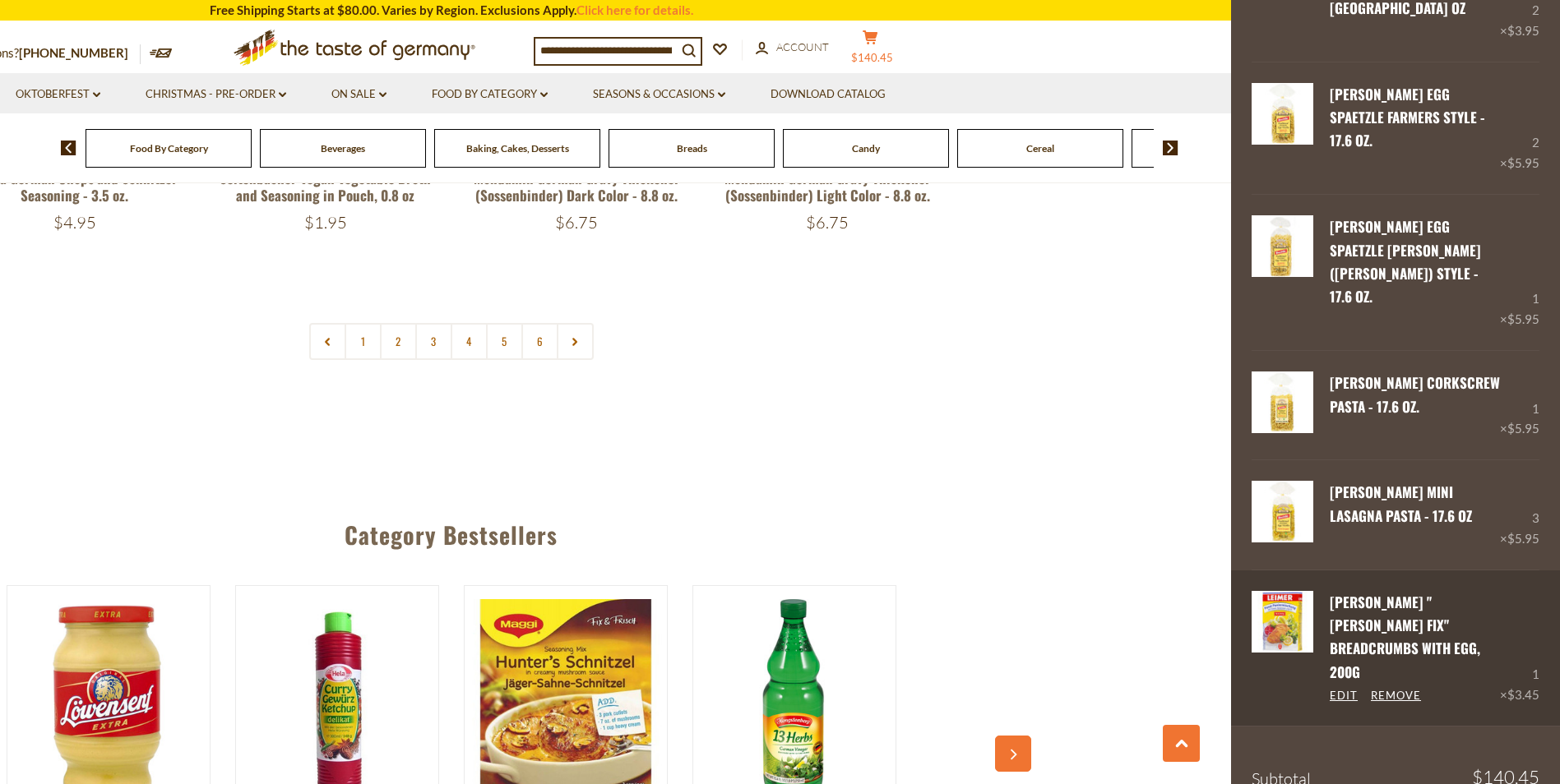
scroll to position [4059, 0]
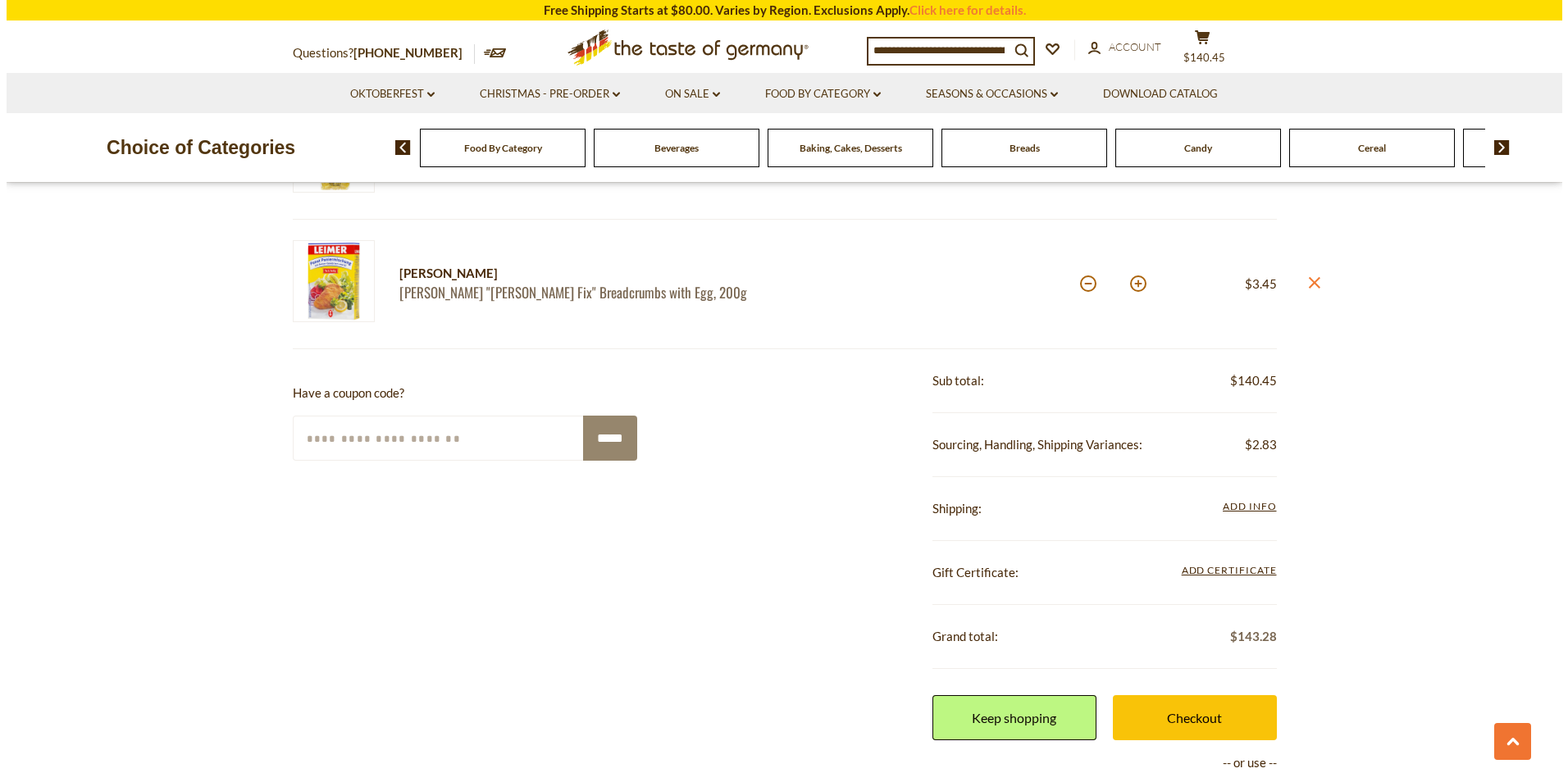
scroll to position [1475, 0]
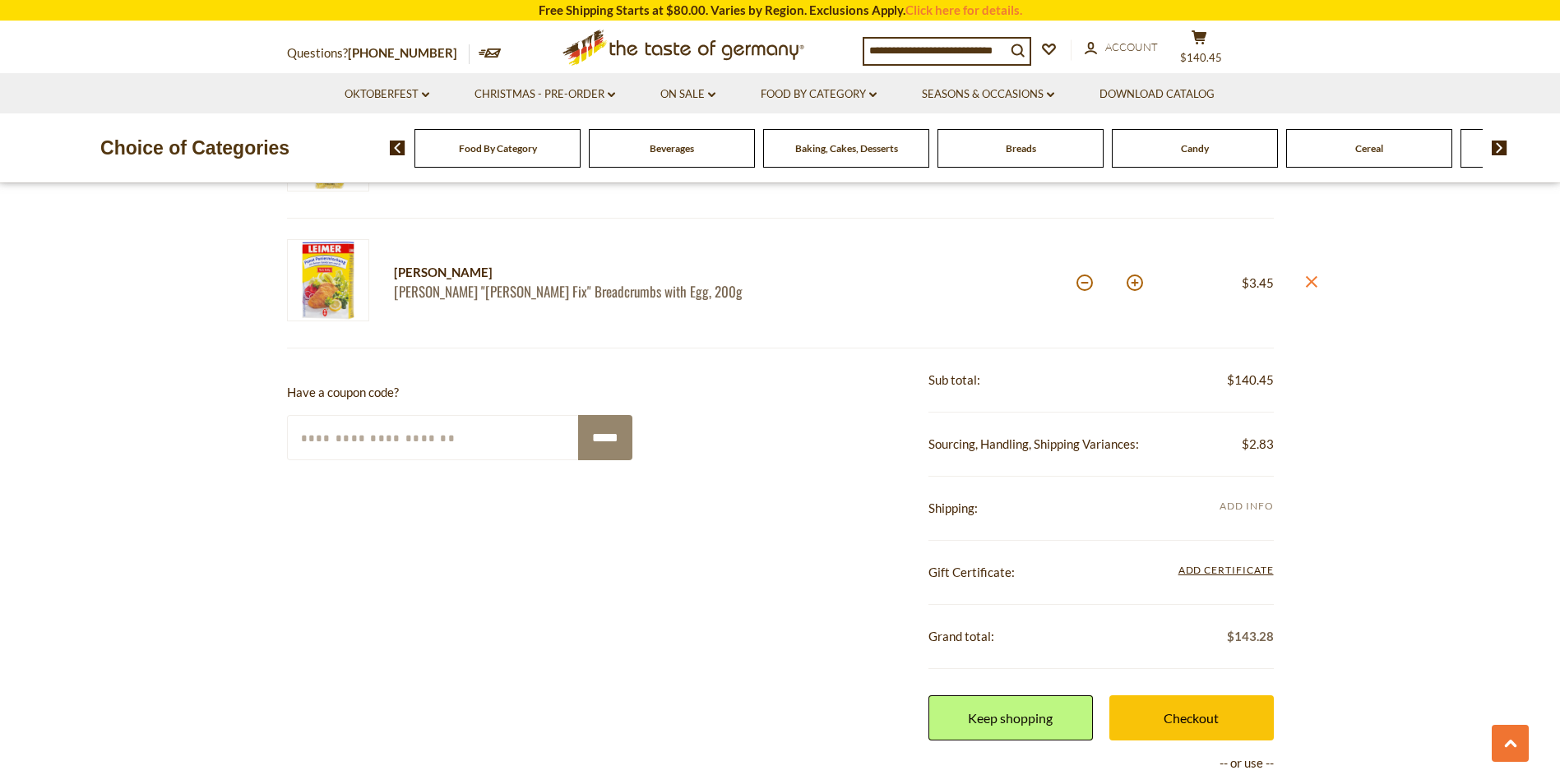
click at [1253, 509] on span "Add Info" at bounding box center [1246, 506] width 54 height 12
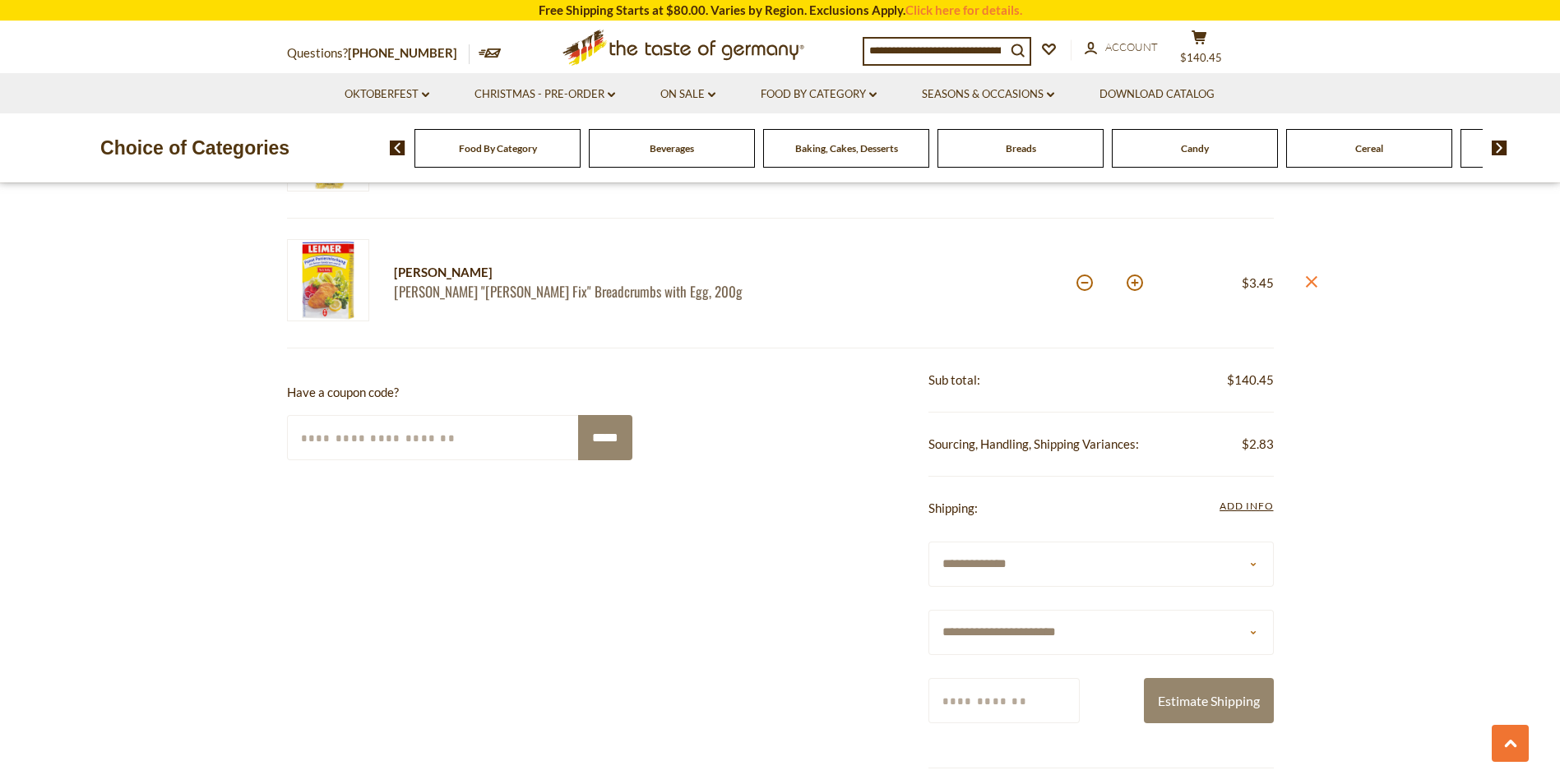
click at [1109, 623] on select "**********" at bounding box center [1100, 632] width 345 height 45
select select "**"
click at [928, 610] on select "**********" at bounding box center [1100, 632] width 345 height 45
click at [1011, 710] on input "Zip/Postcode" at bounding box center [1004, 700] width 151 height 45
type input "*****"
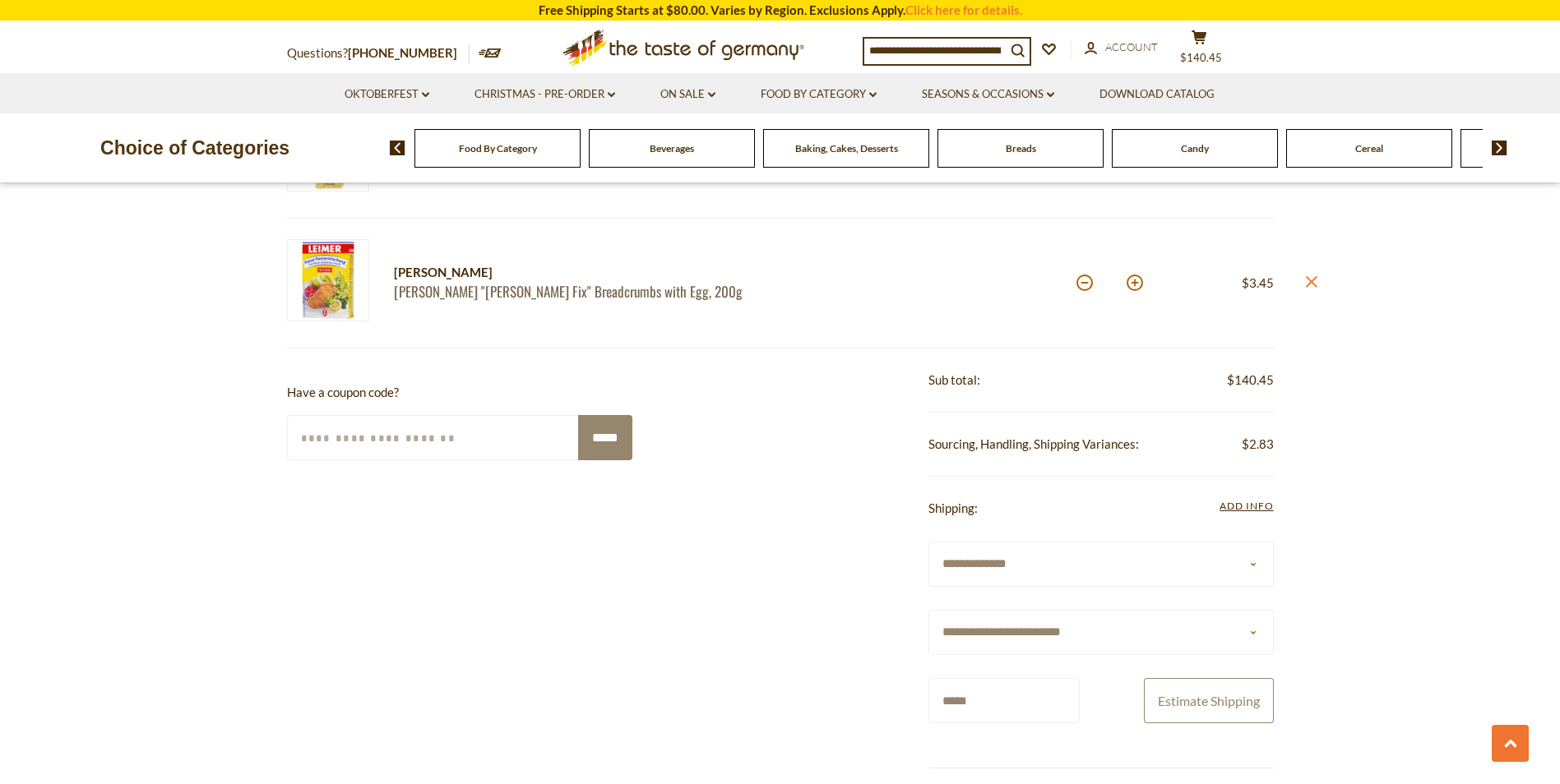
click at [1223, 701] on button "Estimate Shipping" at bounding box center [1209, 700] width 130 height 45
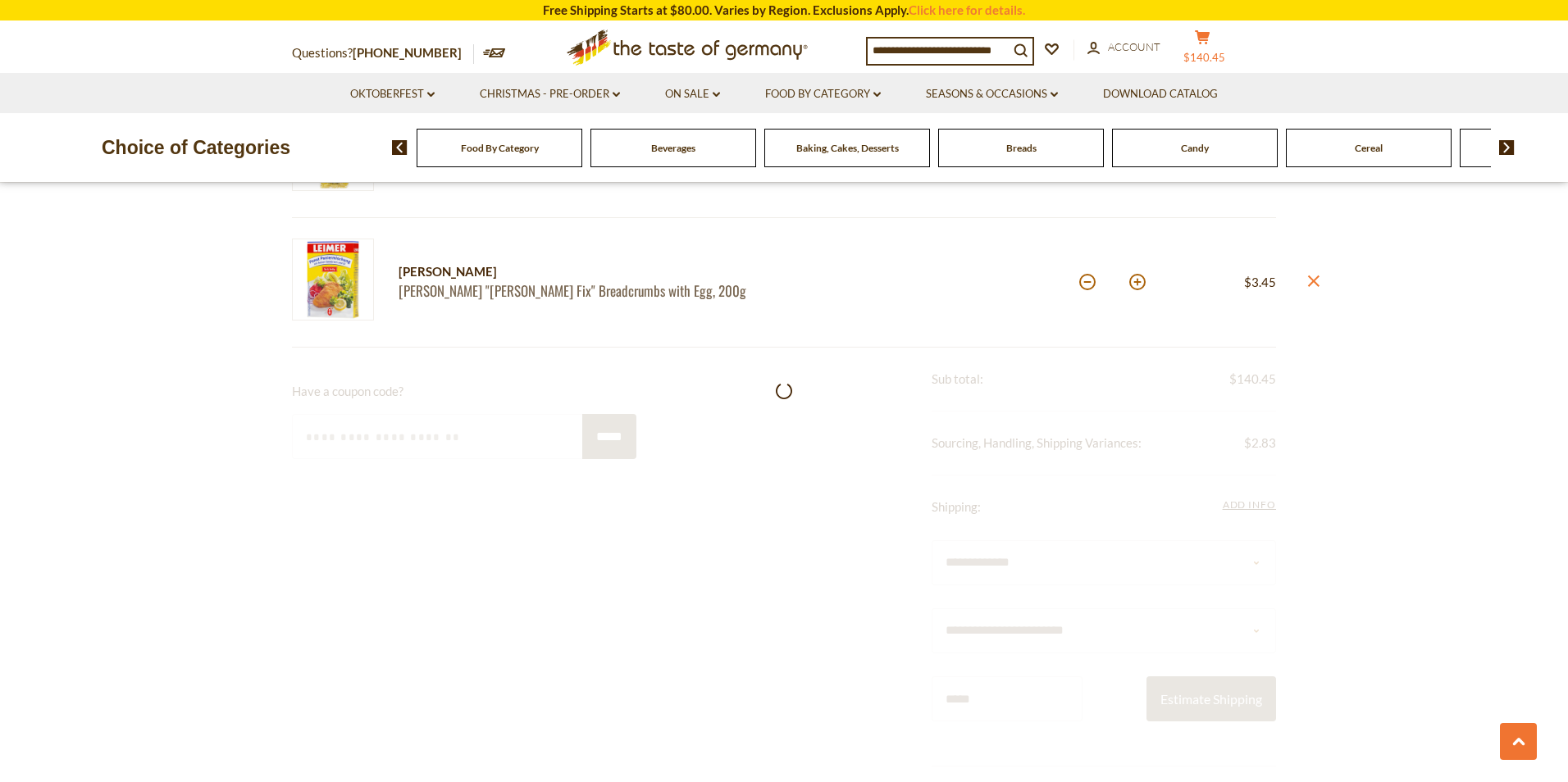
click at [1211, 47] on button "cart $140.45" at bounding box center [1202, 50] width 49 height 41
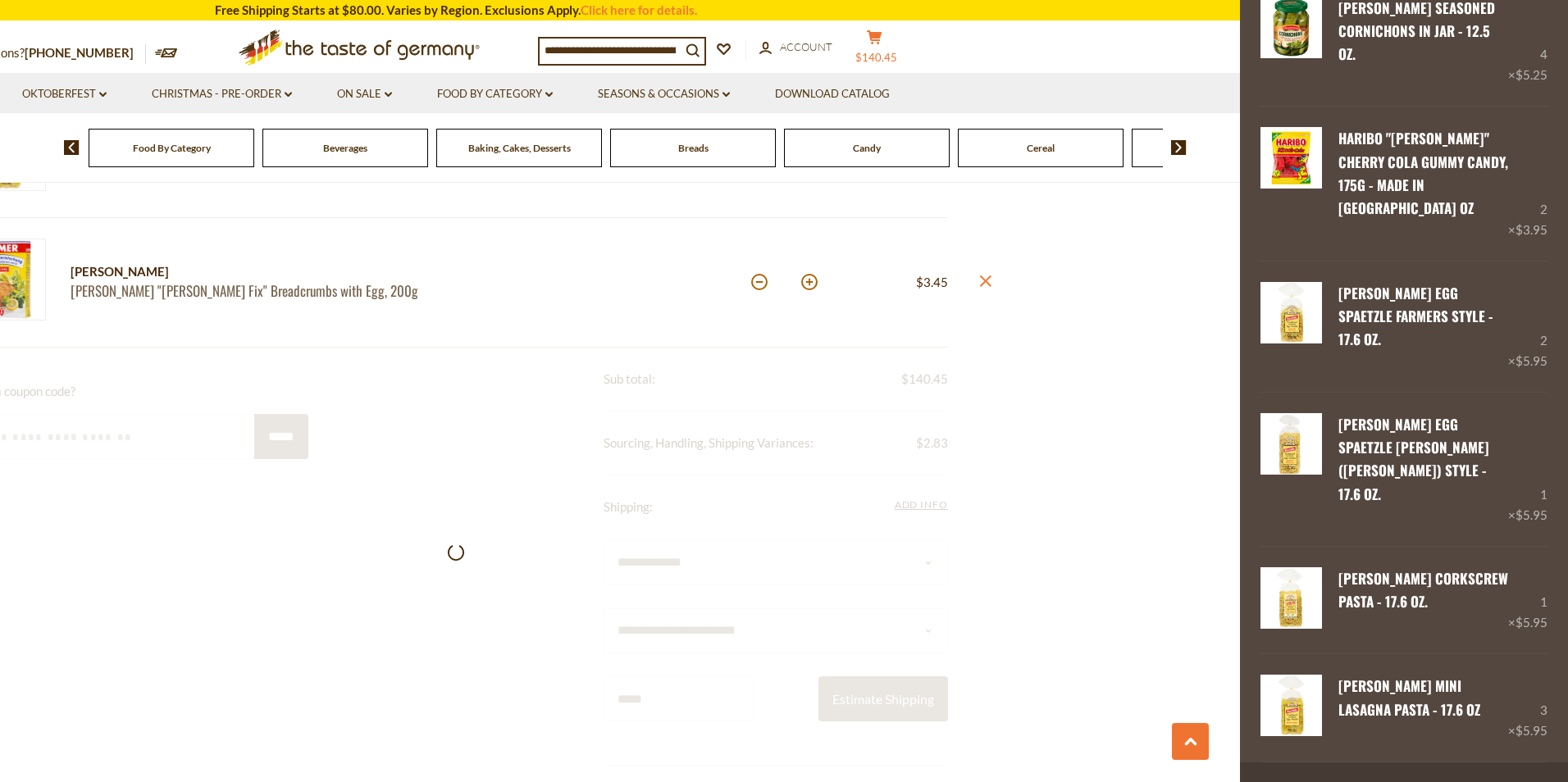
scroll to position [848, 0]
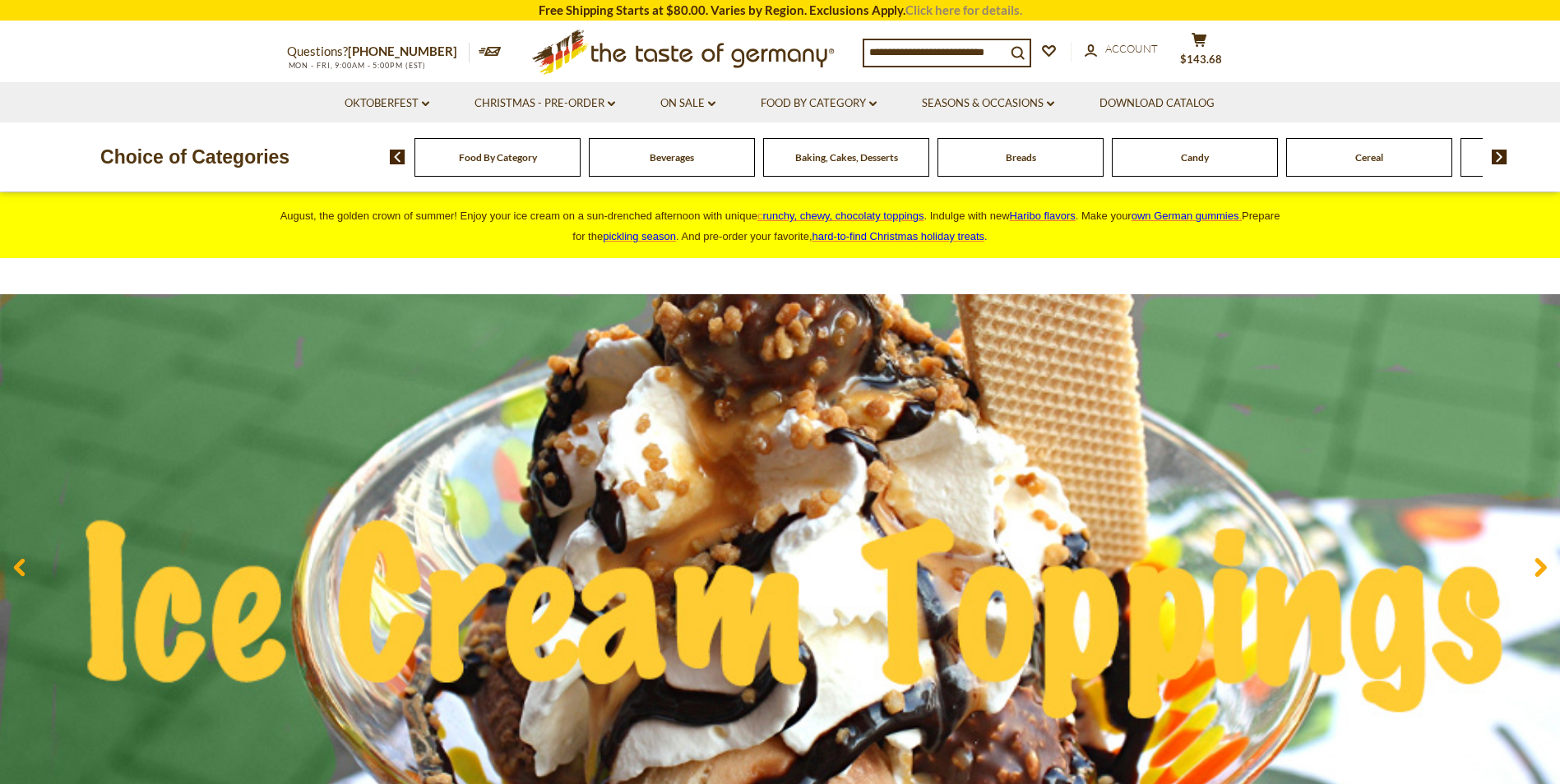
click at [976, 3] on link "Click here for details." at bounding box center [963, 10] width 117 height 15
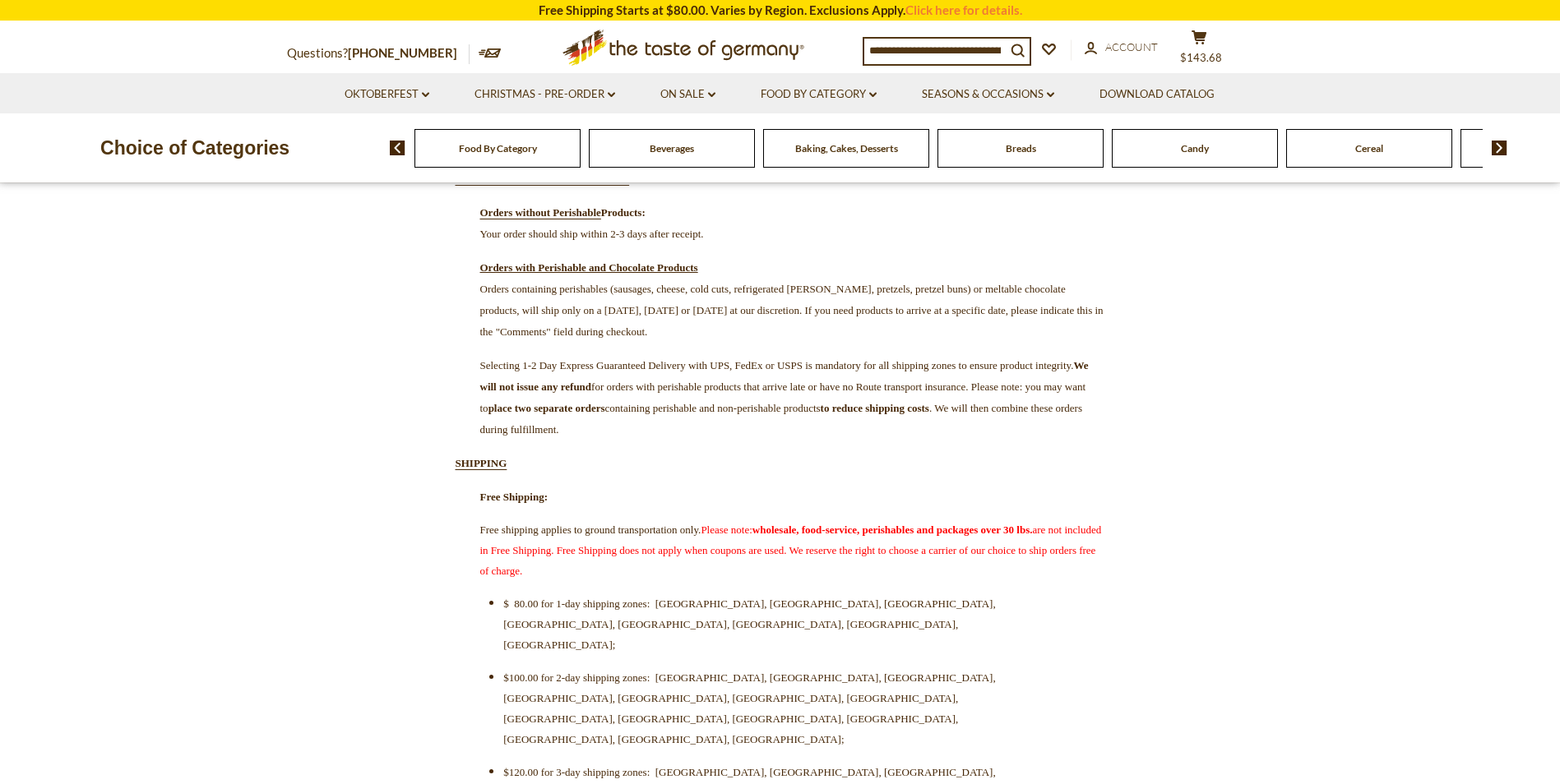
scroll to position [165, 0]
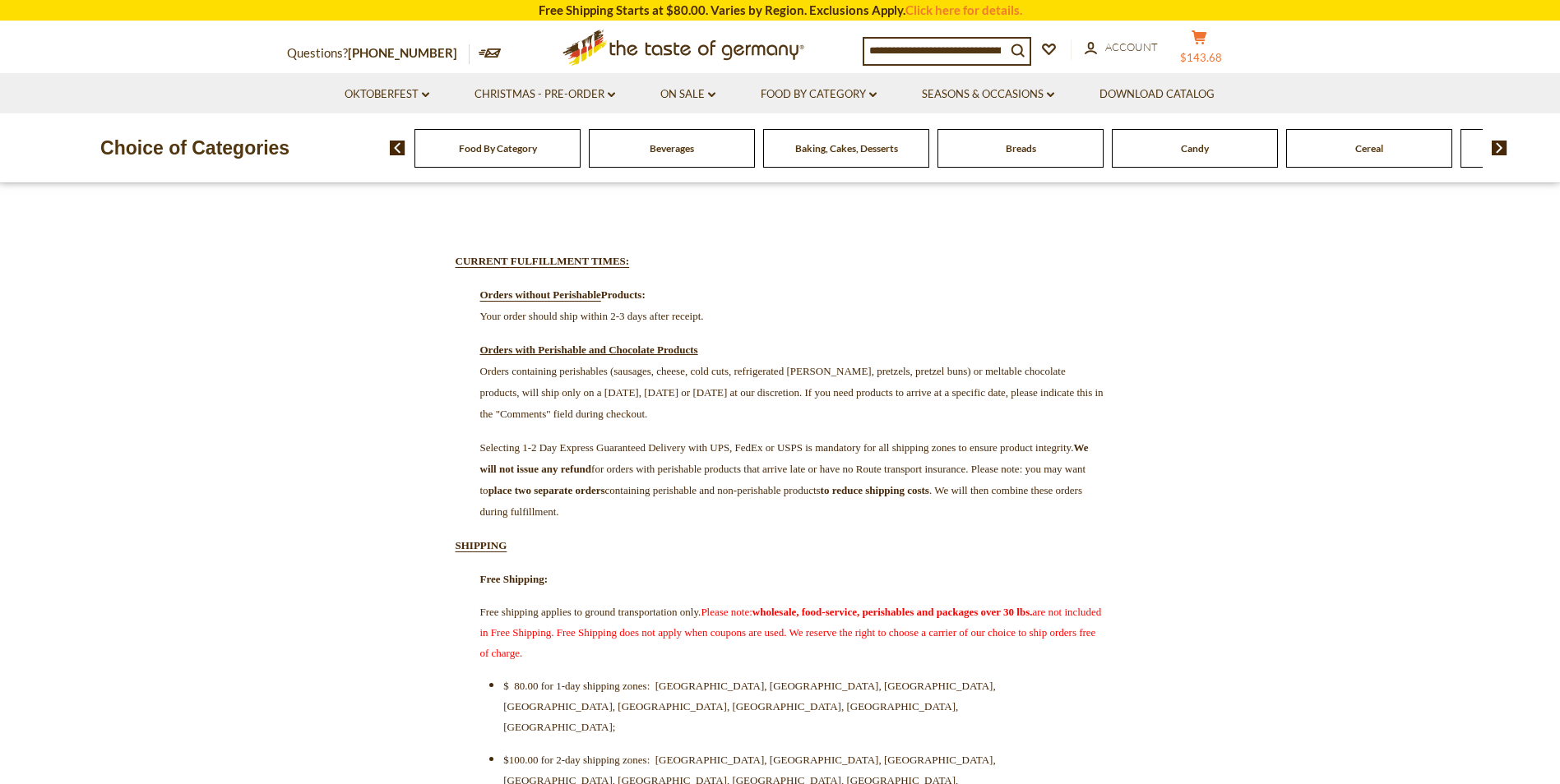
click at [1206, 34] on icon at bounding box center [1198, 38] width 15 height 14
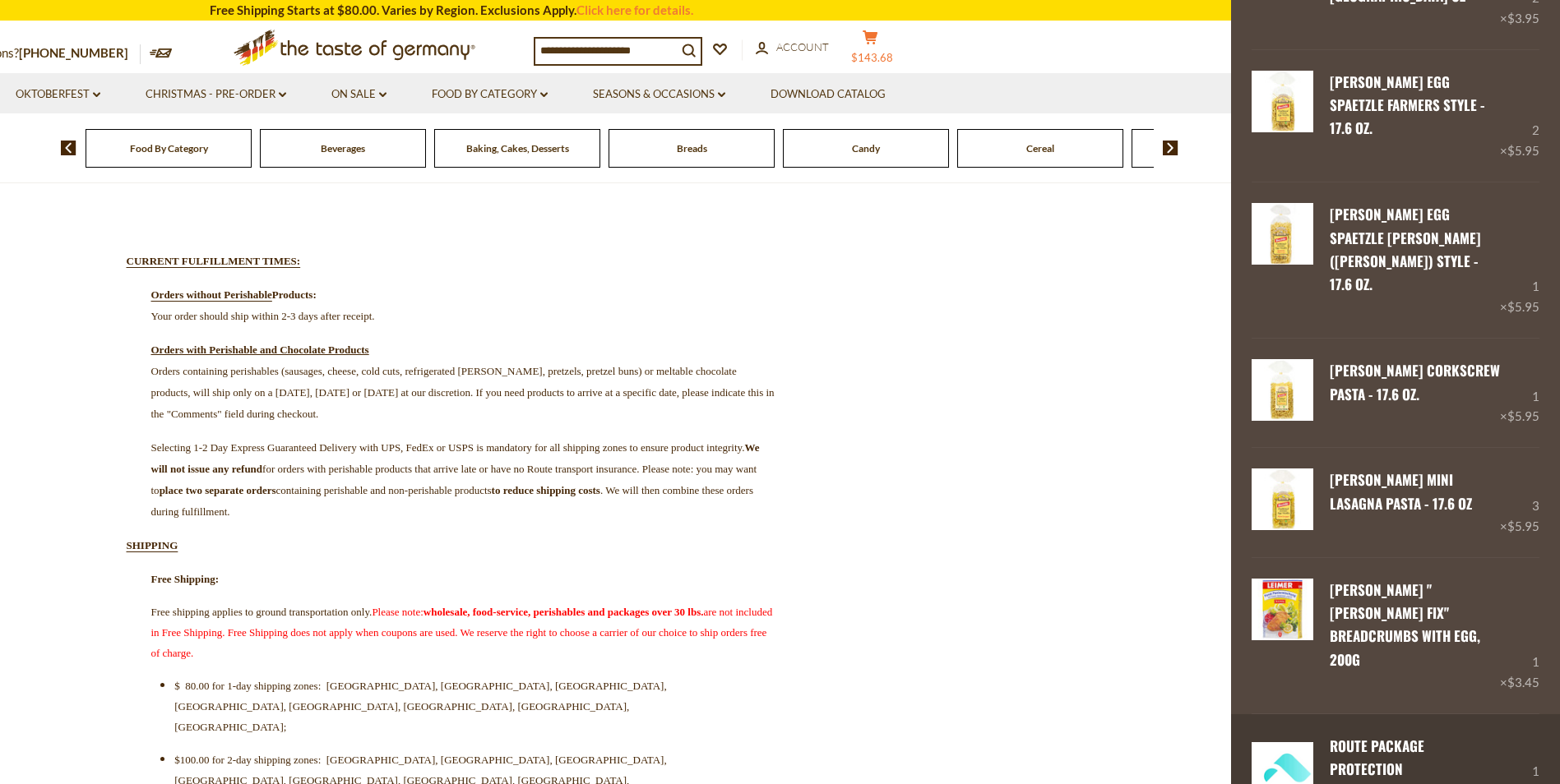
scroll to position [975, 0]
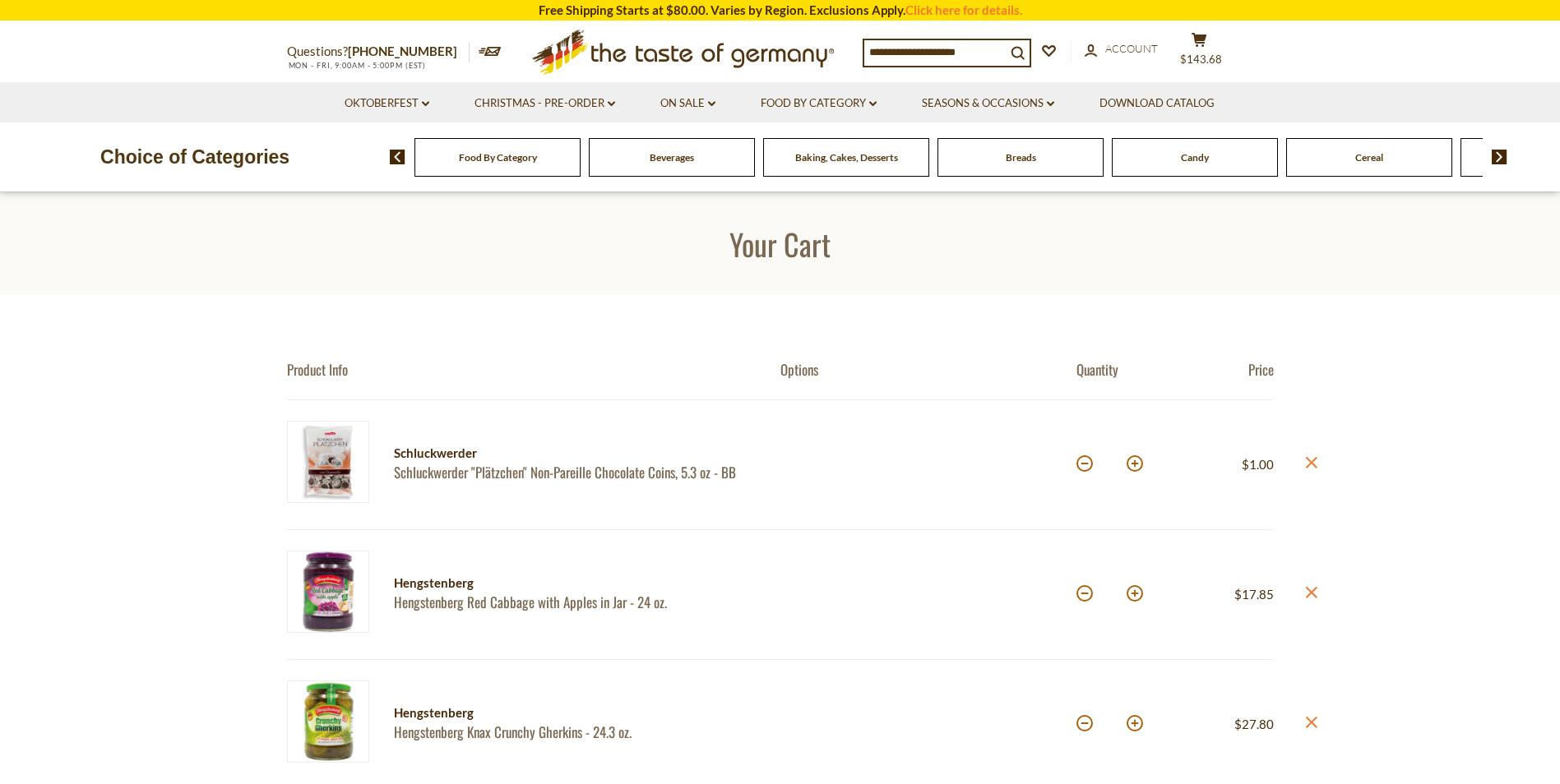
click at [972, 1] on section "Free Shipping Starts at $80.00. Varies by Region. Exclusions Apply. Click here …" at bounding box center [780, 10] width 1560 height 20
click at [971, 8] on link "Click here for details." at bounding box center [963, 10] width 117 height 15
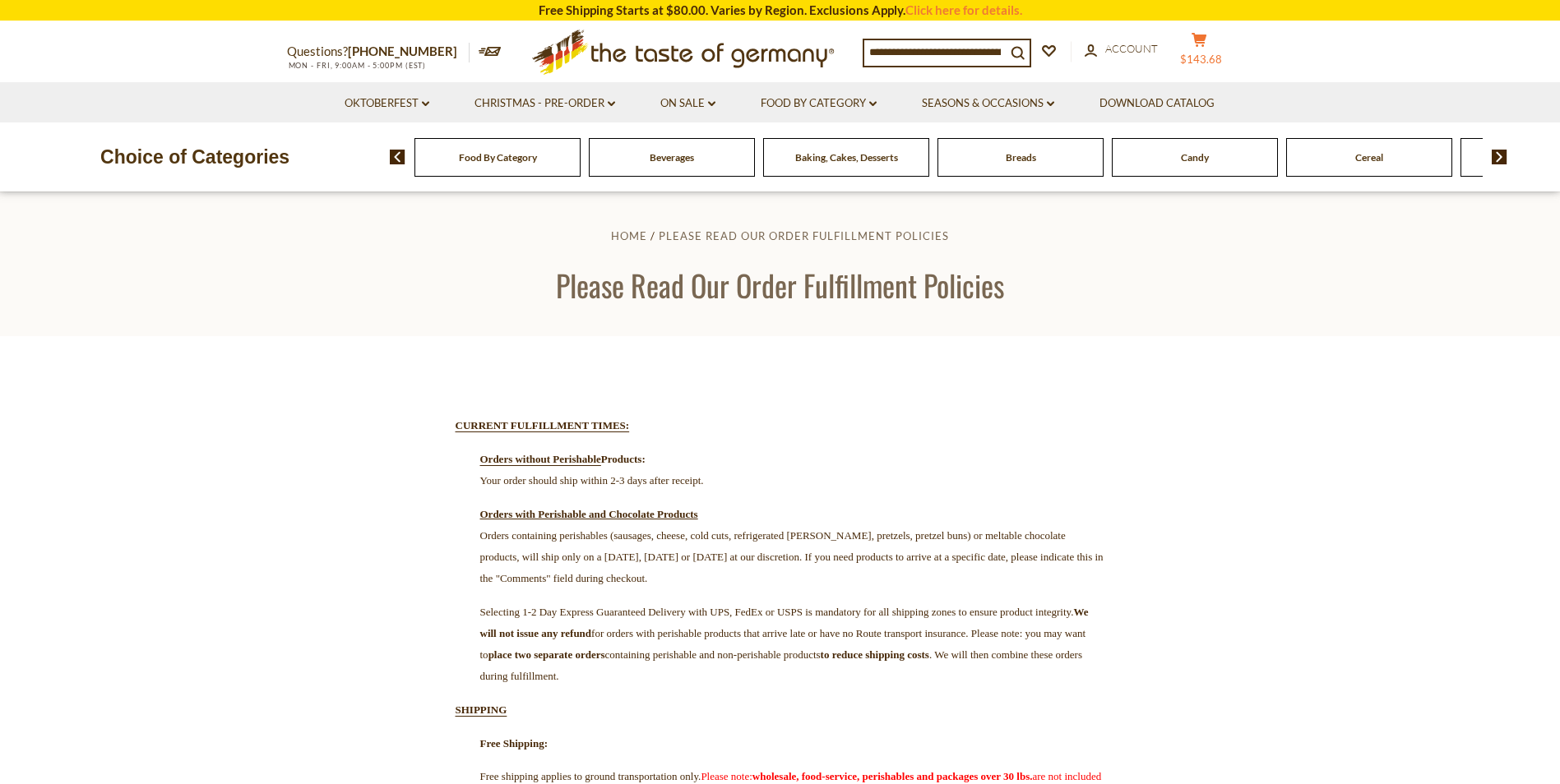
click at [1213, 47] on button "cart $143.68" at bounding box center [1200, 52] width 49 height 41
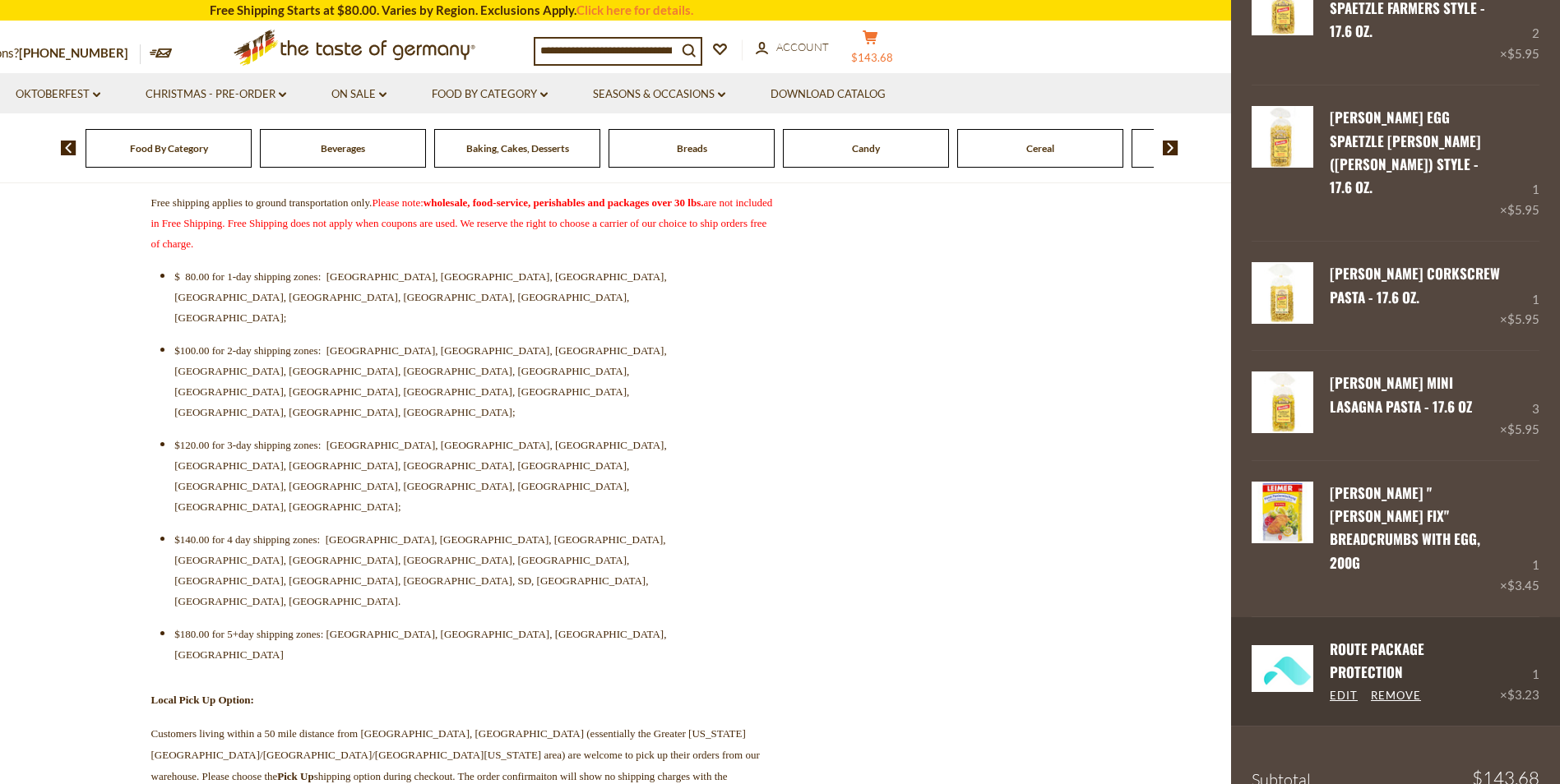
scroll to position [575, 0]
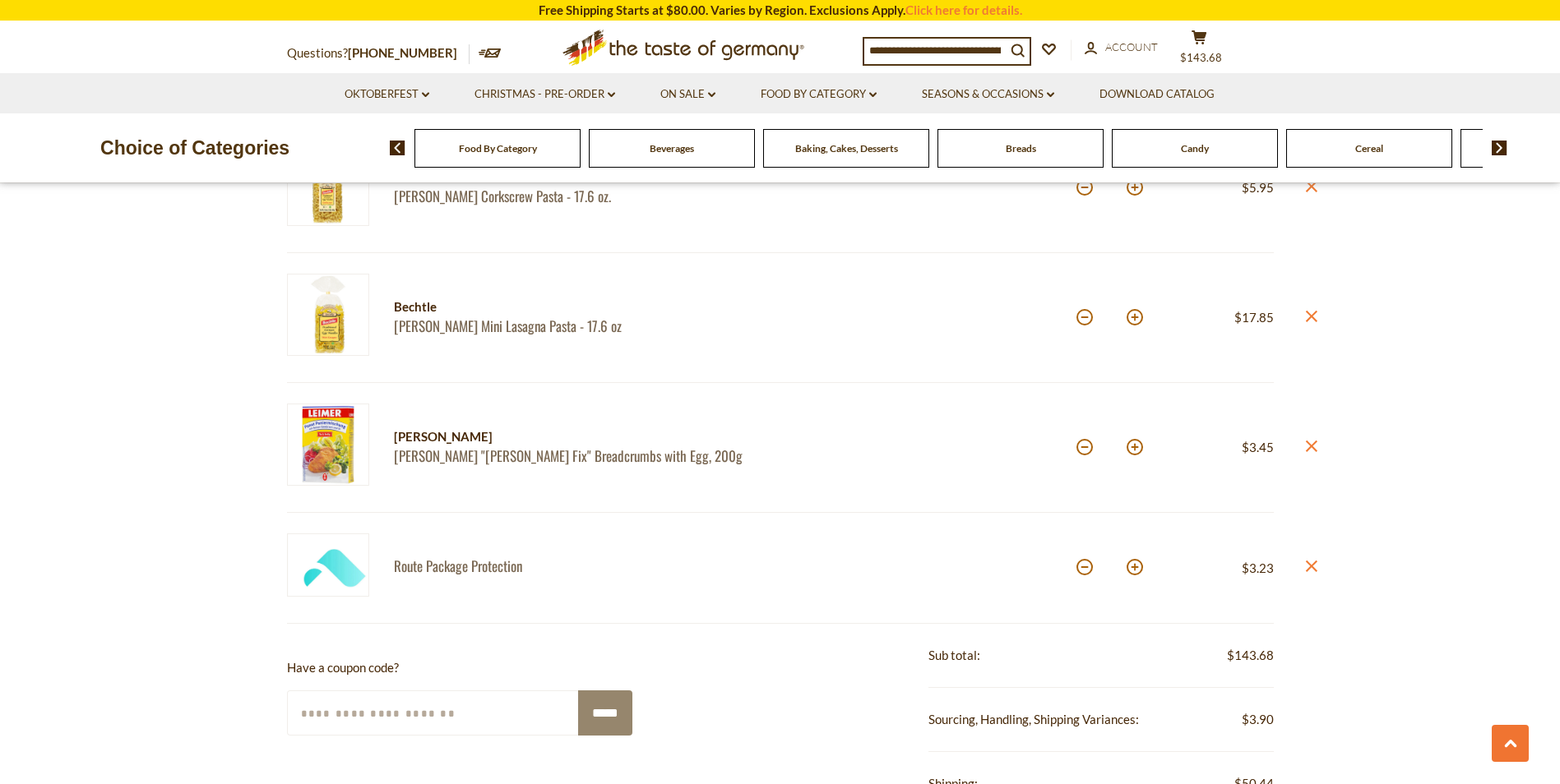
scroll to position [1479, 0]
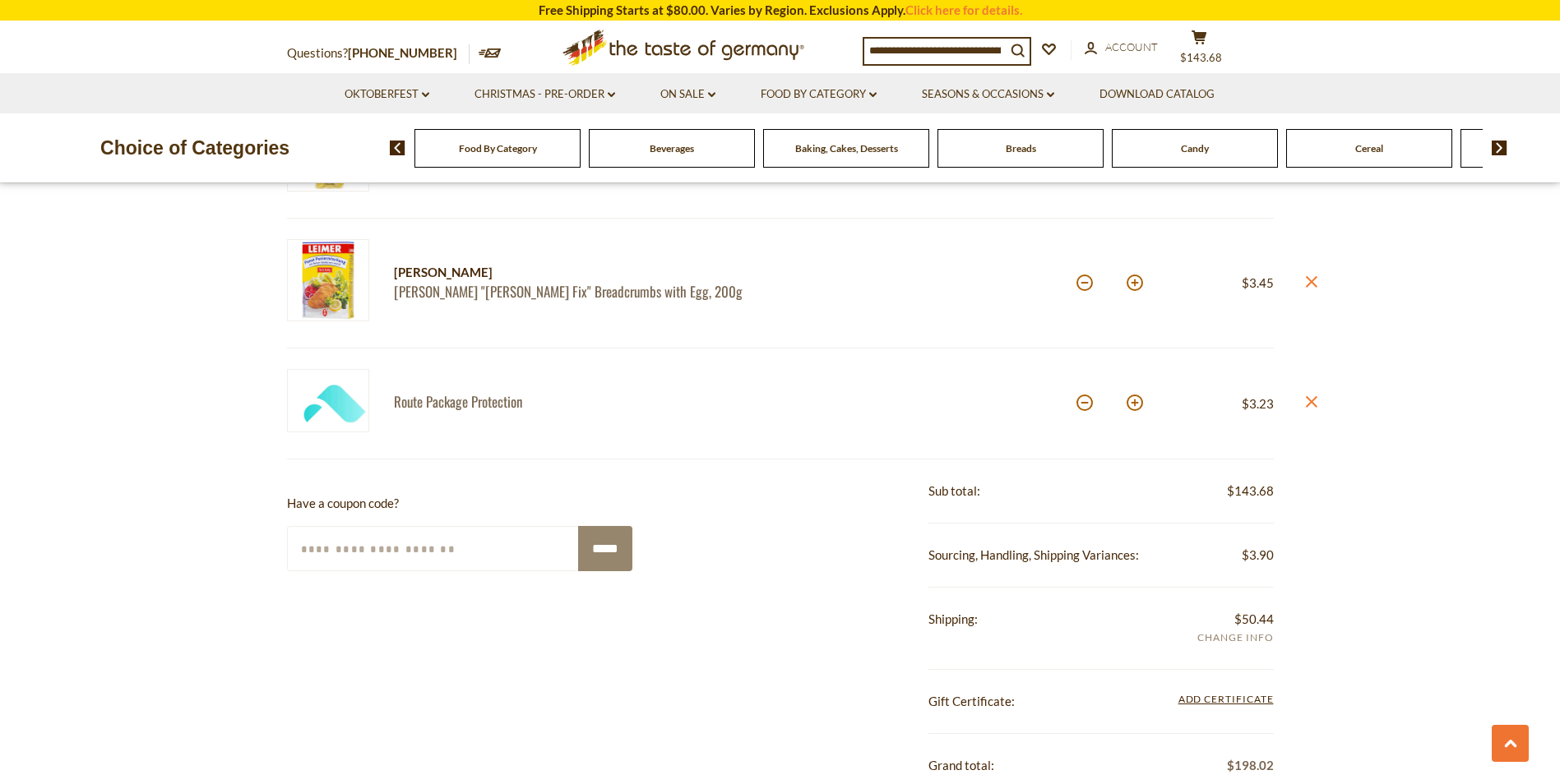
click at [1222, 632] on span "Add Info" at bounding box center [1235, 638] width 76 height 18
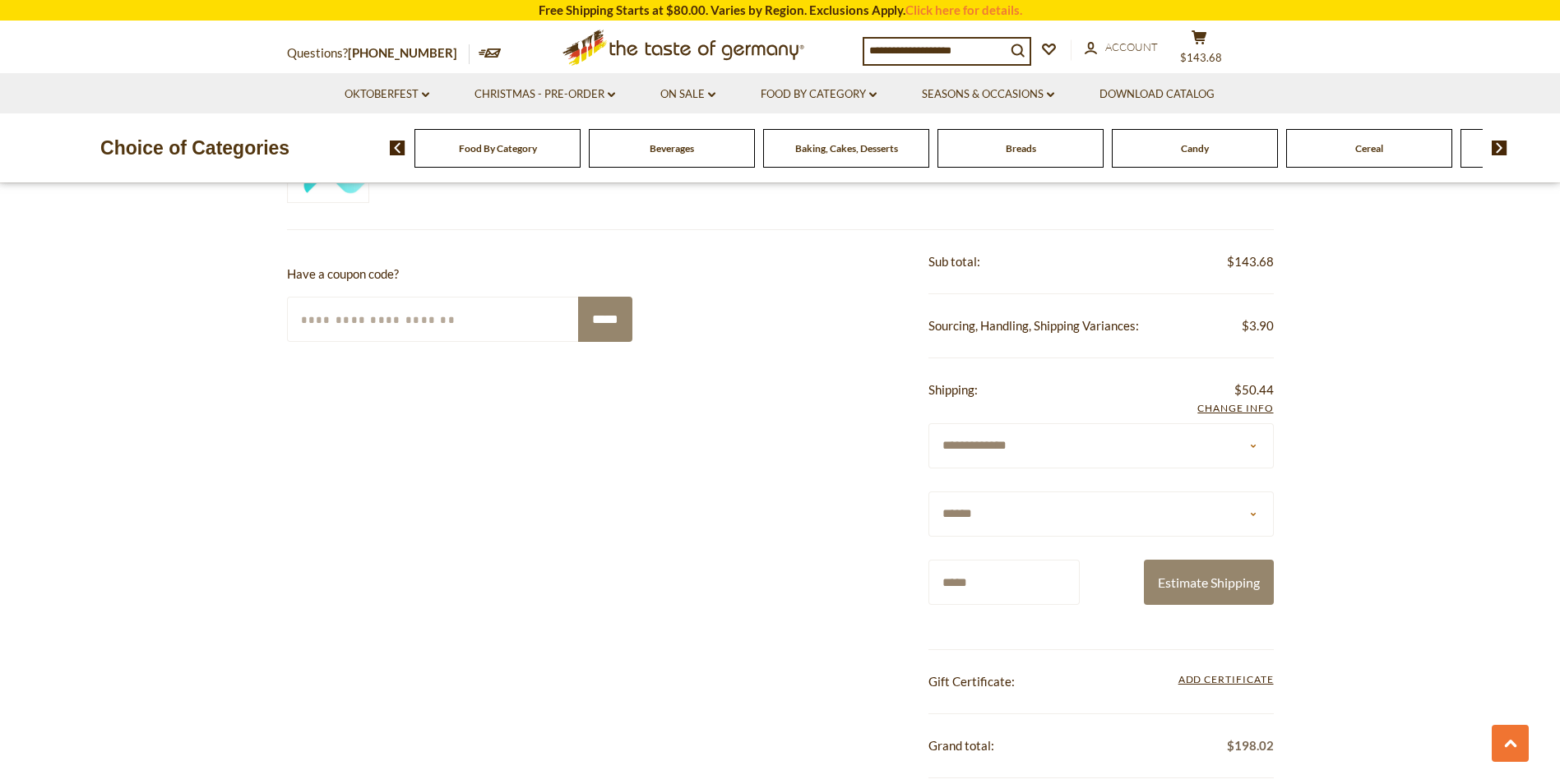
scroll to position [1726, 0]
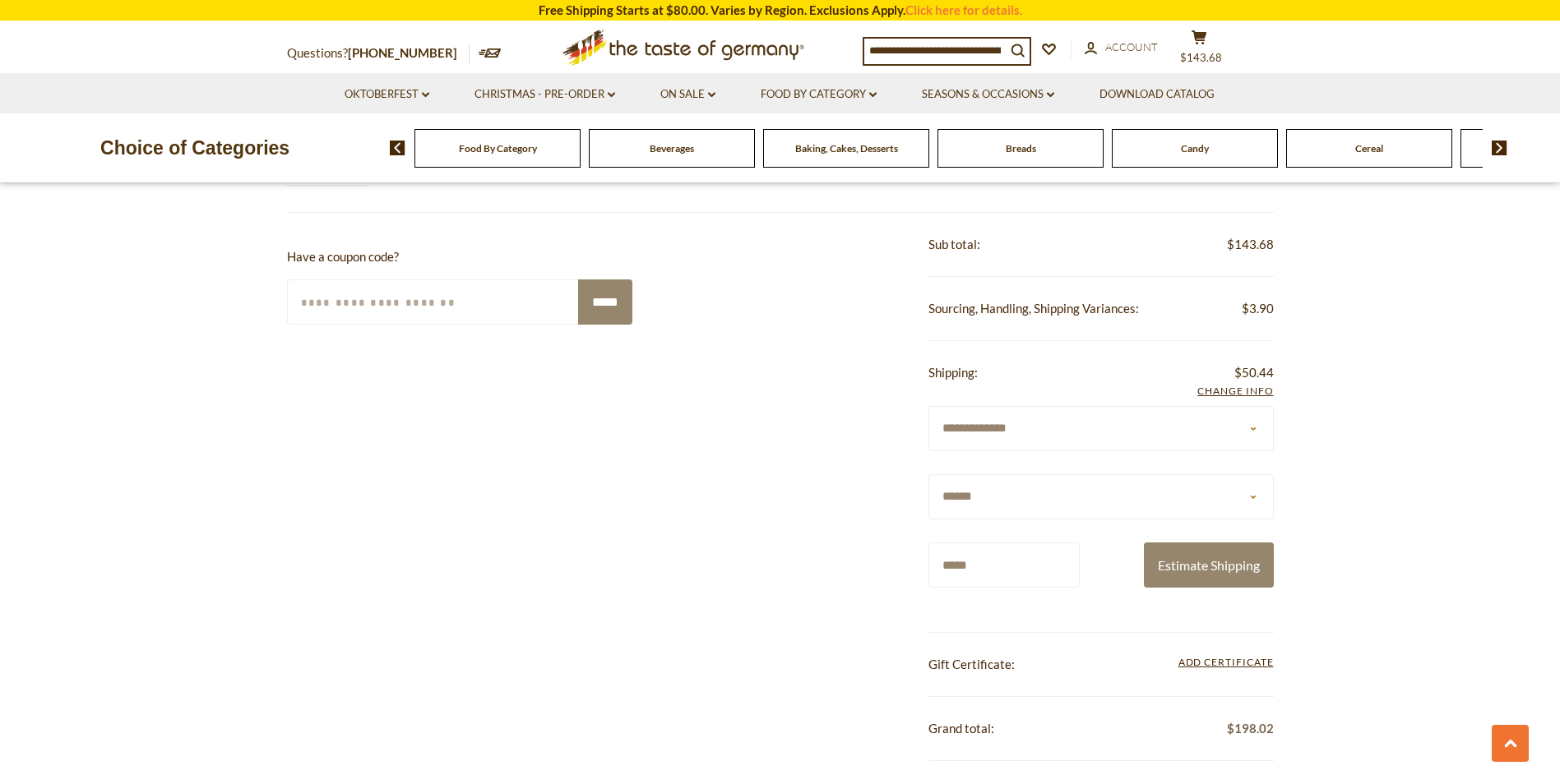
click at [781, 488] on div "**********" at bounding box center [780, 639] width 987 height 852
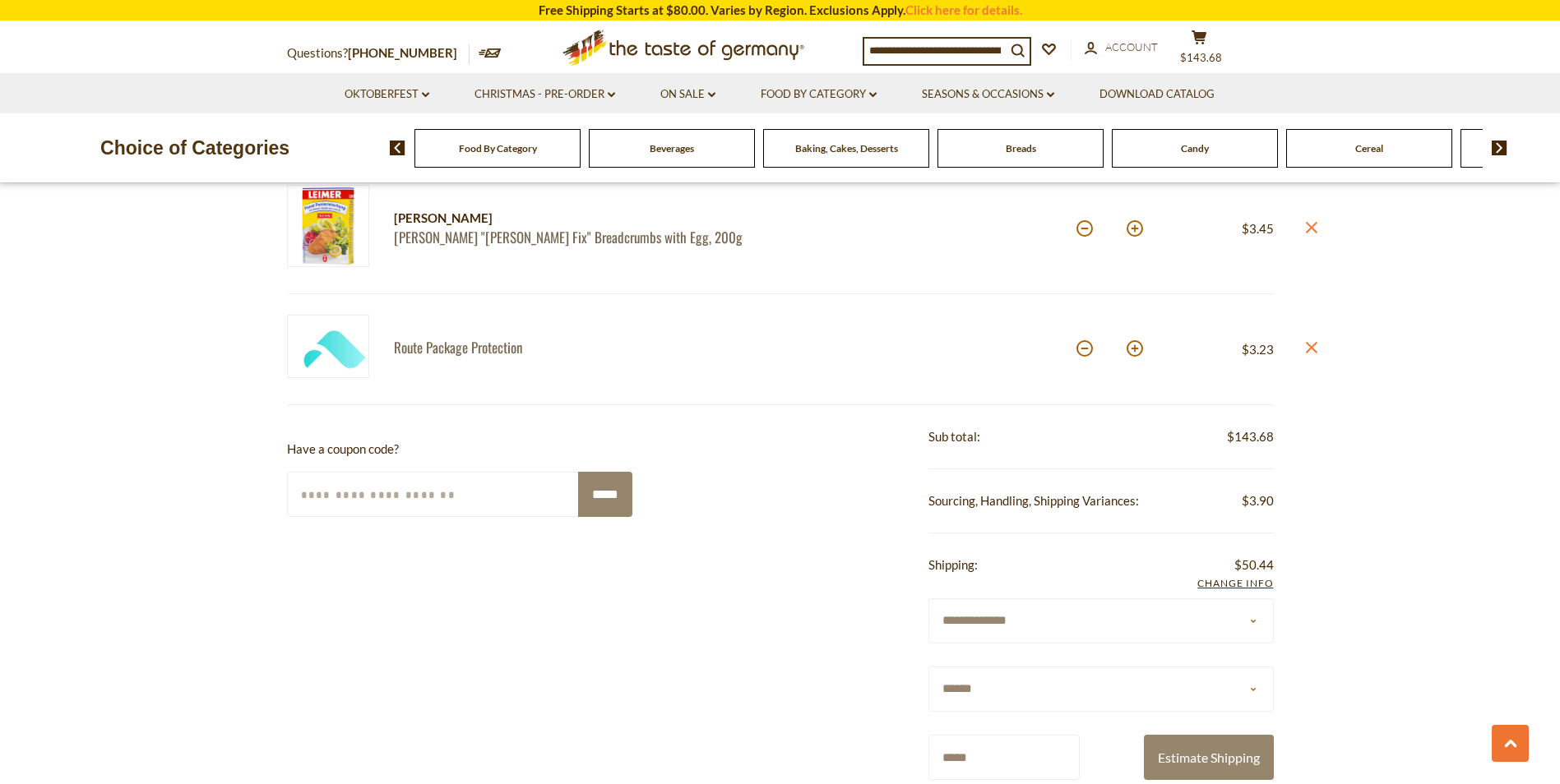
scroll to position [1479, 0]
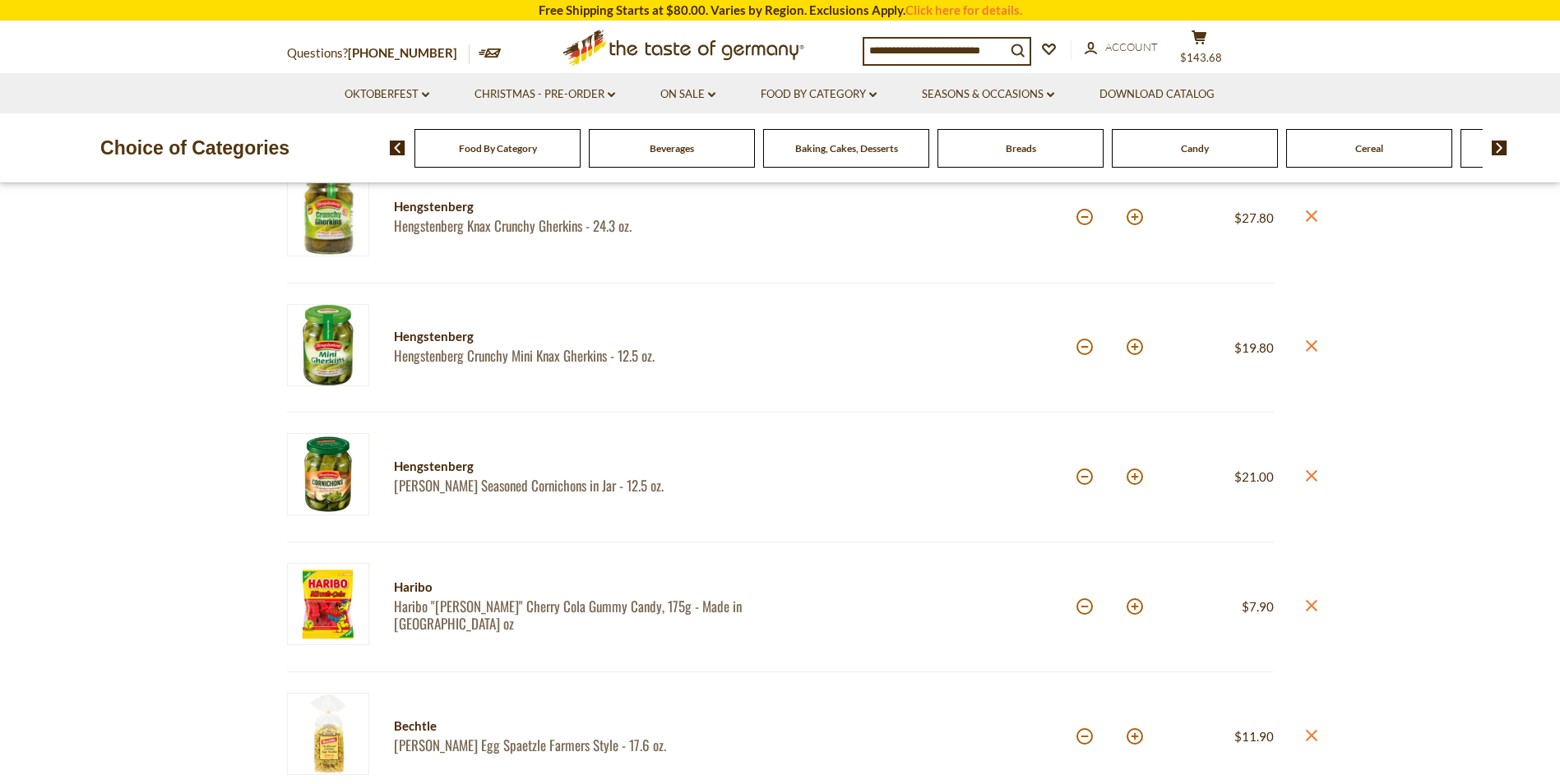
scroll to position [411, 0]
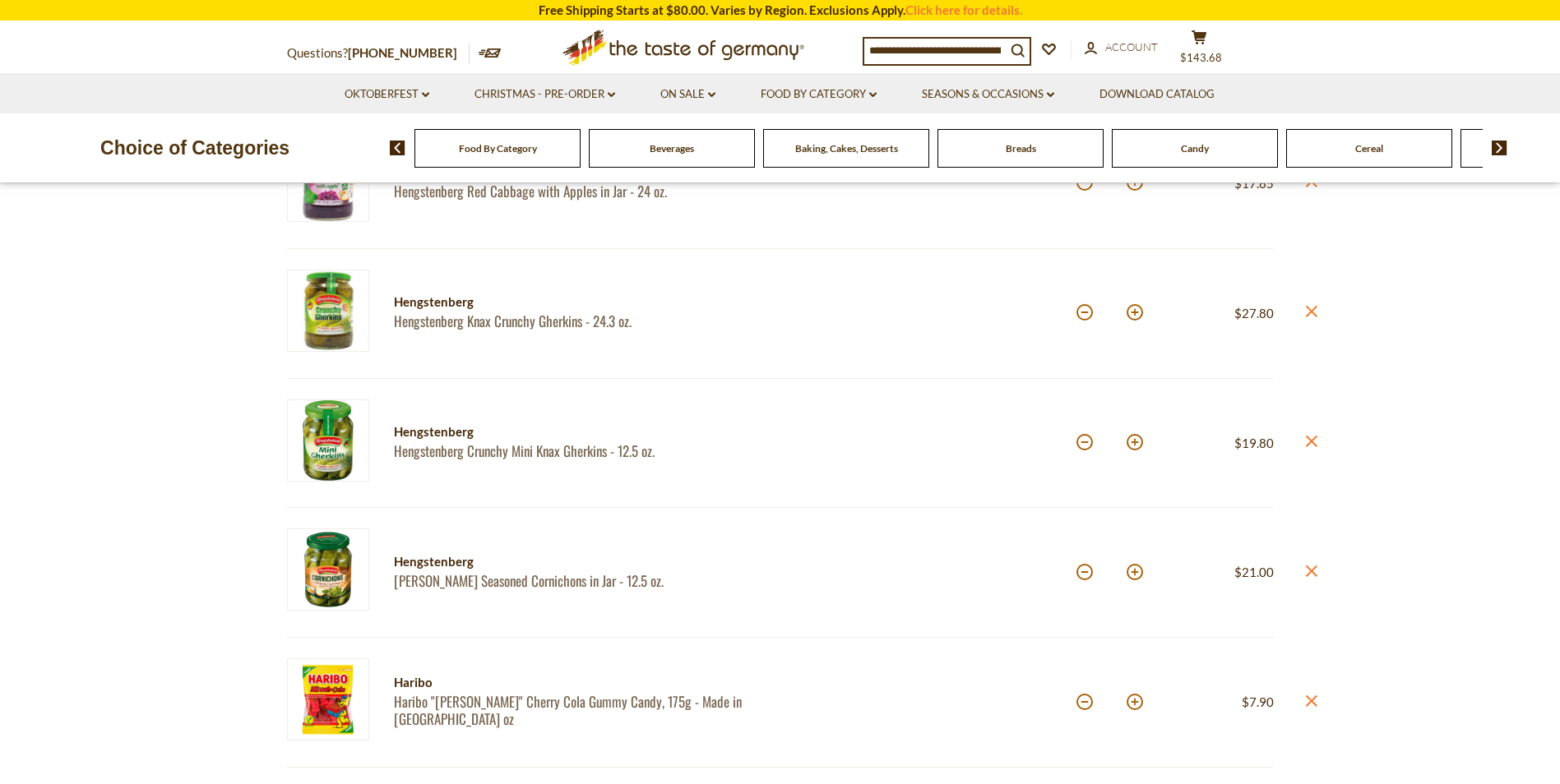
click at [491, 579] on link "[PERSON_NAME] Seasoned Cornichons in Jar - 12.5 oz." at bounding box center [572, 581] width 357 height 18
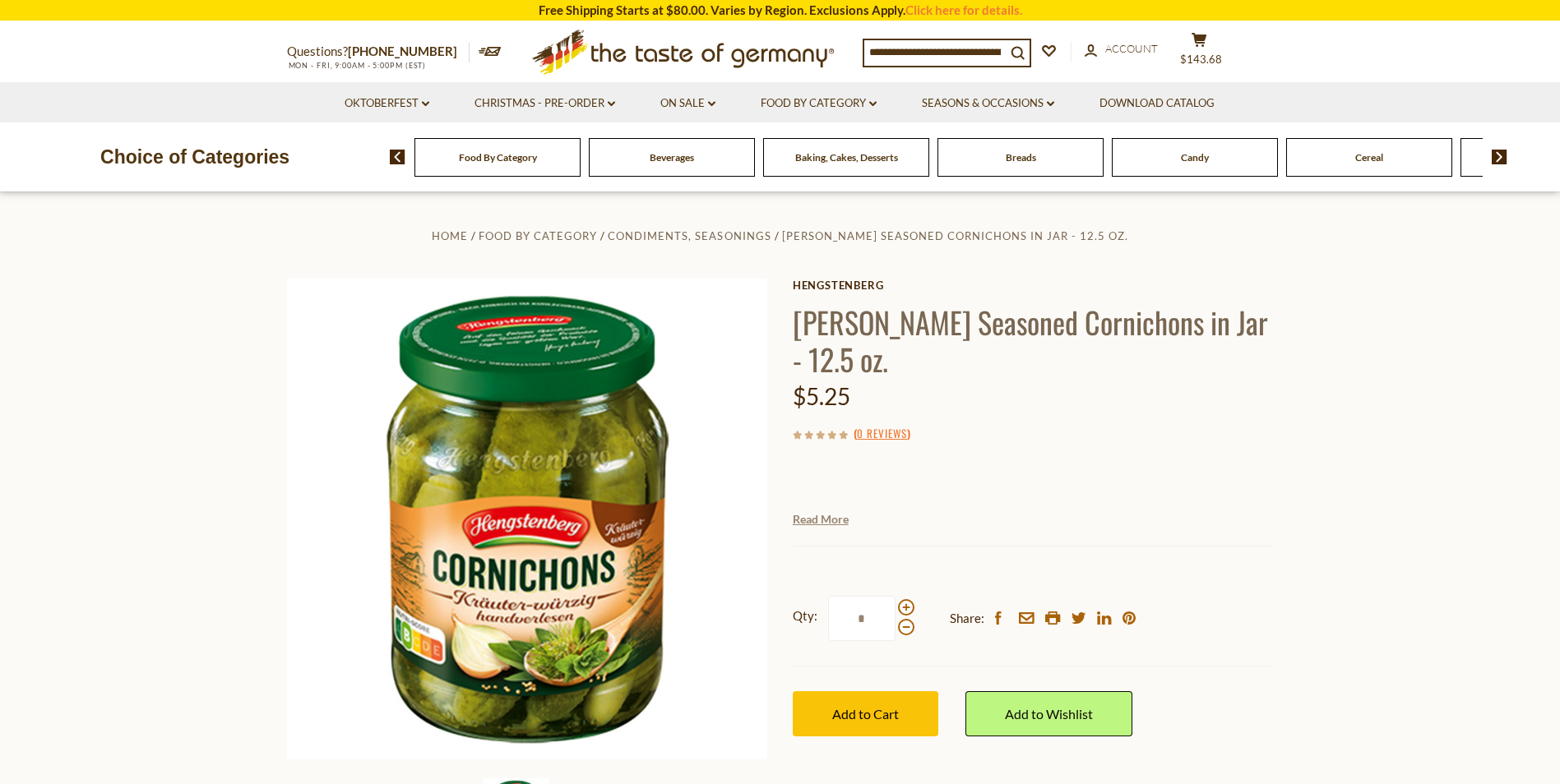
click at [815, 515] on link "Read More" at bounding box center [820, 519] width 56 height 17
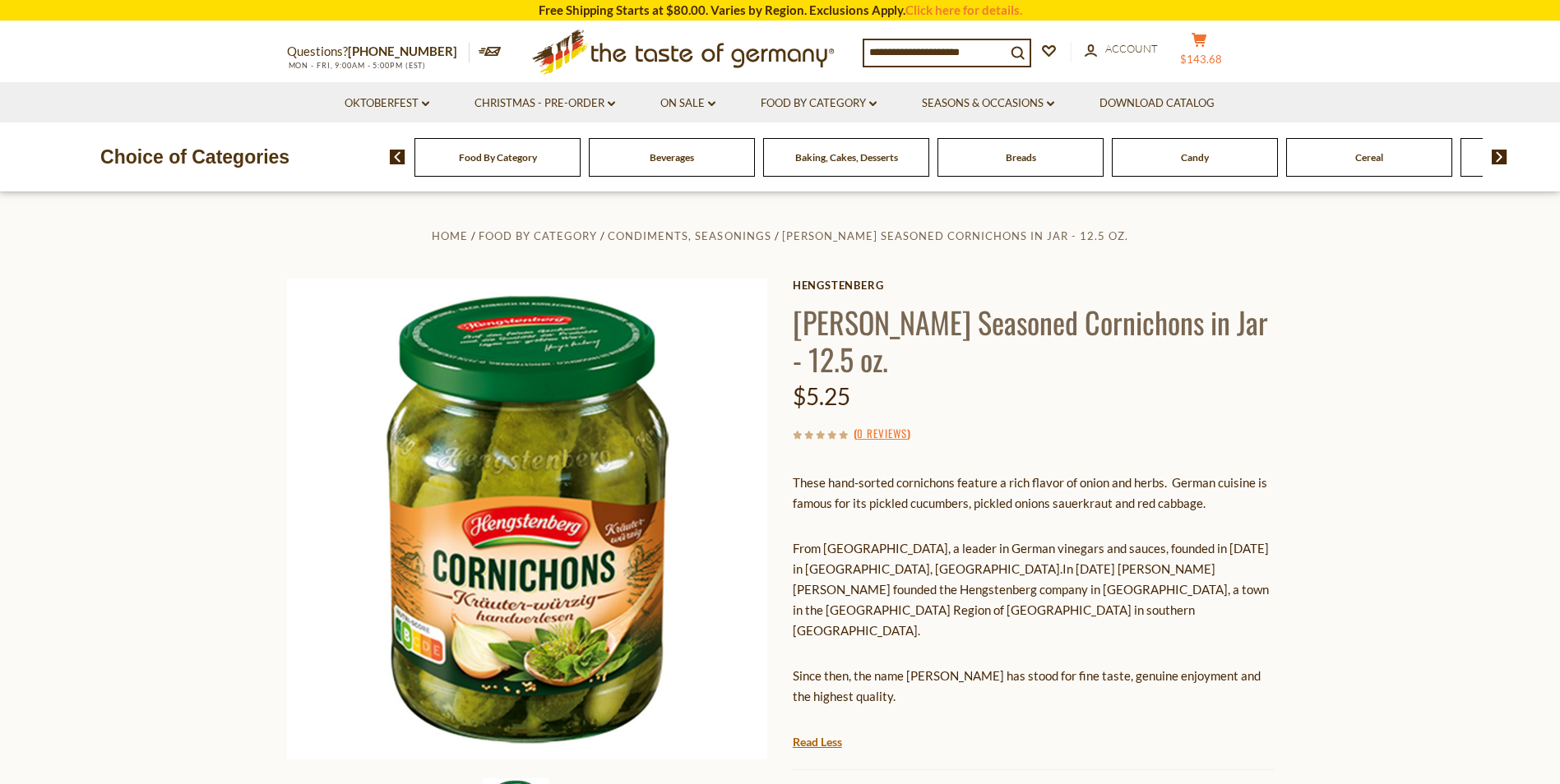
click at [1215, 52] on button "cart $143.68" at bounding box center [1200, 52] width 49 height 41
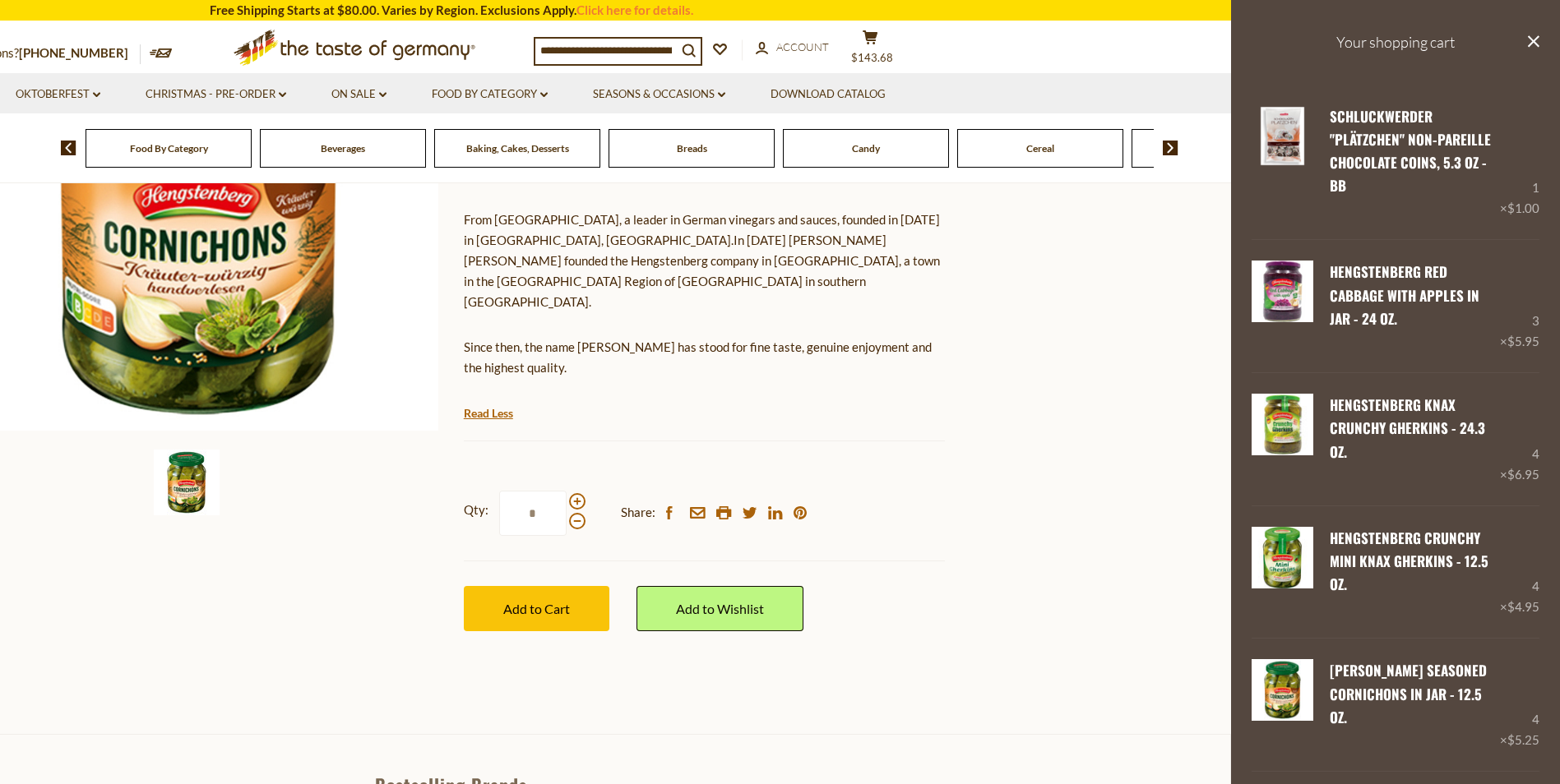
click at [1087, 431] on section "Home Food By Category Condiments, Seasonings Hengstenberg Herb Seasoned Cornich…" at bounding box center [451, 298] width 1560 height 869
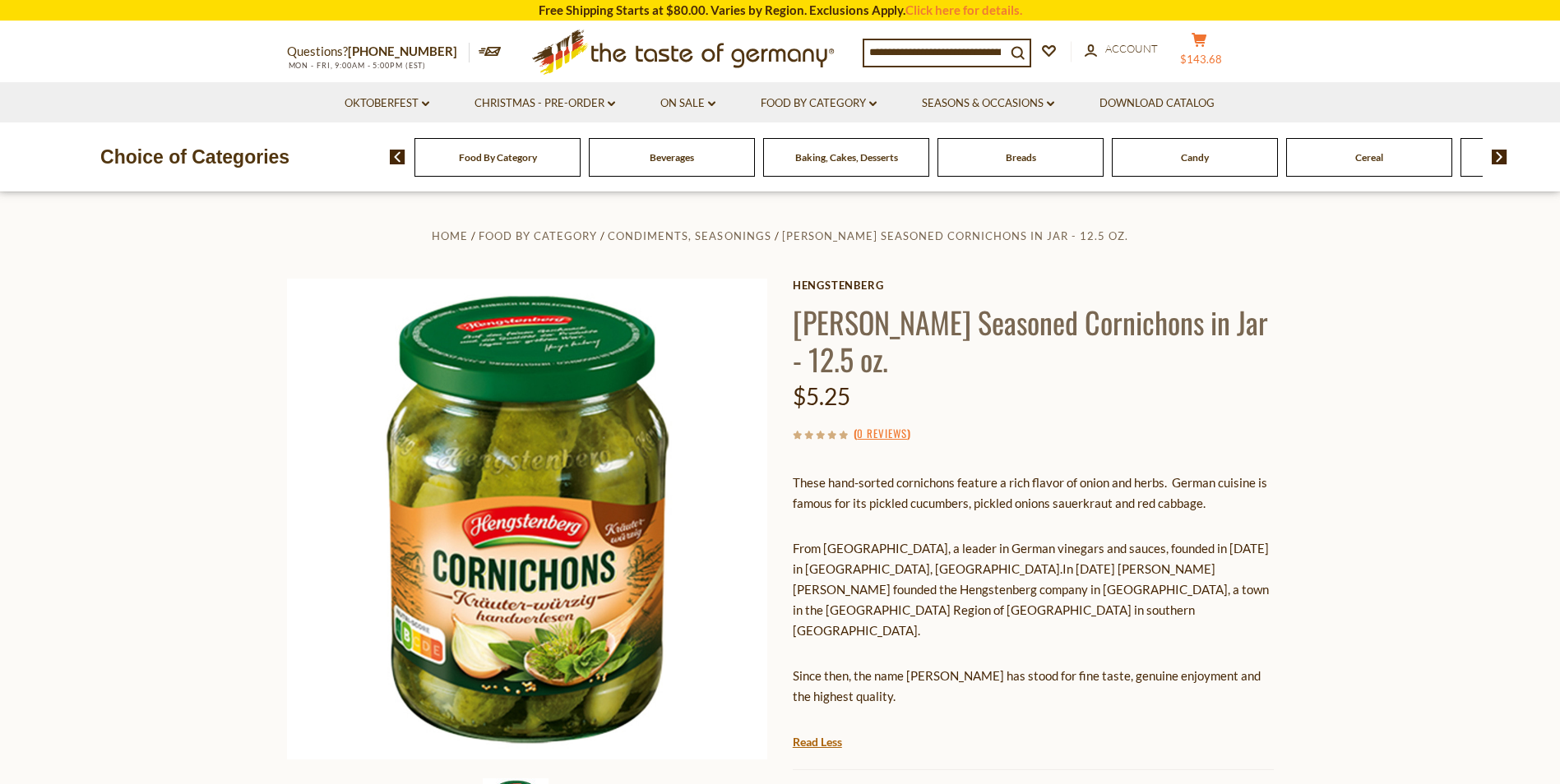
click at [1210, 50] on button "cart $143.68" at bounding box center [1200, 52] width 49 height 41
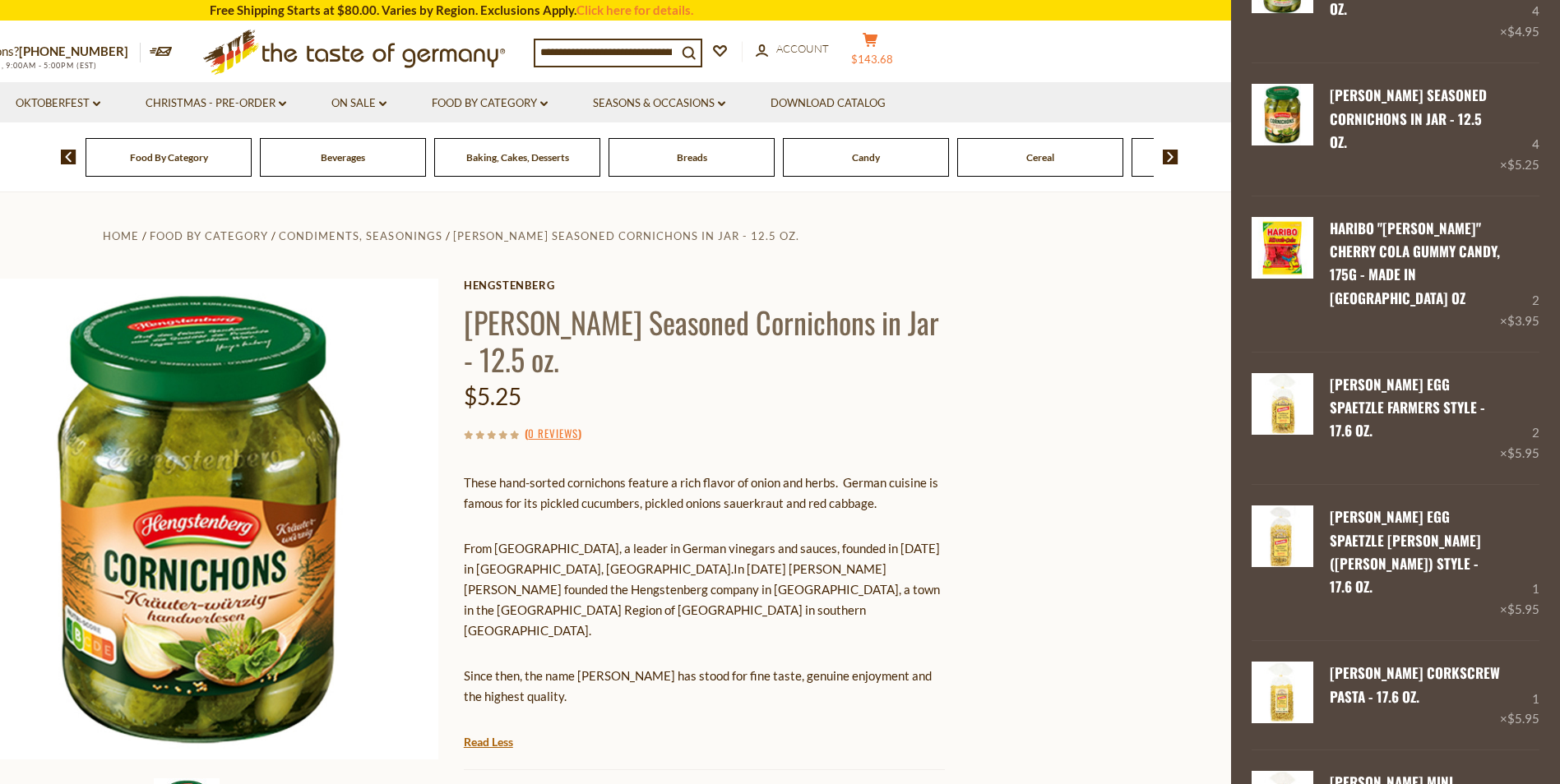
scroll to position [975, 0]
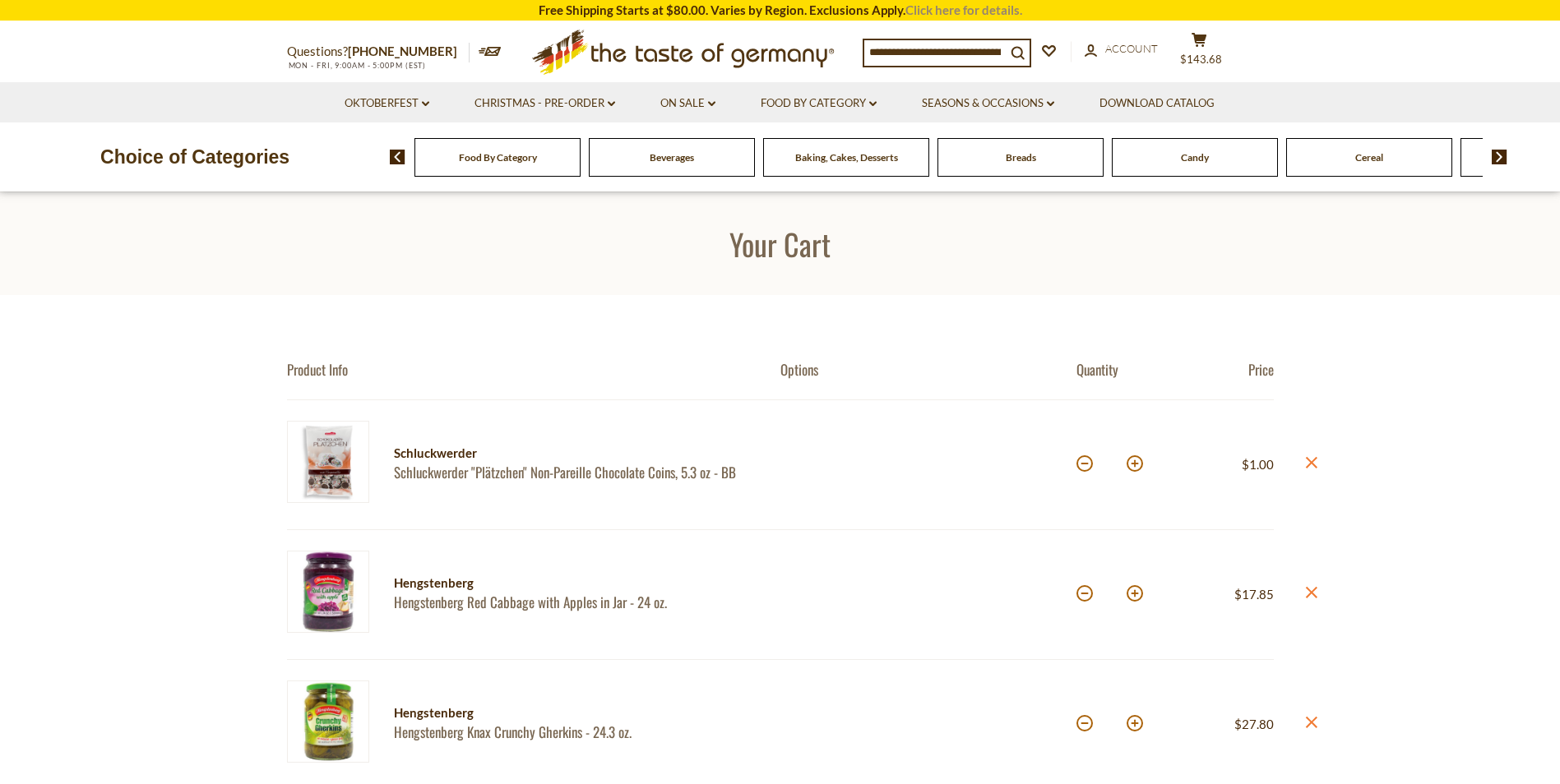
click at [935, 14] on link "Click here for details." at bounding box center [963, 10] width 117 height 15
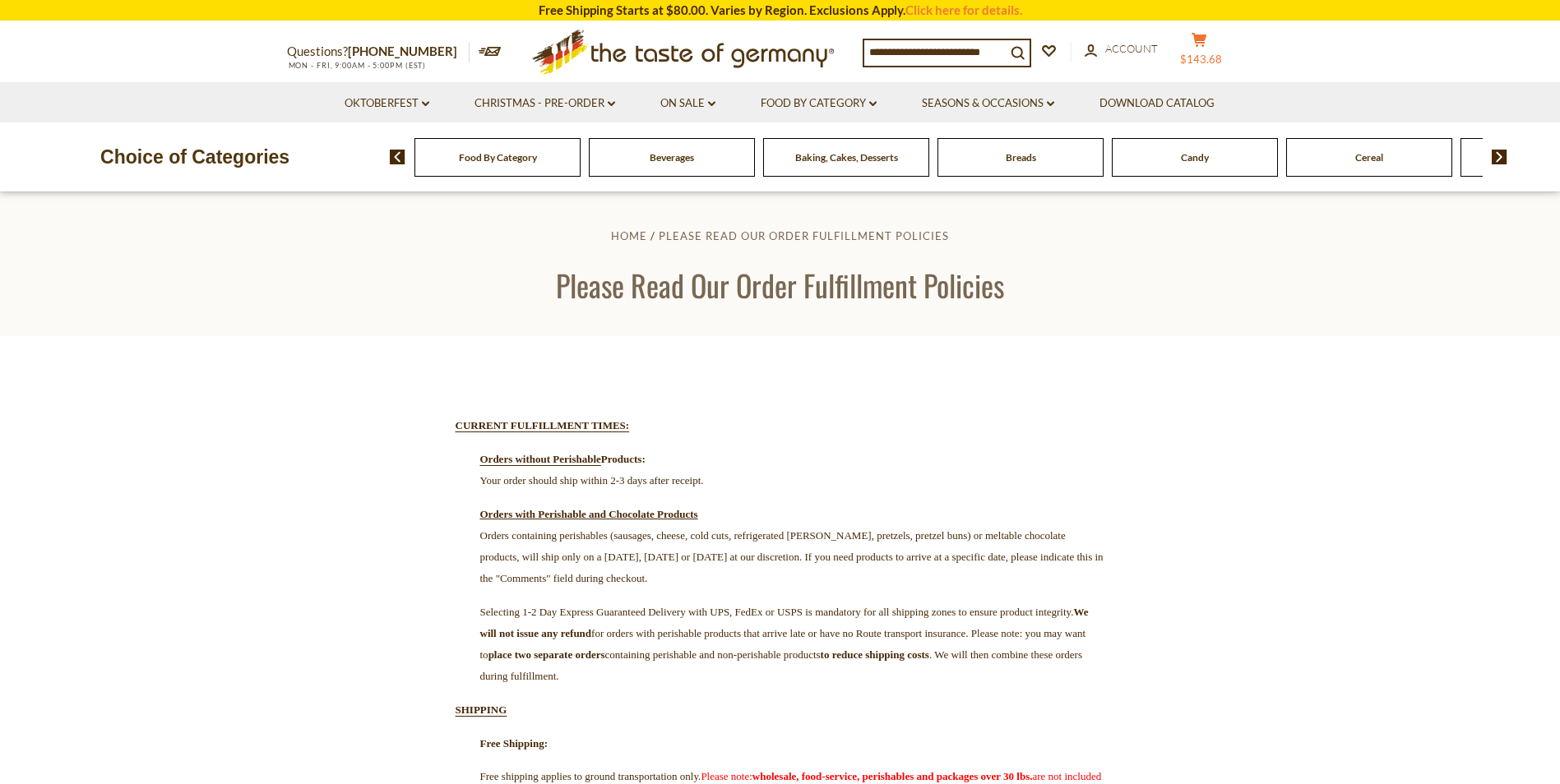
click at [1207, 45] on icon "cart" at bounding box center [1199, 40] width 16 height 14
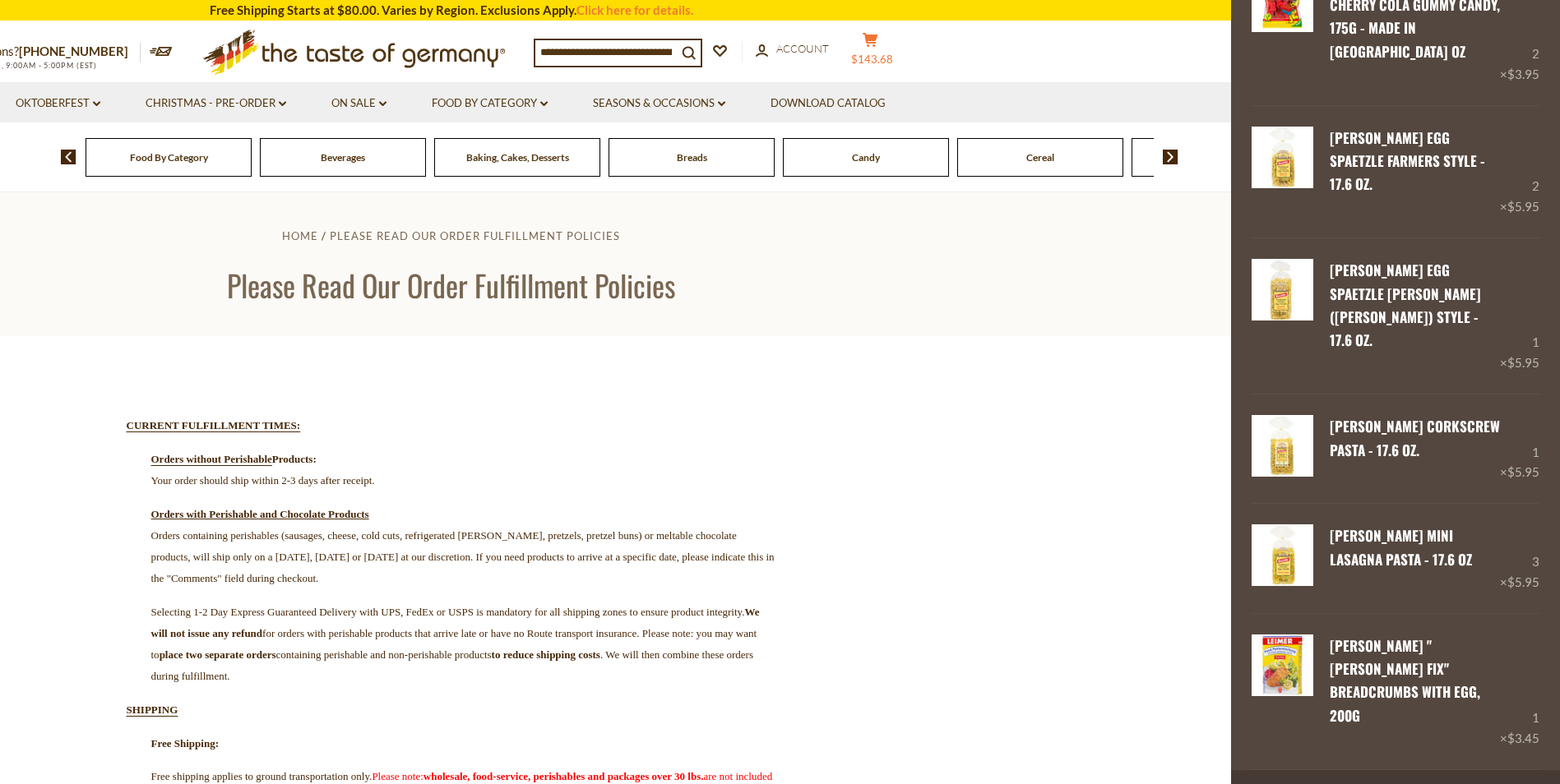
scroll to position [975, 0]
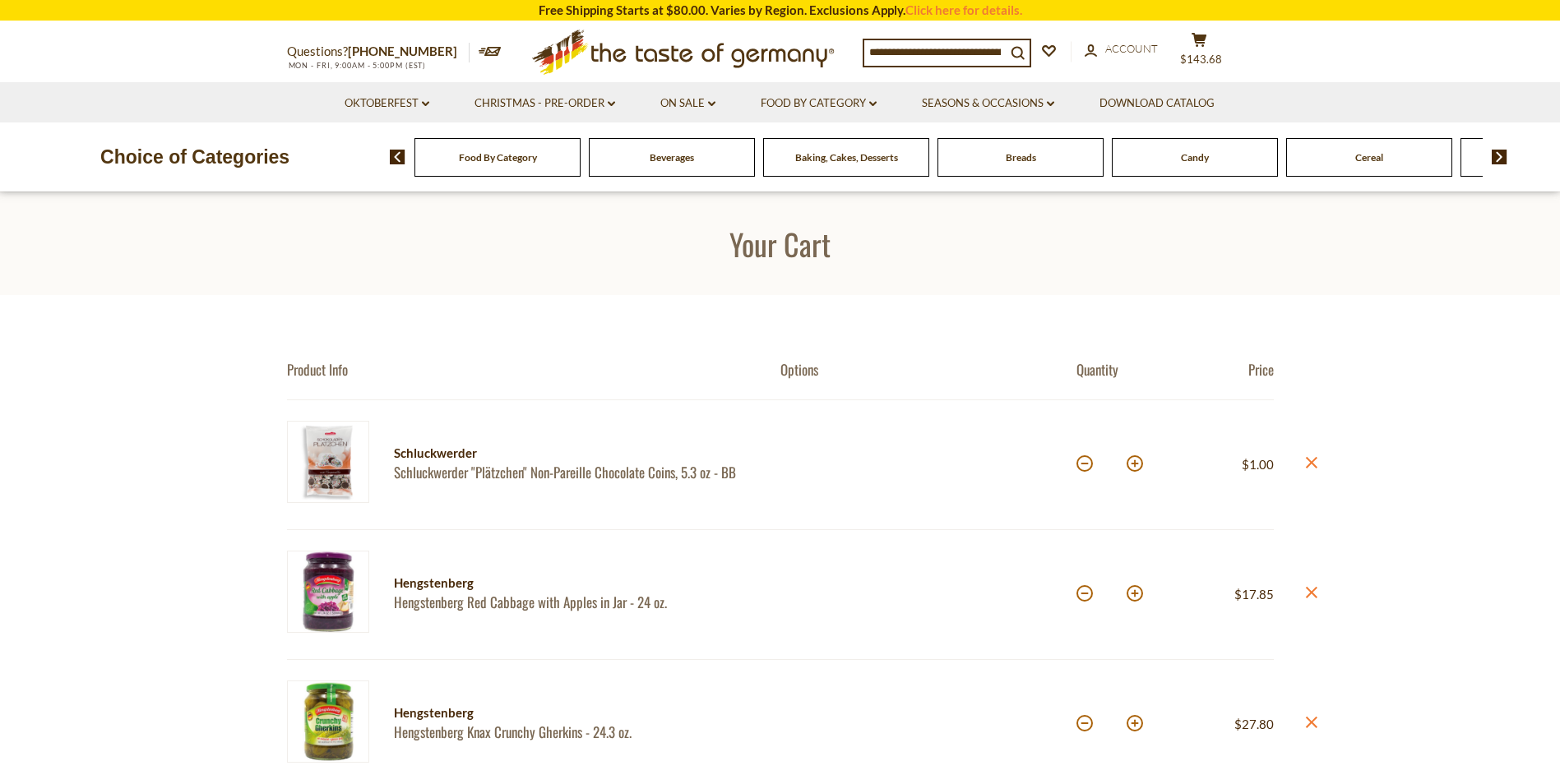
click at [479, 51] on icon at bounding box center [490, 51] width 23 height 9
click at [434, 235] on h1 "Your Cart" at bounding box center [780, 244] width 1458 height 37
click at [928, 11] on link "Click here for details." at bounding box center [963, 10] width 117 height 15
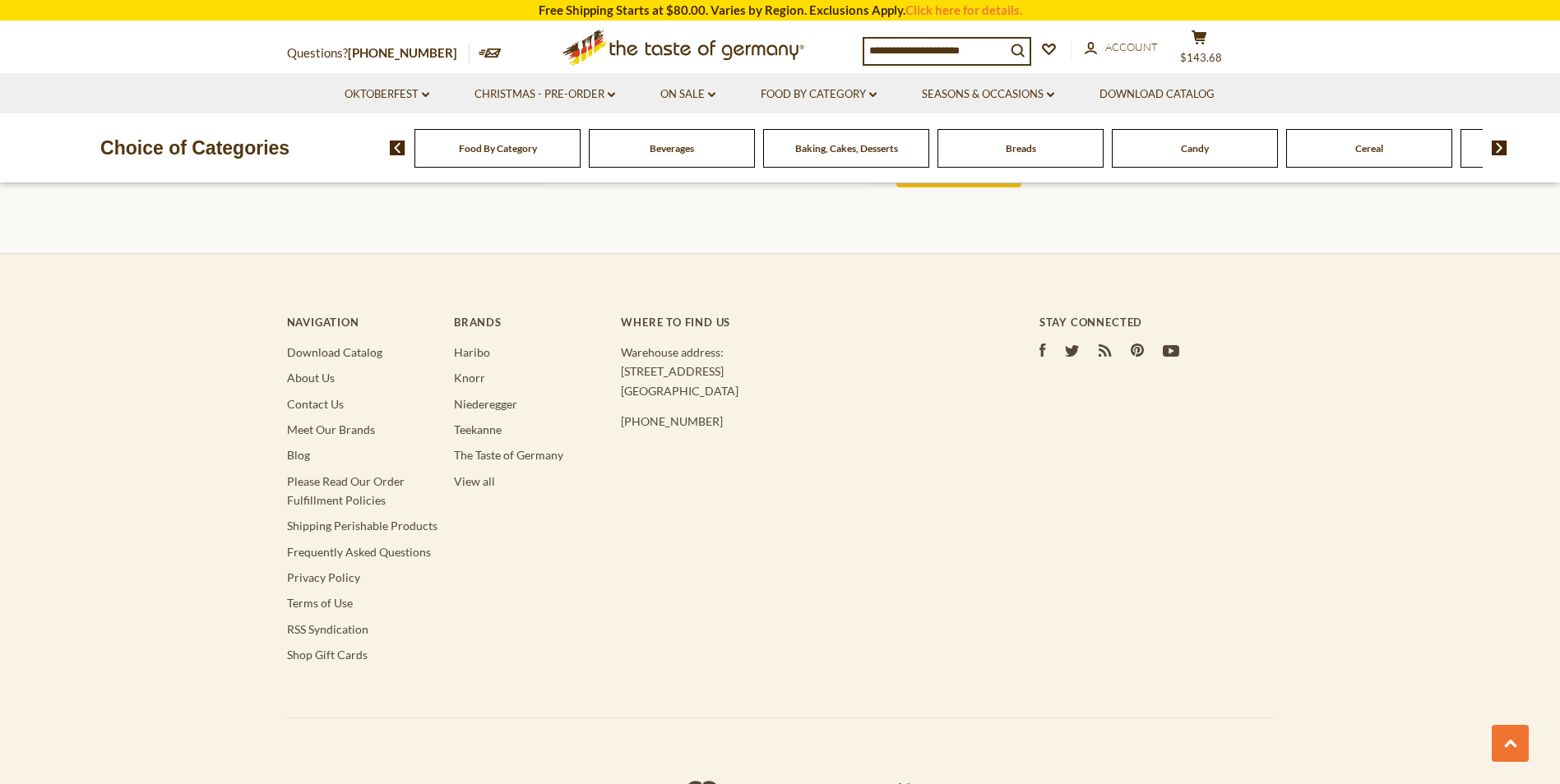
scroll to position [4984, 0]
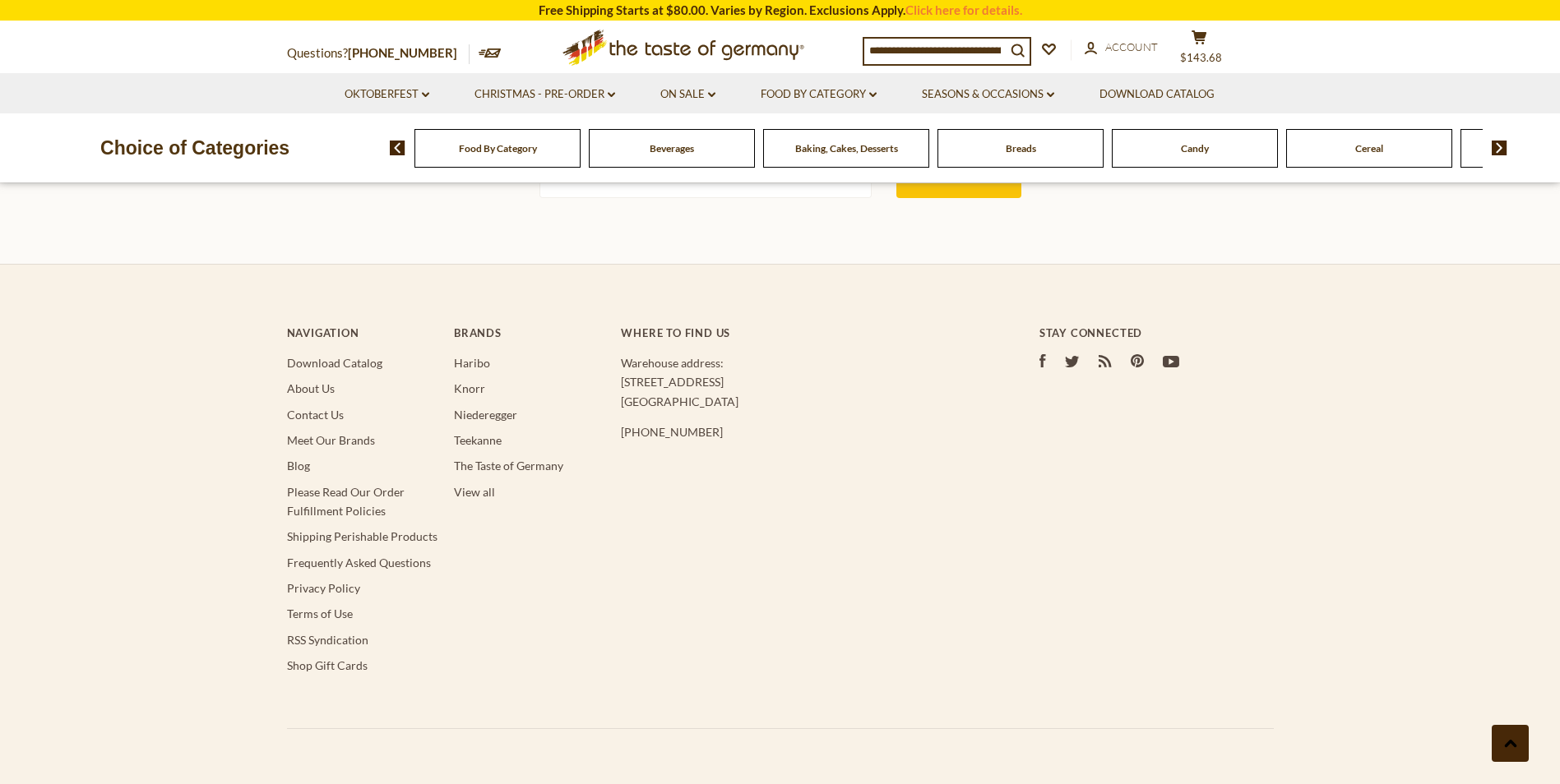
click at [1510, 740] on use at bounding box center [1510, 744] width 12 height 7
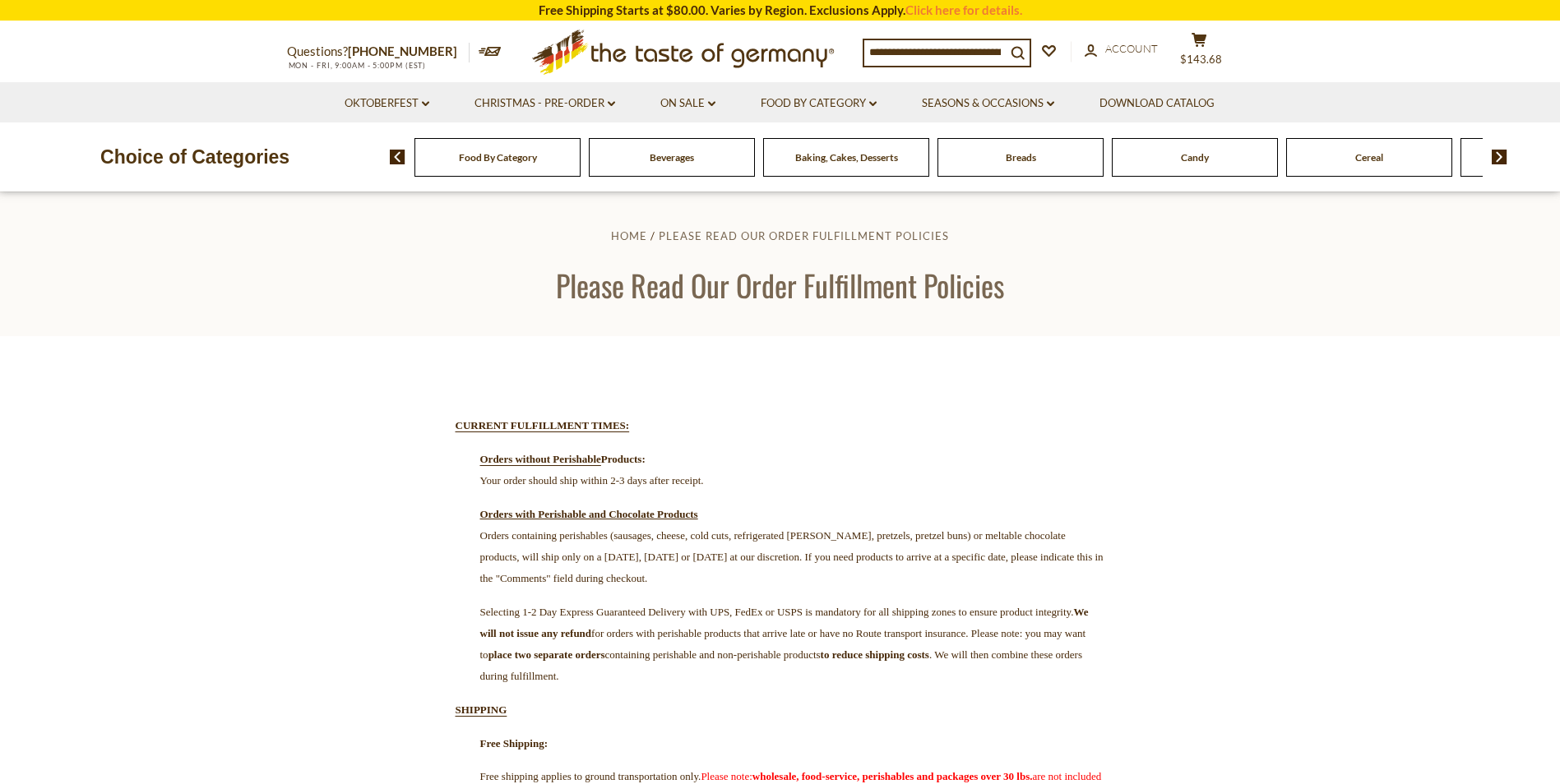
click at [1503, 156] on img at bounding box center [1499, 157] width 16 height 15
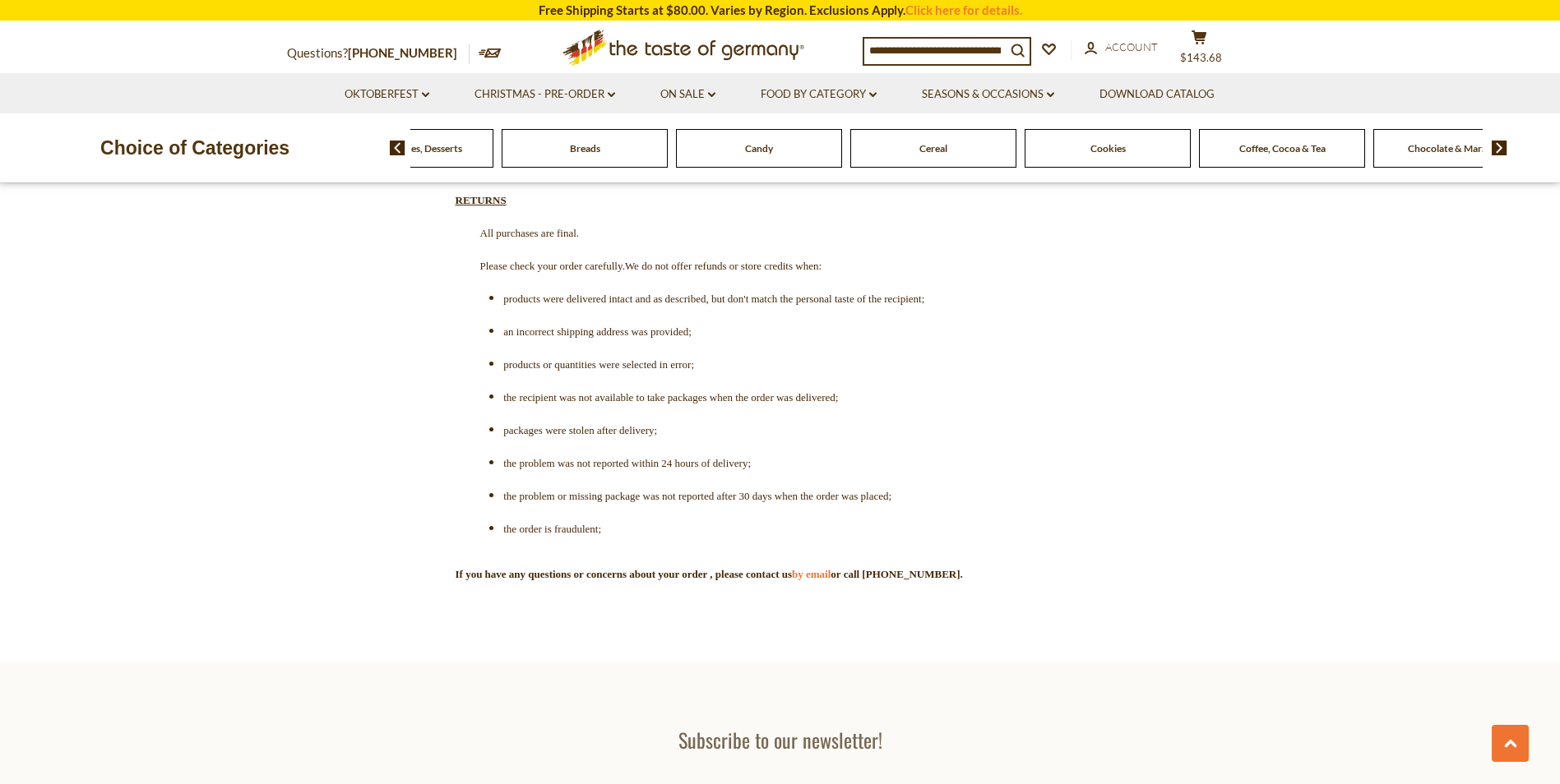
scroll to position [4684, 0]
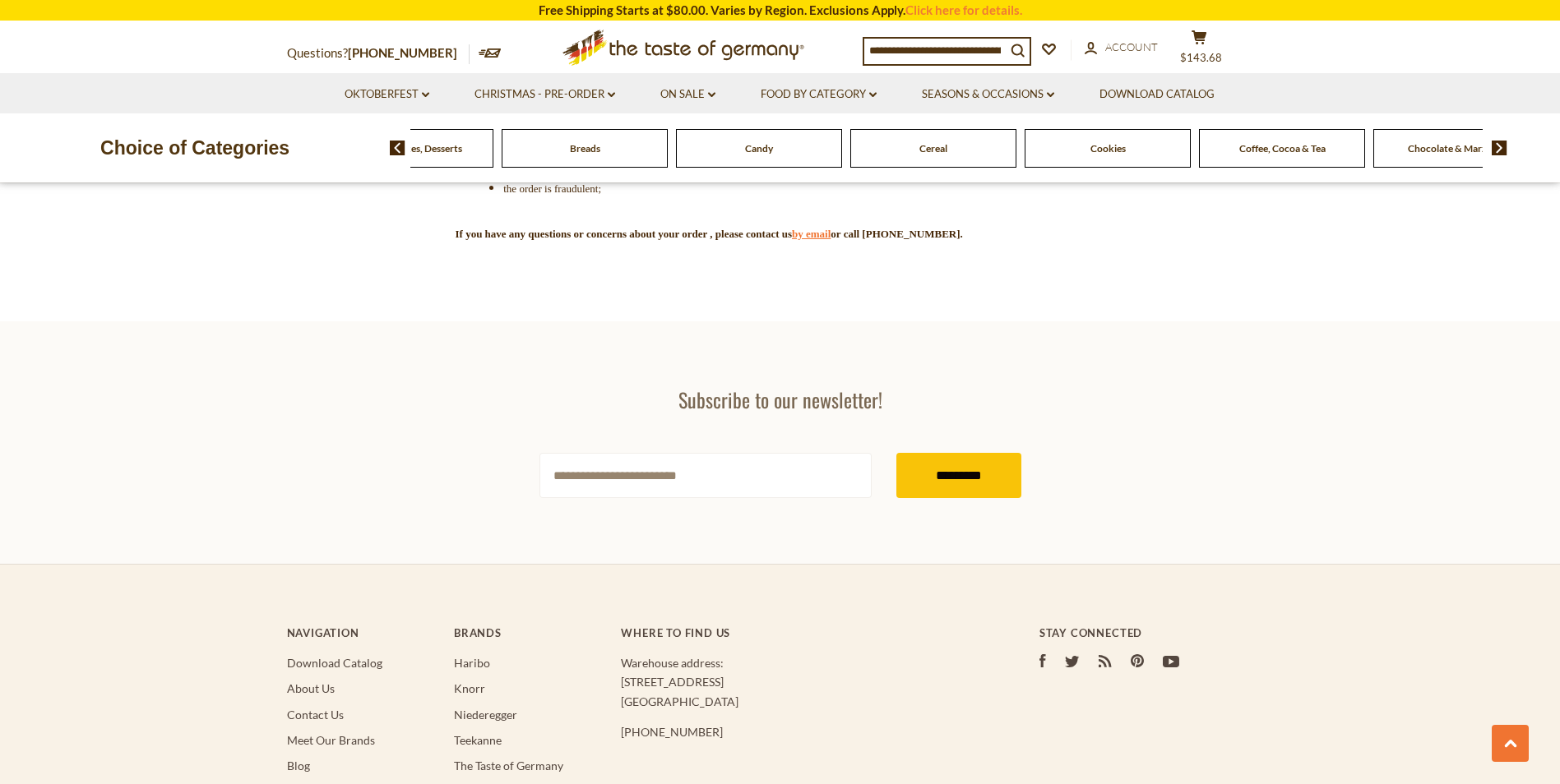
click at [830, 240] on link "by email" at bounding box center [811, 234] width 39 height 12
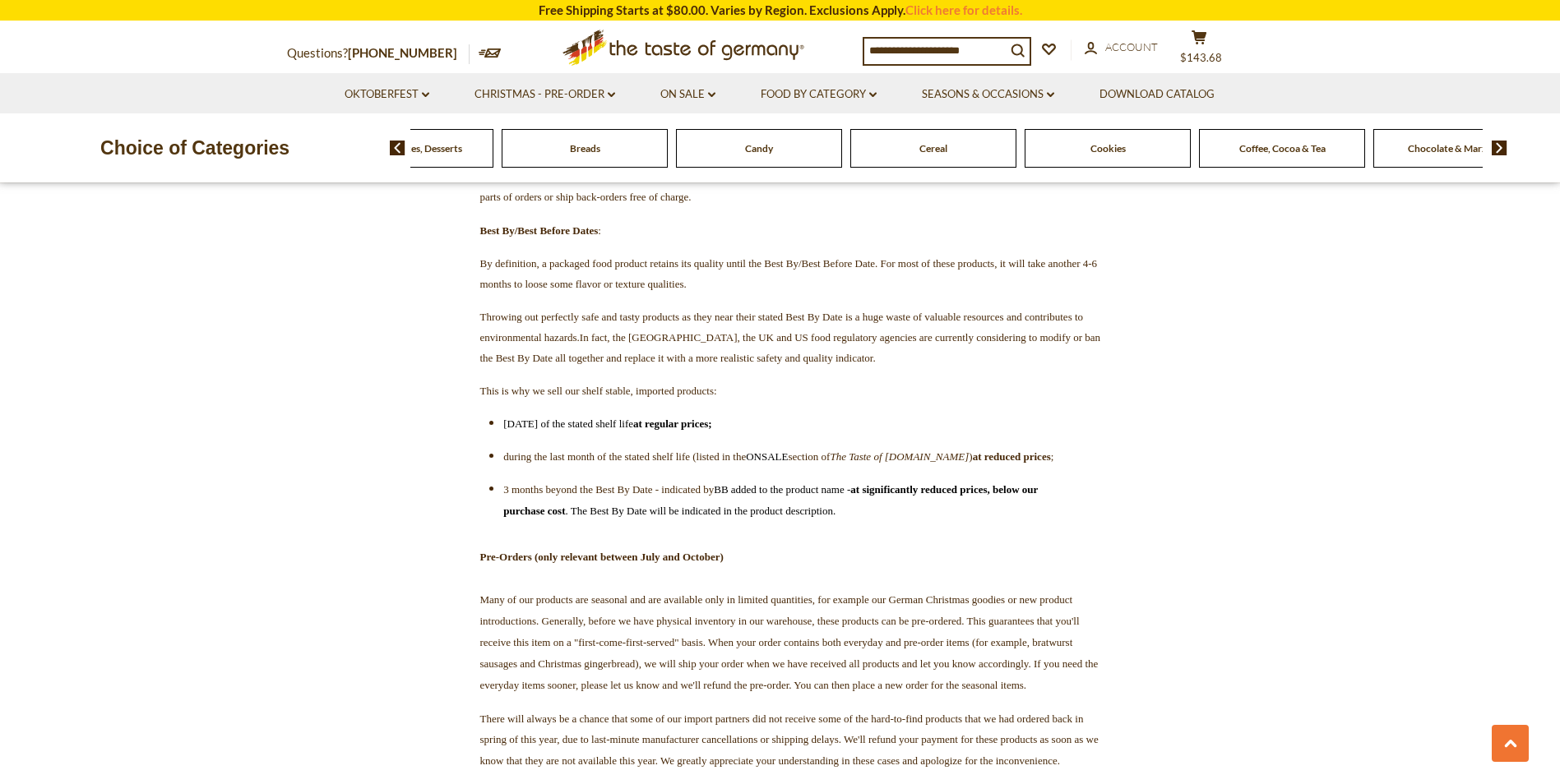
scroll to position [2383, 0]
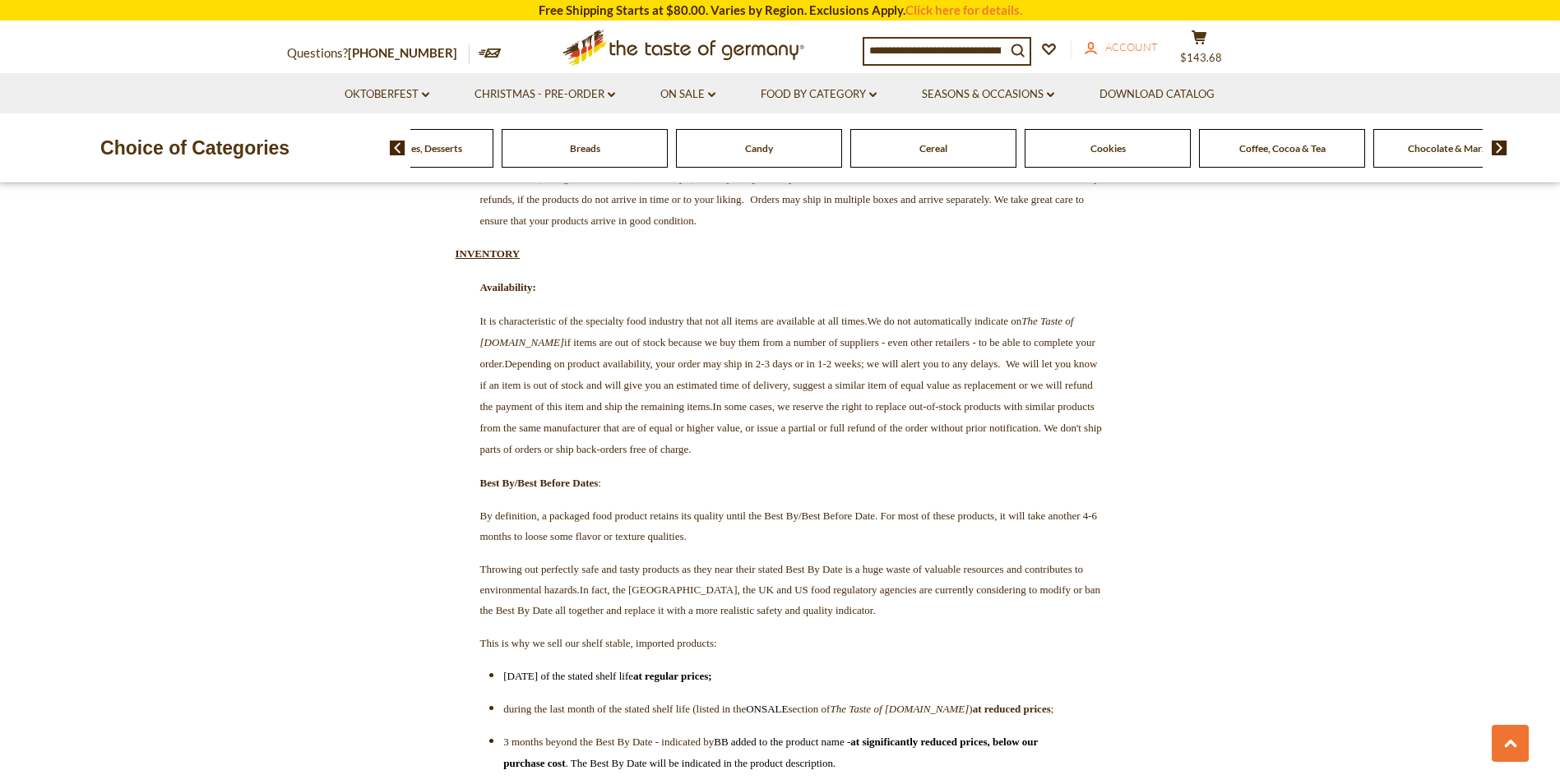
click at [1146, 48] on span "Account" at bounding box center [1131, 47] width 53 height 13
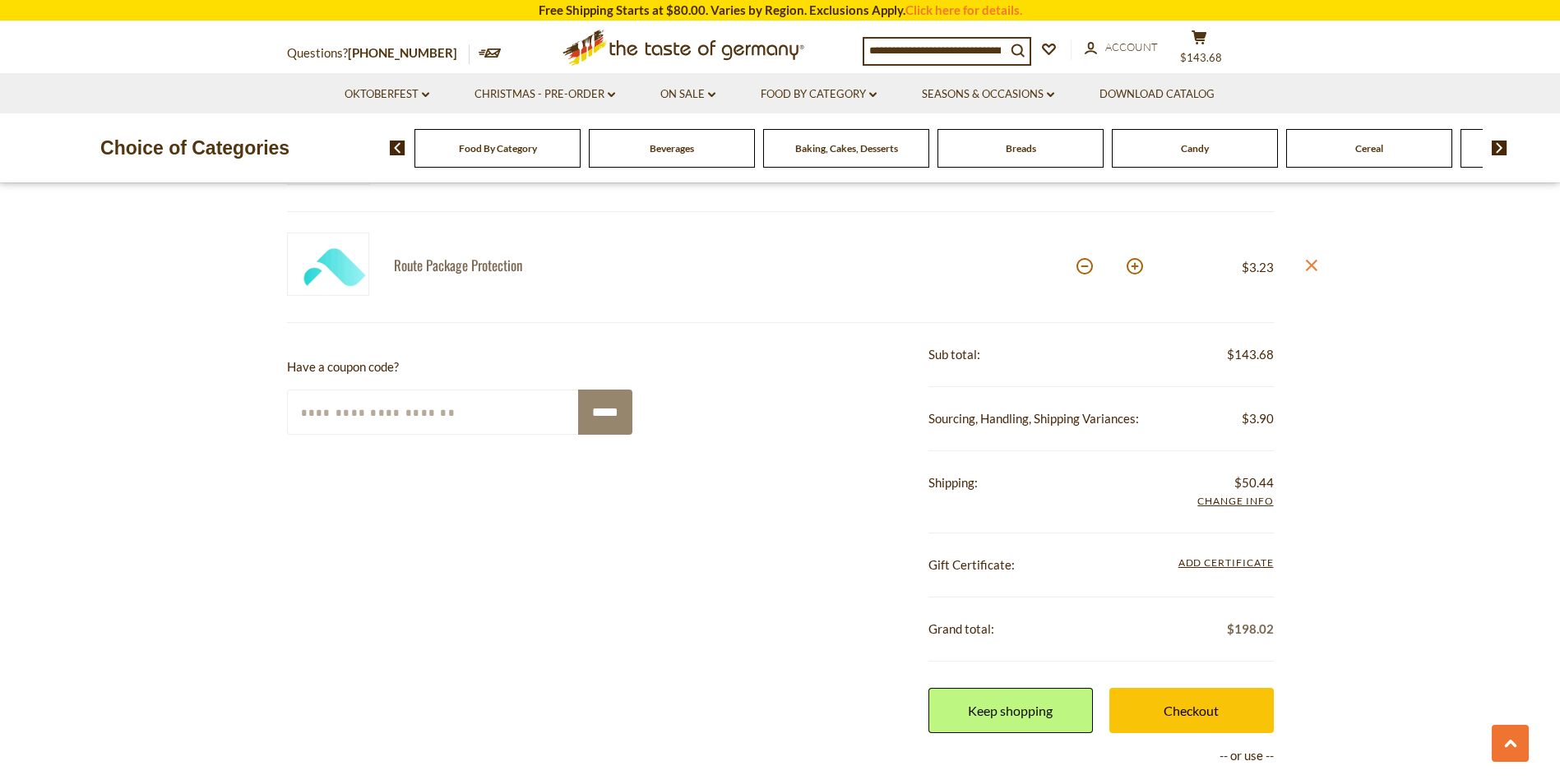
scroll to position [1644, 0]
